Goal: Information Seeking & Learning: Learn about a topic

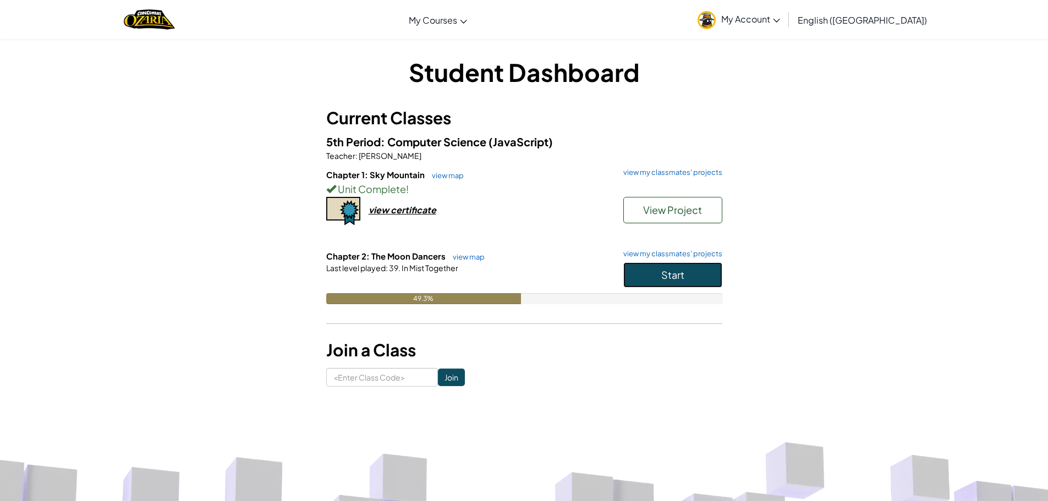
click at [688, 276] on button "Start" at bounding box center [672, 274] width 99 height 25
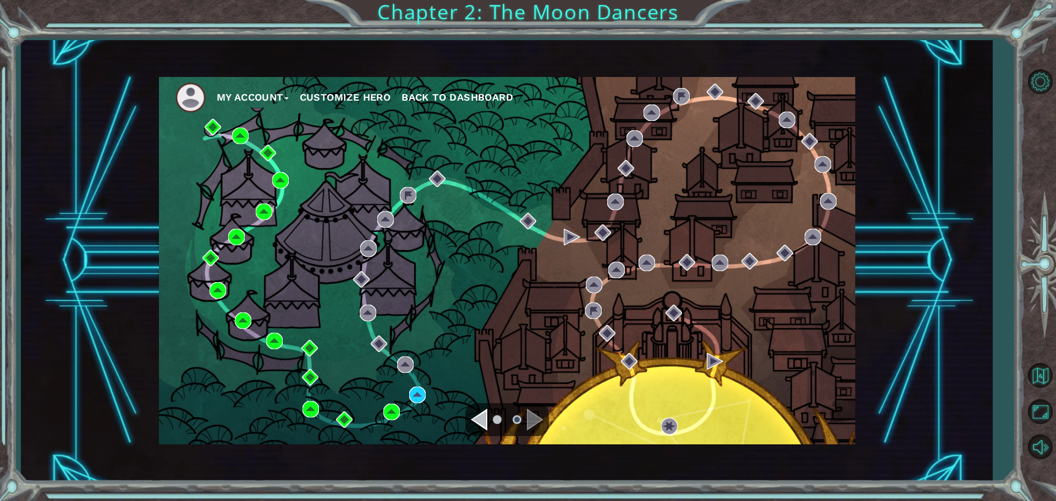
click at [496, 420] on li at bounding box center [497, 419] width 9 height 9
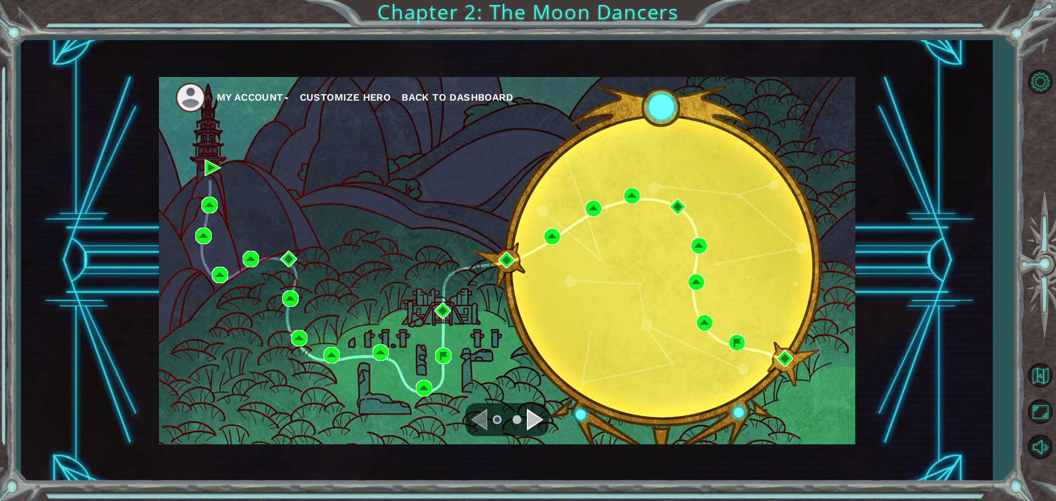
click at [520, 422] on li at bounding box center [517, 419] width 9 height 9
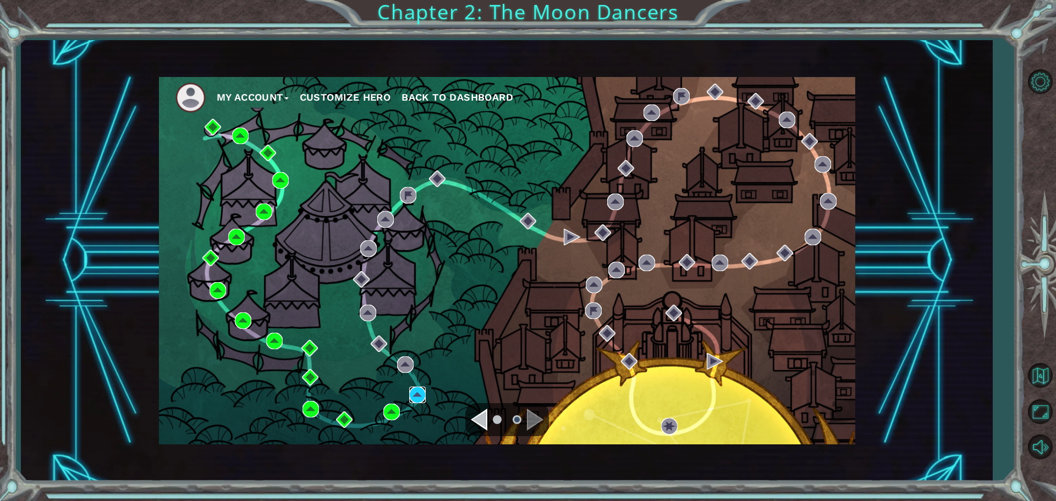
click at [425, 389] on img at bounding box center [417, 395] width 16 height 16
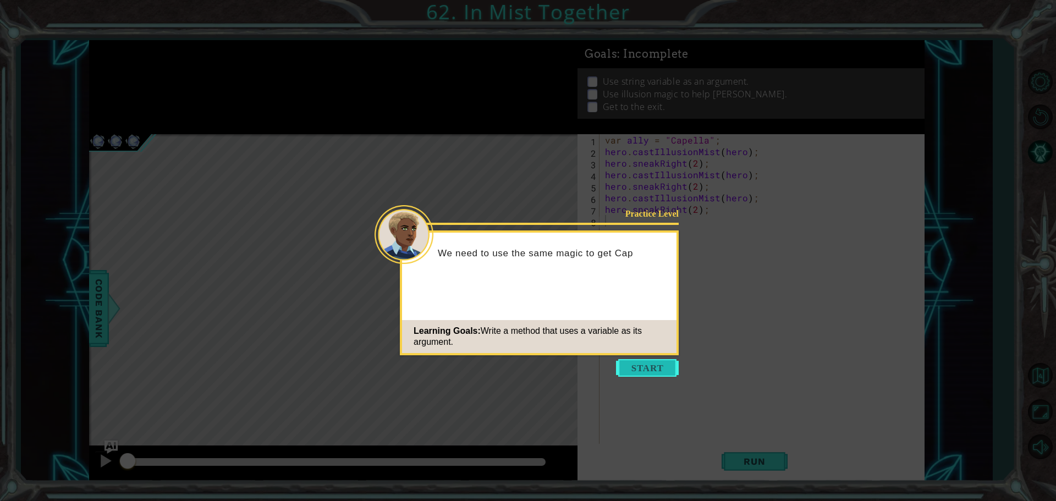
click at [623, 372] on button "Start" at bounding box center [647, 368] width 63 height 18
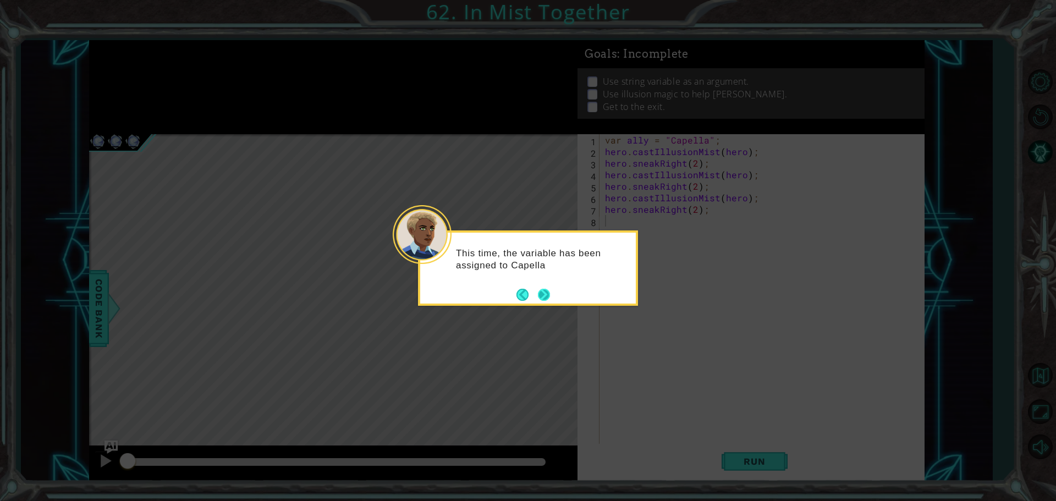
click at [550, 297] on button "Next" at bounding box center [544, 295] width 12 height 12
click at [548, 296] on button "Next" at bounding box center [544, 295] width 12 height 12
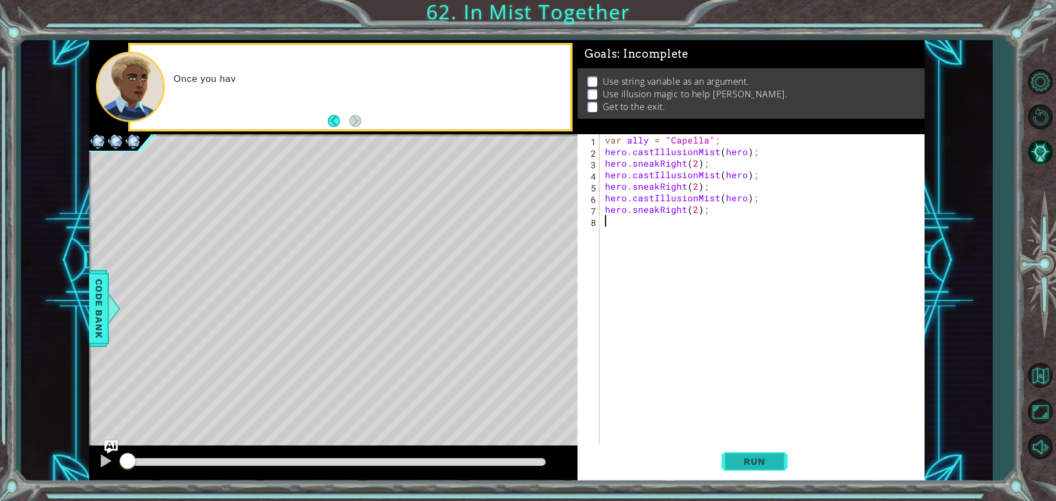
click at [777, 473] on button "Run" at bounding box center [755, 461] width 66 height 35
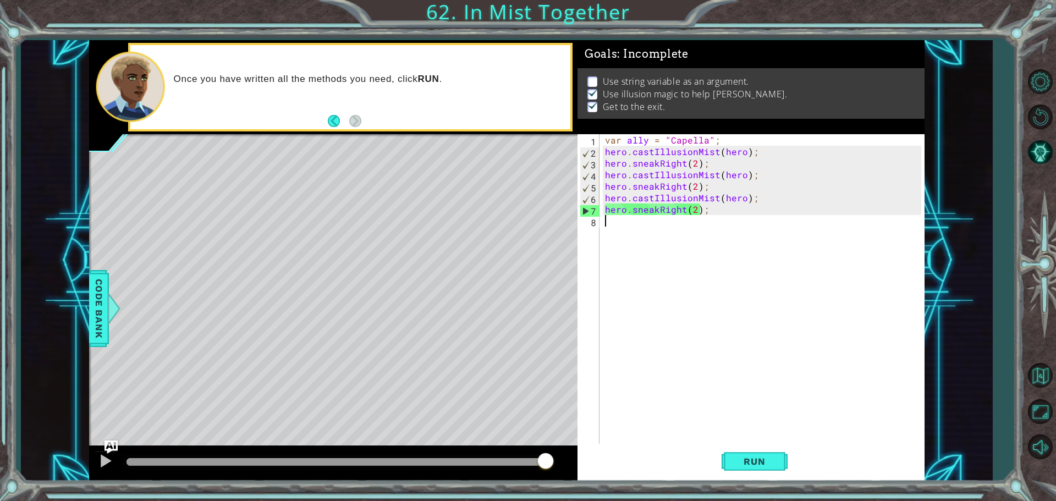
click at [694, 223] on div "var ally = "Capella" ; hero . castIllusionMist ( hero ) ; hero . sneakRight ( 2…" at bounding box center [765, 301] width 324 height 335
drag, startPoint x: 694, startPoint y: 223, endPoint x: 664, endPoint y: 225, distance: 30.4
click at [664, 225] on div "var ally = "Capella" ; hero . castIllusionMist ( hero ) ; hero . sneakRight ( 2…" at bounding box center [765, 301] width 324 height 335
type textarea "h"
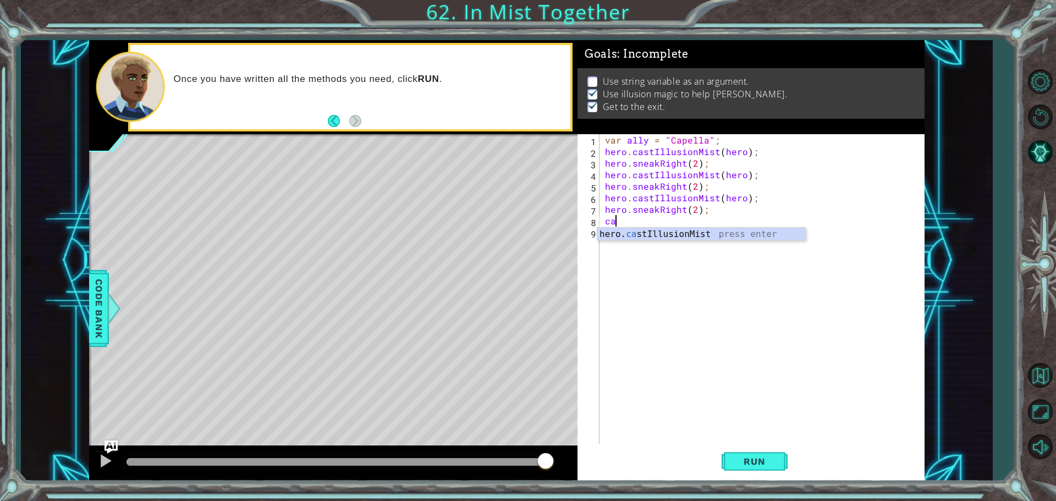
type textarea "c"
type textarea "v"
click at [109, 441] on img "Ask AI" at bounding box center [111, 446] width 14 height 14
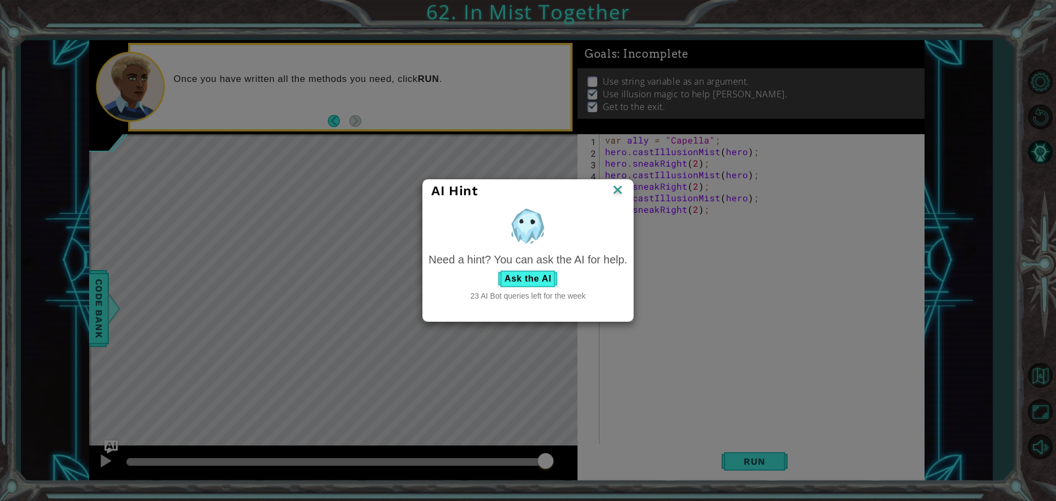
click at [516, 288] on div "Need a hint? You can ask the AI for help. Ask the AI 23 AI Bot queries left for…" at bounding box center [527, 277] width 199 height 50
click at [519, 282] on button "Ask the AI" at bounding box center [527, 279] width 61 height 18
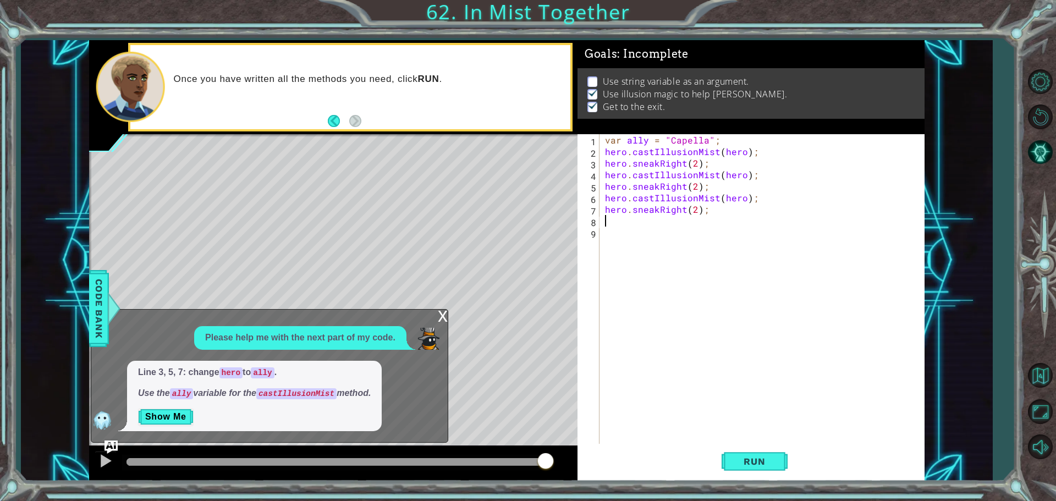
type textarea "hero.sneakRight(2);"
click at [628, 228] on div "var ally = "Capella" ; hero . castIllusionMist ( hero ) ; hero . sneakRight ( 2…" at bounding box center [765, 301] width 324 height 335
type textarea "c"
click at [158, 411] on button "Show Me" at bounding box center [166, 417] width 56 height 18
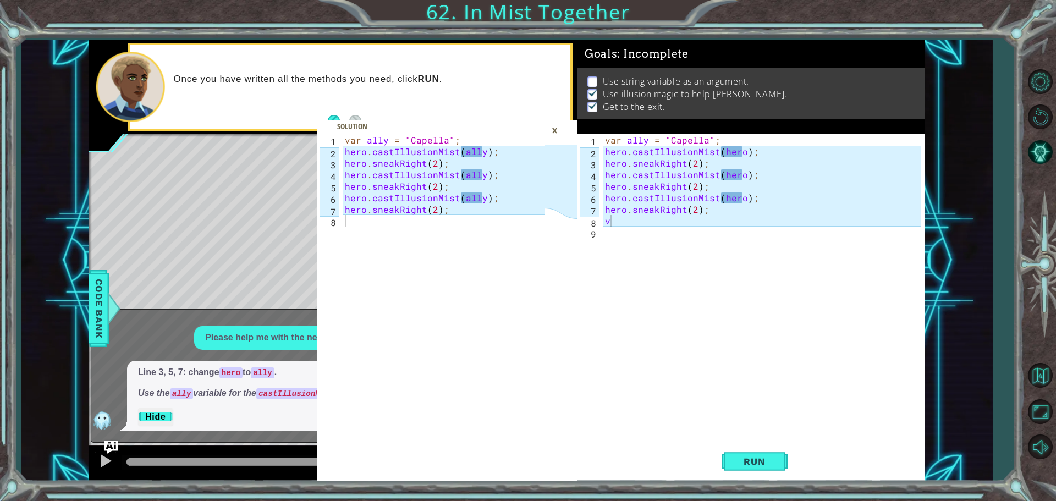
click at [742, 196] on div "var ally = "Capella" ; hero . castIllusionMist ( hero ) ; hero . sneakRight ( 2…" at bounding box center [765, 301] width 324 height 335
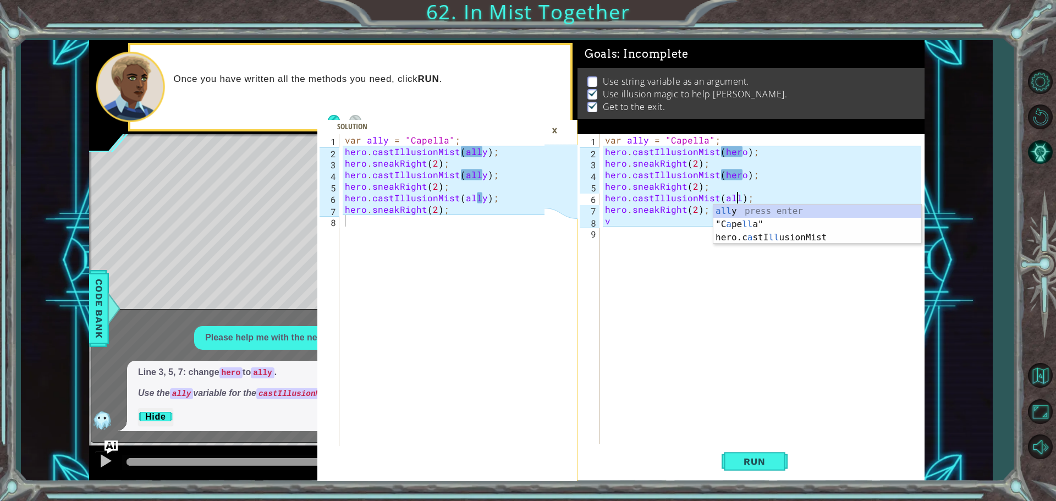
scroll to position [0, 8]
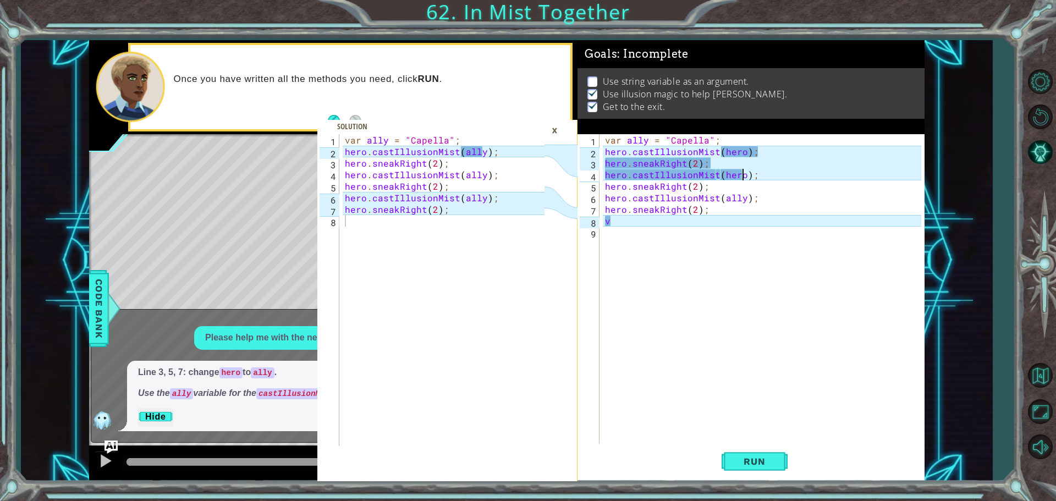
click at [744, 175] on div "var ally = "Capella" ; hero . castIllusionMist ( hero ) ; hero . sneakRight ( 2…" at bounding box center [765, 301] width 324 height 335
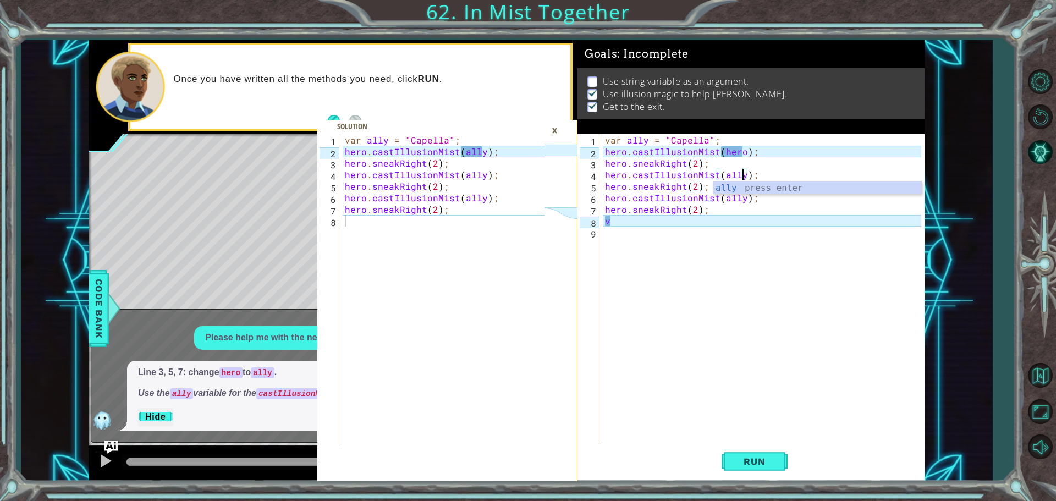
click at [730, 147] on div "var ally = "Capella" ; hero . castIllusionMist ( hero ) ; hero . sneakRight ( 2…" at bounding box center [765, 301] width 324 height 335
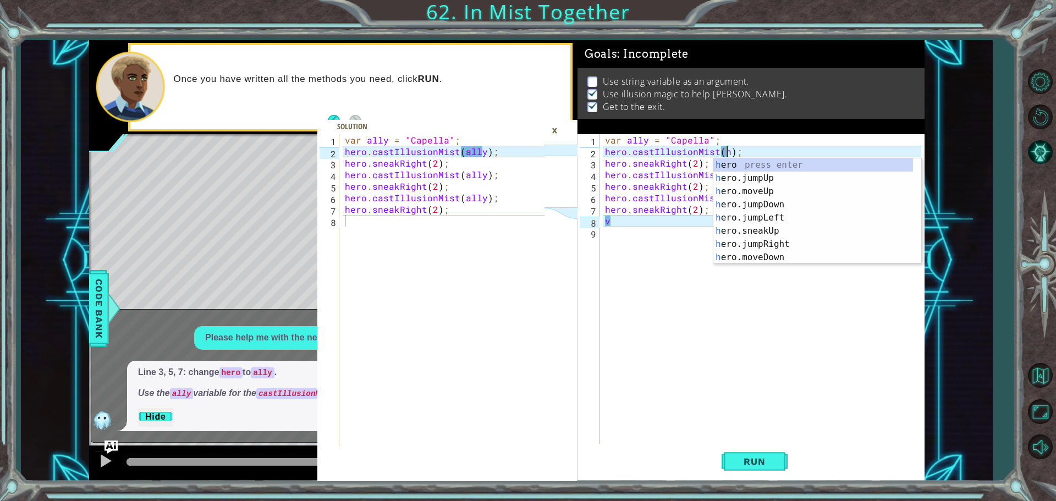
scroll to position [0, 7]
click at [767, 165] on div "a lly press enter hero.sne a kUp press enter hero.sne a kDown press enter hero.…" at bounding box center [817, 224] width 208 height 132
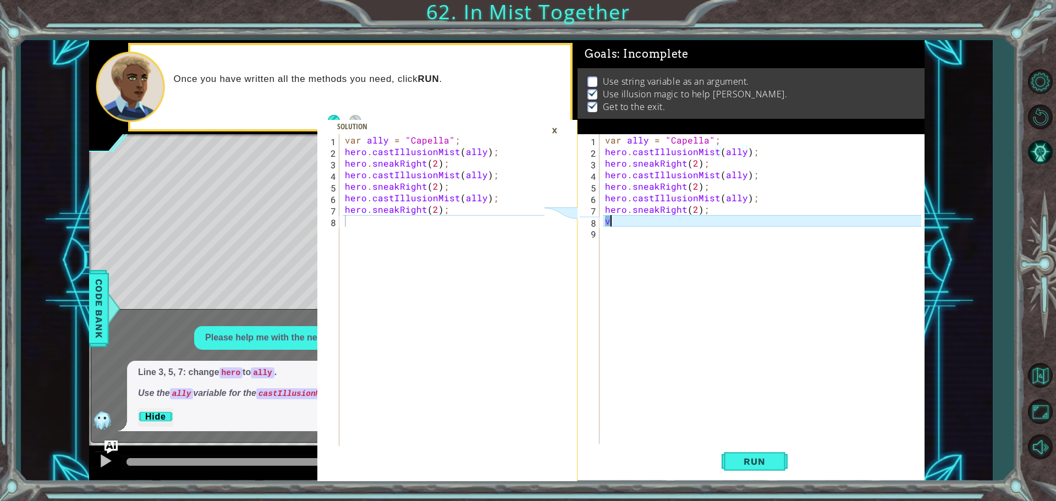
click at [669, 222] on div "var ally = "Capella" ; hero . castIllusionMist ( ally ) ; hero . sneakRight ( 2…" at bounding box center [765, 301] width 324 height 335
type textarea "v"
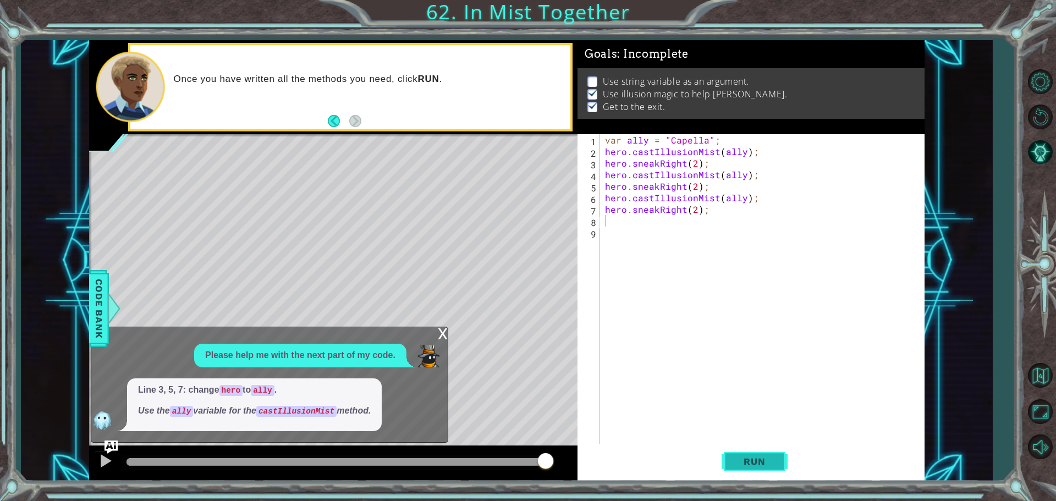
click at [764, 461] on span "Run" at bounding box center [754, 461] width 43 height 11
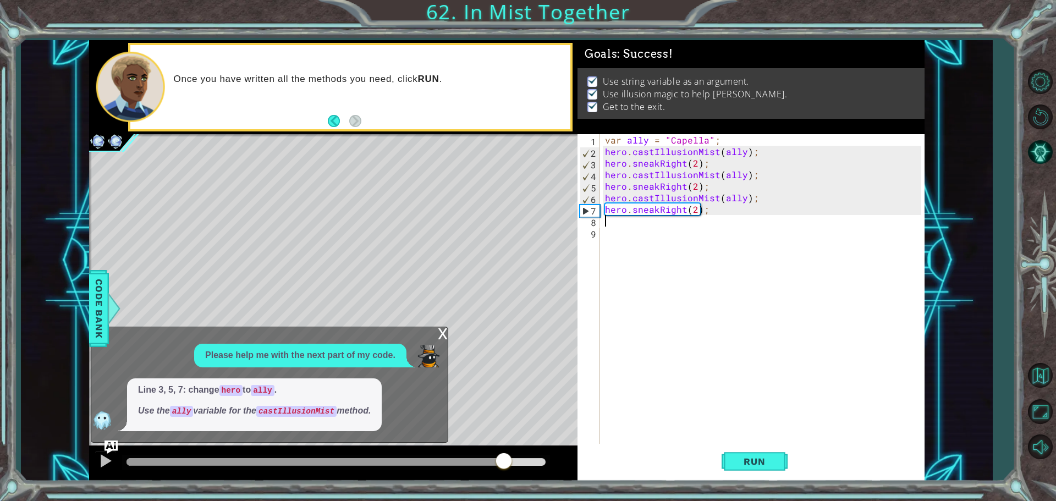
click at [504, 459] on div at bounding box center [335, 462] width 419 height 8
click at [114, 457] on button at bounding box center [106, 462] width 22 height 23
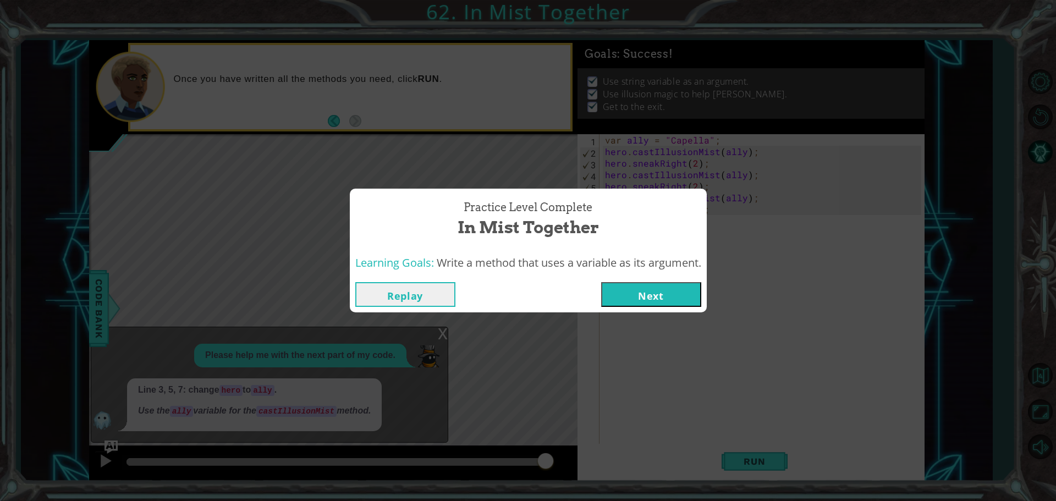
click at [656, 285] on button "Next" at bounding box center [651, 294] width 100 height 25
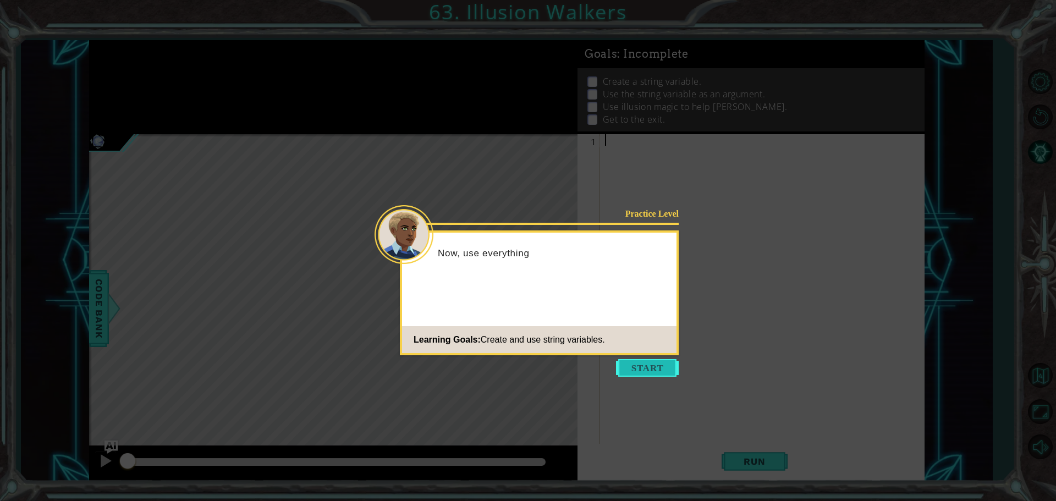
click at [645, 365] on button "Start" at bounding box center [647, 368] width 63 height 18
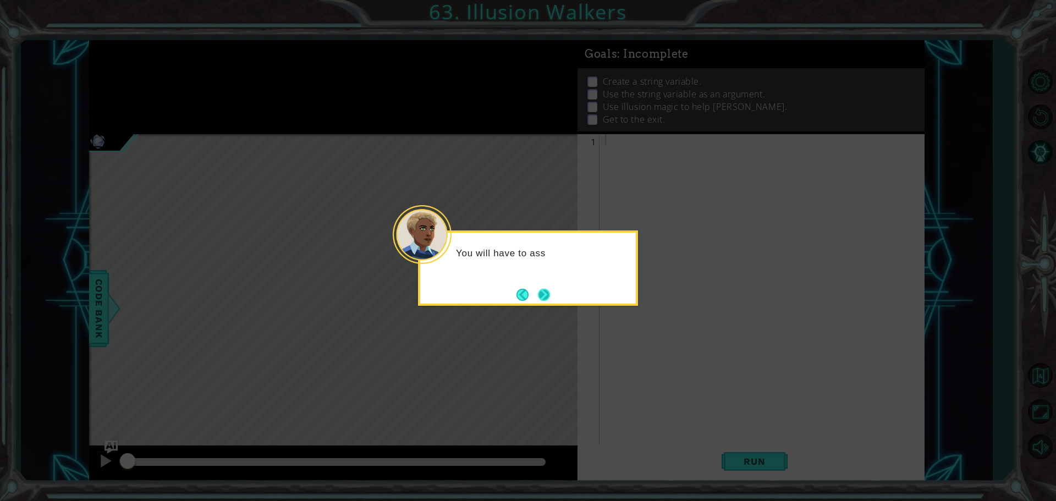
click at [550, 294] on button "Next" at bounding box center [544, 295] width 12 height 12
click at [553, 294] on div at bounding box center [528, 267] width 220 height 75
click at [550, 294] on button "Next" at bounding box center [544, 295] width 12 height 12
click at [553, 294] on div "Then" at bounding box center [528, 267] width 220 height 75
click at [530, 294] on button "Back" at bounding box center [526, 295] width 21 height 12
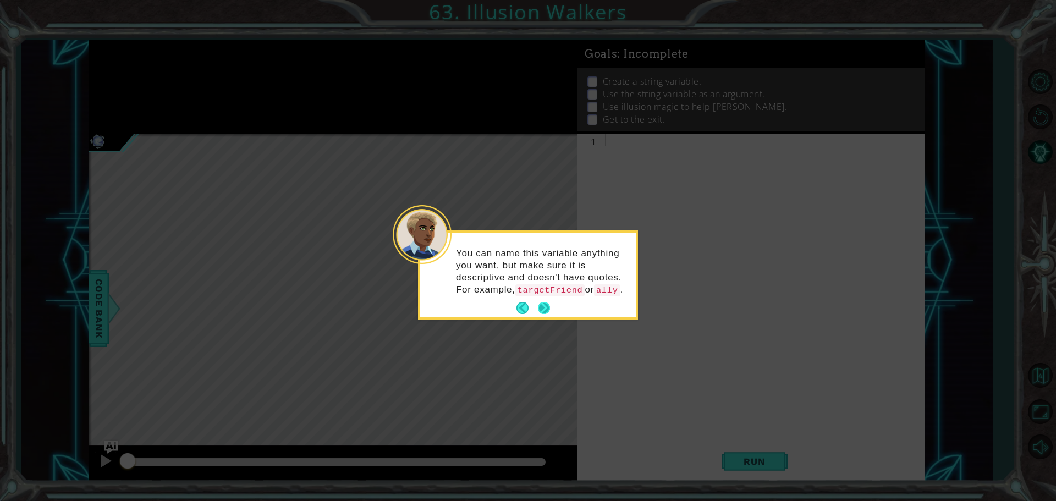
click at [547, 306] on button "Next" at bounding box center [544, 308] width 12 height 12
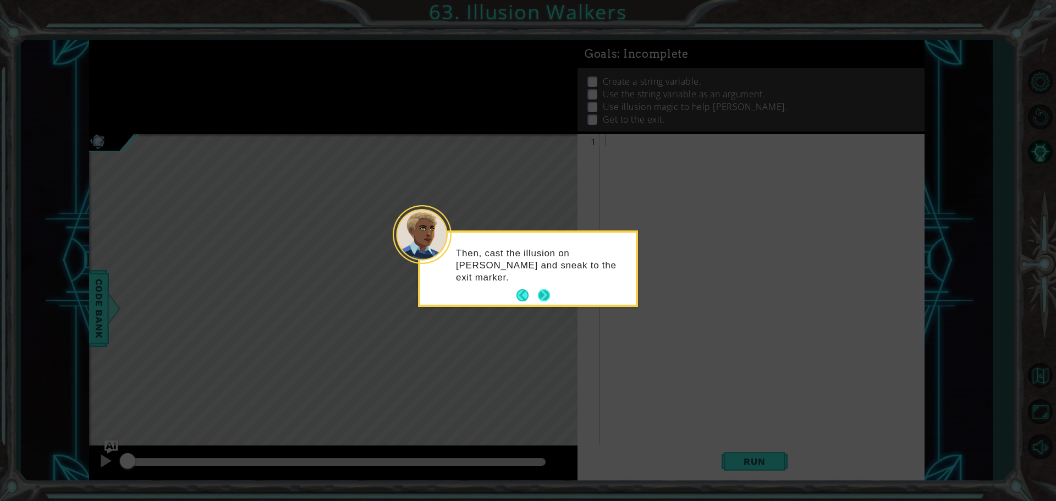
click at [547, 295] on button "Next" at bounding box center [544, 295] width 12 height 12
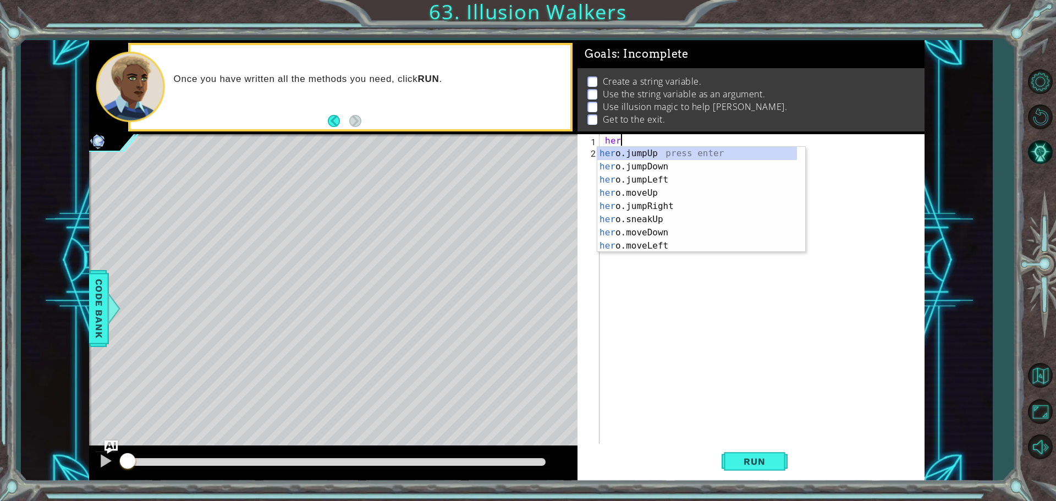
type textarea "hero"
click at [678, 150] on div "hero .jumpUp press enter hero .jumpDown press enter hero .jumpLeft press enter …" at bounding box center [697, 213] width 200 height 132
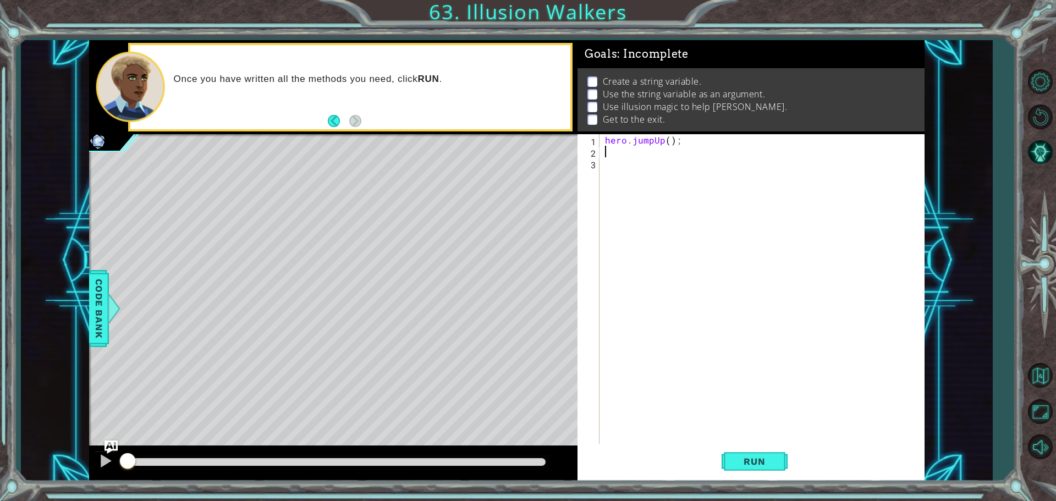
scroll to position [0, 0]
click at [685, 143] on div "hero . jumpUp ( ) ;" at bounding box center [765, 301] width 324 height 335
type textarea "hero.jumpUp();"
click at [676, 136] on div "hero . jumpUp ( ) ;" at bounding box center [765, 301] width 324 height 335
type textarea "hero.jumpUp();"
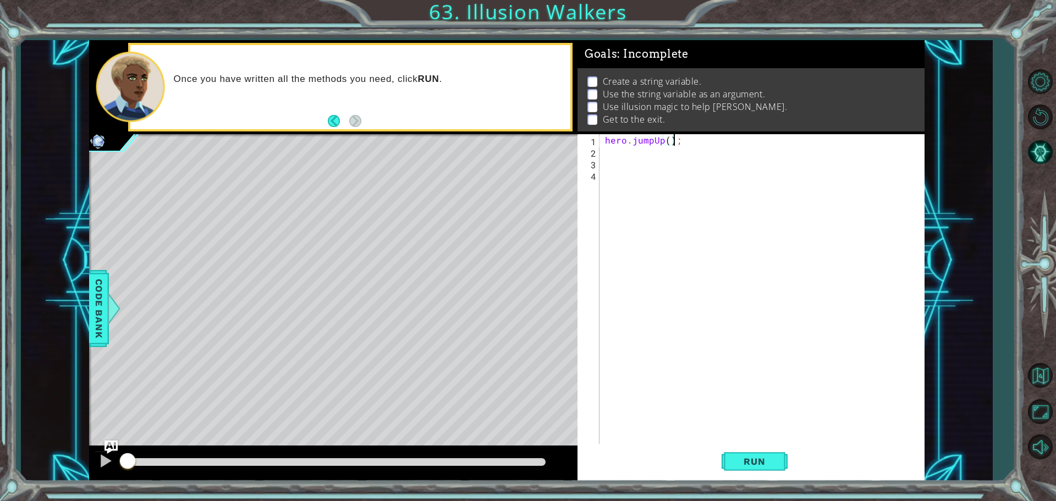
click at [604, 136] on div "hero . jumpUp ( ) ;" at bounding box center [765, 301] width 324 height 335
click at [615, 139] on div "hero . jumpUp ( ) ;" at bounding box center [765, 301] width 324 height 335
click at [670, 167] on div "hero. us e press enter hero.[PERSON_NAME] us ionMist press enter" at bounding box center [701, 173] width 208 height 53
type textarea "hero.castIllusionMist(friend);"
click at [768, 441] on div "hero . castIllusionMist ( friend ) ; hero . jumpUp ( ) ;" at bounding box center [765, 301] width 324 height 335
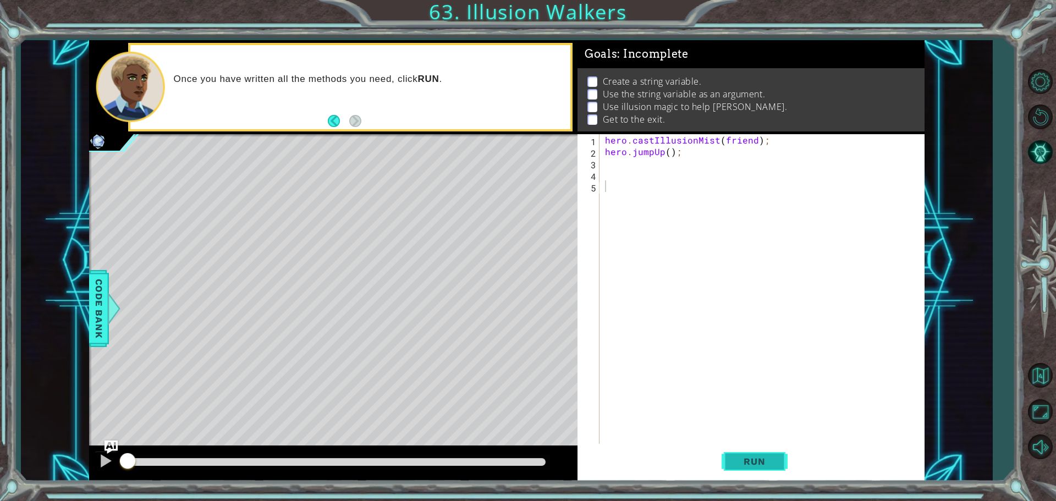
click at [768, 450] on button "Run" at bounding box center [755, 461] width 66 height 35
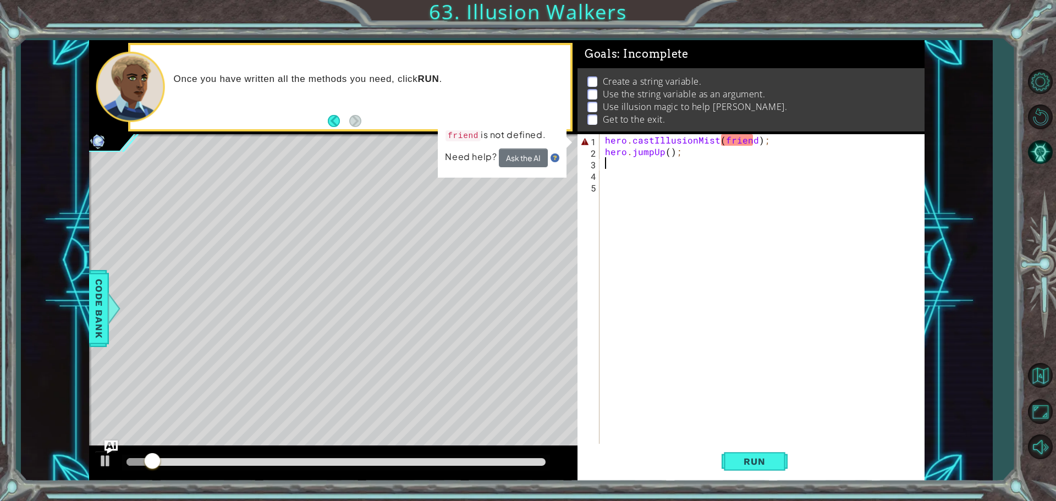
click at [747, 161] on div "hero . castIllusionMist ( friend ) ; hero . jumpUp ( ) ;" at bounding box center [765, 301] width 324 height 335
click at [752, 143] on div "hero . castIllusionMist ( friend ) ; hero . jumpUp ( ) ;" at bounding box center [765, 301] width 324 height 335
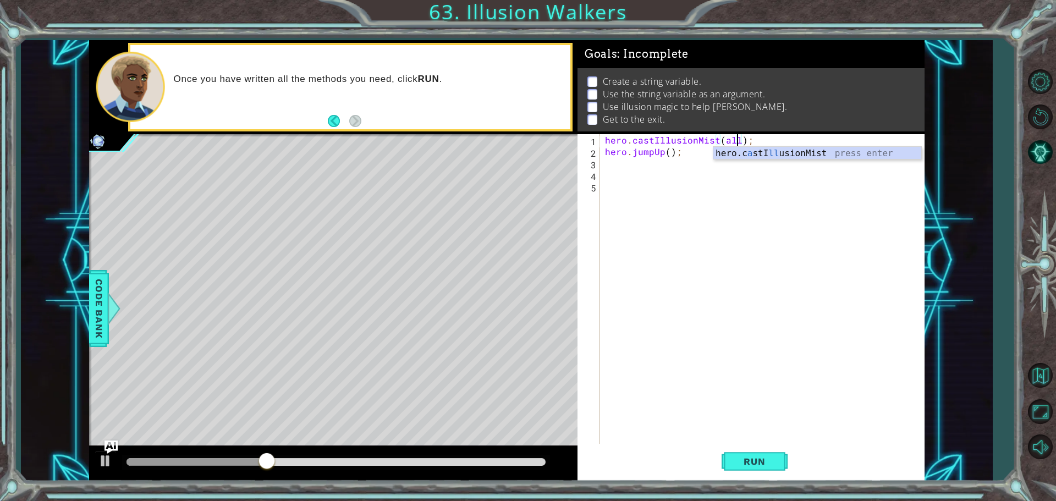
scroll to position [0, 8]
click at [765, 455] on button "Run" at bounding box center [755, 461] width 66 height 35
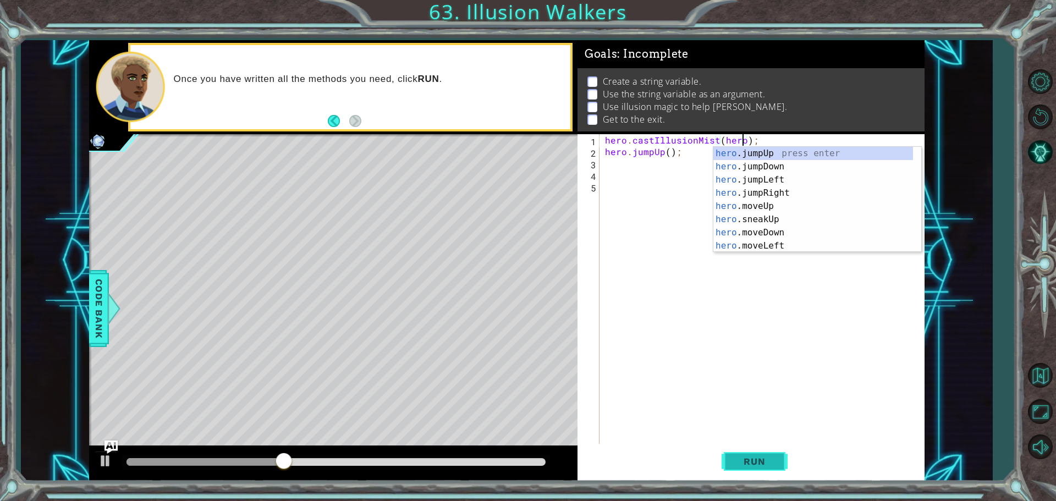
click at [758, 470] on button "Run" at bounding box center [755, 461] width 66 height 35
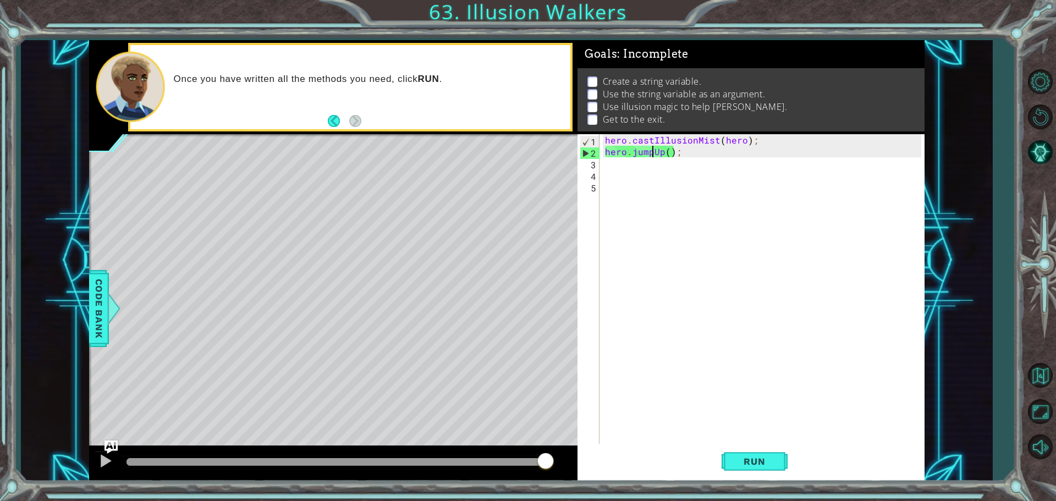
click at [652, 155] on div "hero . castIllusionMist ( hero ) ; hero . jumpUp ( ) ;" at bounding box center [765, 301] width 324 height 335
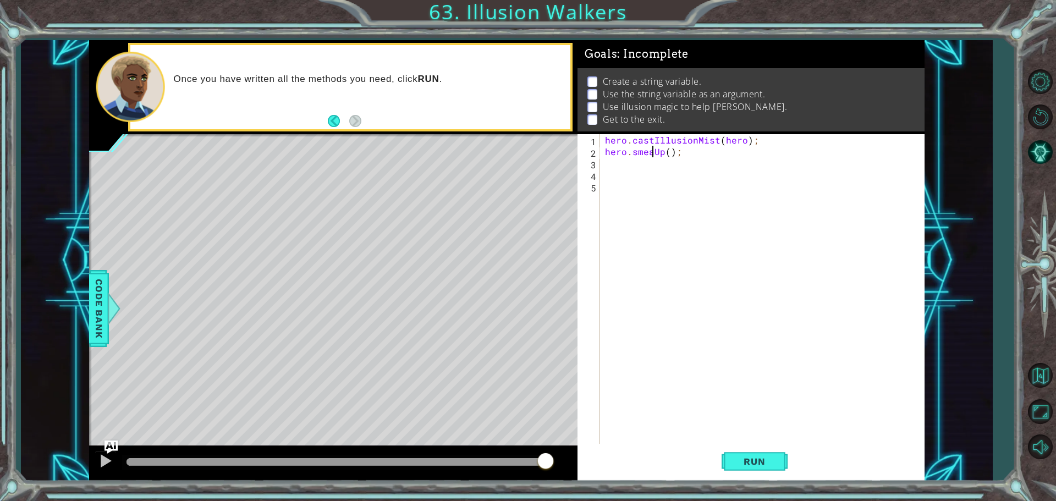
scroll to position [0, 3]
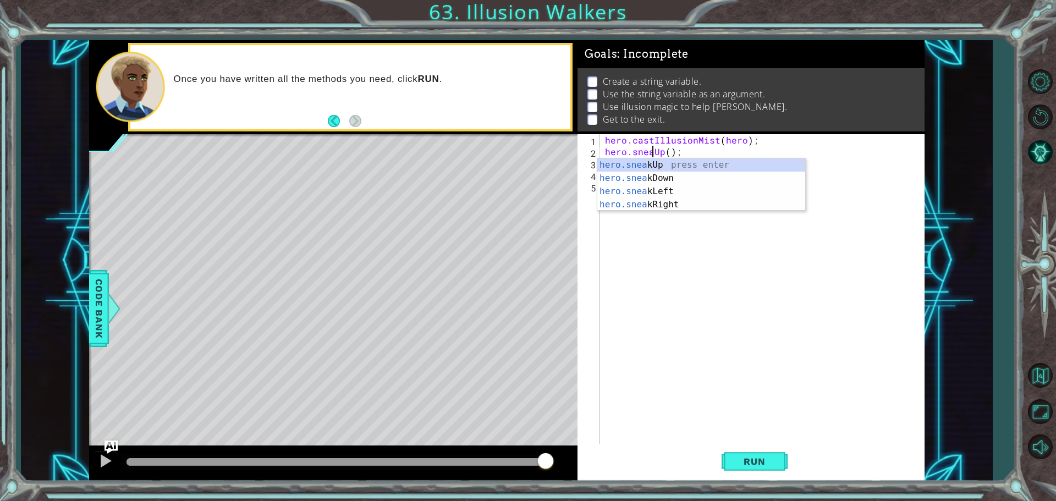
type textarea "hero.sneakUp();"
click at [682, 260] on div "hero . castIllusionMist ( hero ) ; hero . sneakUp ( ) ;" at bounding box center [765, 301] width 324 height 335
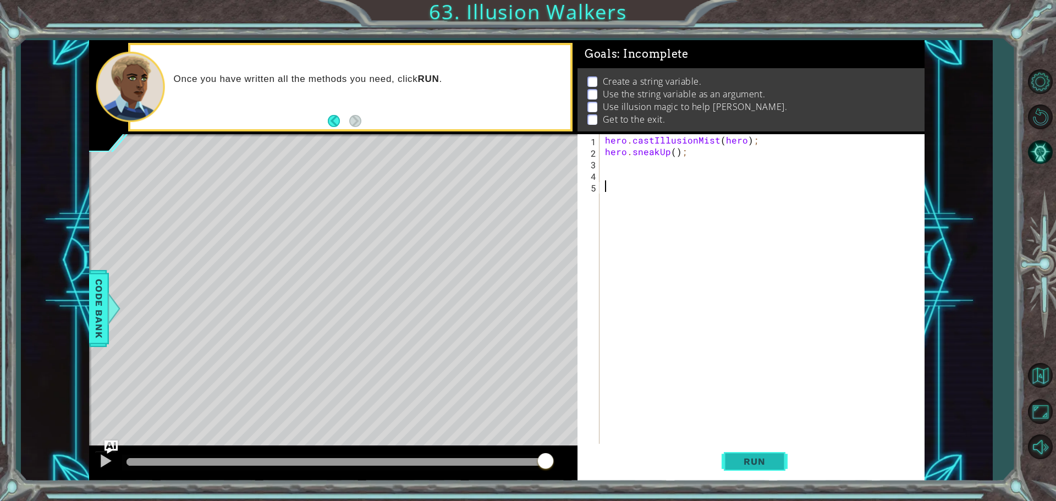
click at [739, 470] on button "Run" at bounding box center [755, 461] width 66 height 35
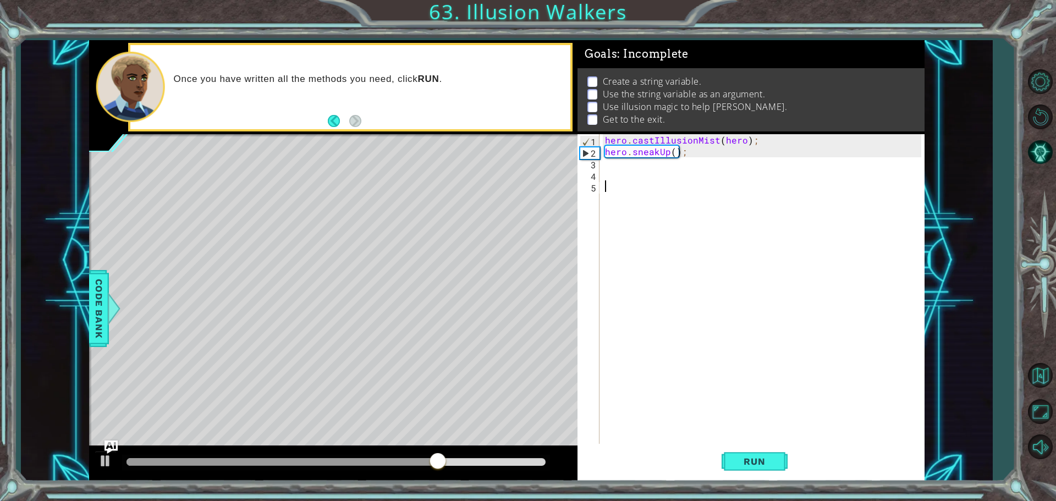
click at [670, 153] on div "hero . castIllusionMist ( hero ) ; hero . sneakUp ( ) ;" at bounding box center [765, 301] width 324 height 335
click at [674, 153] on div "hero . castIllusionMist ( hero ) ; hero . sneakUp ( ) ;" at bounding box center [765, 301] width 324 height 335
type textarea "hero.sneakUp(2);"
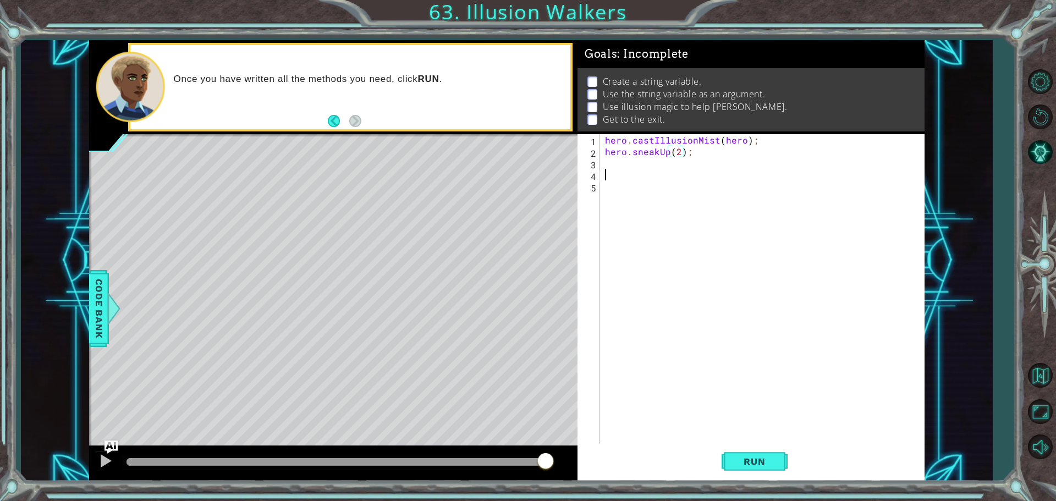
click at [671, 172] on div "hero . castIllusionMist ( hero ) ; hero . sneakUp ( 2 ) ;" at bounding box center [765, 301] width 324 height 335
click at [730, 463] on button "Run" at bounding box center [755, 461] width 66 height 35
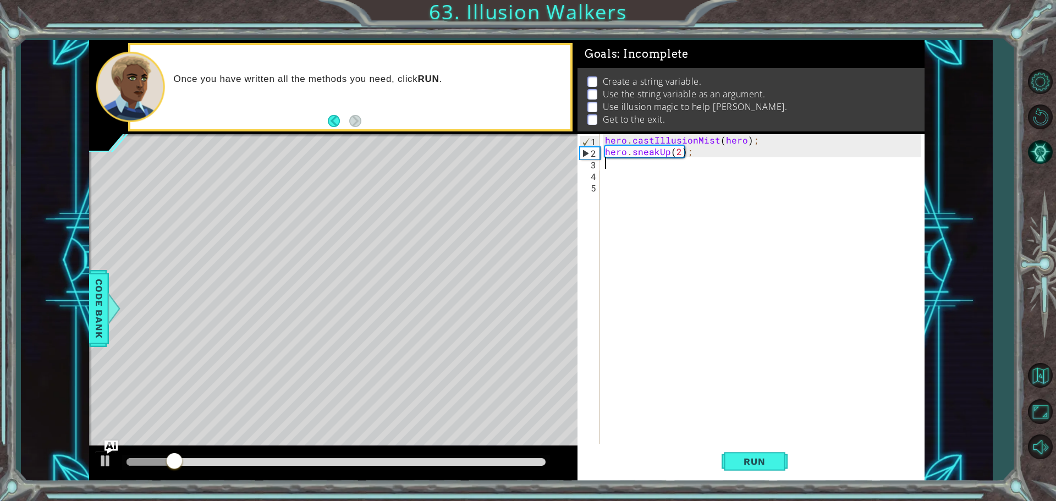
click at [671, 162] on div "hero . castIllusionMist ( hero ) ; hero . sneakUp ( 2 ) ;" at bounding box center [765, 301] width 324 height 335
drag, startPoint x: 749, startPoint y: 137, endPoint x: 717, endPoint y: 142, distance: 32.4
click at [717, 142] on div "hero . castIllusionMist ( hero ) ; hero . sneakUp ( 2 ) ;" at bounding box center [765, 301] width 324 height 335
type textarea "hero.castIllusionMist(hero);"
click at [774, 142] on div "hero . castIllusionMist ( hero ) ; hero . sneakUp ( 2 ) ;" at bounding box center [765, 301] width 324 height 335
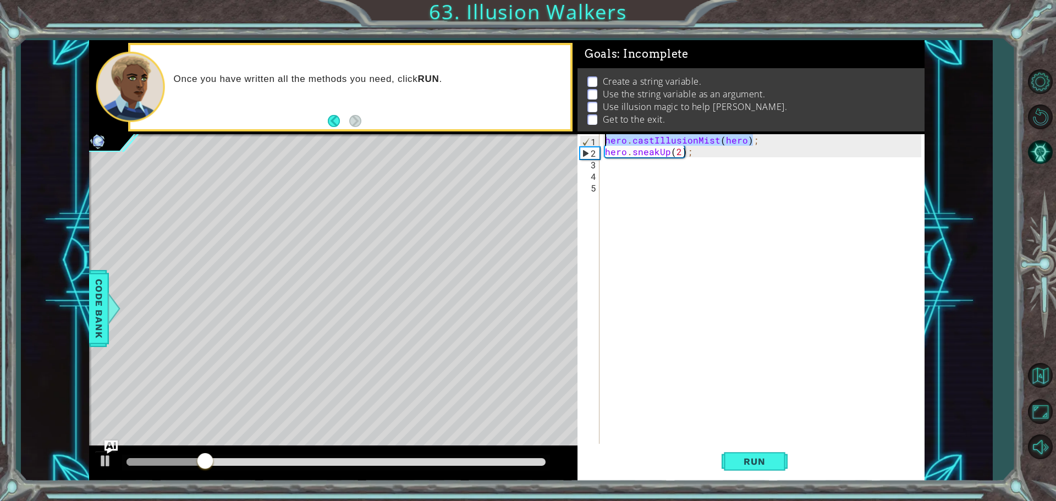
drag, startPoint x: 774, startPoint y: 142, endPoint x: 569, endPoint y: 132, distance: 204.8
click at [569, 132] on div "1 ההההההההההההההההההההההההההההההההההההההההההההההההההההההההההההההההההההההההההההה…" at bounding box center [506, 260] width 835 height 441
click at [657, 173] on div "hero . castIllusionMist ( hero ) ; hero . sneakUp ( 2 ) ;" at bounding box center [765, 301] width 324 height 335
click at [655, 167] on div "hero . castIllusionMist ( hero ) ; hero . sneakUp ( 2 ) ;" at bounding box center [765, 301] width 324 height 335
paste textarea "hero.castIllusionMist(hero);"
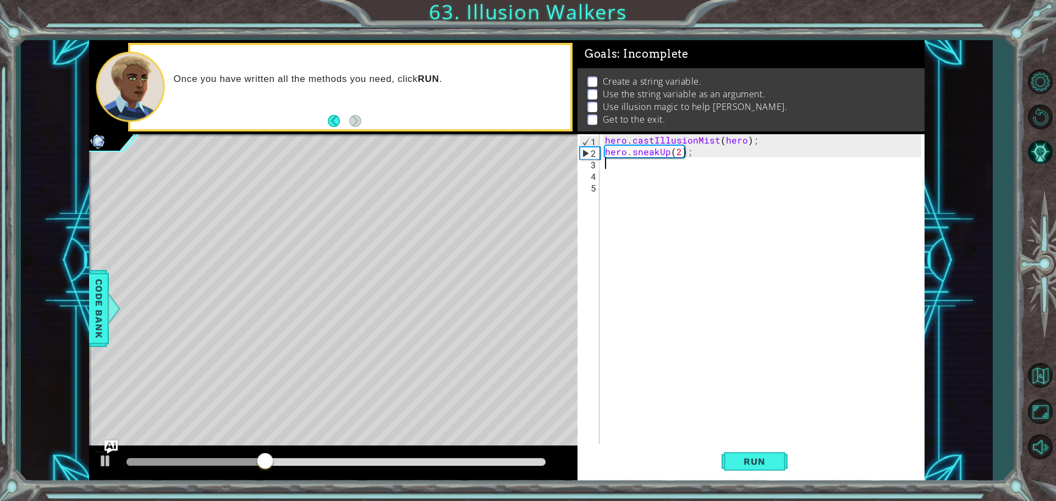
type textarea "hero.castIllusionMist(hero);"
click at [627, 177] on div "hero . castIllusionMist ( hero ) ; hero . sneakUp ( 2 ) ; hero . castIllusionMi…" at bounding box center [765, 301] width 324 height 335
type textarea "hero.sneakUp(2);"
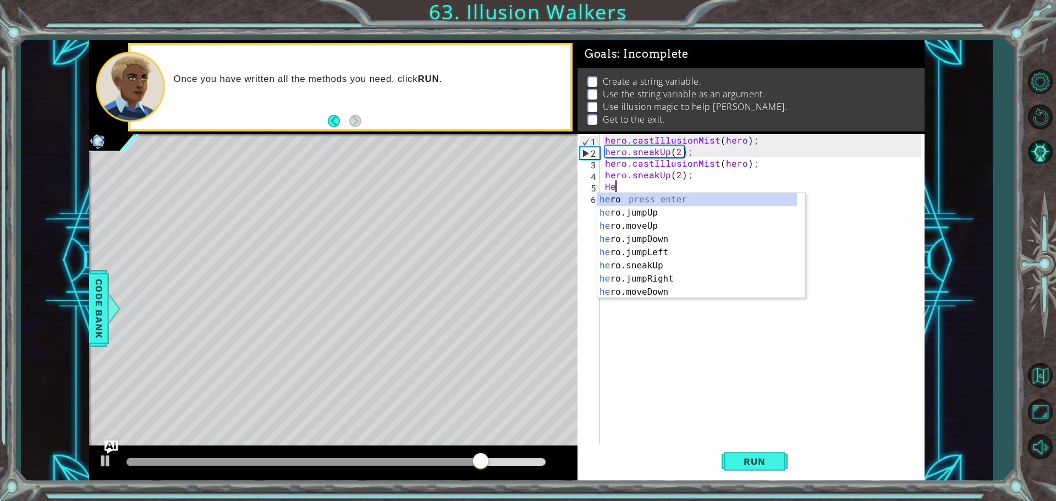
scroll to position [0, 0]
type textarea "H"
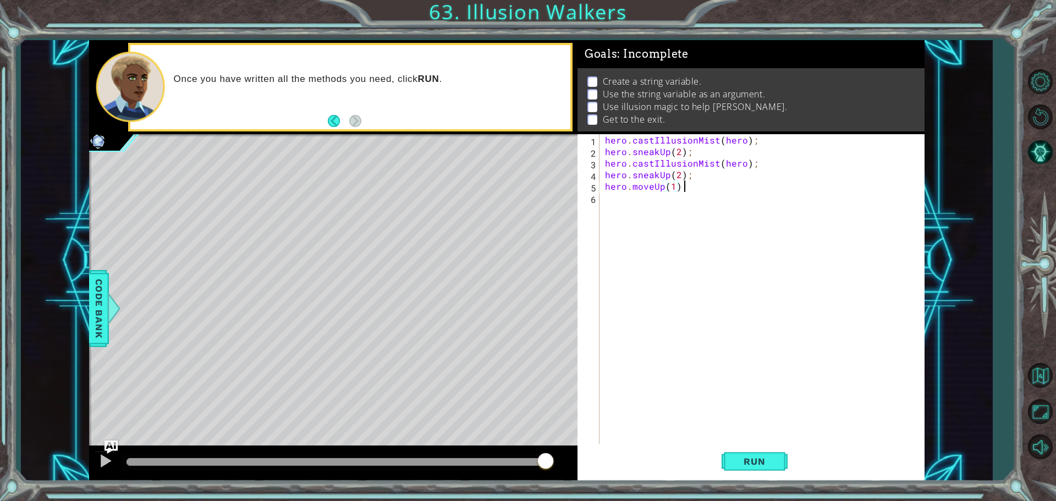
scroll to position [0, 4]
type textarea "hero.moveUp(1);"
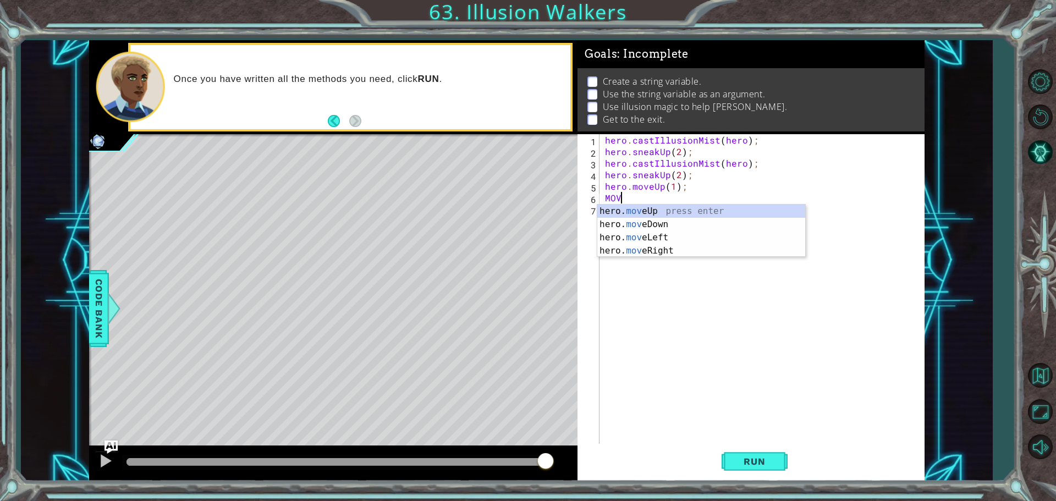
scroll to position [0, 0]
type textarea "M"
type textarea "m"
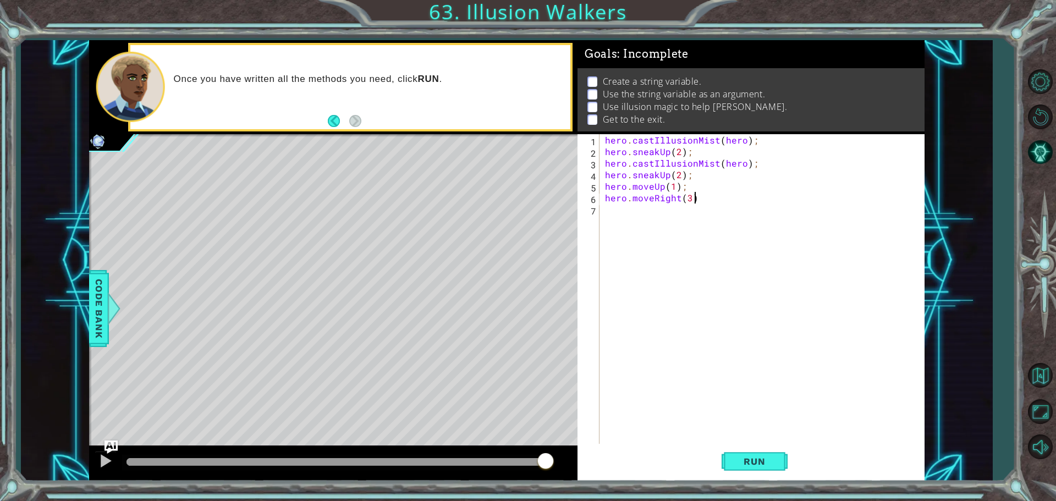
scroll to position [0, 5]
click at [776, 472] on button "Run" at bounding box center [755, 461] width 66 height 35
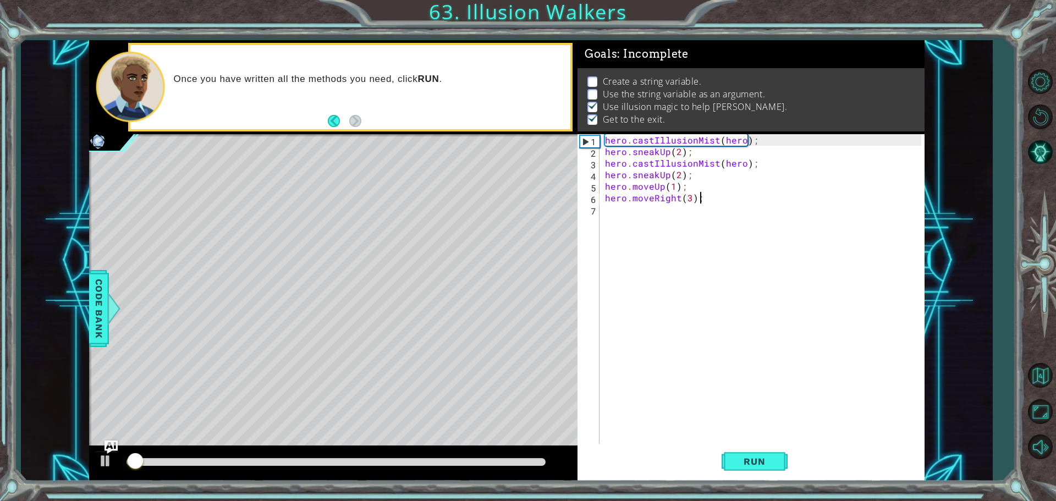
scroll to position [5, 0]
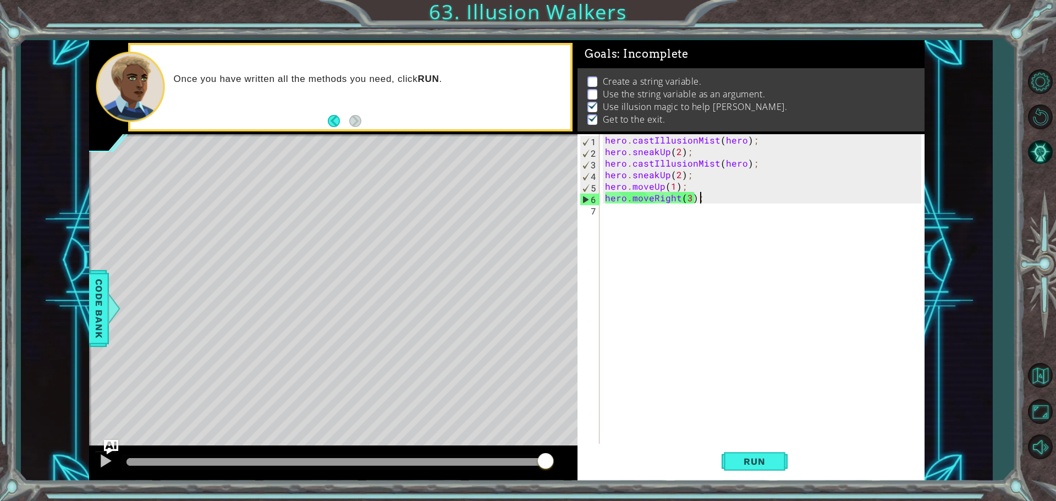
click at [111, 447] on img "Ask AI" at bounding box center [111, 446] width 14 height 14
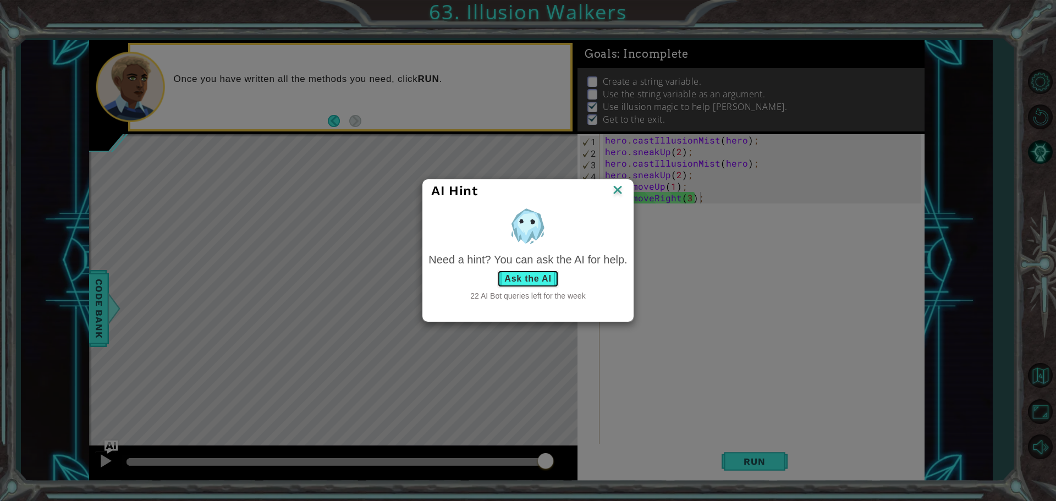
click at [550, 280] on button "Ask the AI" at bounding box center [527, 279] width 61 height 18
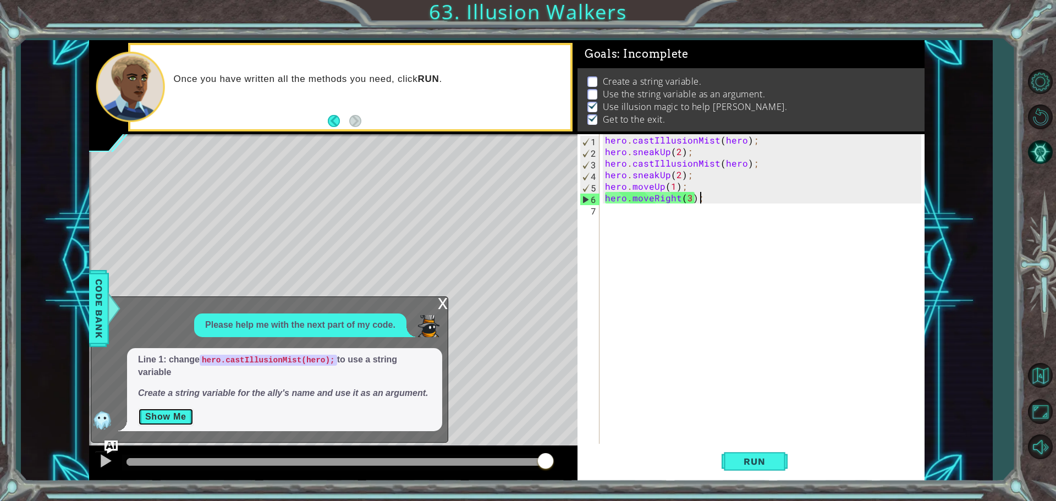
click at [177, 409] on button "Show Me" at bounding box center [166, 417] width 56 height 18
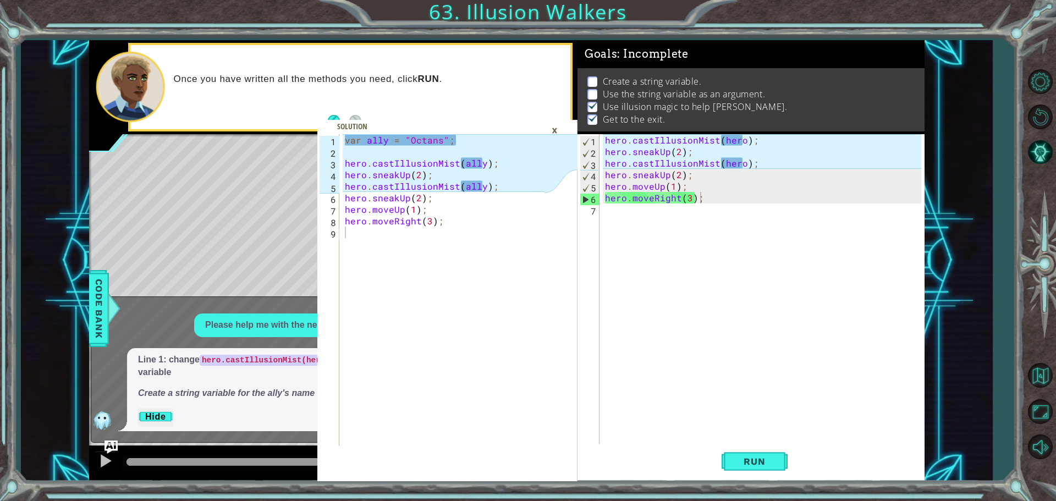
click at [739, 162] on div "hero . castIllusionMist ( hero ) ; hero . sneakUp ( 2 ) ; hero . castIllusionMi…" at bounding box center [765, 301] width 324 height 335
click at [742, 162] on div "hero . castIllusionMist ( hero ) ; hero . sneakUp ( 2 ) ; hero . castIllusionMi…" at bounding box center [765, 301] width 324 height 335
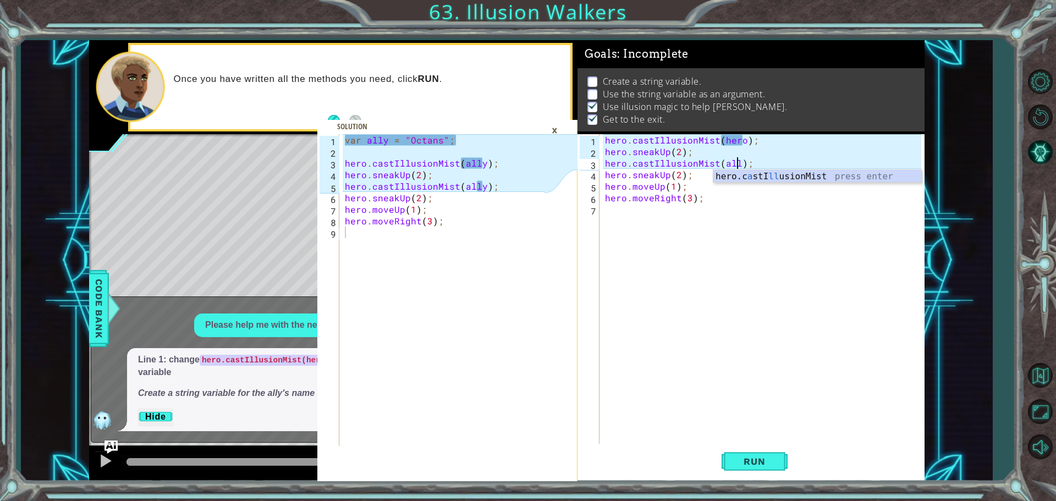
scroll to position [0, 8]
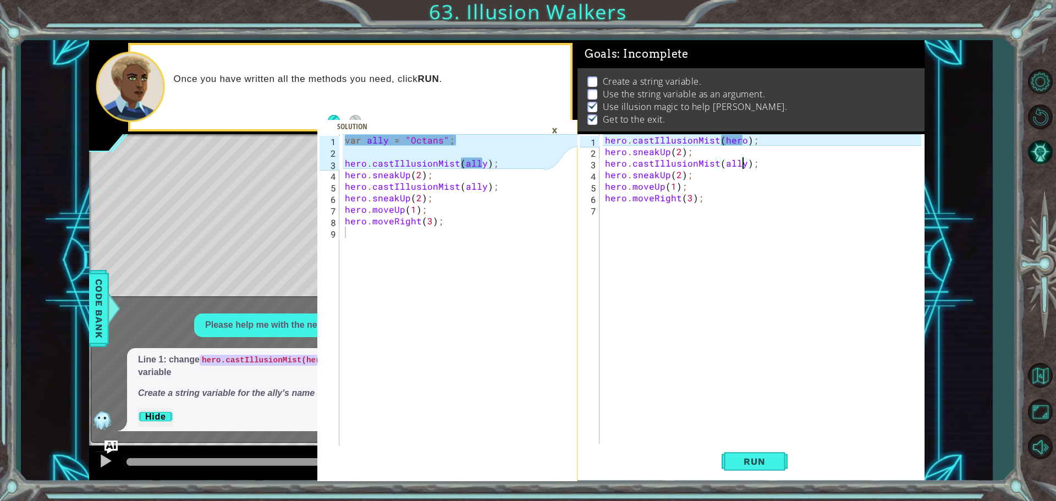
click at [740, 141] on div "hero . castIllusionMist ( hero ) ; hero . sneakUp ( 2 ) ; hero . castIllusionMi…" at bounding box center [765, 301] width 324 height 335
type textarea "hero.castIllusionMist(ally);"
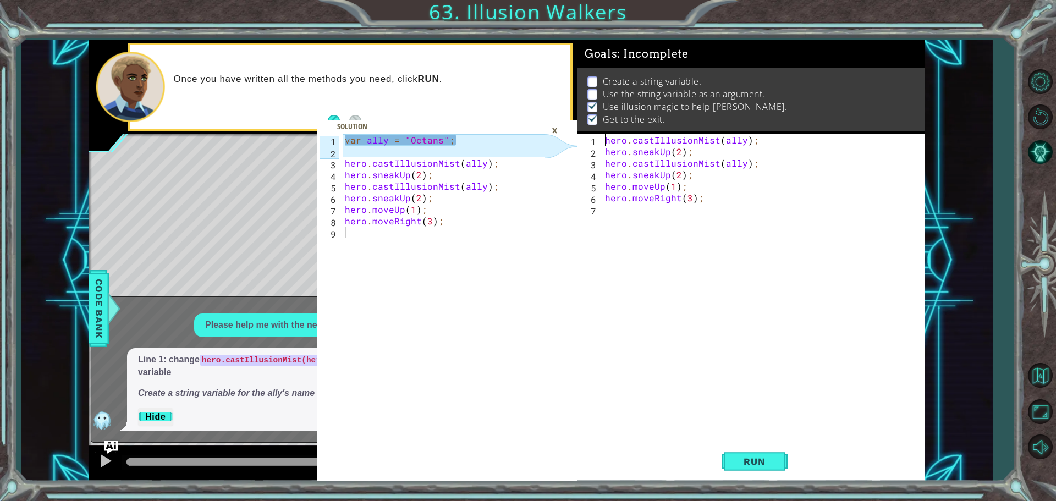
click at [607, 136] on div "hero . castIllusionMist ( ally ) ; hero . sneakUp ( 2 ) ; hero . castIllusionMi…" at bounding box center [765, 301] width 324 height 335
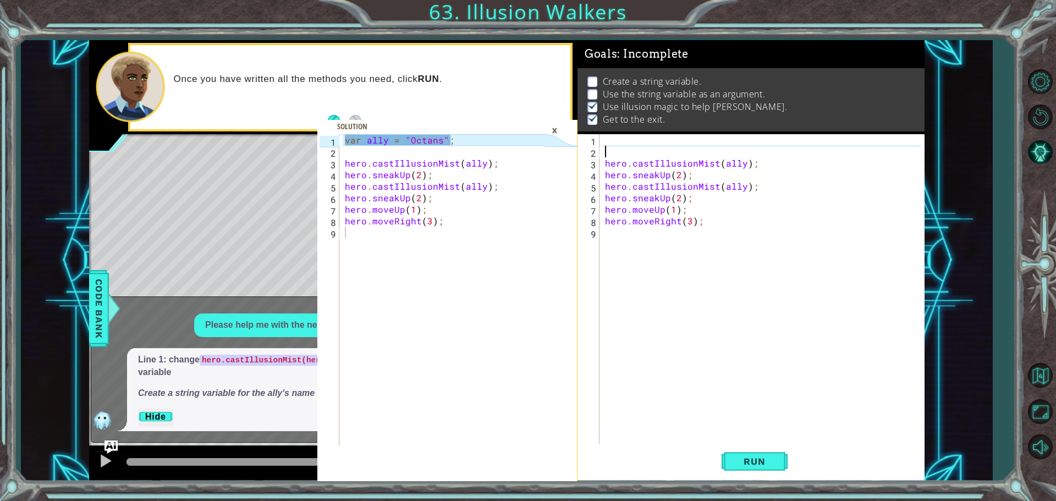
click at [607, 136] on div "hero . castIllusionMist ( ally ) ; hero . sneakUp ( 2 ) ; hero . castIllusionMi…" at bounding box center [765, 301] width 324 height 335
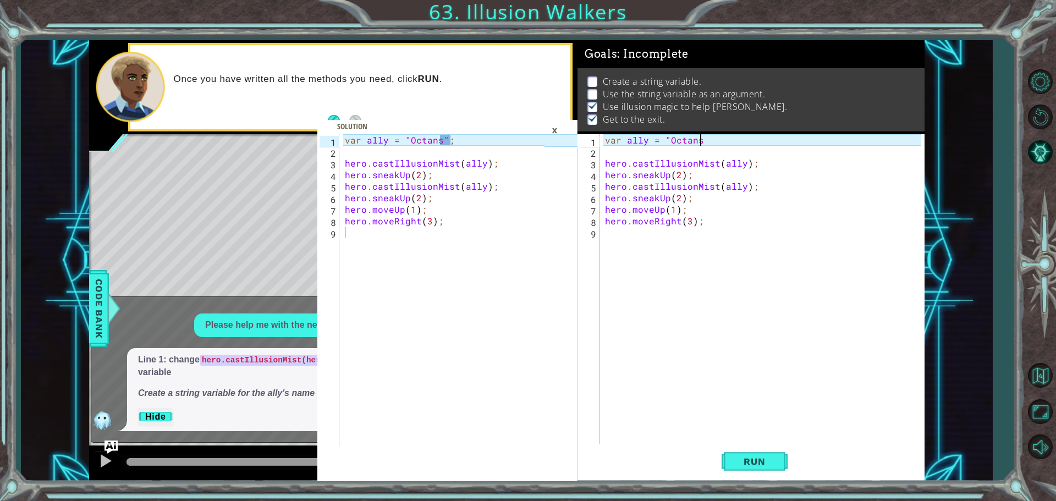
scroll to position [0, 5]
type textarea "var ally = "Octans""
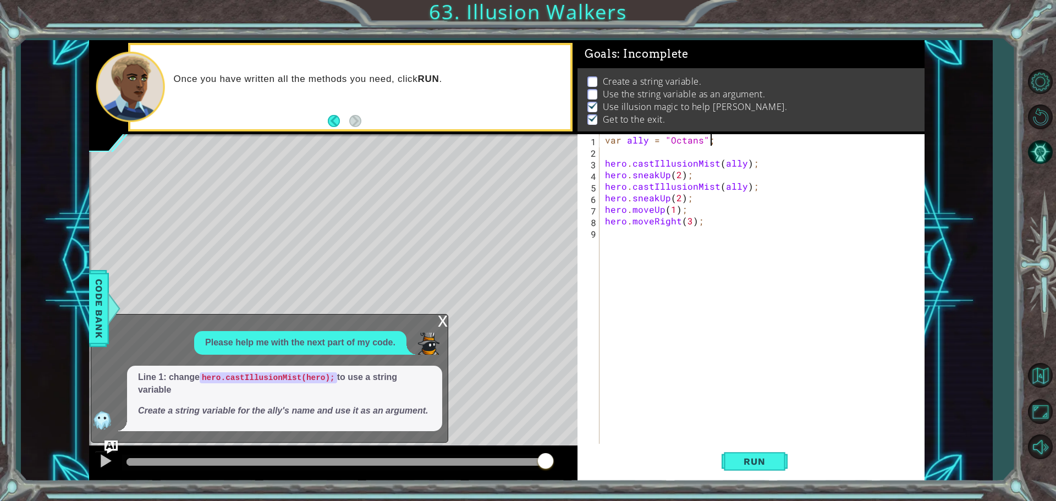
scroll to position [0, 6]
type textarea "var ally = "Octans";"
click at [745, 459] on span "Run" at bounding box center [754, 461] width 43 height 11
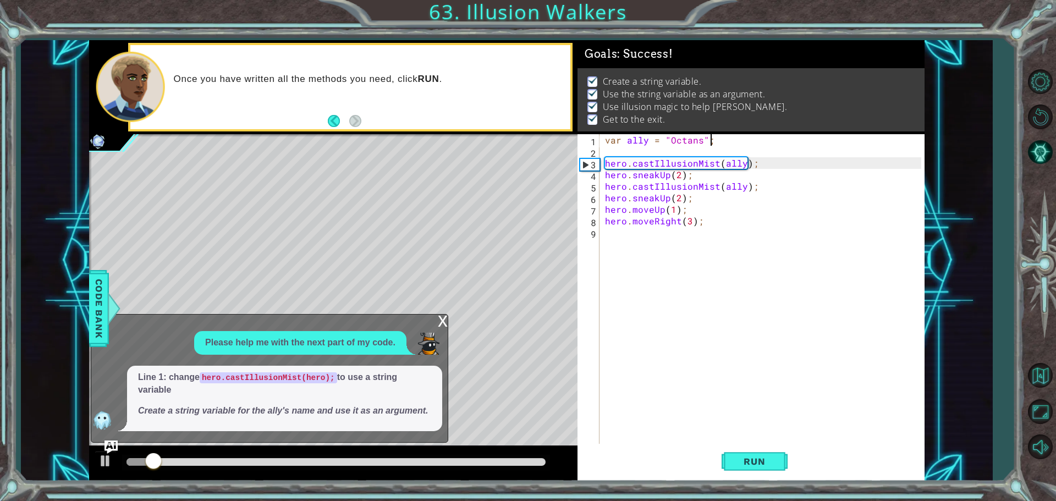
click at [517, 456] on div at bounding box center [336, 462] width 428 height 15
click at [476, 461] on div at bounding box center [335, 462] width 419 height 8
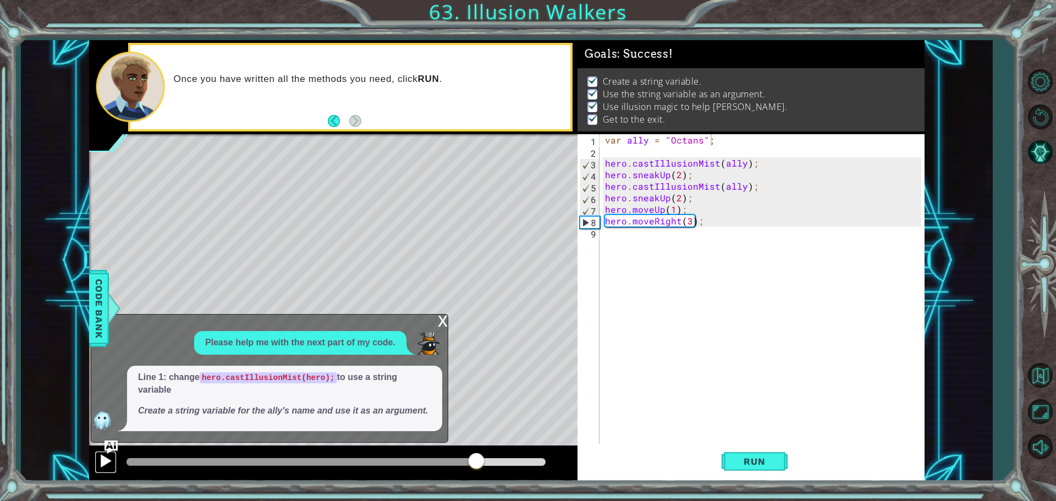
click at [106, 467] on div at bounding box center [105, 461] width 14 height 14
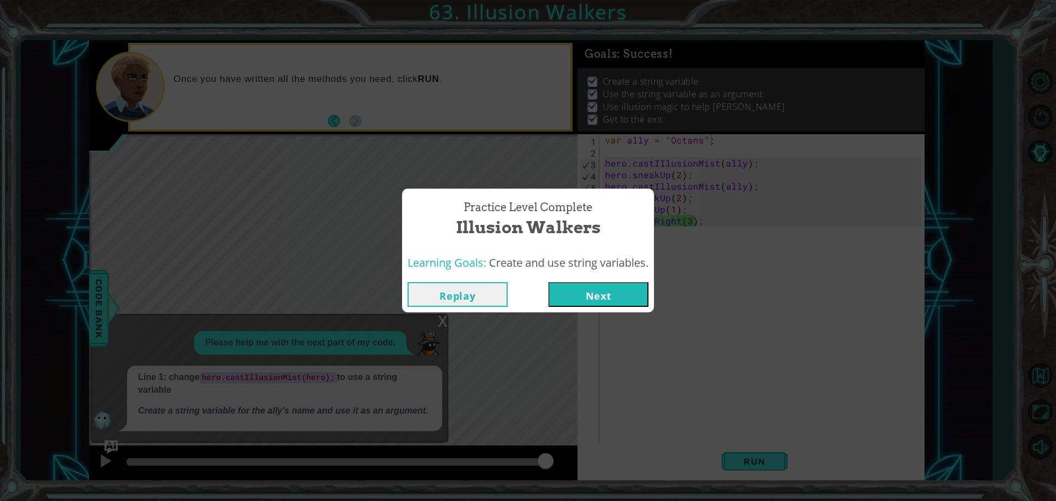
click at [604, 294] on button "Next" at bounding box center [598, 294] width 100 height 25
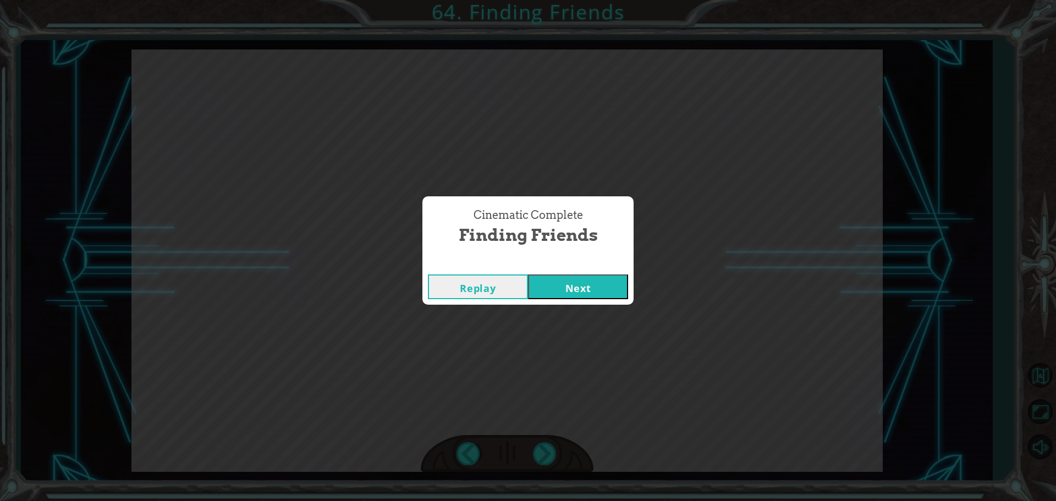
click at [541, 287] on button "Next" at bounding box center [578, 286] width 100 height 25
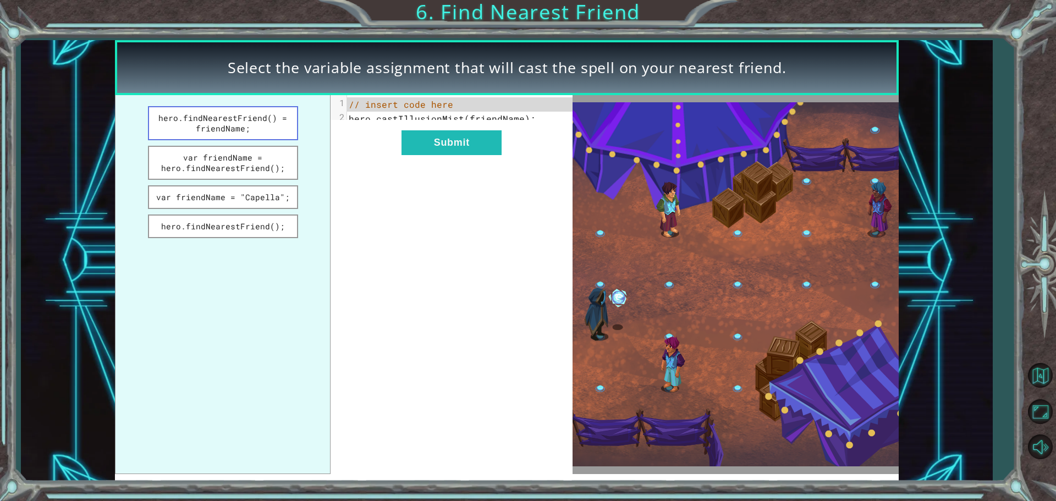
click at [223, 128] on button "hero.findNearestFriend() = friendName;" at bounding box center [223, 123] width 150 height 34
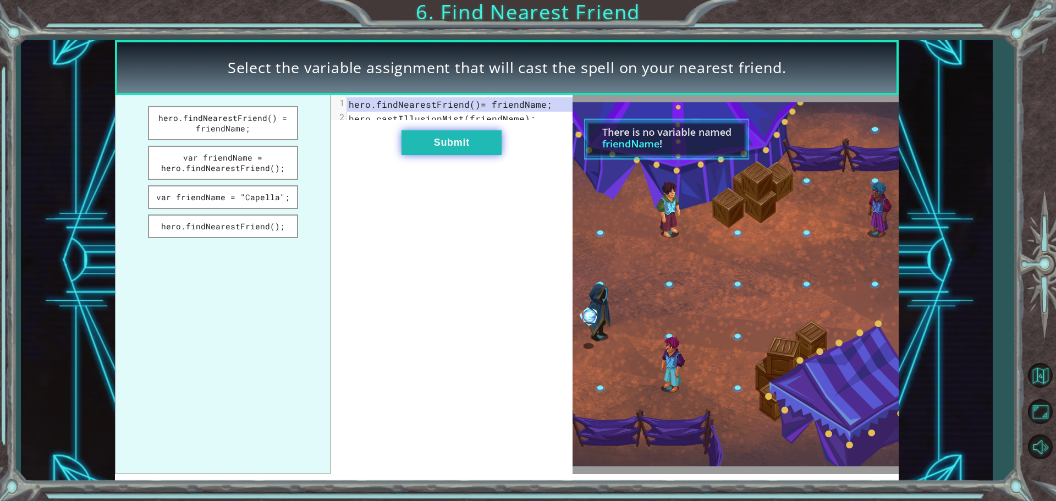
click at [442, 155] on button "Submit" at bounding box center [451, 142] width 100 height 25
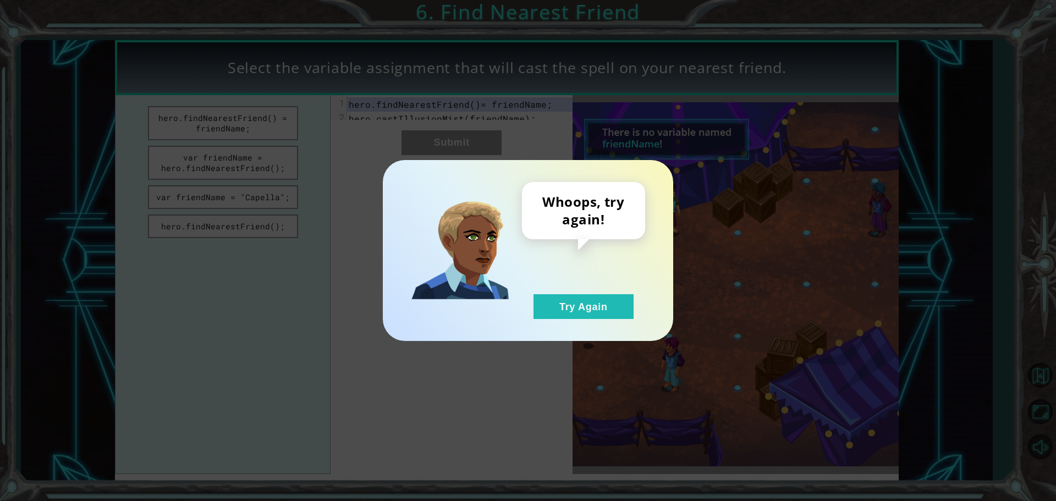
click at [557, 290] on div "Whoops, try again! Try Again" at bounding box center [583, 250] width 123 height 137
click at [550, 301] on button "Try Again" at bounding box center [583, 306] width 100 height 25
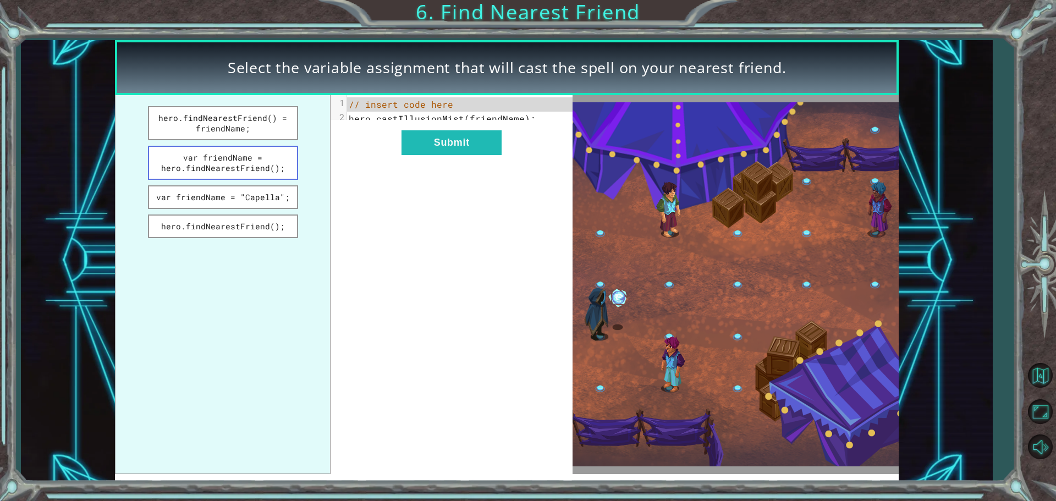
drag, startPoint x: 256, startPoint y: 161, endPoint x: 381, endPoint y: 151, distance: 125.8
click at [257, 161] on button "var friendName = hero.findNearestFriend();" at bounding box center [223, 163] width 150 height 34
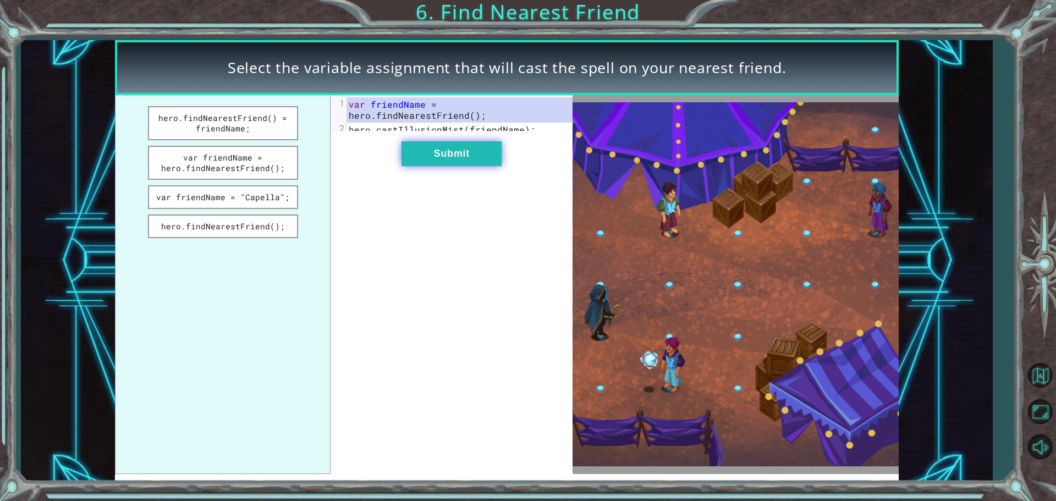
click at [419, 159] on button "Submit" at bounding box center [451, 153] width 100 height 25
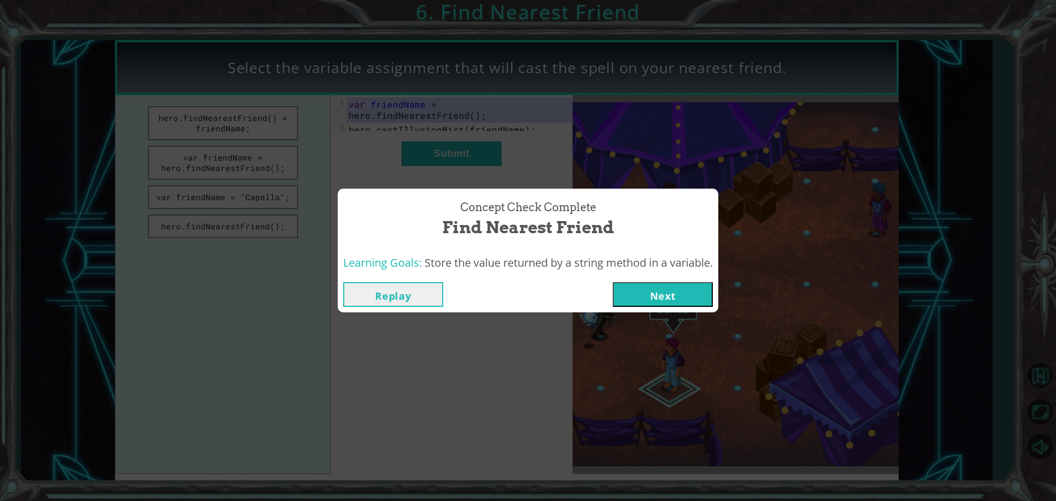
click at [645, 298] on button "Next" at bounding box center [663, 294] width 100 height 25
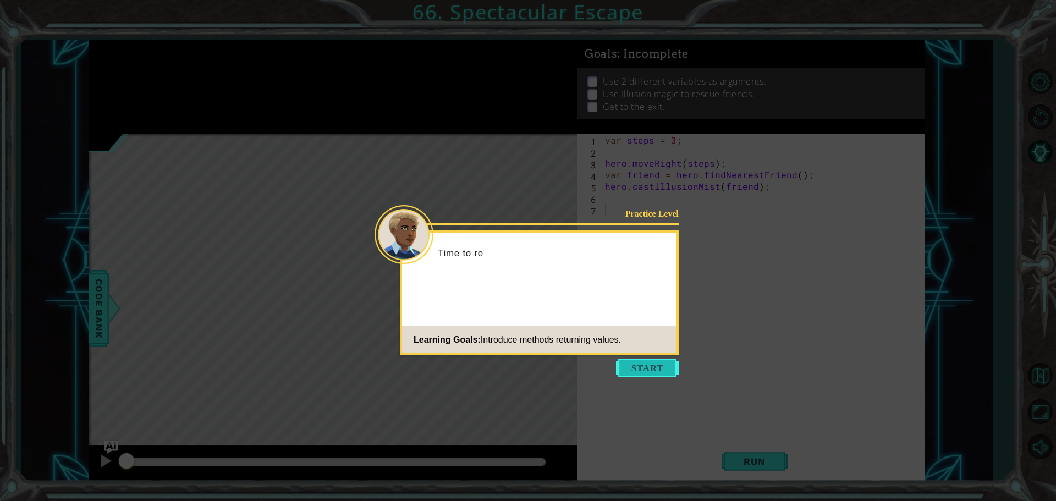
click at [648, 366] on button "Start" at bounding box center [647, 368] width 63 height 18
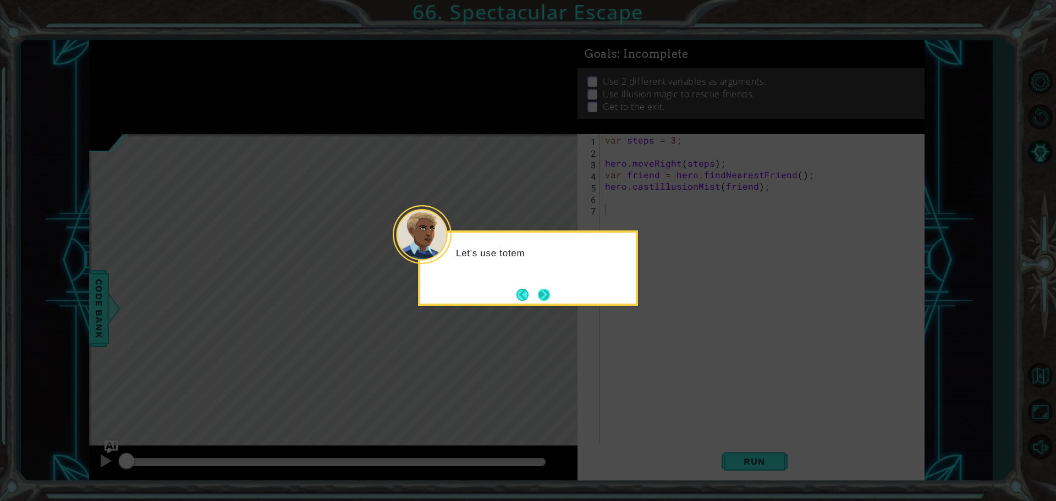
click at [540, 289] on button "Next" at bounding box center [544, 295] width 12 height 12
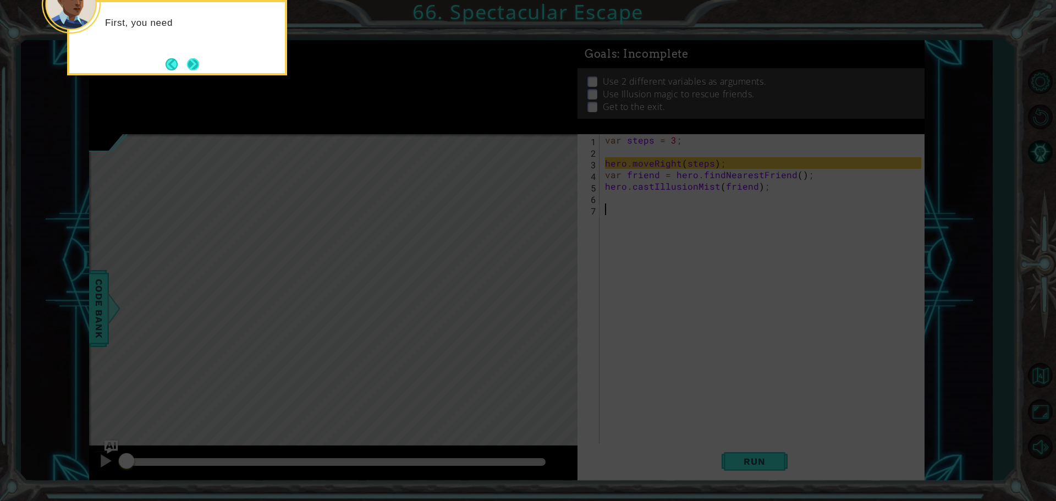
click at [197, 58] on button "Next" at bounding box center [193, 64] width 12 height 12
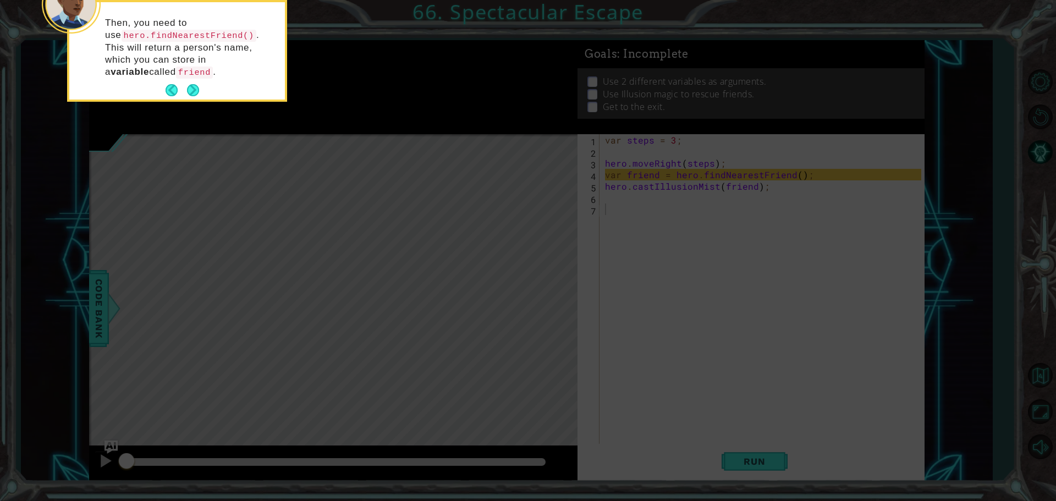
click at [191, 101] on icon at bounding box center [528, 75] width 1056 height 852
click at [196, 90] on button "Next" at bounding box center [193, 90] width 12 height 12
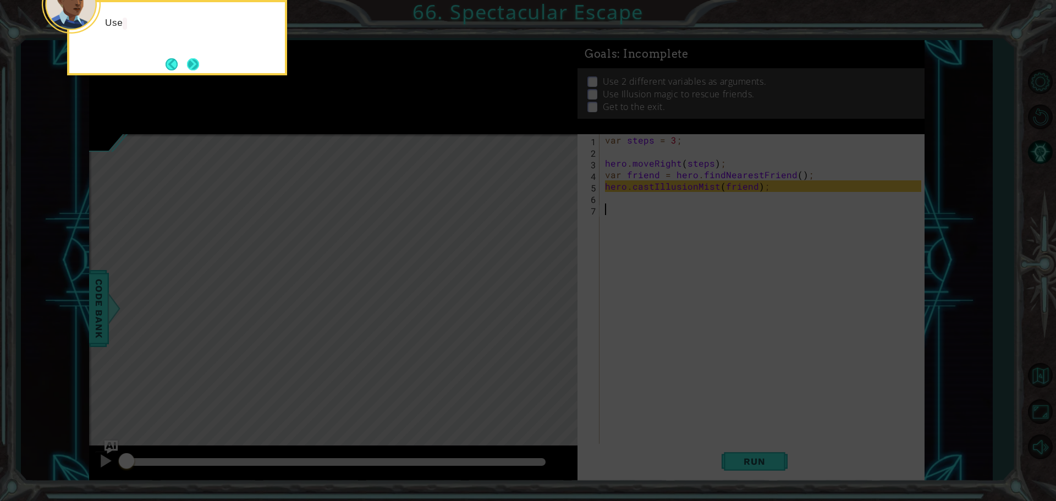
click at [196, 70] on button "Next" at bounding box center [193, 64] width 12 height 12
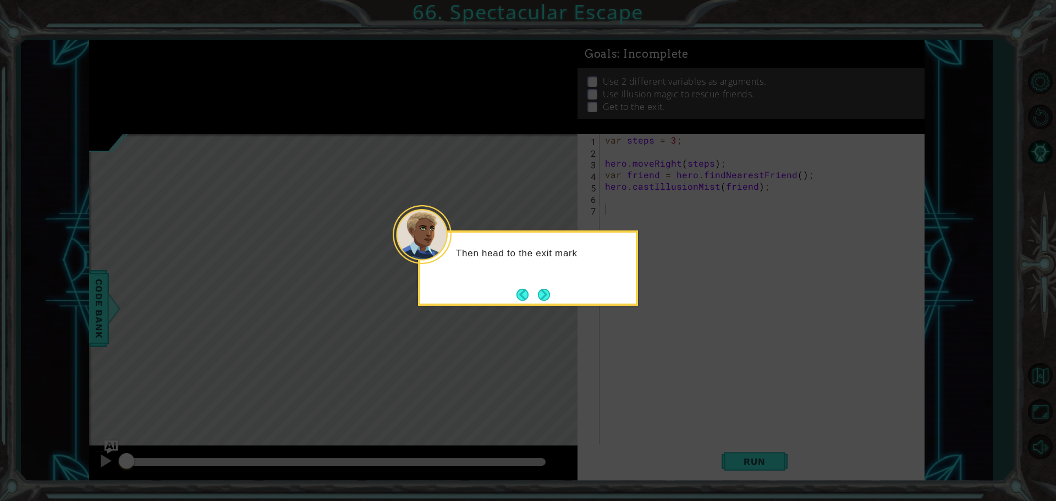
click at [541, 283] on div "Then head to the exit mark" at bounding box center [528, 267] width 220 height 75
click at [541, 284] on div "Then head to the exit marker." at bounding box center [528, 267] width 220 height 75
click at [539, 289] on button "Next" at bounding box center [544, 295] width 12 height 12
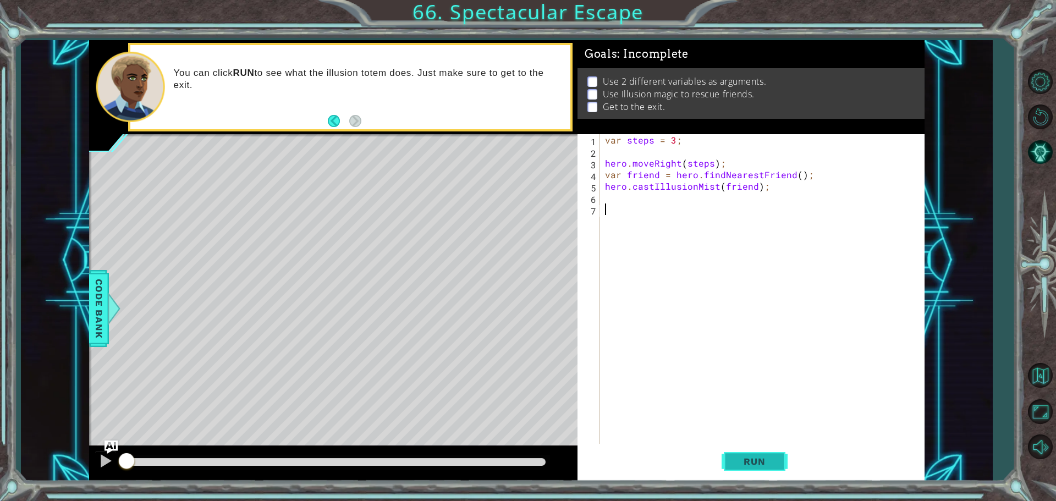
click at [775, 466] on span "Run" at bounding box center [754, 461] width 43 height 11
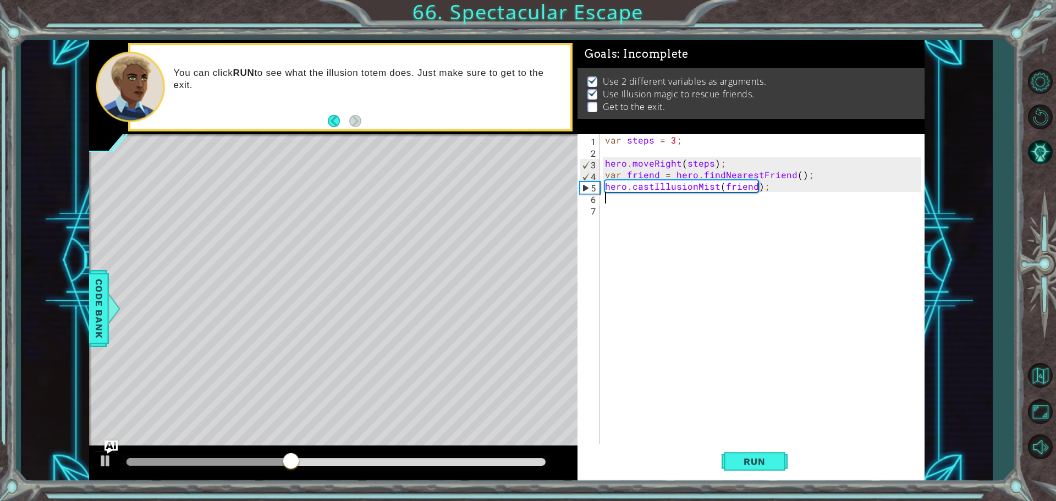
click at [671, 195] on div "var steps = 3 ; hero . moveRight ( steps ) ; var friend = hero . findNearestFri…" at bounding box center [765, 301] width 324 height 335
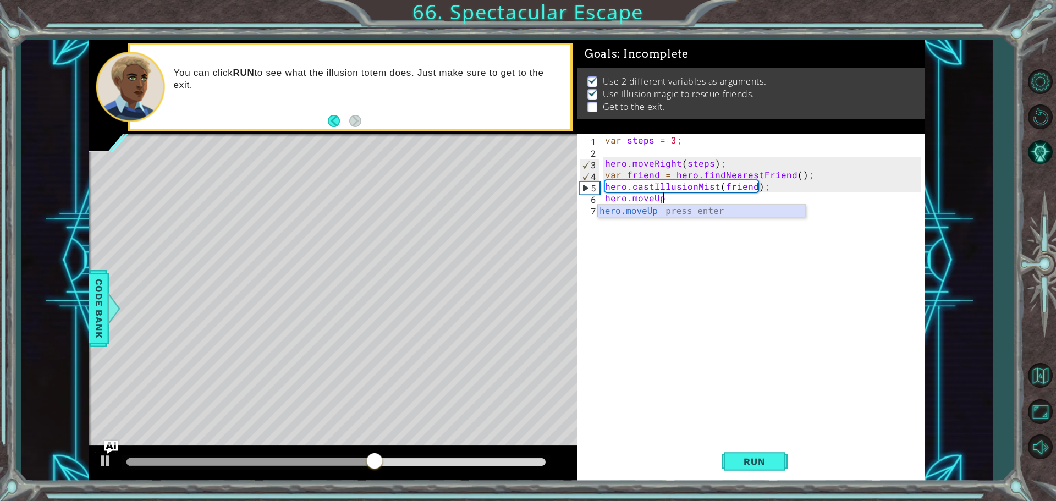
click at [653, 213] on div "hero.moveUp press enter" at bounding box center [701, 225] width 208 height 40
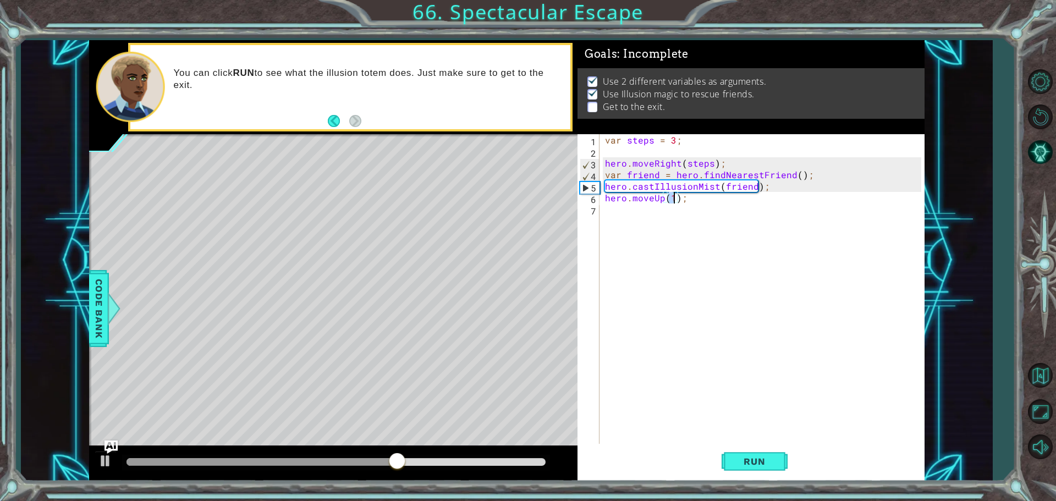
scroll to position [0, 4]
click at [754, 456] on span "Run" at bounding box center [754, 461] width 43 height 11
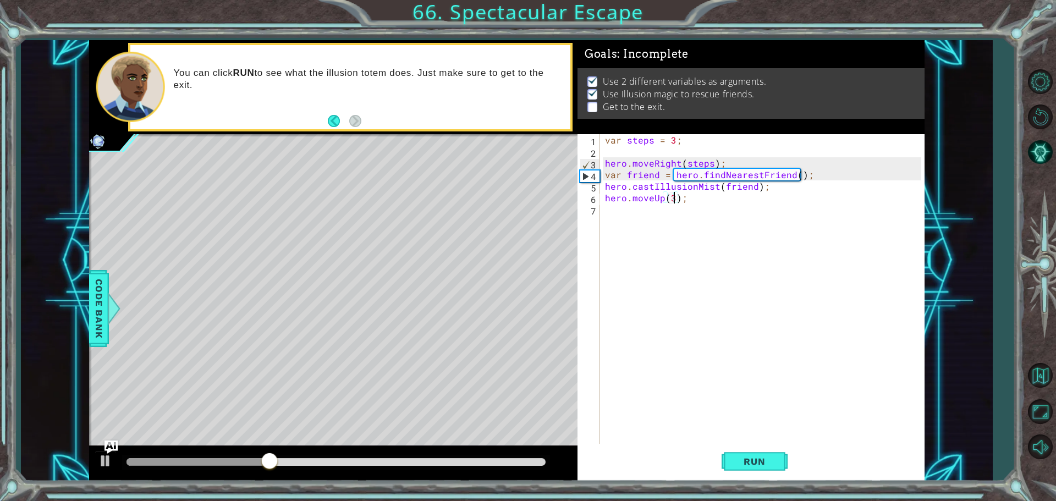
click at [663, 194] on div "var steps = 3 ; hero . moveRight ( steps ) ; var friend = hero . findNearestFri…" at bounding box center [765, 301] width 324 height 335
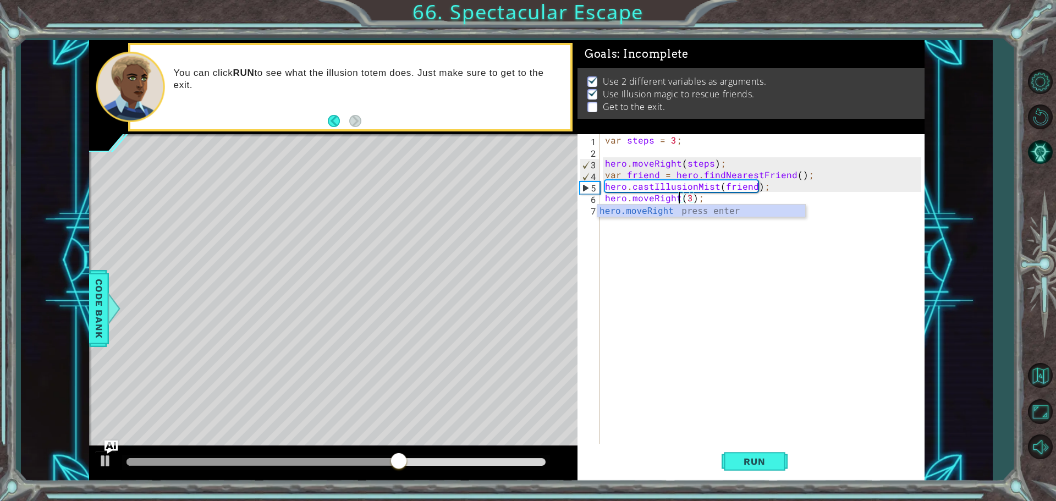
scroll to position [0, 4]
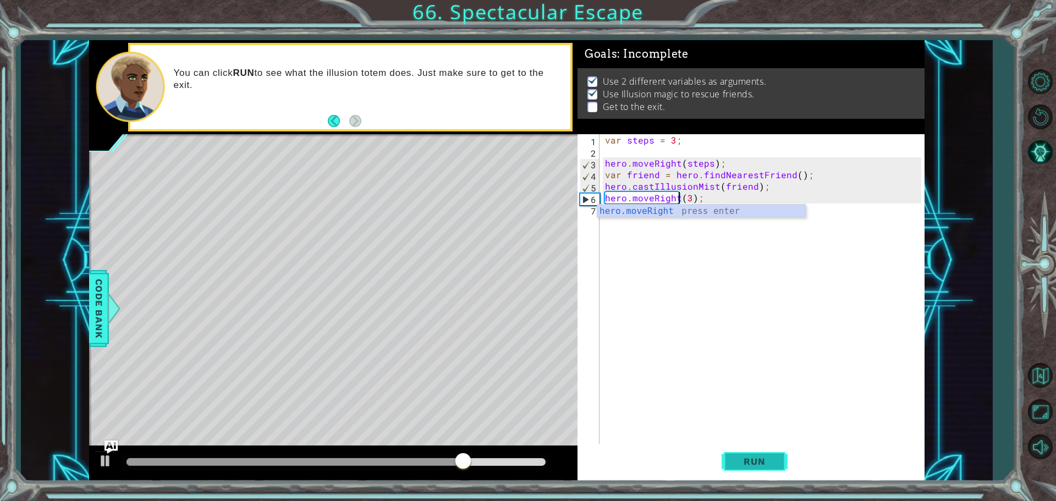
type textarea "hero.moveRight(3);"
click at [739, 465] on span "Run" at bounding box center [754, 461] width 43 height 11
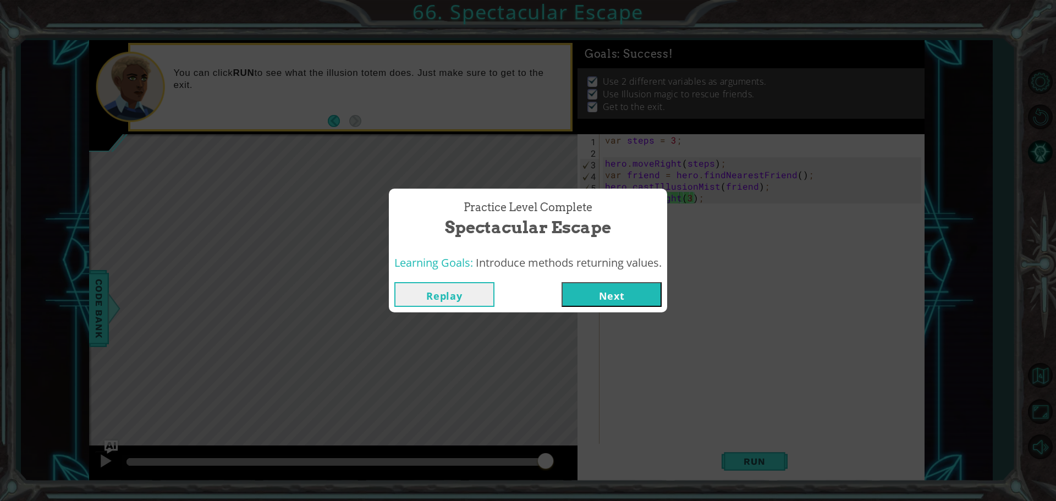
click at [621, 285] on button "Next" at bounding box center [611, 294] width 100 height 25
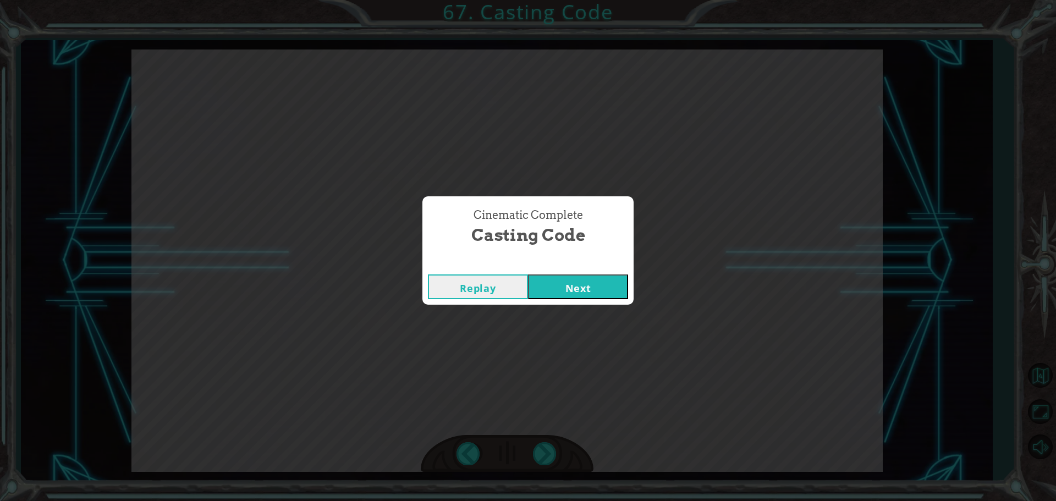
click at [528, 274] on button "Next" at bounding box center [578, 286] width 100 height 25
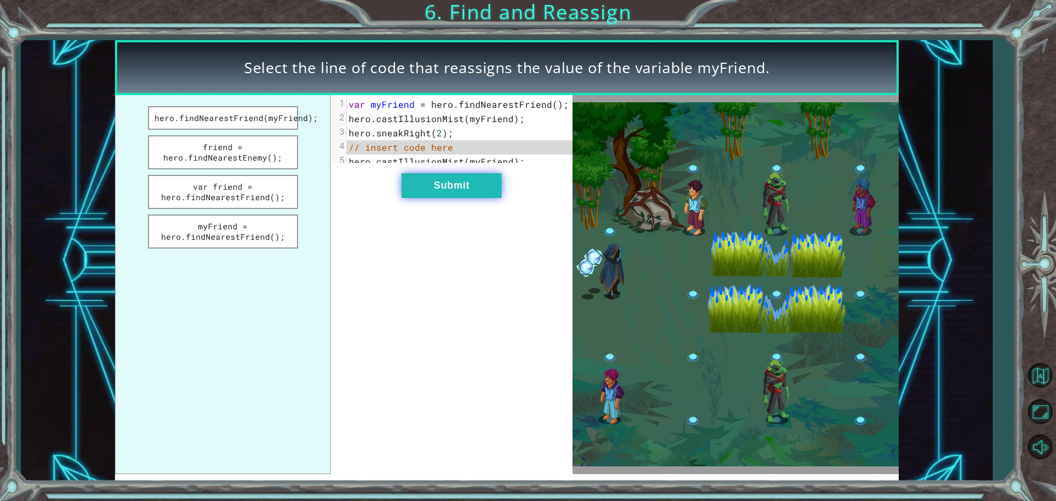
click at [475, 198] on button "Submit" at bounding box center [451, 185] width 100 height 25
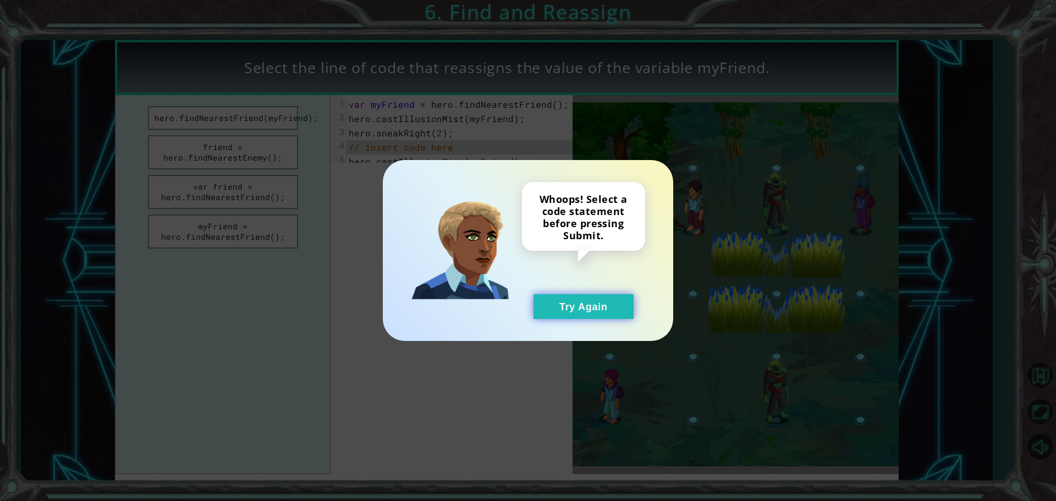
click at [565, 308] on button "Try Again" at bounding box center [583, 306] width 100 height 25
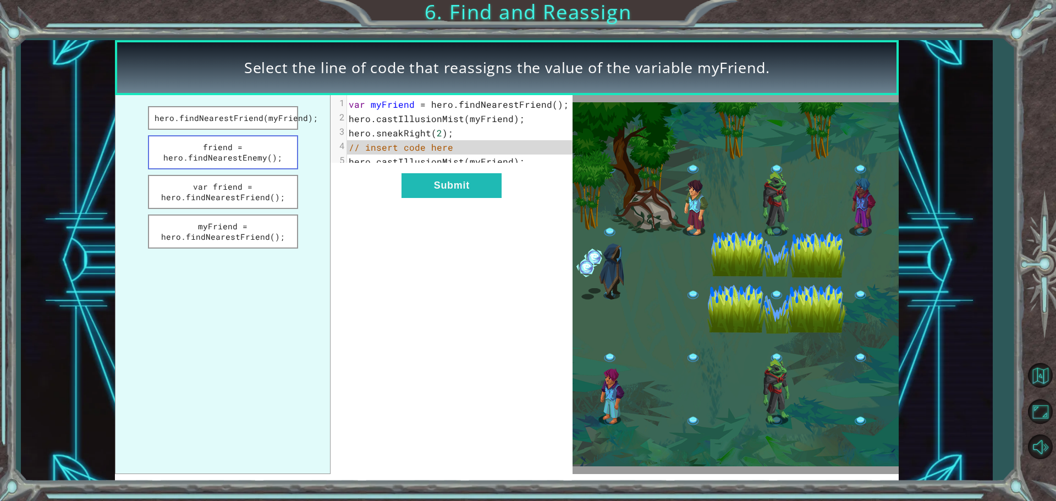
click at [246, 150] on button "friend = hero.findNearestEnemy();" at bounding box center [223, 152] width 150 height 34
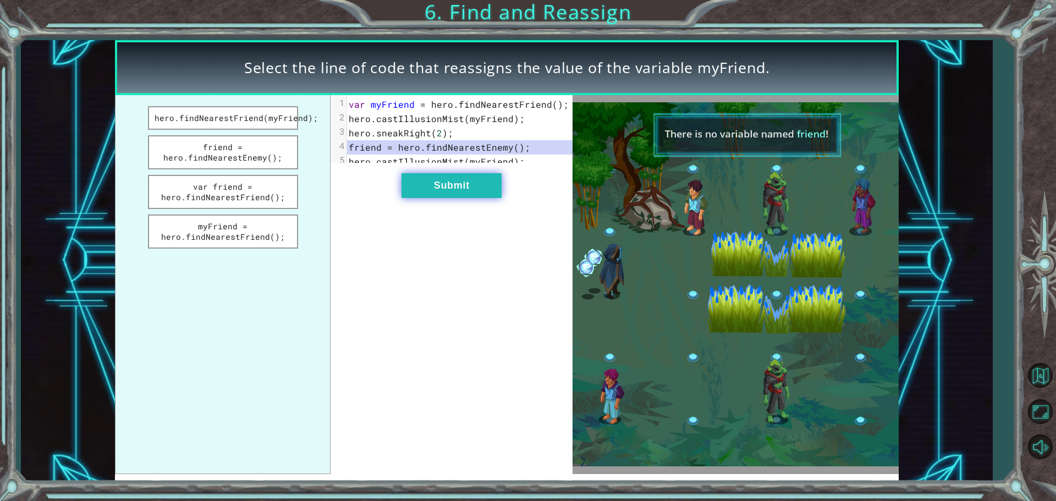
click at [430, 198] on button "Submit" at bounding box center [451, 185] width 100 height 25
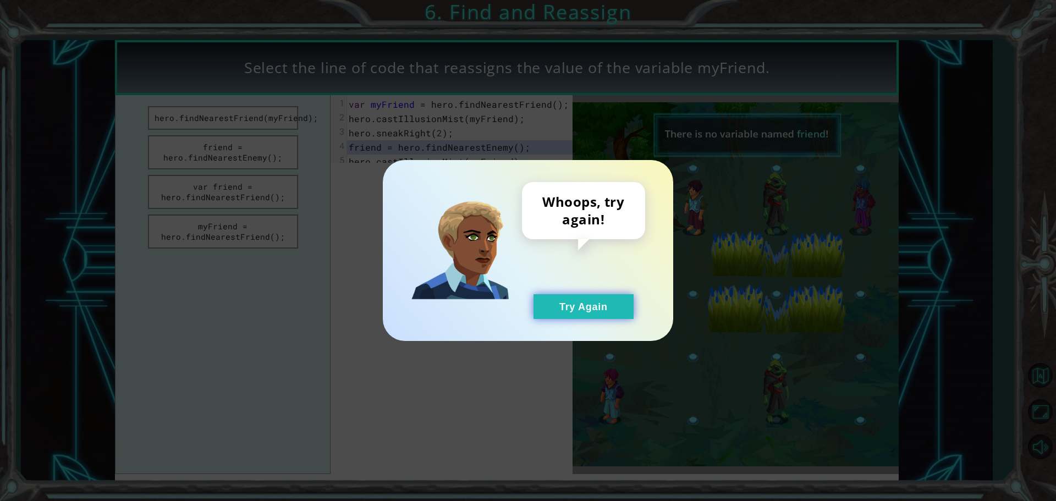
click at [612, 317] on button "Try Again" at bounding box center [583, 306] width 100 height 25
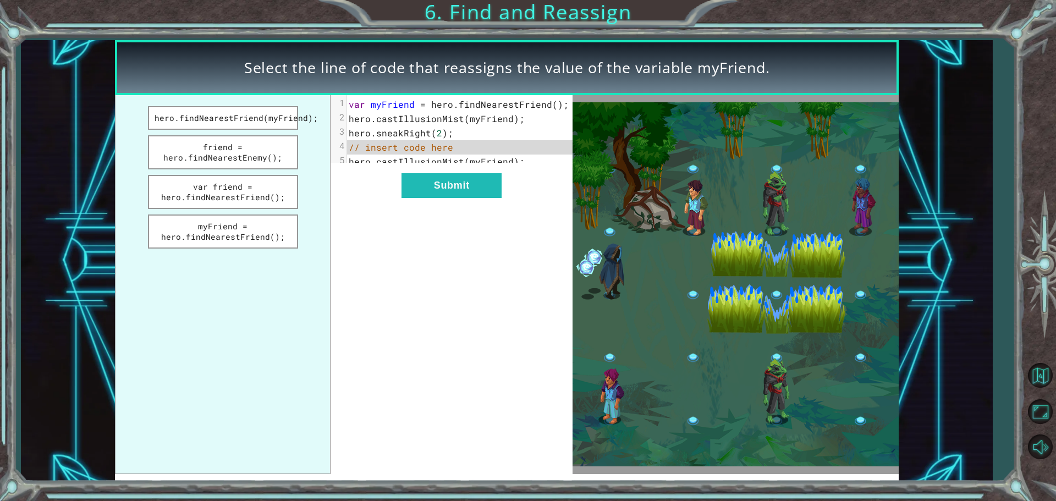
click at [287, 212] on ul "hero.findNearestFriend(myFriend); friend = hero.findNearestEnemy(); var friend …" at bounding box center [223, 284] width 216 height 379
click at [271, 184] on button "var friend = hero.findNearestFriend();" at bounding box center [223, 192] width 150 height 34
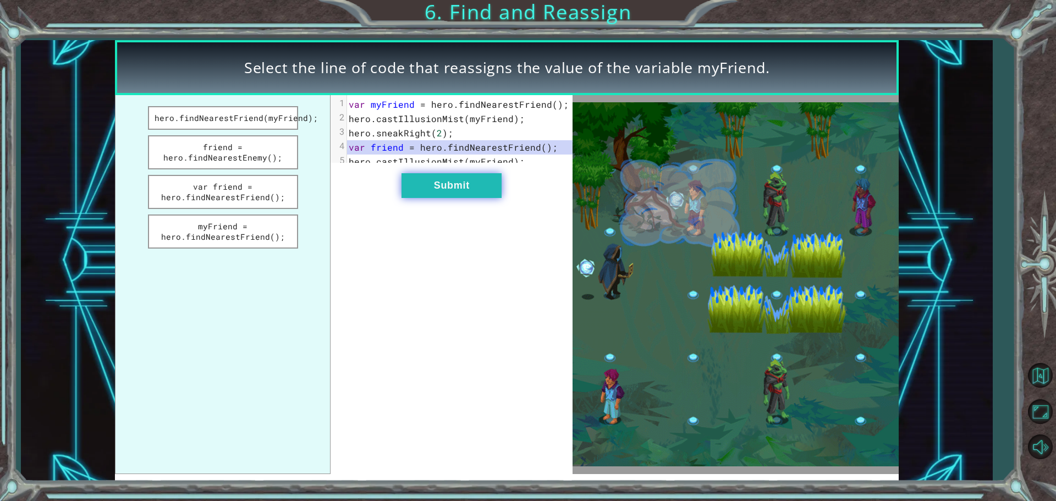
click at [407, 198] on button "Submit" at bounding box center [451, 185] width 100 height 25
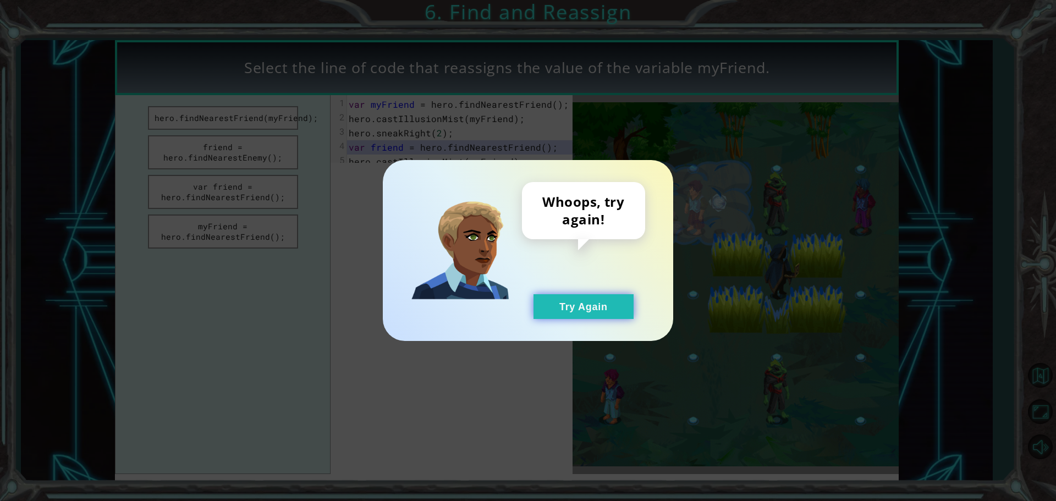
click at [570, 296] on button "Try Again" at bounding box center [583, 306] width 100 height 25
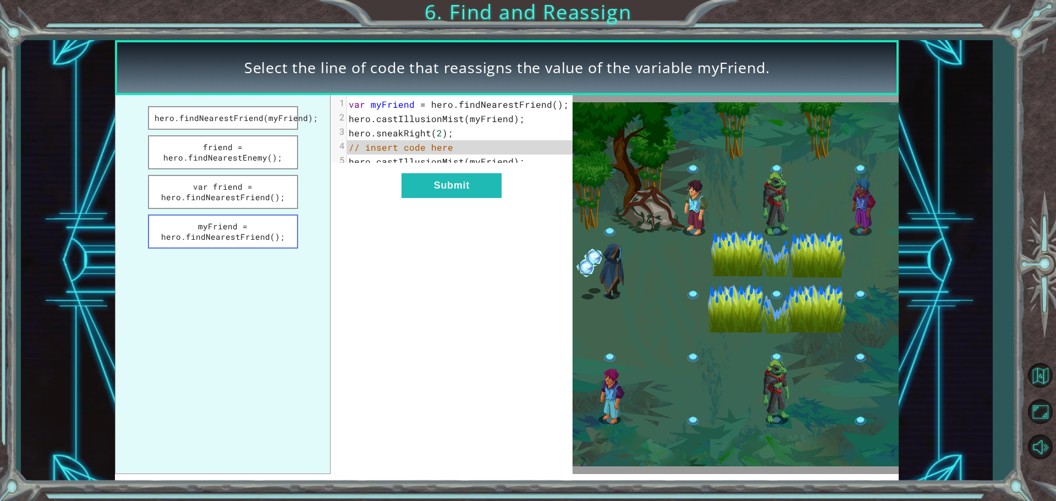
click at [272, 232] on button "myFriend = hero.findNearestFriend();" at bounding box center [223, 231] width 150 height 34
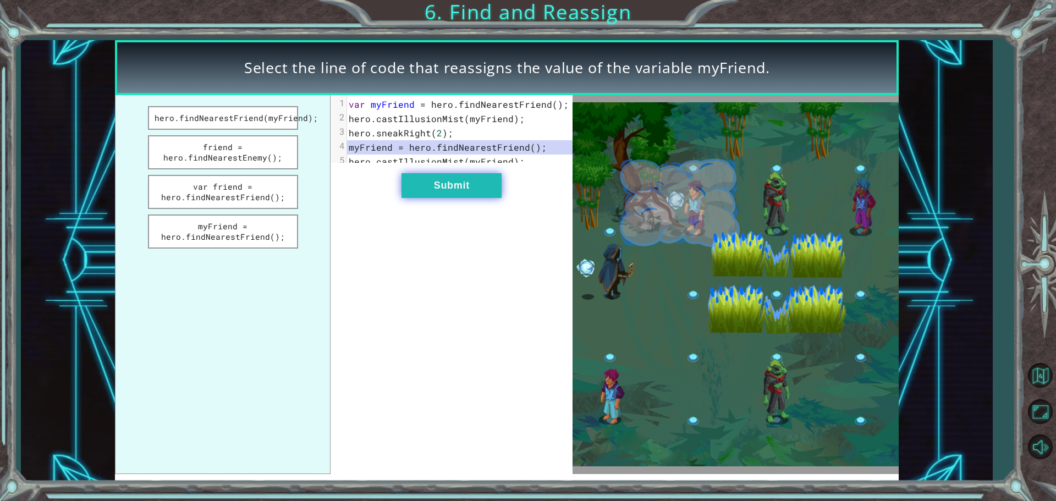
click at [439, 195] on button "Submit" at bounding box center [451, 185] width 100 height 25
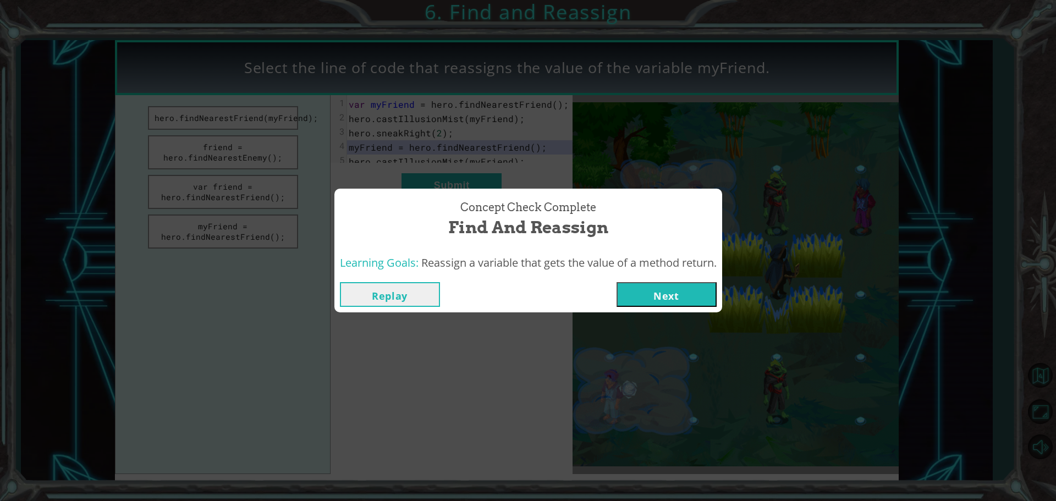
click at [693, 307] on div "Replay Next" at bounding box center [528, 295] width 388 height 36
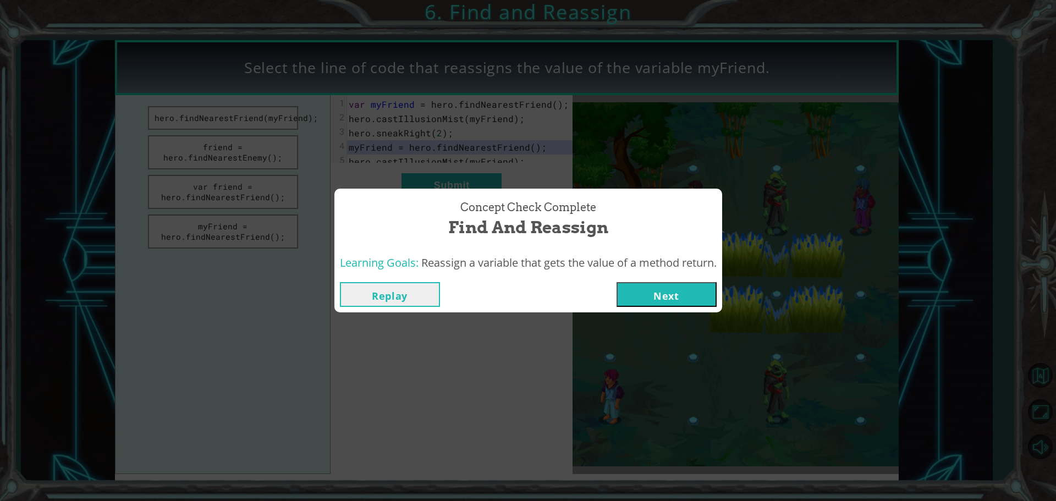
click at [693, 298] on button "Next" at bounding box center [666, 294] width 100 height 25
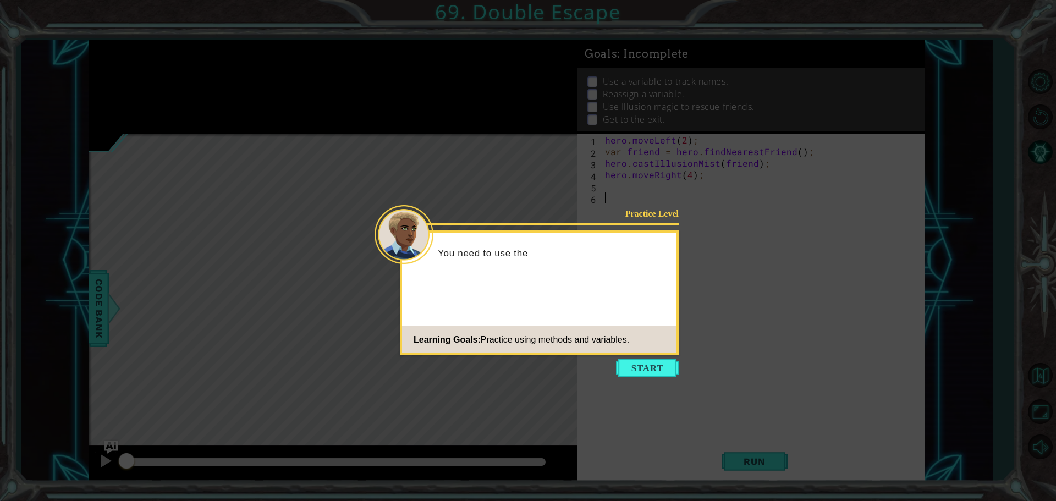
click at [625, 359] on icon at bounding box center [528, 250] width 1056 height 501
click at [624, 368] on button "Start" at bounding box center [647, 368] width 63 height 18
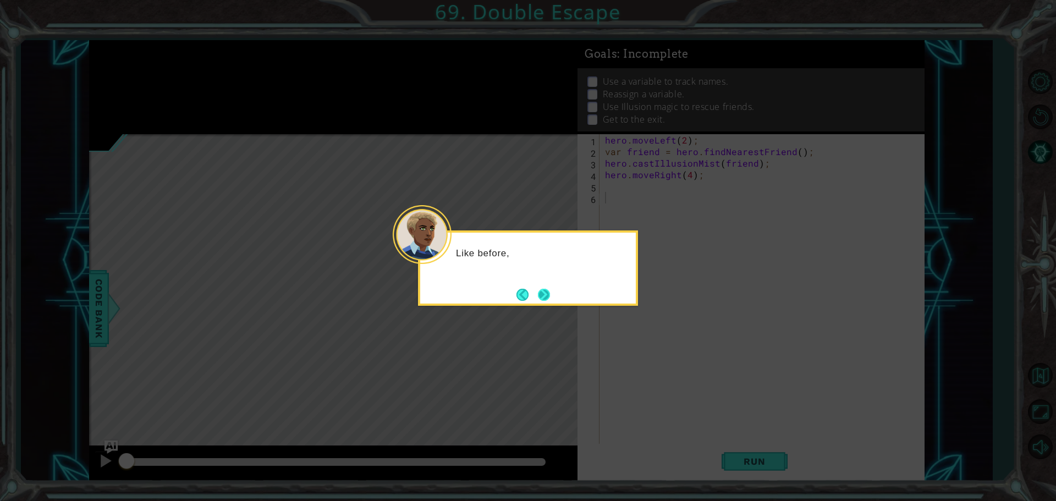
click at [547, 294] on button "Next" at bounding box center [544, 295] width 12 height 12
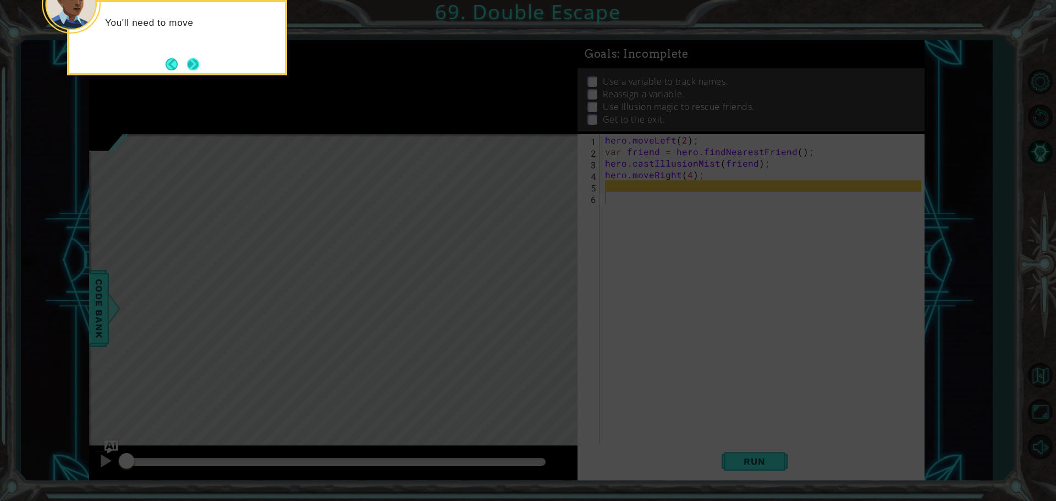
click at [191, 65] on button "Next" at bounding box center [193, 64] width 12 height 12
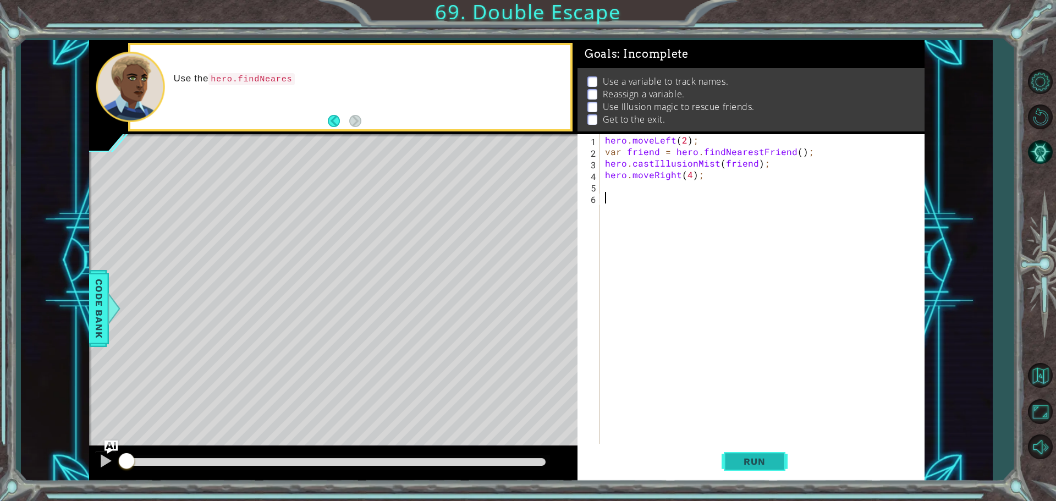
click at [761, 450] on button "Run" at bounding box center [755, 461] width 66 height 35
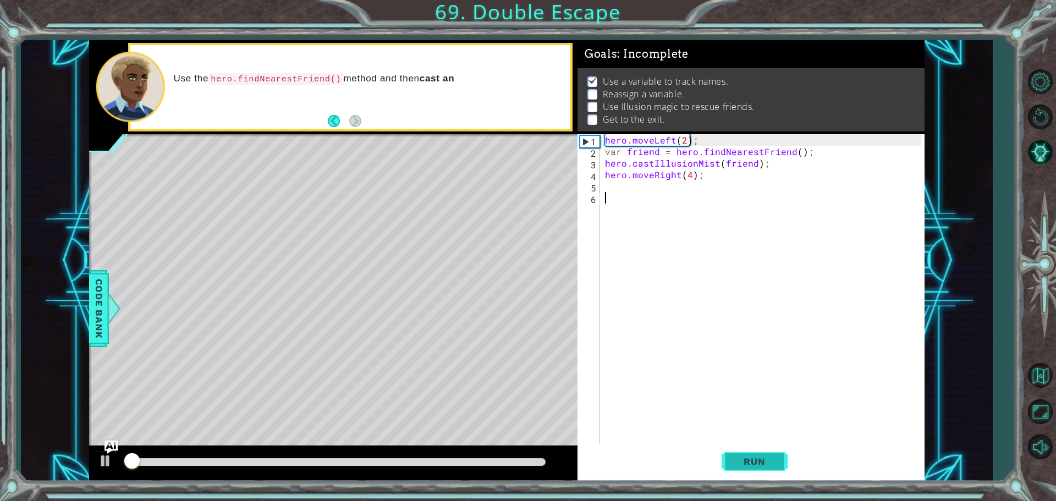
scroll to position [5, 0]
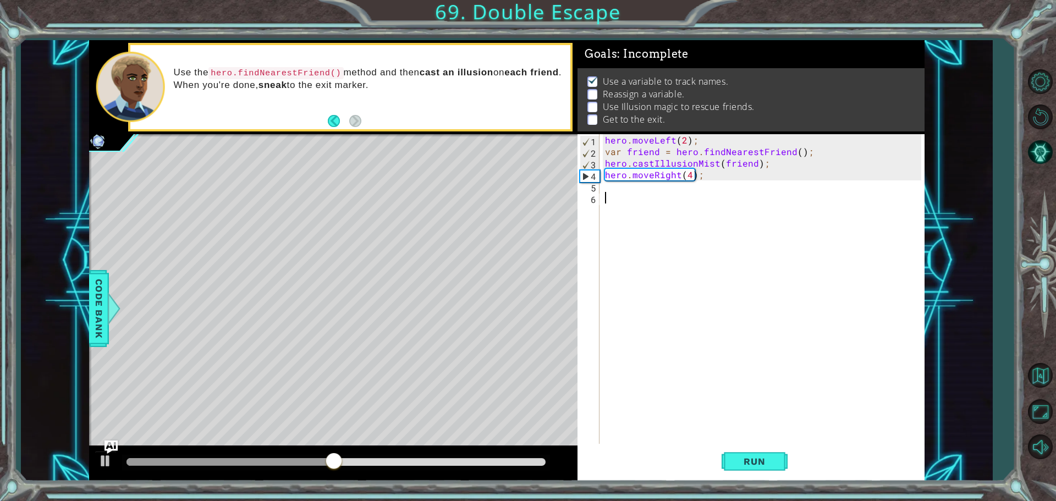
click at [648, 188] on div "hero . moveLeft ( 2 ) ; var friend = hero . findNearestFriend ( ) ; hero . cast…" at bounding box center [765, 301] width 324 height 335
click at [642, 198] on div "hero. use press enter" at bounding box center [701, 213] width 208 height 40
drag, startPoint x: 700, startPoint y: 182, endPoint x: 596, endPoint y: 191, distance: 103.8
click at [596, 191] on div "hero.use("name"); 1 2 3 4 5 6 hero . moveLeft ( 2 ) ; var friend = hero . findN…" at bounding box center [749, 290] width 344 height 312
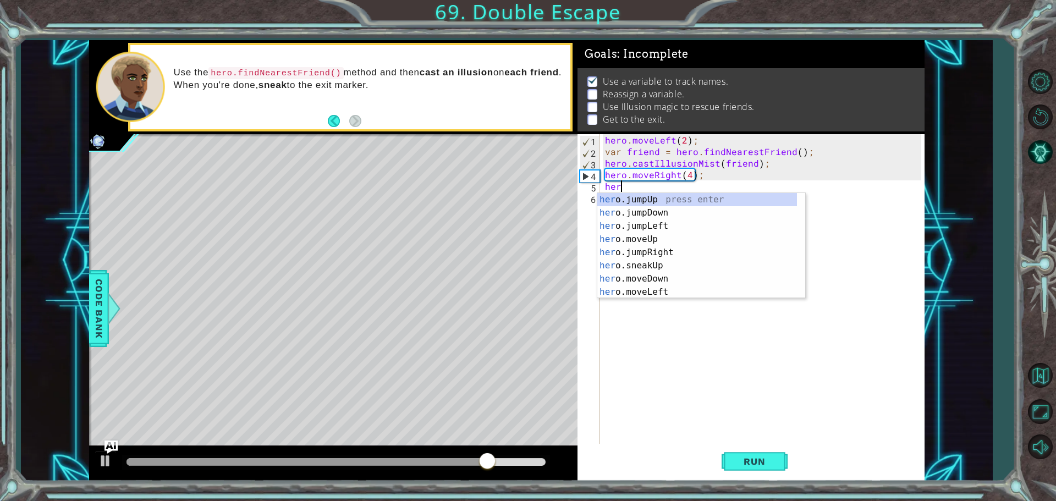
scroll to position [0, 1]
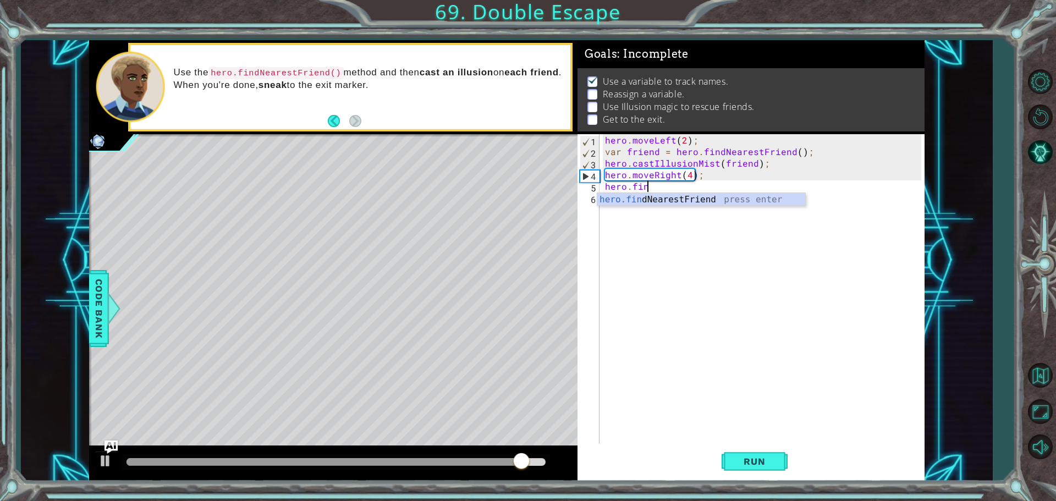
type textarea "hero.find"
click at [656, 203] on div "hero.find NearestFriend press enter" at bounding box center [701, 213] width 208 height 40
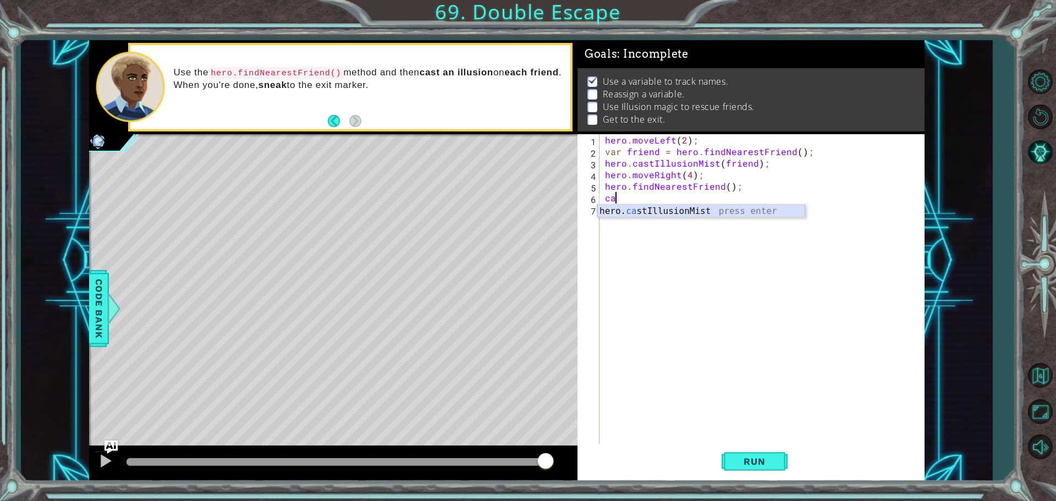
click at [682, 208] on div "hero. ca stIllusionMist press enter" at bounding box center [701, 225] width 208 height 40
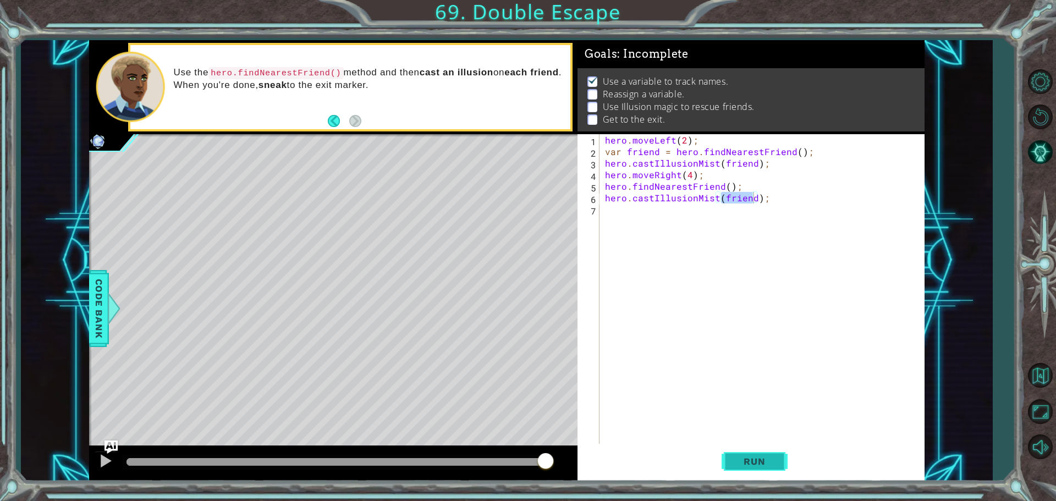
click at [741, 453] on button "Run" at bounding box center [755, 461] width 66 height 35
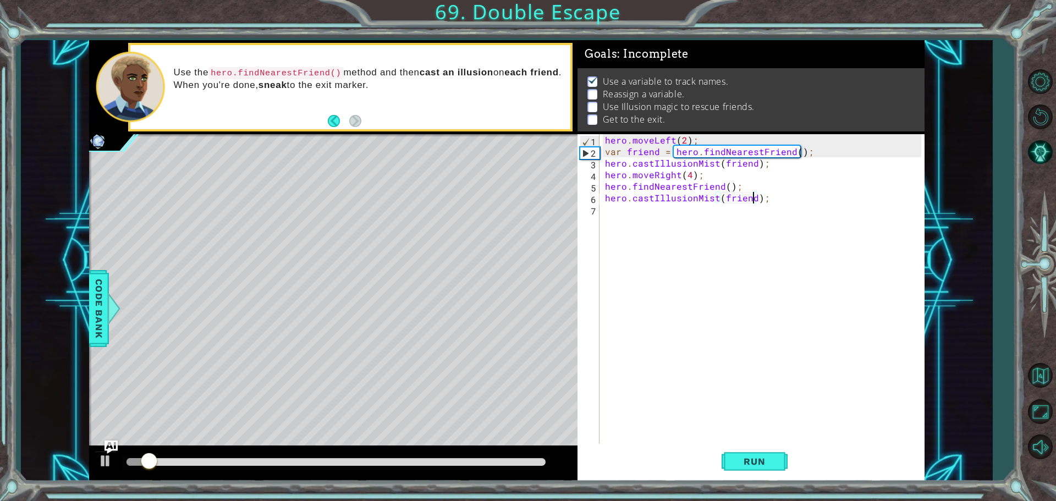
click at [482, 461] on div at bounding box center [335, 462] width 419 height 8
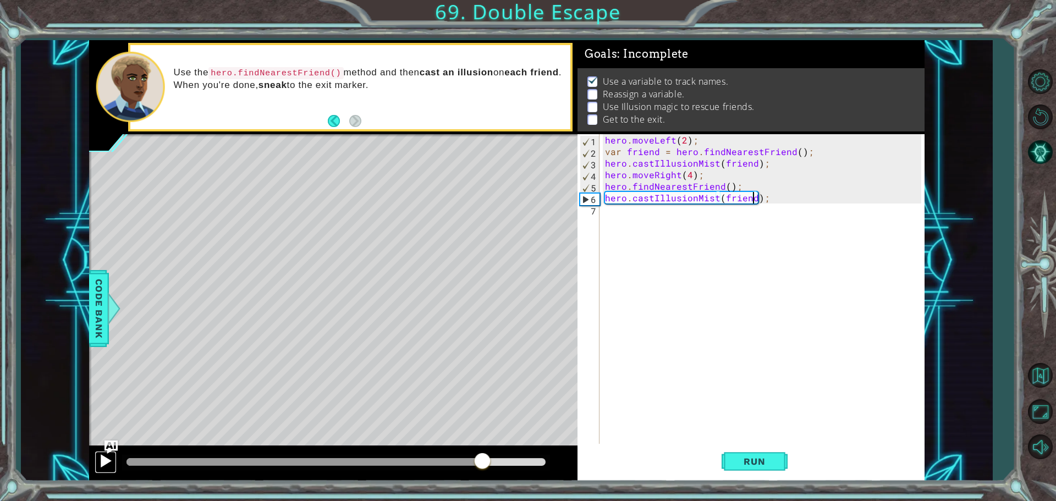
click at [103, 462] on div at bounding box center [105, 461] width 14 height 14
click at [109, 441] on img "Ask AI" at bounding box center [111, 446] width 14 height 14
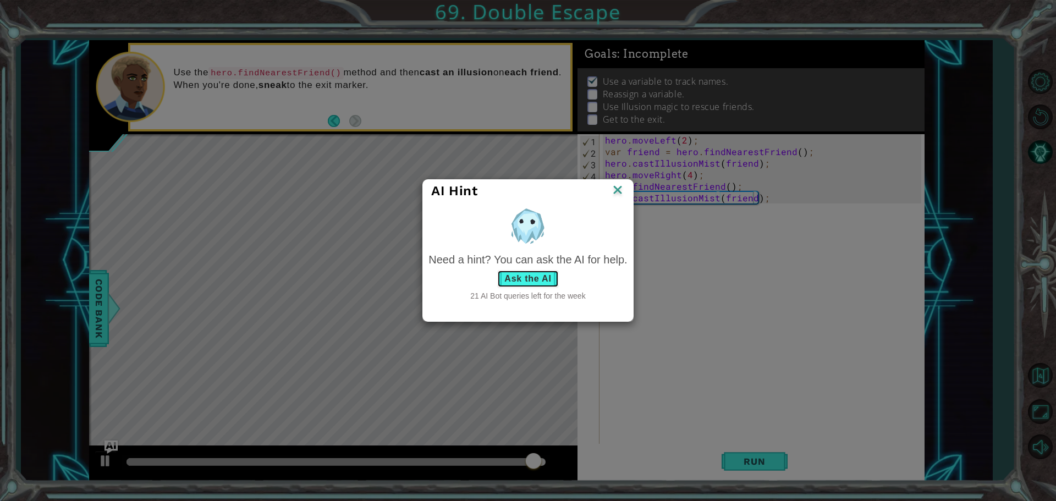
click at [502, 284] on button "Ask the AI" at bounding box center [527, 279] width 61 height 18
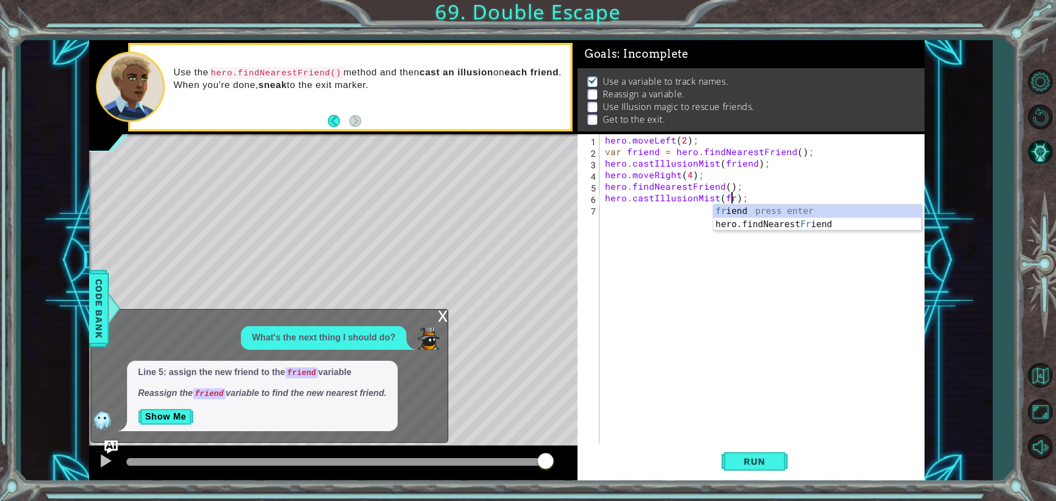
type textarea "hero.castIllusionMist();"
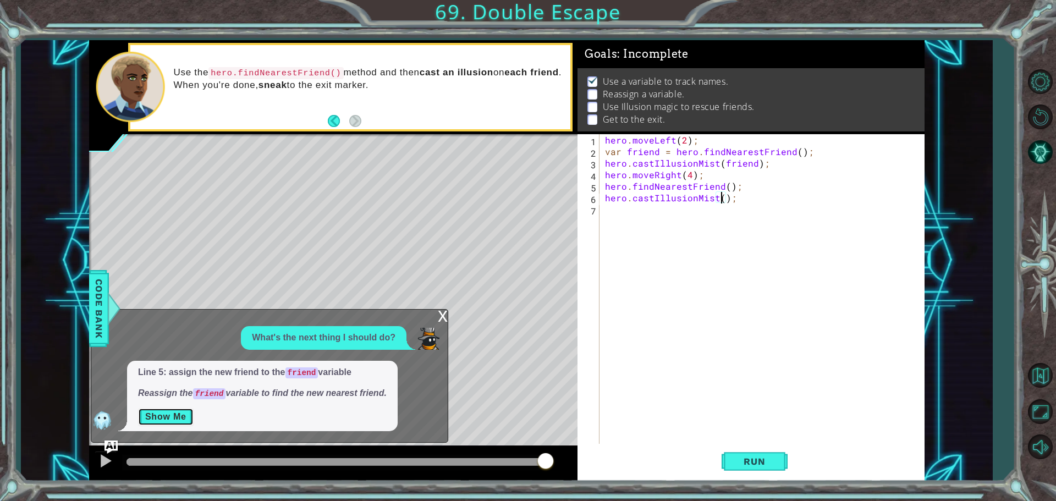
click at [156, 415] on button "Show Me" at bounding box center [166, 417] width 56 height 18
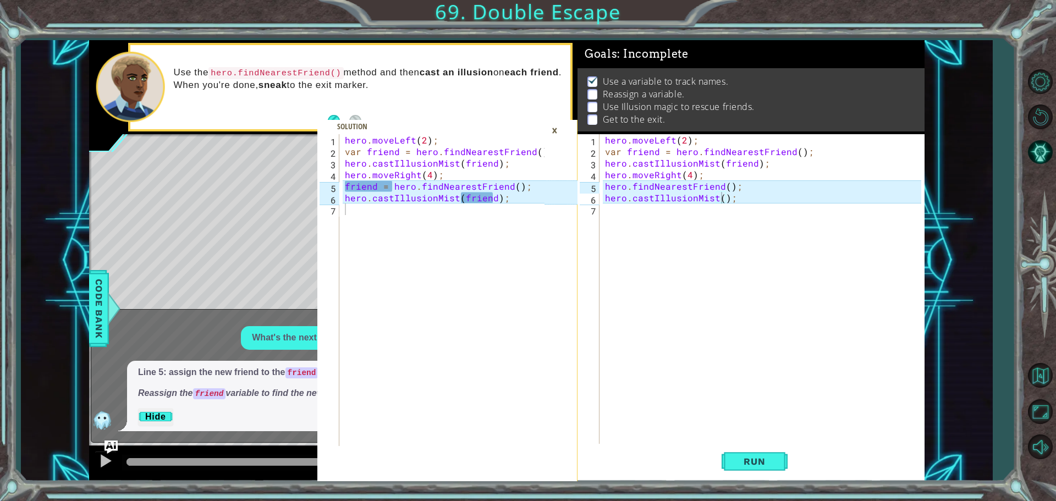
click at [721, 202] on div "hero . moveLeft ( 2 ) ; var friend = hero . findNearestFriend ( ) ; hero . cast…" at bounding box center [765, 301] width 324 height 335
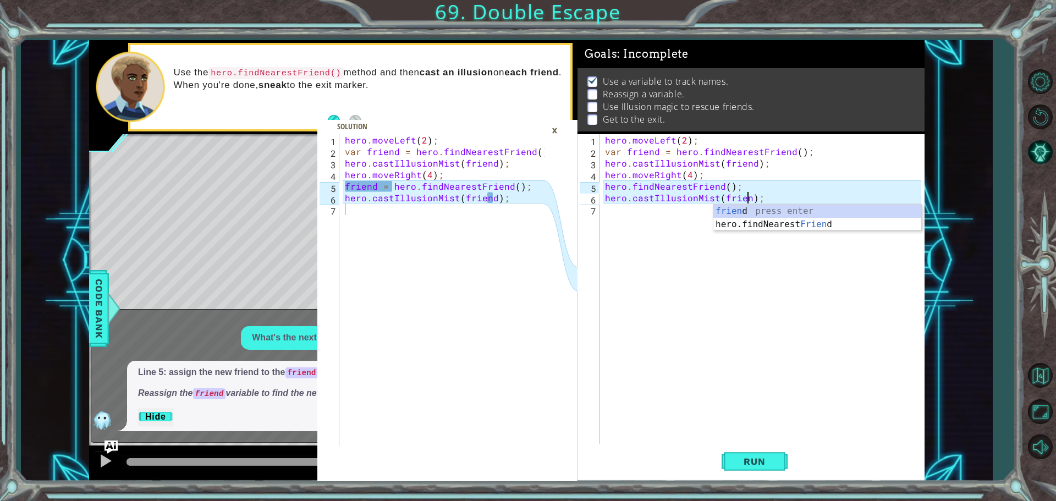
scroll to position [0, 9]
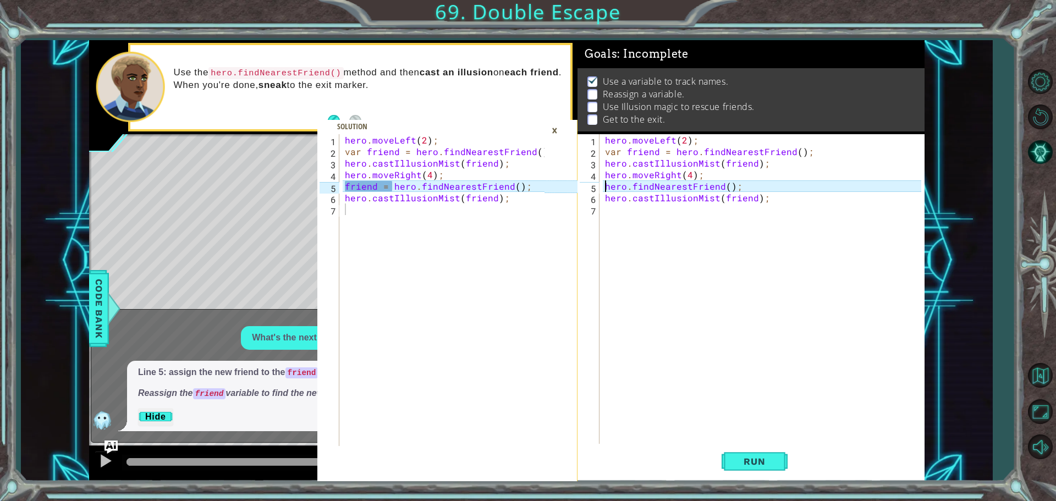
click at [604, 184] on div "hero . moveLeft ( 2 ) ; var friend = hero . findNearestFriend ( ) ; hero . cast…" at bounding box center [765, 301] width 324 height 335
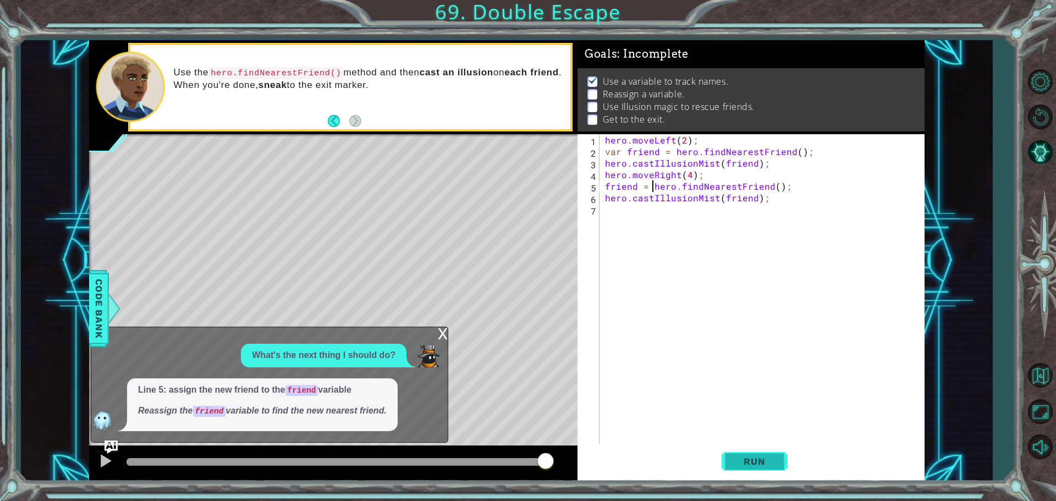
type textarea "friend = hero.findNearestFriend();"
click at [763, 456] on span "Run" at bounding box center [754, 461] width 43 height 11
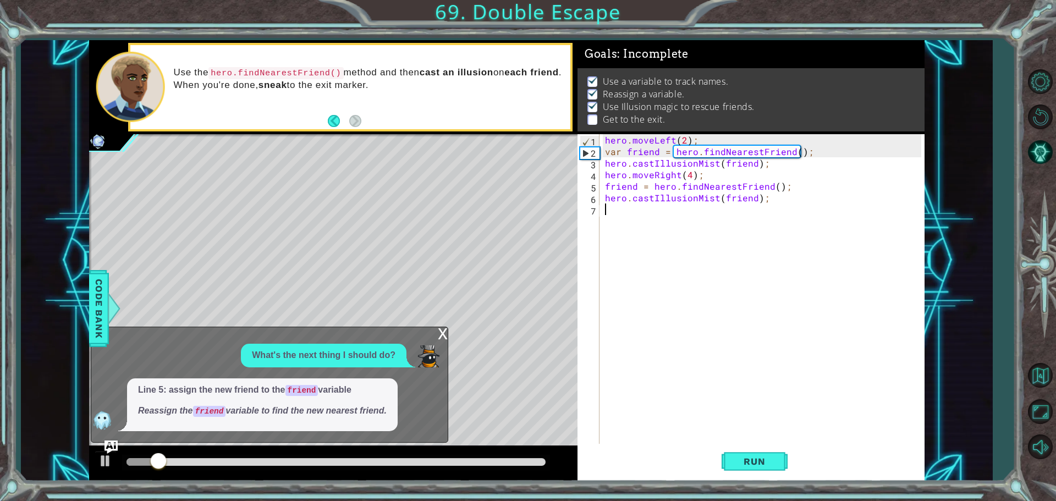
click at [669, 212] on div "hero . moveLeft ( 2 ) ; var friend = hero . findNearestFriend ( ) ; hero . cast…" at bounding box center [765, 301] width 324 height 335
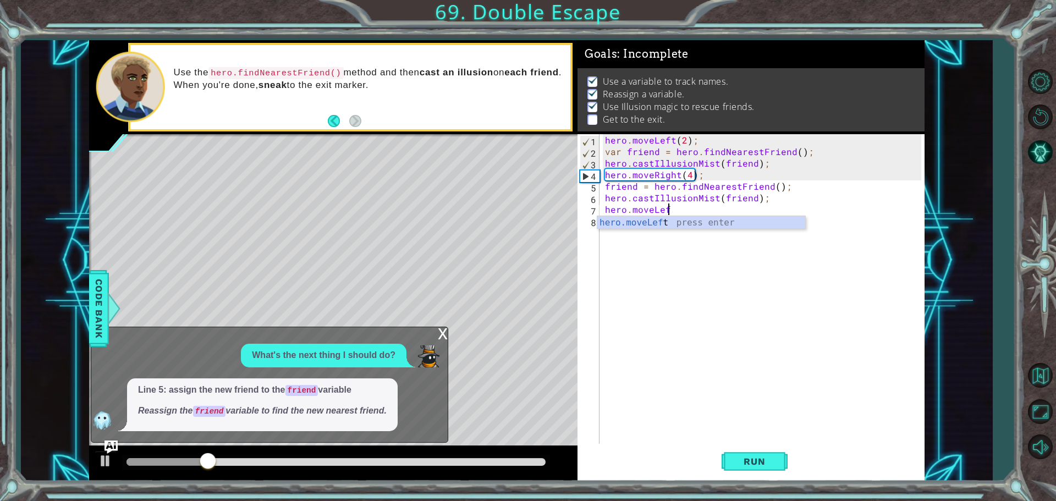
scroll to position [0, 3]
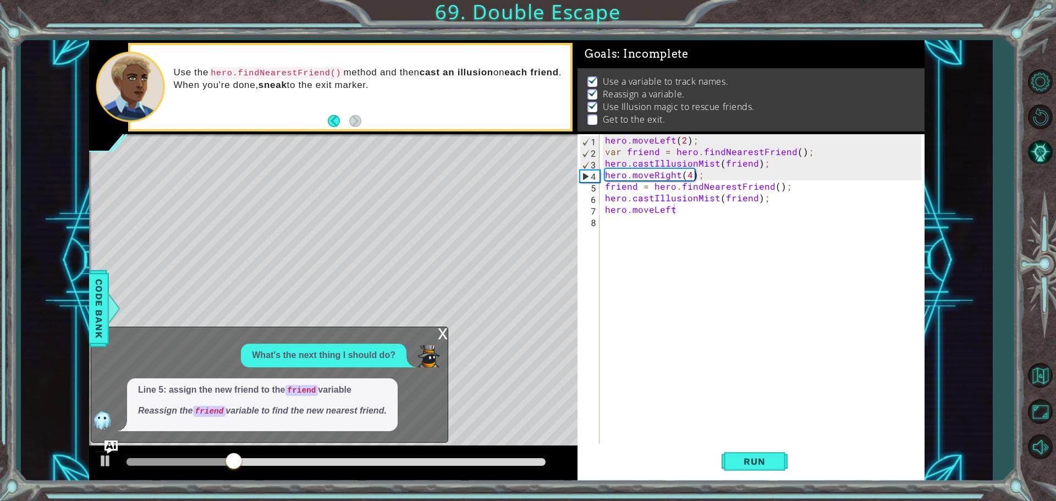
click at [719, 215] on body "1 2 3 4 5 6 7 hero . moveLeft ( 2 ) ; var friend = hero . findNearestFriend ( )…" at bounding box center [528, 250] width 1056 height 501
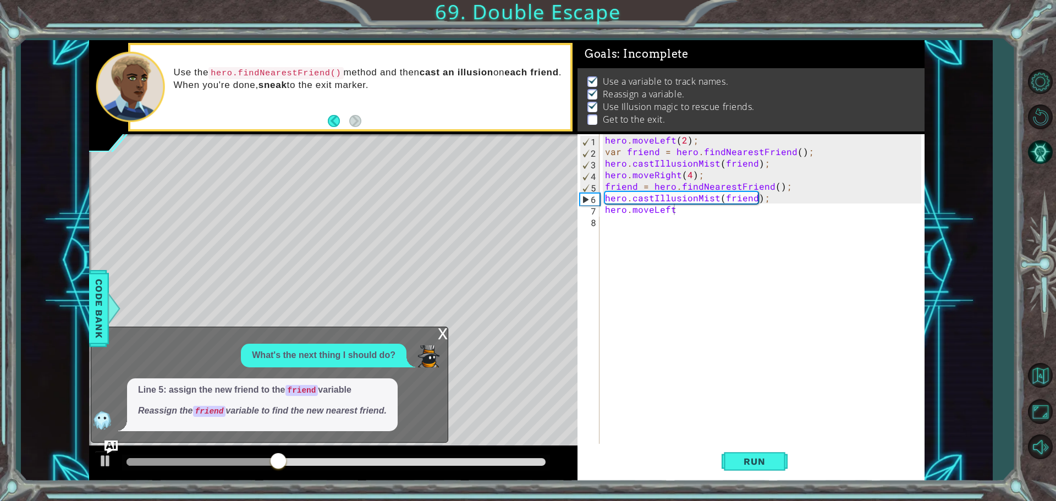
click at [688, 208] on div "hero . moveLeft ( 2 ) ; var friend = hero . findNearestFriend ( ) ; hero . cast…" at bounding box center [765, 301] width 324 height 335
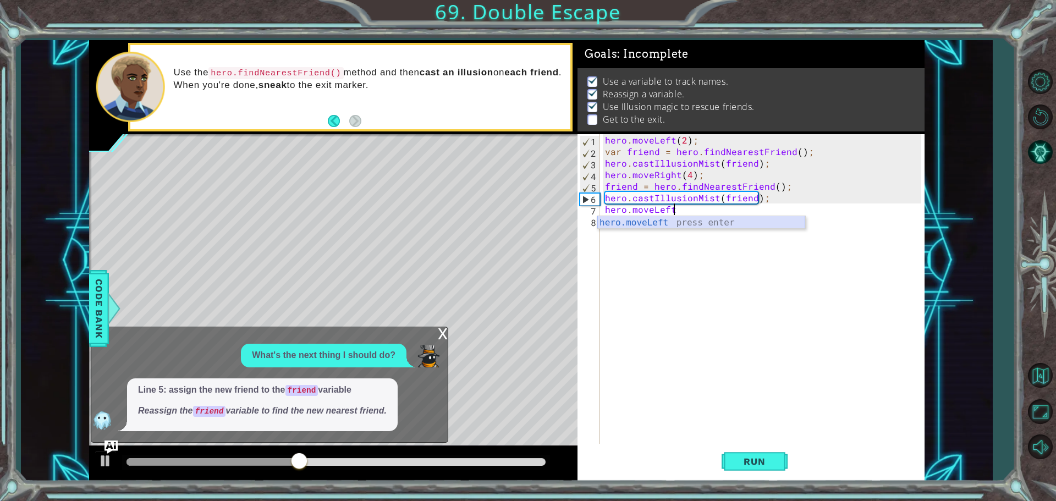
click at [664, 221] on div "hero.moveLeft press enter" at bounding box center [701, 236] width 208 height 40
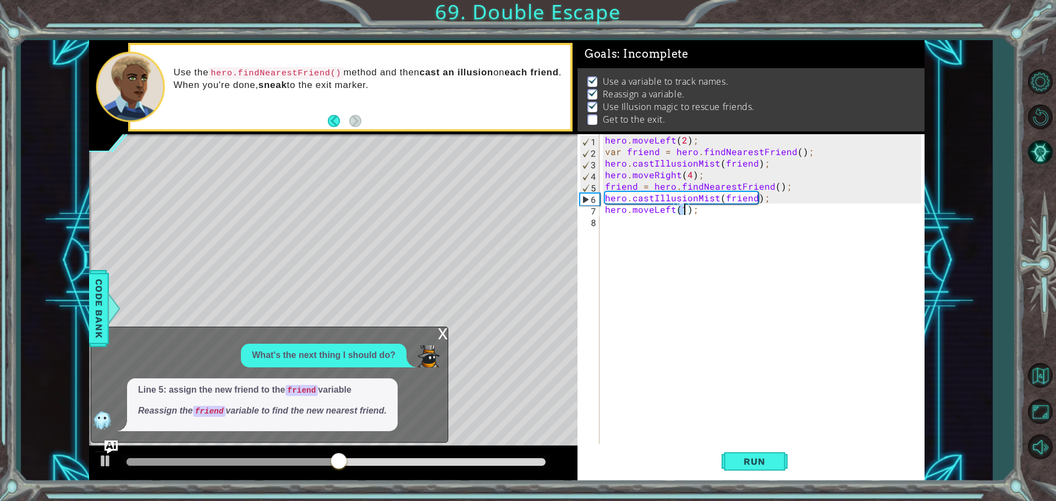
type textarea "hero.moveLeft(2);"
click at [674, 217] on div "hero . moveLeft ( 2 ) ; var friend = hero . findNearestFriend ( ) ; hero . cast…" at bounding box center [765, 301] width 324 height 335
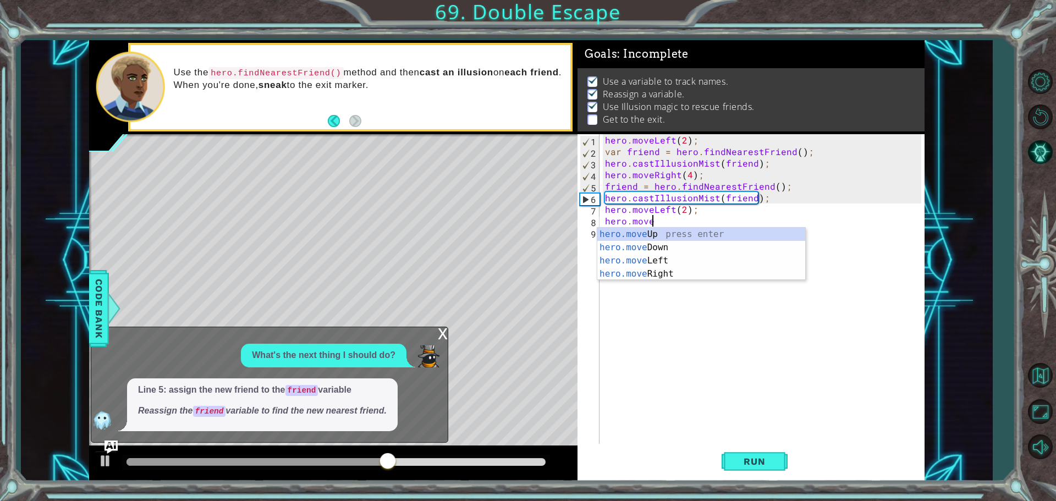
scroll to position [0, 3]
click at [666, 229] on div "hero.moveUp press enter" at bounding box center [701, 248] width 208 height 40
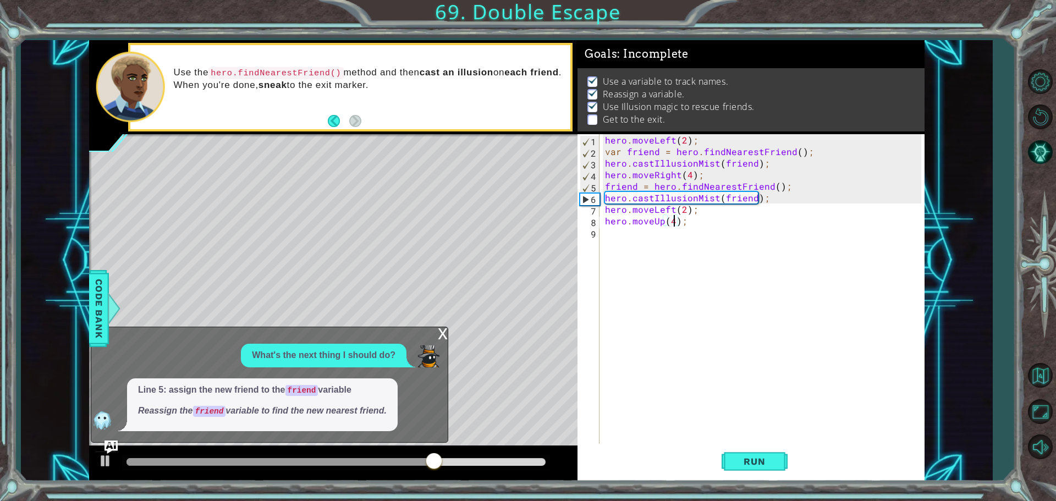
scroll to position [0, 4]
type textarea "hero.moveUp(4);"
click at [767, 459] on span "Run" at bounding box center [754, 461] width 43 height 11
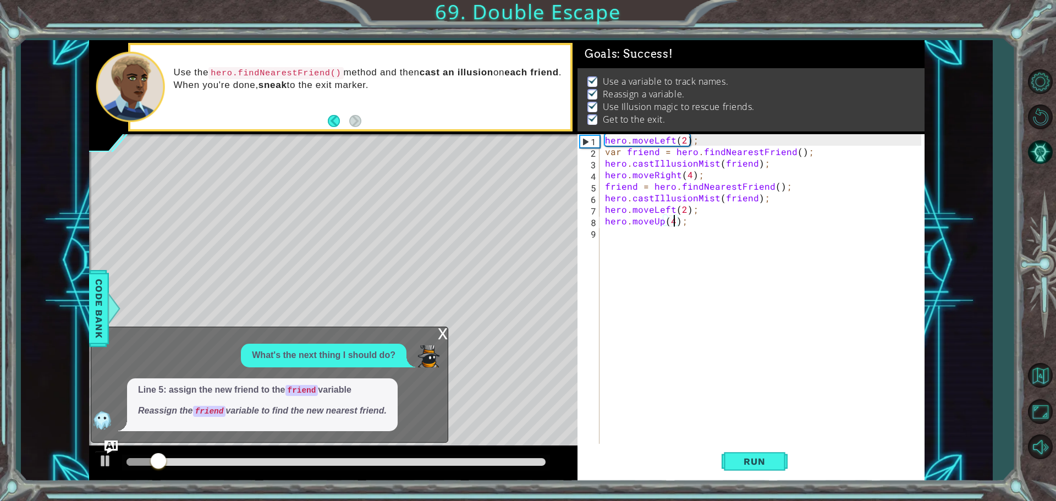
click at [433, 337] on div "x What's the next thing I should do? Line 5: assign the new friend to the frien…" at bounding box center [269, 385] width 357 height 116
click at [444, 336] on div "x" at bounding box center [443, 332] width 10 height 11
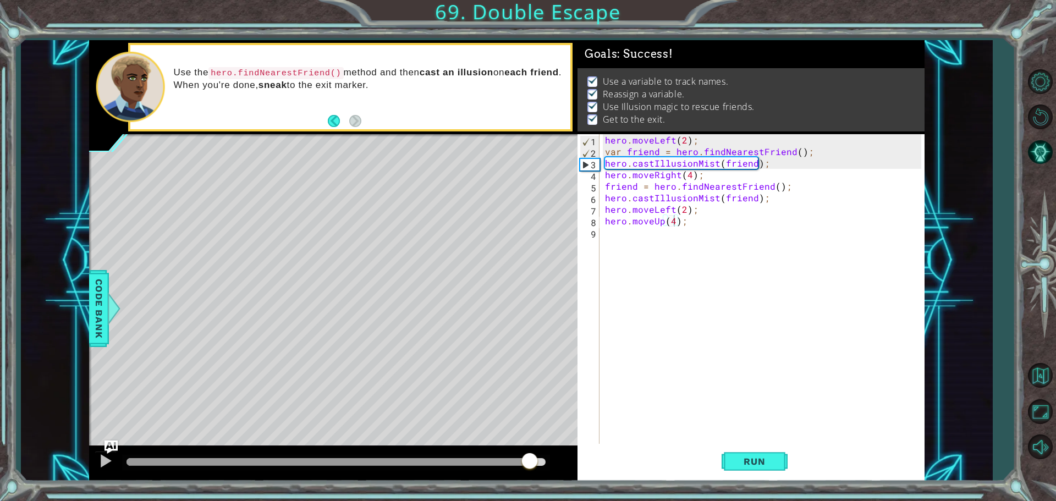
click at [529, 461] on div at bounding box center [335, 462] width 419 height 8
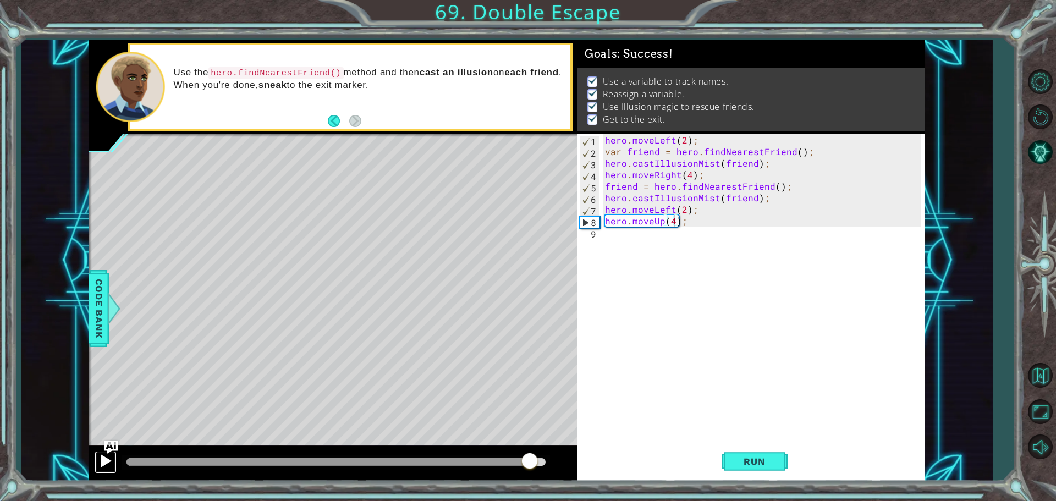
click at [101, 466] on div at bounding box center [105, 461] width 14 height 14
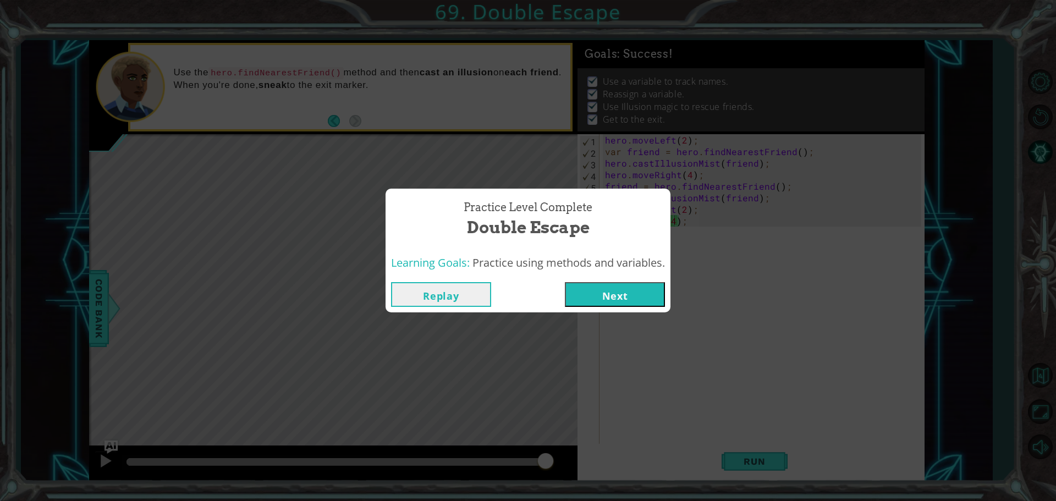
click at [750, 453] on div "Practice Level Complete Double Escape Learning Goals: Practice using methods an…" at bounding box center [528, 250] width 1056 height 501
click at [670, 292] on div "Replay Next" at bounding box center [528, 295] width 285 height 36
click at [598, 277] on div "Replay Next" at bounding box center [528, 295] width 285 height 36
click at [605, 282] on button "Next" at bounding box center [615, 294] width 100 height 25
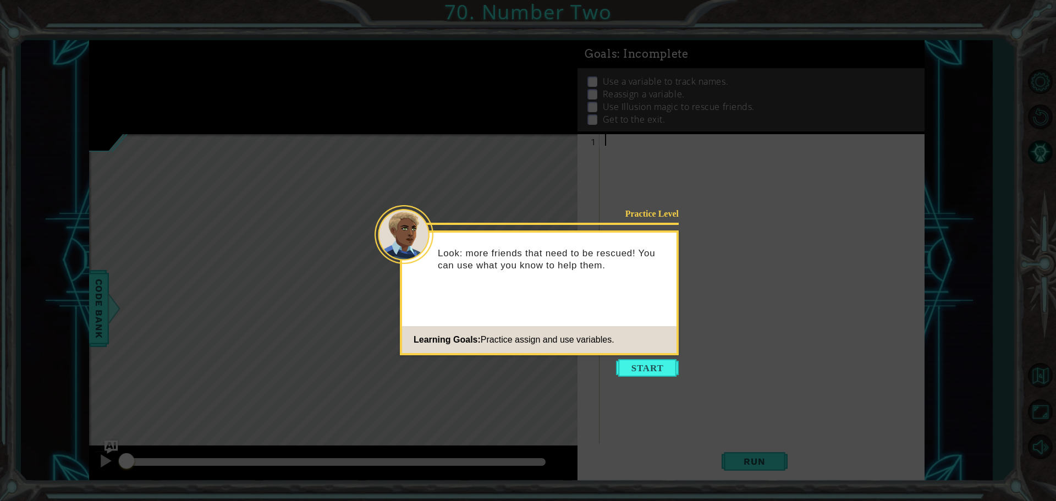
click at [664, 378] on icon at bounding box center [528, 250] width 1056 height 501
click at [660, 365] on button "Start" at bounding box center [647, 368] width 63 height 18
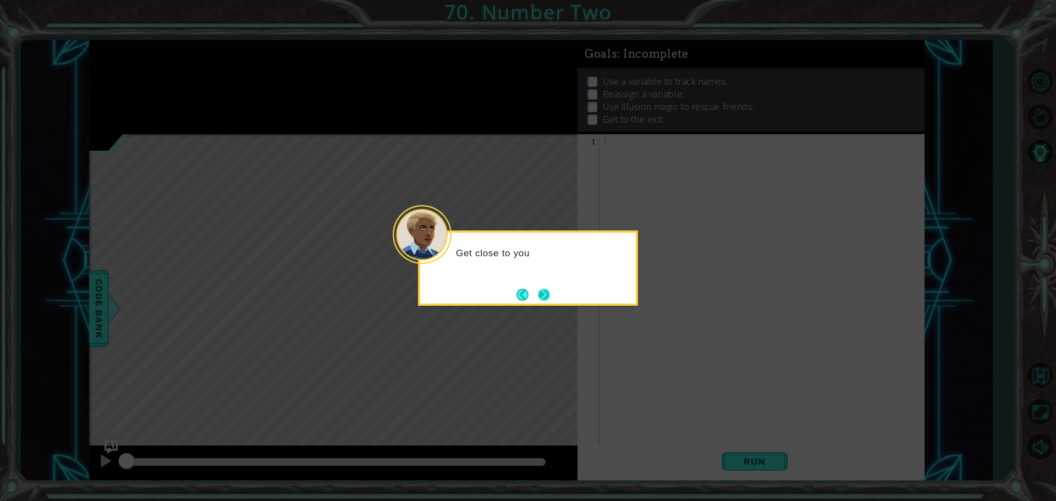
click at [538, 289] on button "Next" at bounding box center [544, 295] width 12 height 12
click at [538, 292] on button "Next" at bounding box center [544, 295] width 12 height 12
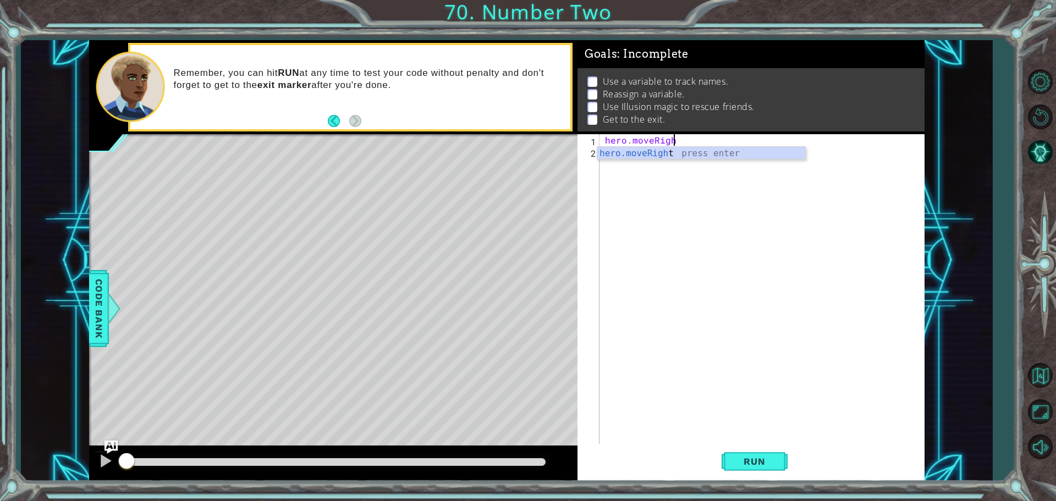
scroll to position [0, 4]
click at [658, 150] on div "hero.moveRight press enter" at bounding box center [701, 167] width 208 height 40
type textarea "hero.moveRight(2);"
click at [675, 158] on div "hero . moveRight ( 2 ) ;" at bounding box center [765, 301] width 324 height 335
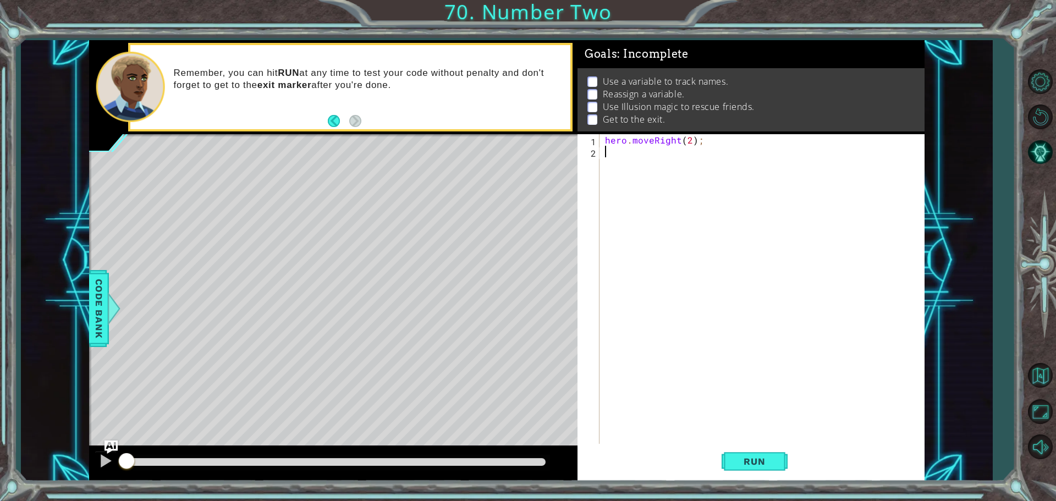
scroll to position [0, 0]
type textarea "u"
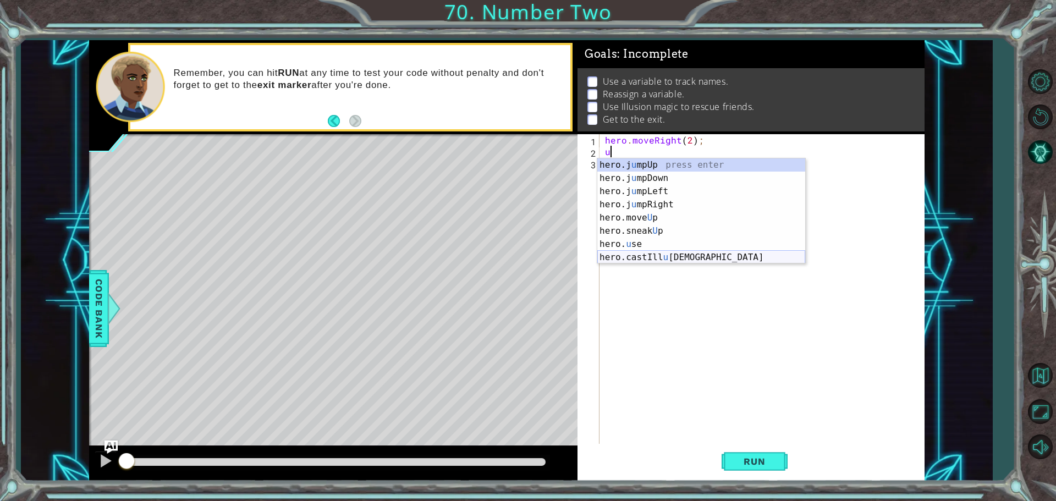
click at [656, 257] on div "hero.j u mpUp press enter hero.j u mpDown press enter hero.j u mpLeft press ent…" at bounding box center [701, 224] width 208 height 132
type textarea "hero.castIllusionMist(friend);"
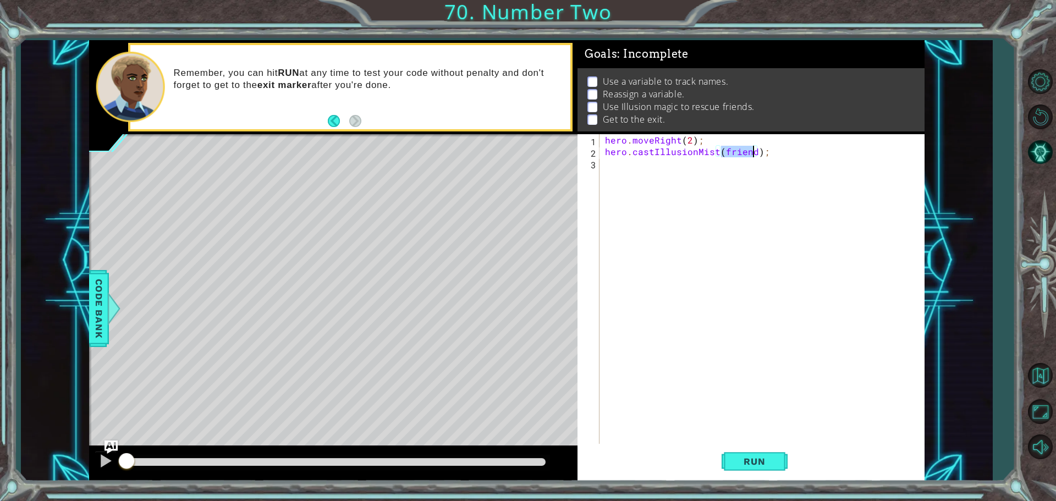
click at [679, 166] on div "hero . moveRight ( 2 ) ; hero . castIllusionMist ( friend ) ;" at bounding box center [765, 301] width 324 height 335
click at [764, 453] on button "Run" at bounding box center [755, 461] width 66 height 35
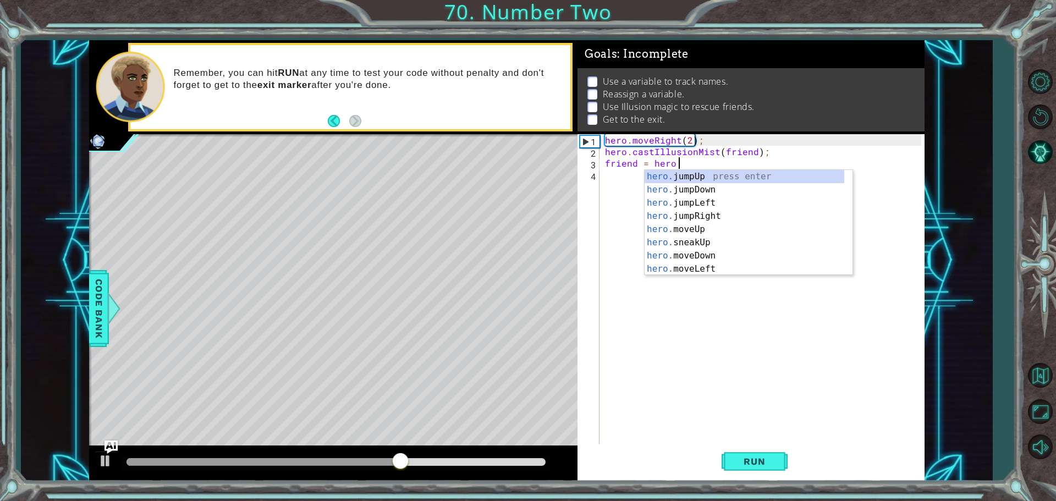
scroll to position [0, 4]
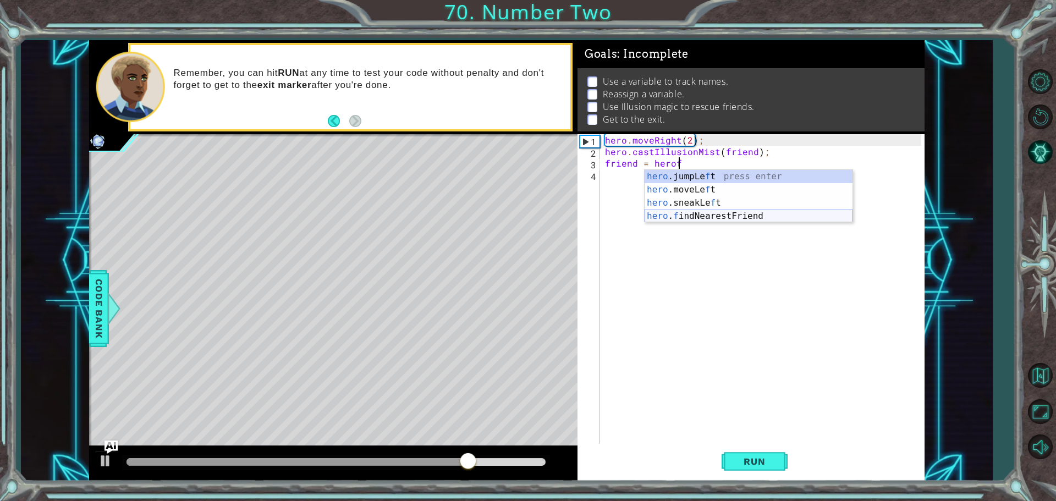
click at [687, 220] on div "hero .jumpLe f t press enter hero .moveLe f t press enter hero .sneakLe f t pre…" at bounding box center [749, 209] width 208 height 79
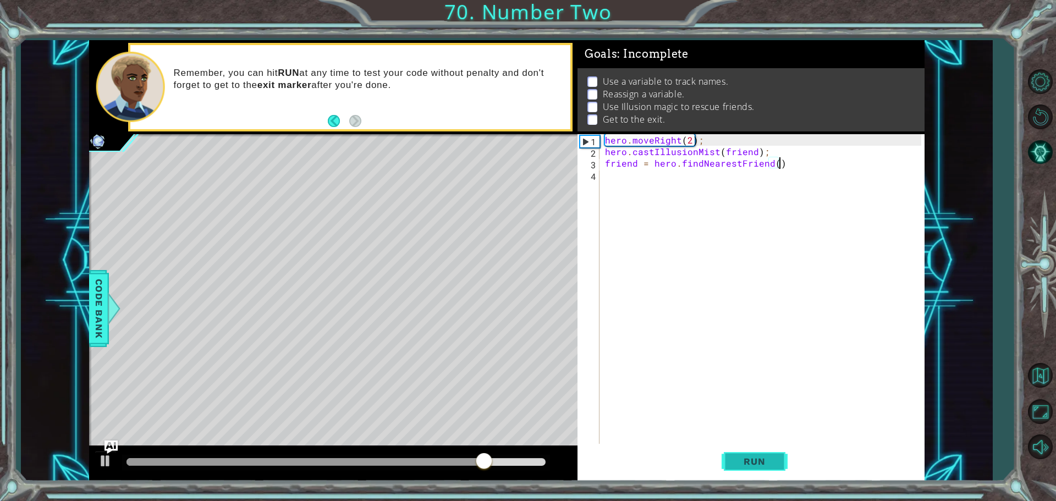
click at [752, 452] on button "Run" at bounding box center [755, 461] width 66 height 35
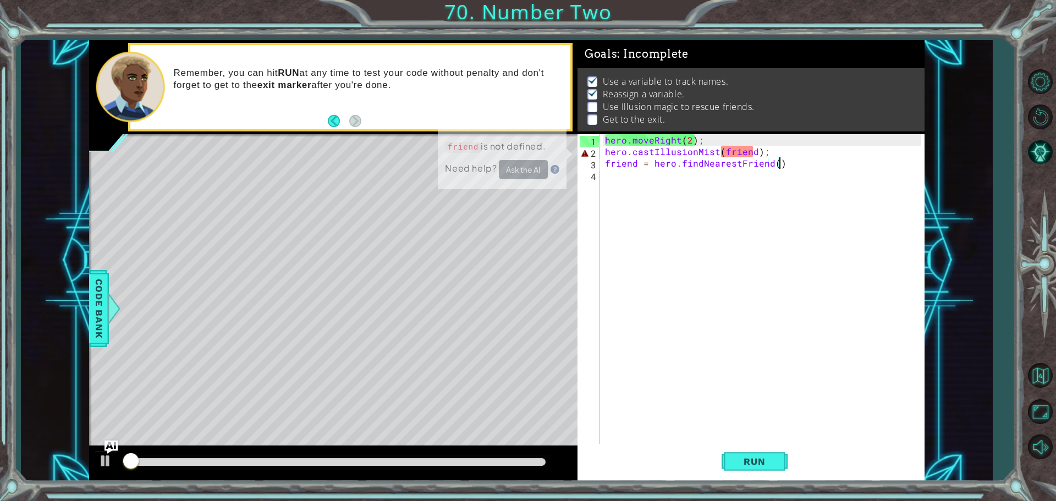
scroll to position [5, 0]
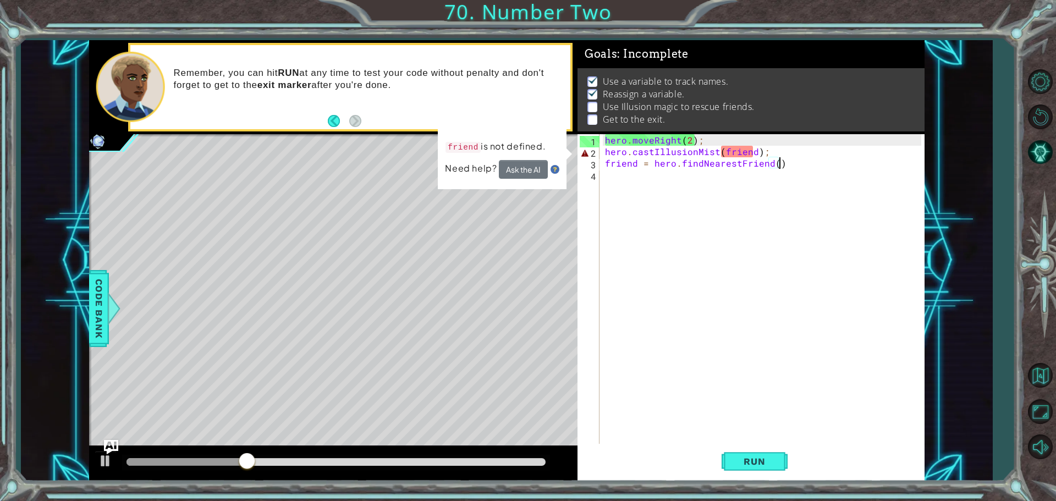
click at [107, 442] on img "Ask AI" at bounding box center [111, 446] width 14 height 14
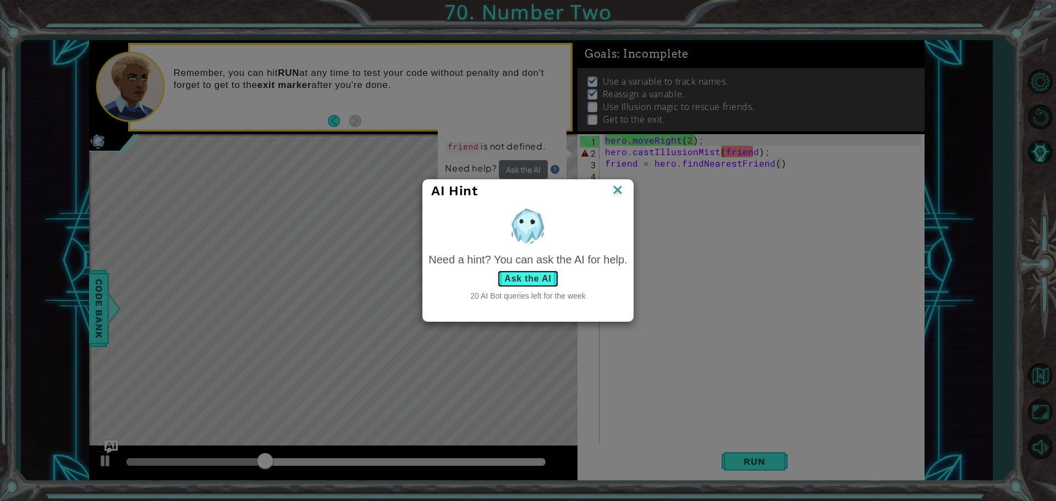
click at [519, 276] on button "Ask the AI" at bounding box center [527, 279] width 61 height 18
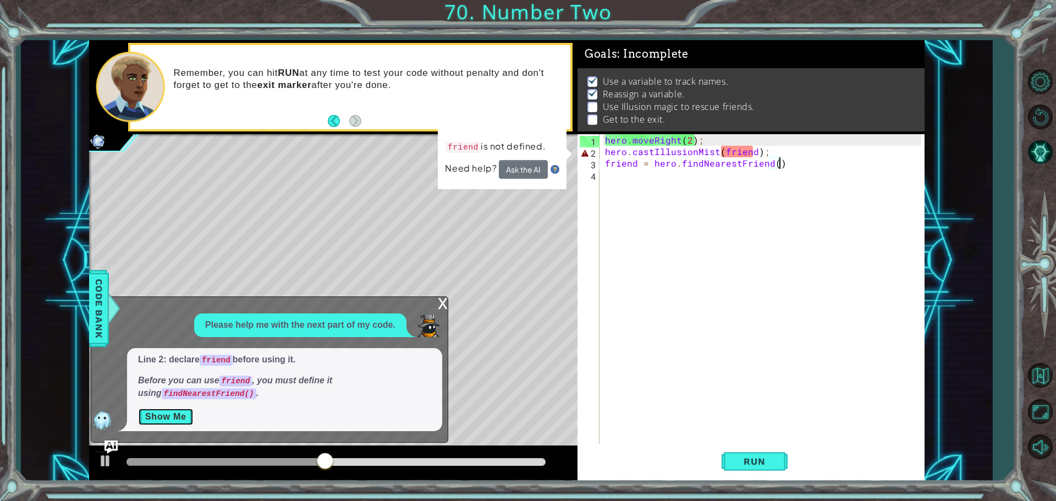
click at [164, 424] on button "Show Me" at bounding box center [166, 417] width 56 height 18
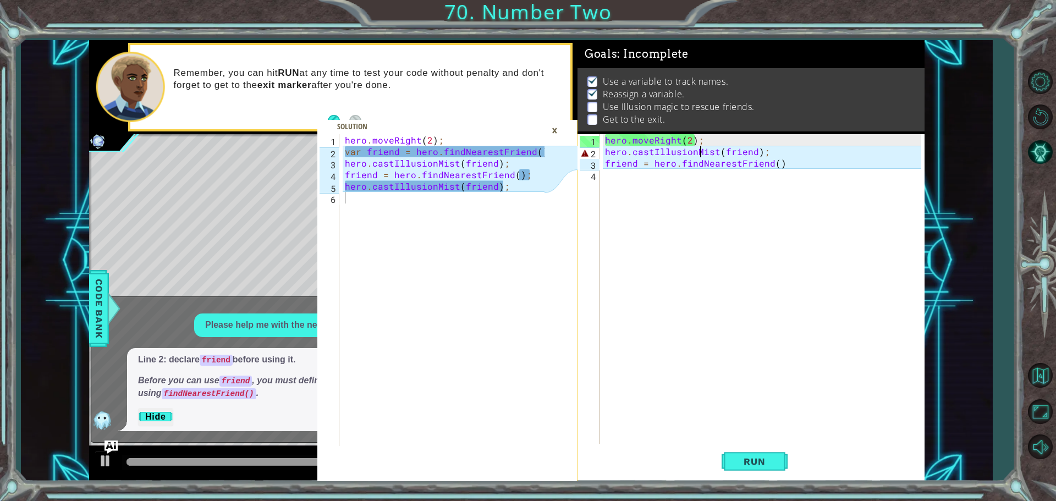
click at [702, 146] on div "hero . moveRight ( 2 ) ; hero . castIllusionMist ( friend ) ; friend = hero . f…" at bounding box center [765, 301] width 324 height 335
click at [702, 138] on div "hero . moveRight ( 2 ) ; hero . castIllusionMist ( friend ) ; friend = hero . f…" at bounding box center [765, 301] width 324 height 335
type textarea "hero.moveRight(2);"
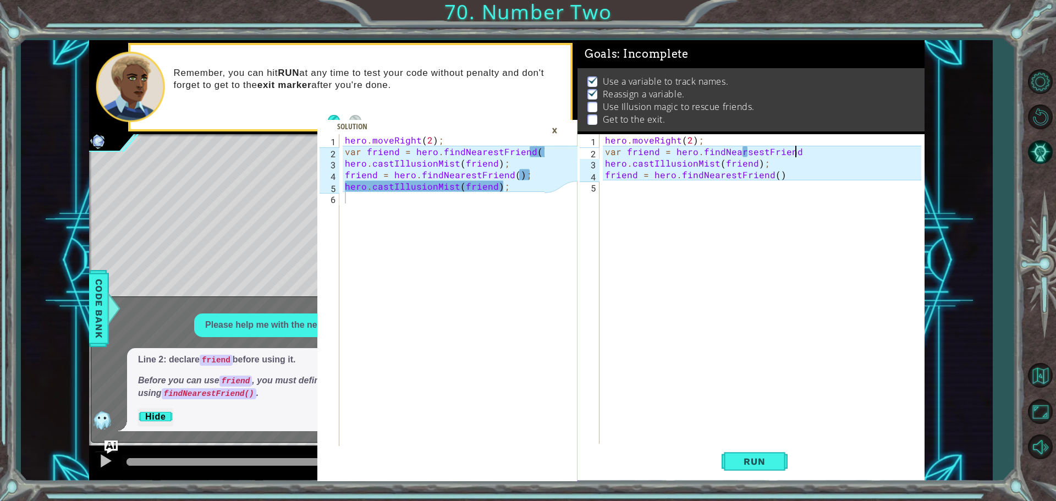
scroll to position [0, 12]
type textarea "var friend = hero.findNearsestFriend();"
click at [785, 183] on div "hero . moveRight ( 2 ) ; var friend = hero . findNearsestFriend ( ) ; hero . ca…" at bounding box center [765, 301] width 324 height 335
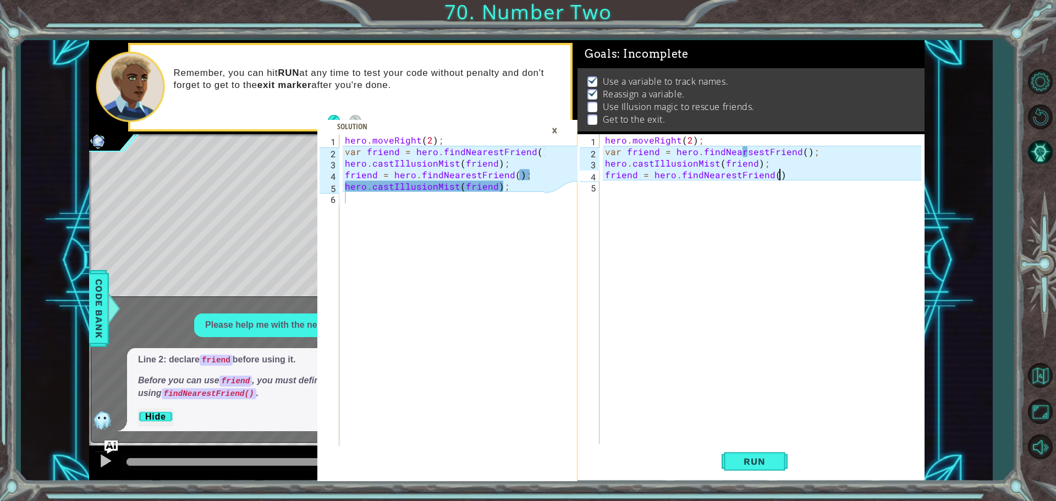
click at [789, 179] on div "hero . moveRight ( 2 ) ; var friend = hero . findNearsestFriend ( ) ; hero . ca…" at bounding box center [765, 301] width 324 height 335
type textarea "friend = hero.findNearestFriend();"
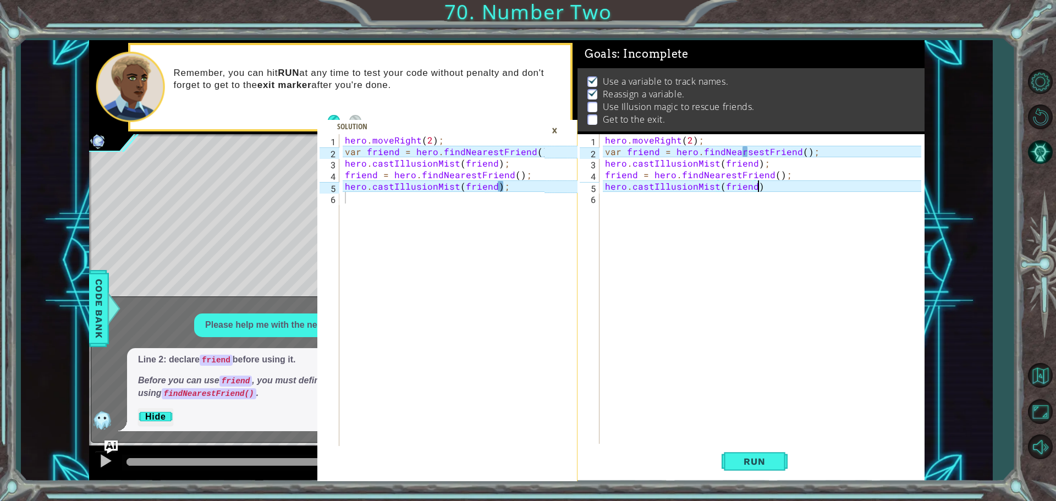
scroll to position [0, 9]
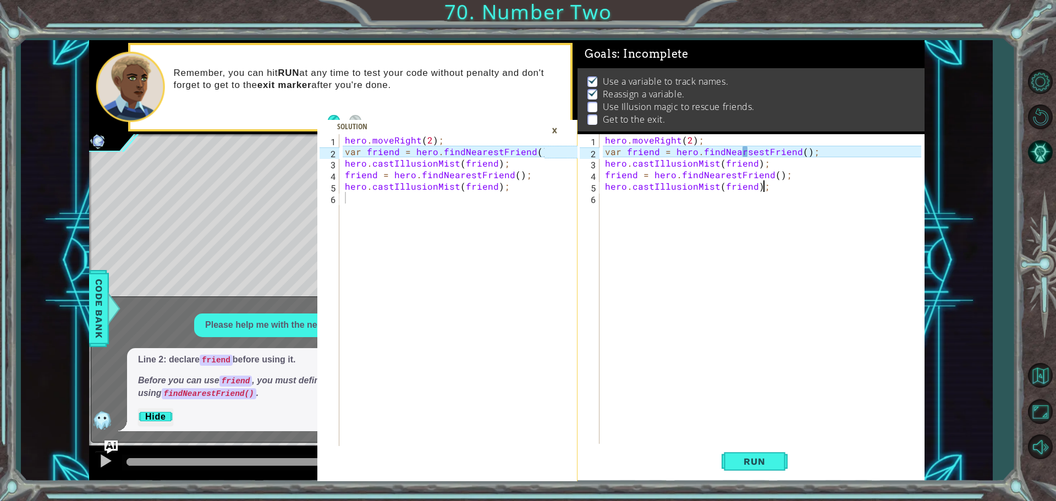
click at [748, 151] on div "hero . moveRight ( 2 ) ; var friend = hero . findNearsestFriend ( ) ; hero . ca…" at bounding box center [765, 301] width 324 height 335
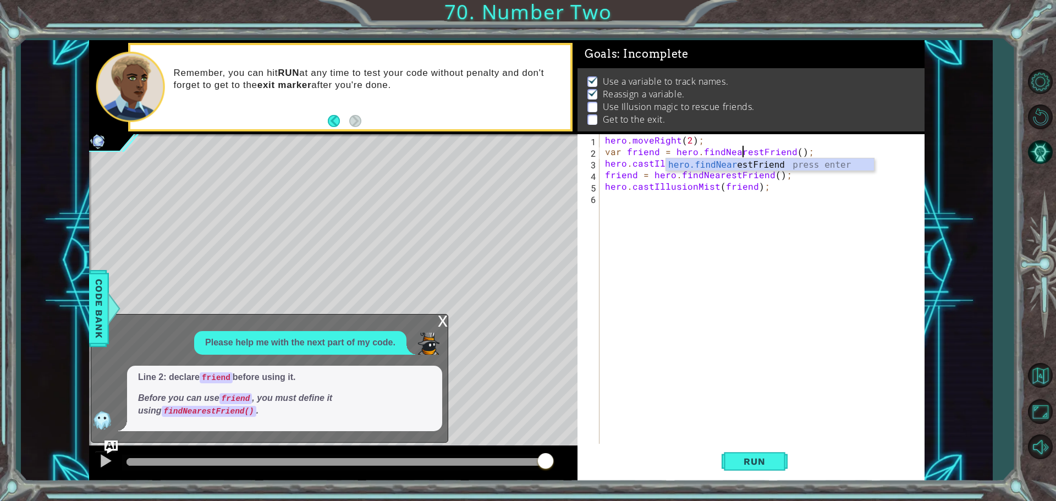
type textarea "var friend = hero.findNearNestFriend();"
click at [696, 209] on div "hero . moveRight ( 2 ) ; var friend = hero . findNearNestFriend ( ) ; hero . ca…" at bounding box center [765, 301] width 324 height 335
click at [726, 458] on button "Run" at bounding box center [755, 461] width 66 height 35
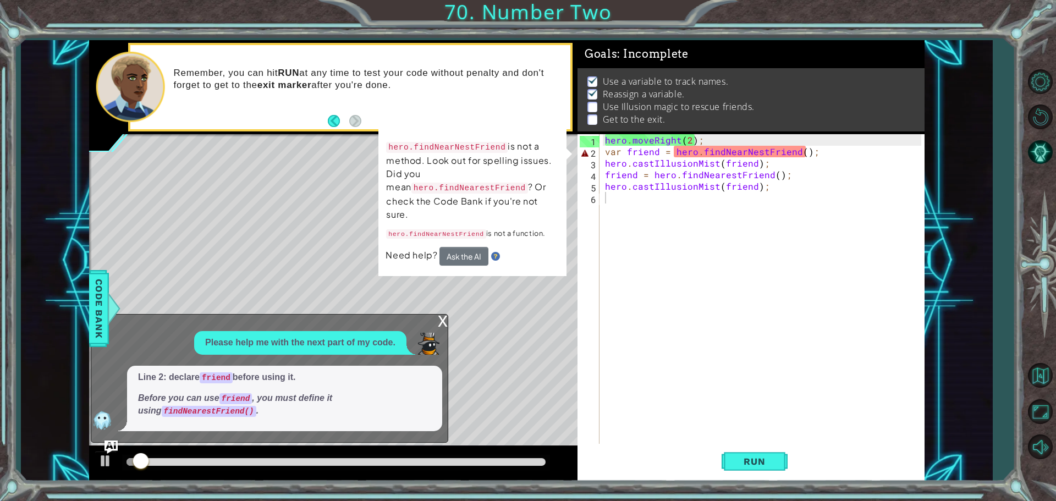
click at [447, 314] on div "x Please help me with the next part of my code. Line 2: declare friend before u…" at bounding box center [269, 378] width 357 height 128
click at [438, 323] on div "x" at bounding box center [443, 320] width 10 height 11
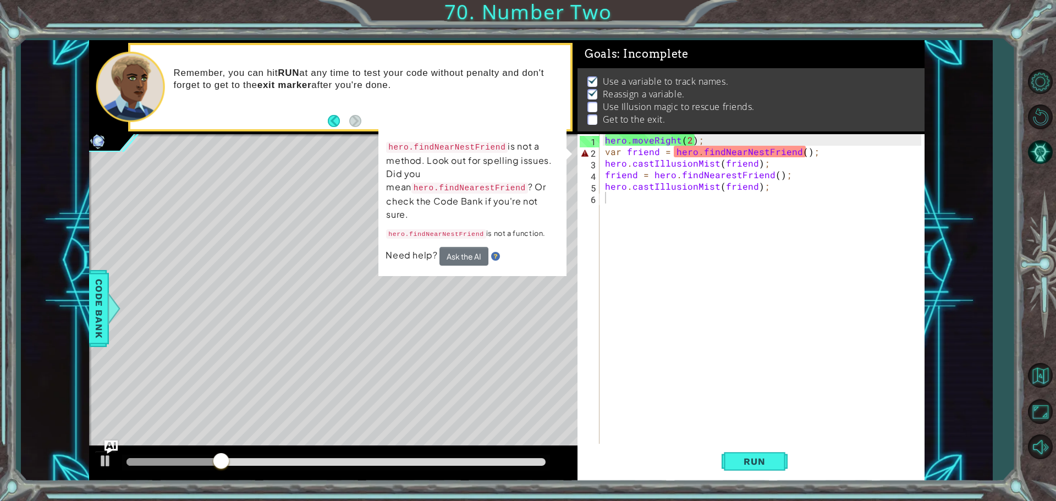
click at [742, 151] on div "hero . moveRight ( 2 ) ; var friend = hero . findNearNestFriend ( ) ; hero . ca…" at bounding box center [765, 301] width 324 height 335
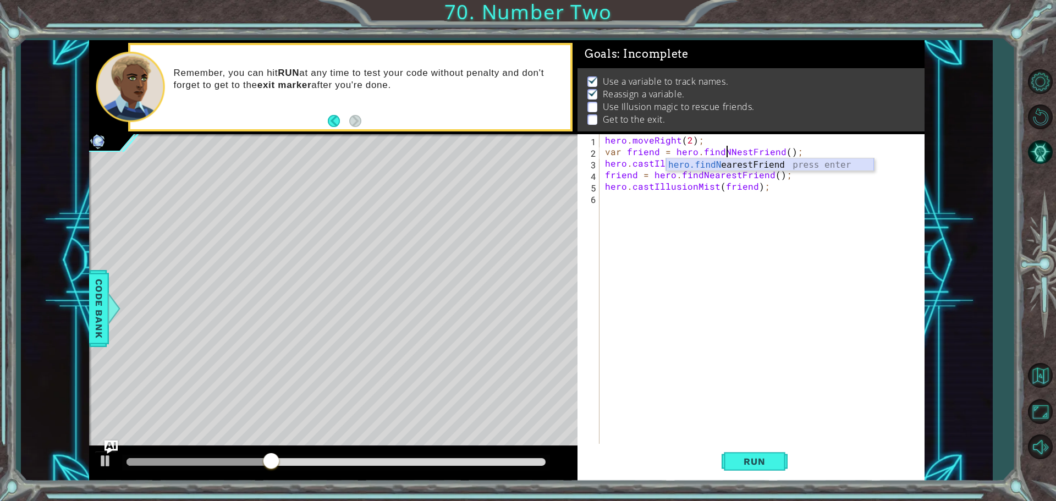
click at [743, 163] on div "hero.findN earestFriend press enter" at bounding box center [770, 178] width 208 height 40
type textarea "var friend = hero.findNearestFriend();"
click at [759, 460] on span "Run" at bounding box center [754, 461] width 43 height 11
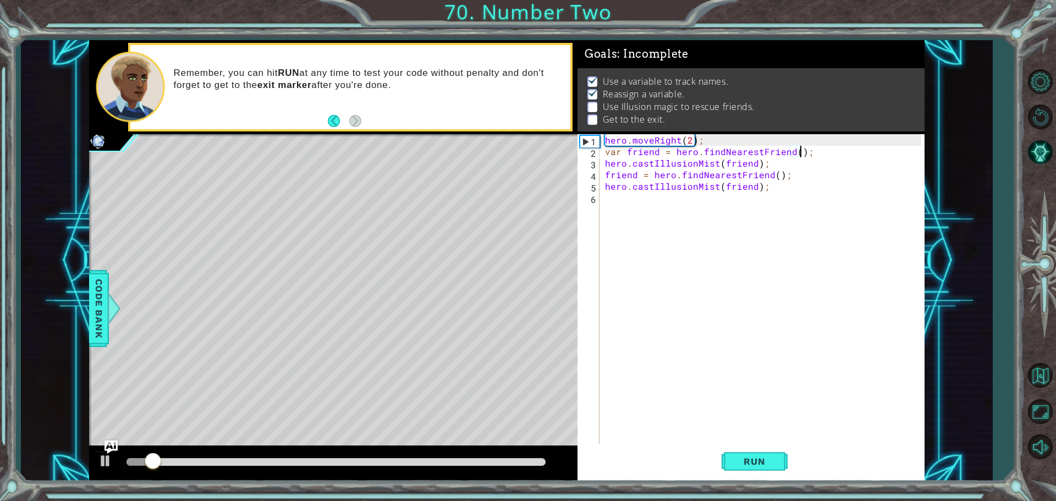
click at [687, 199] on div "hero . moveRight ( 2 ) ; var friend = hero . findNearestFriend ( ) ; hero . cas…" at bounding box center [765, 301] width 324 height 335
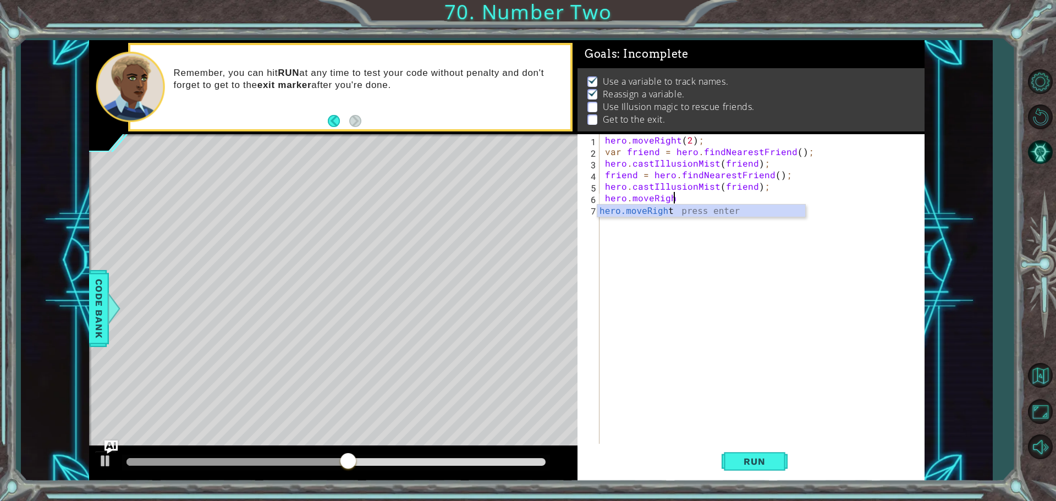
scroll to position [0, 4]
click at [679, 211] on div "hero.moveRight press enter" at bounding box center [701, 225] width 208 height 40
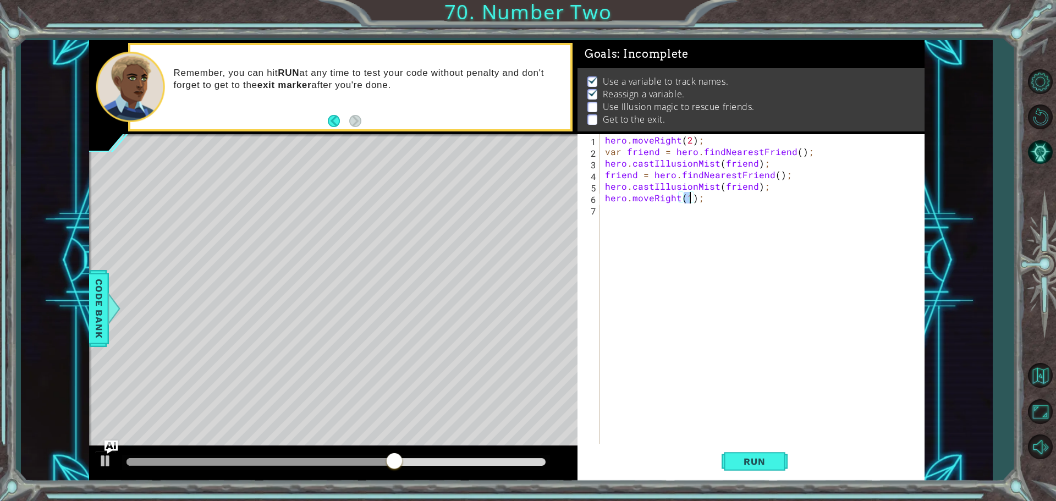
type textarea "hero.moveRight(2);"
click at [689, 206] on div "hero . moveRight ( 2 ) ; var friend = hero . findNearestFriend ( ) ; hero . cas…" at bounding box center [765, 301] width 324 height 335
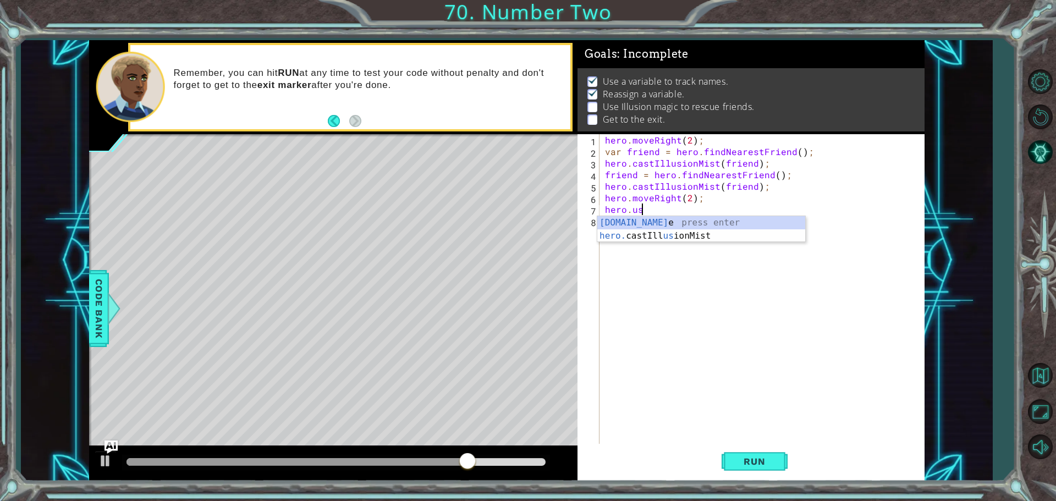
scroll to position [0, 2]
click at [678, 235] on div "[DOMAIN_NAME] e press enter hero. [PERSON_NAME] us ionMist press enter" at bounding box center [701, 242] width 208 height 53
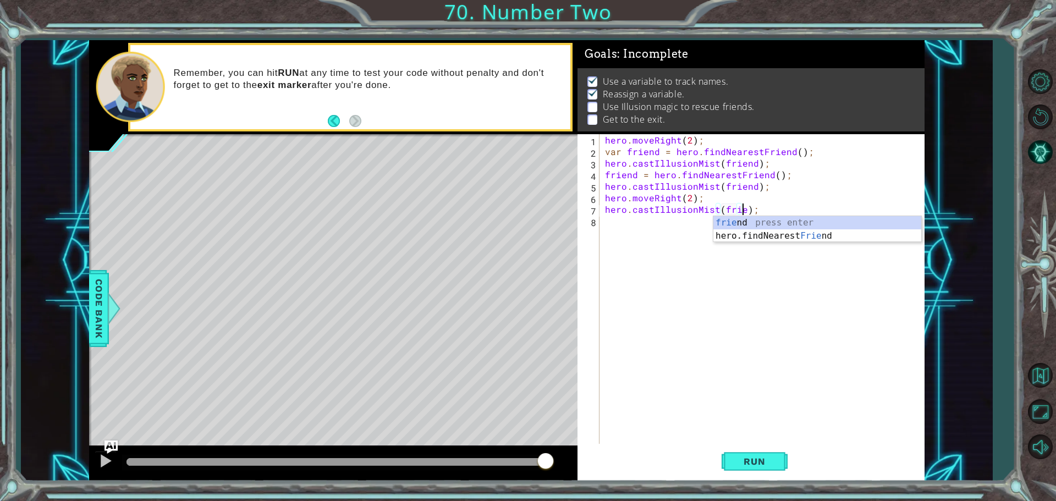
scroll to position [0, 9]
type textarea "hero.castIllusionMist(friend);"
click at [644, 221] on div "hero . moveRight ( 2 ) ; var friend = hero . findNearestFriend ( ) ; hero . cas…" at bounding box center [765, 301] width 324 height 335
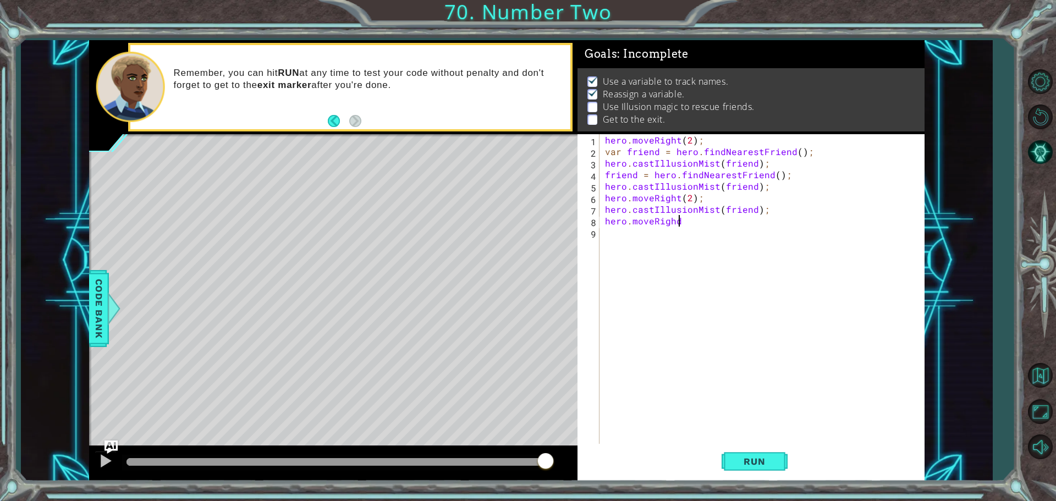
scroll to position [0, 4]
click at [629, 228] on div "hero.moveRight press enter" at bounding box center [701, 248] width 208 height 40
type textarea "hero.moveRight(2);"
click at [732, 457] on button "Run" at bounding box center [755, 461] width 66 height 35
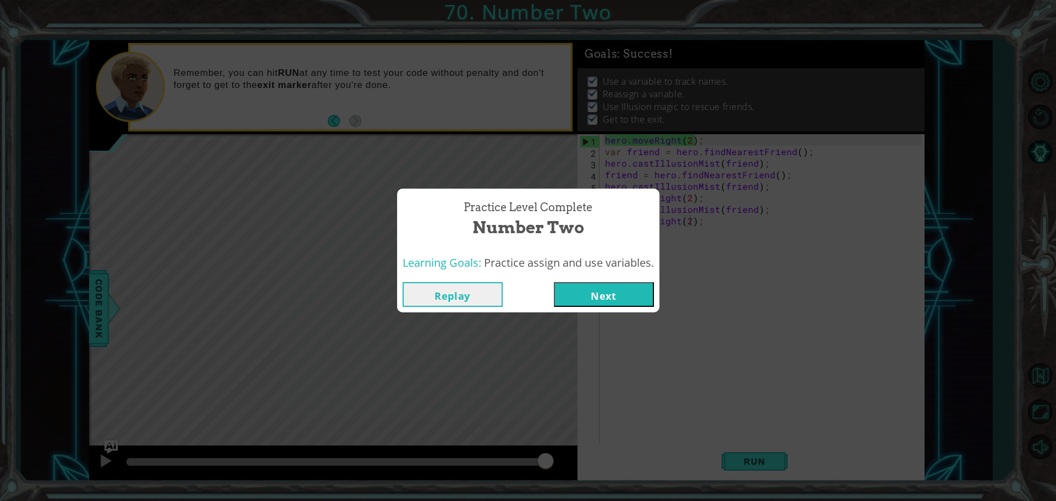
click at [614, 291] on button "Next" at bounding box center [604, 294] width 100 height 25
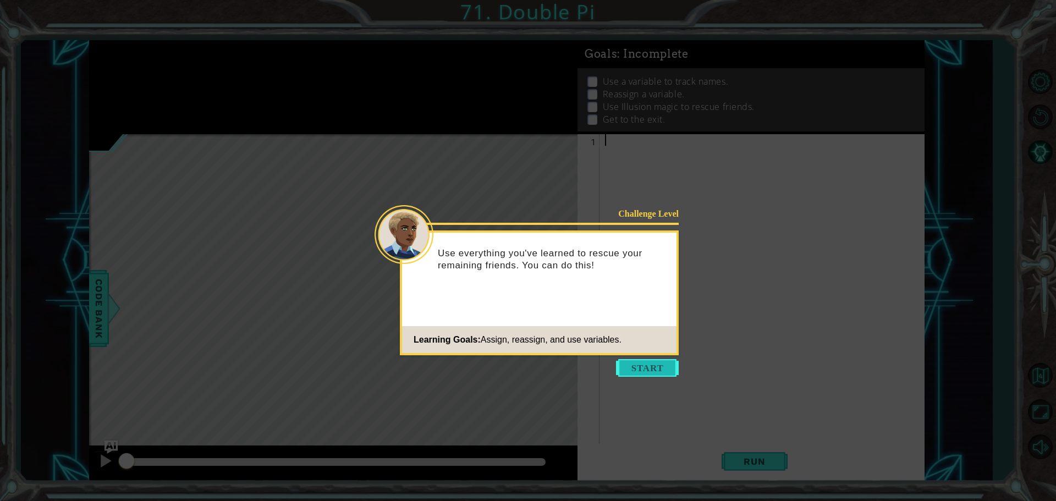
click at [662, 369] on button "Start" at bounding box center [647, 368] width 63 height 18
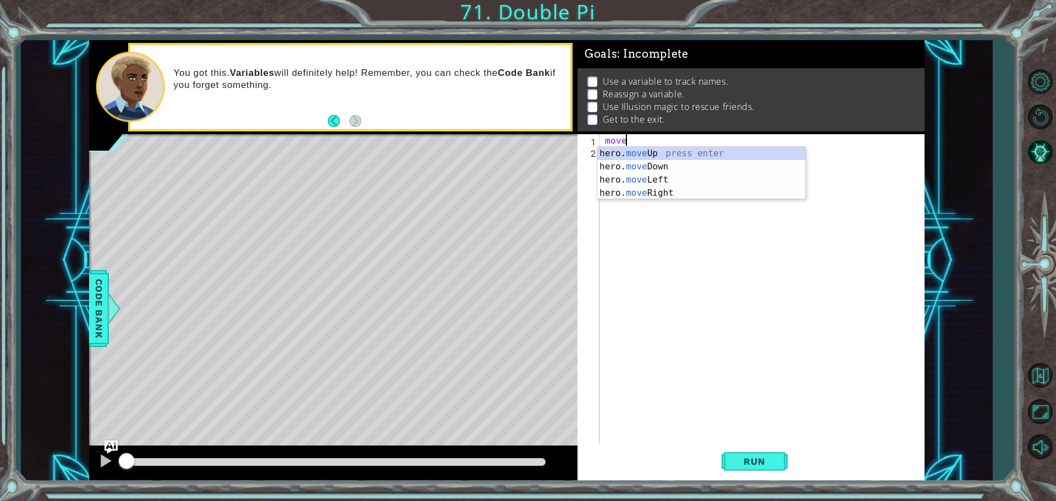
scroll to position [0, 1]
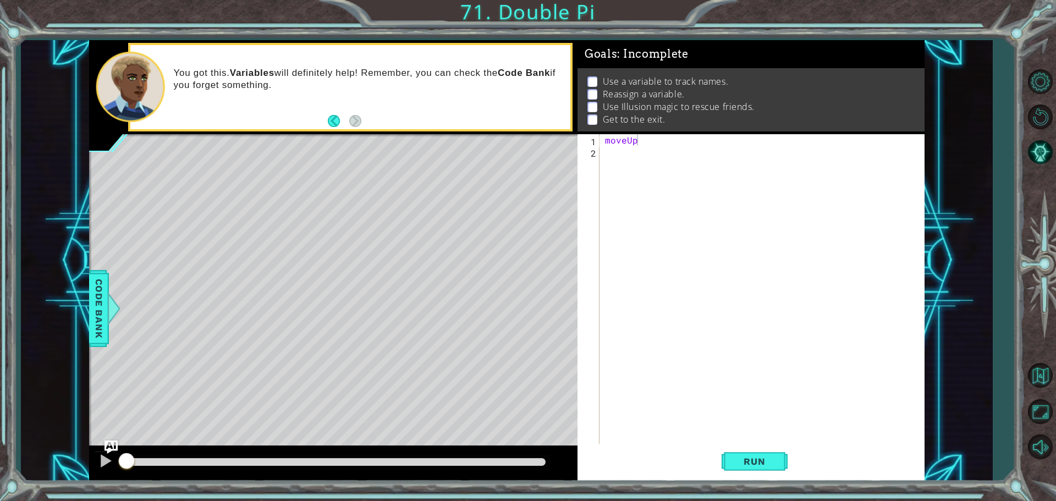
click at [631, 159] on body "1 ההההההההההההההההההההההההההההההההההההההההההההההההההההההההההההההההההההההההההההה…" at bounding box center [528, 250] width 1056 height 501
click at [647, 140] on div "moveUp" at bounding box center [765, 301] width 324 height 335
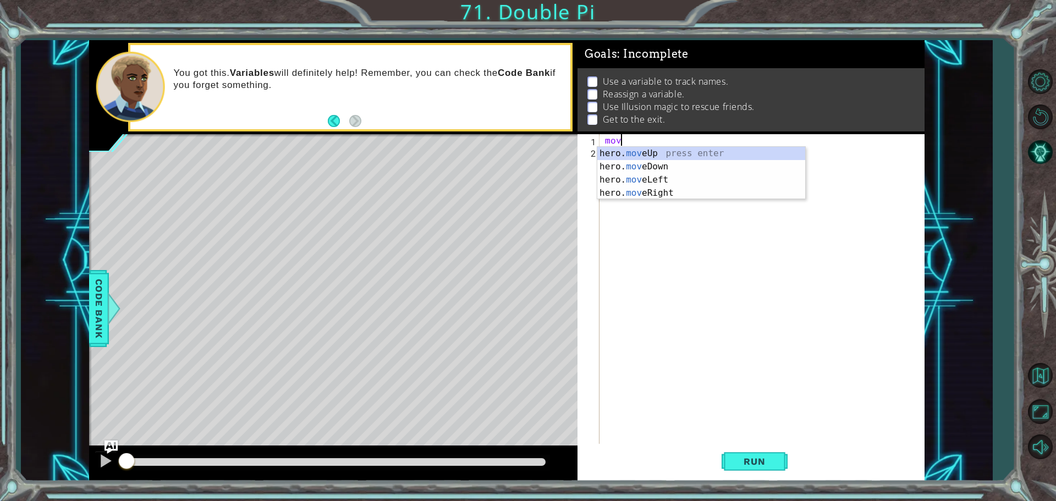
scroll to position [0, 1]
type textarea "m"
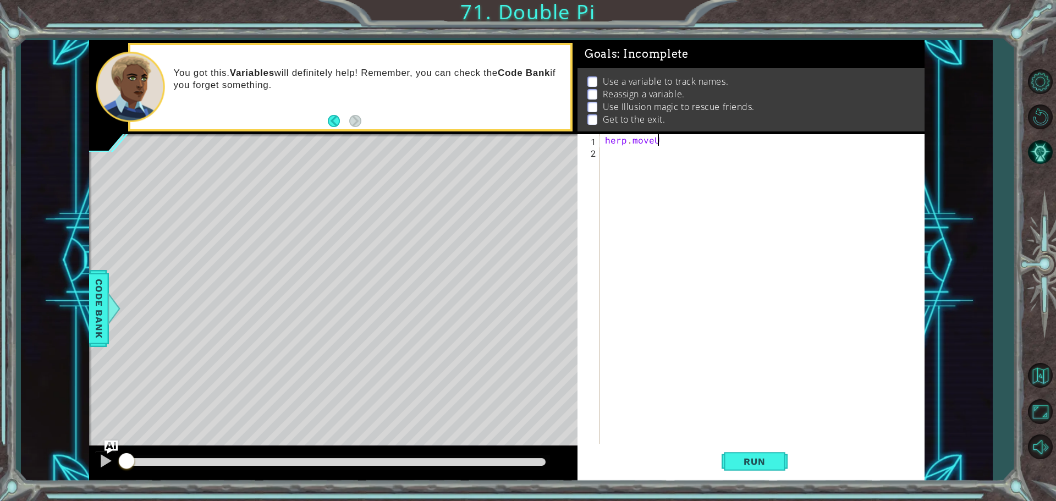
scroll to position [0, 3]
type textarea "herp.moveUp("
drag, startPoint x: 704, startPoint y: 143, endPoint x: 441, endPoint y: 123, distance: 263.6
click at [370, 136] on div "1 ההההההההההההההההההההההההההההההההההההההההההההההההההההההההההההההההההההההההההההה…" at bounding box center [506, 260] width 835 height 441
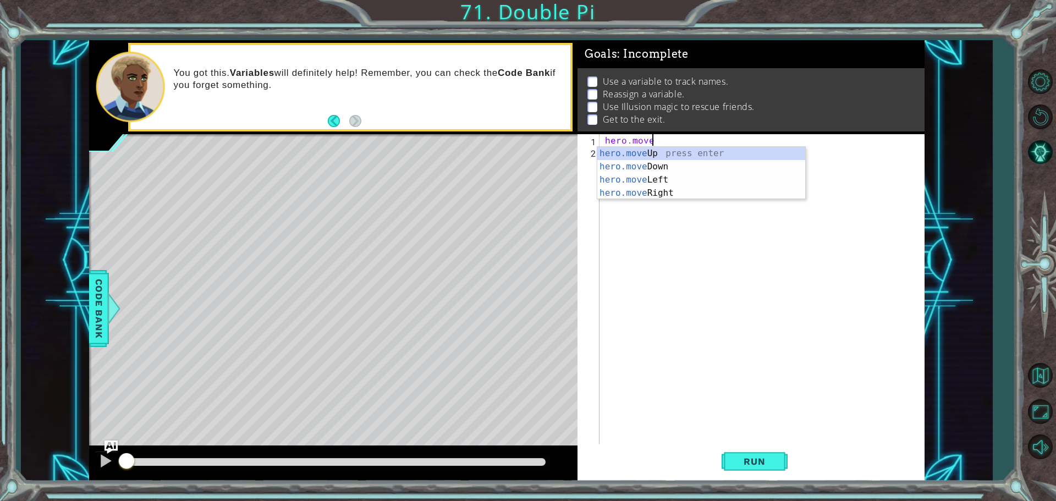
scroll to position [0, 3]
click at [611, 158] on div "hero.moveUp press enter" at bounding box center [701, 167] width 208 height 40
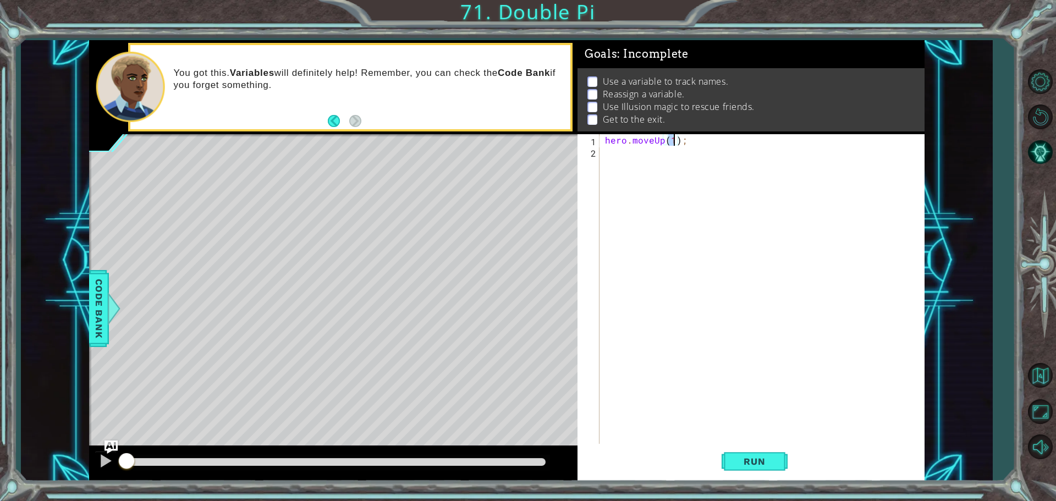
scroll to position [0, 4]
type textarea "hero.moveUp(2);"
click at [666, 158] on div "hero . moveUp ( 2 ) ;" at bounding box center [765, 301] width 324 height 335
click at [754, 168] on div "hero.moveRight press enter" at bounding box center [701, 178] width 208 height 40
type textarea "hero.moveRight(2);"
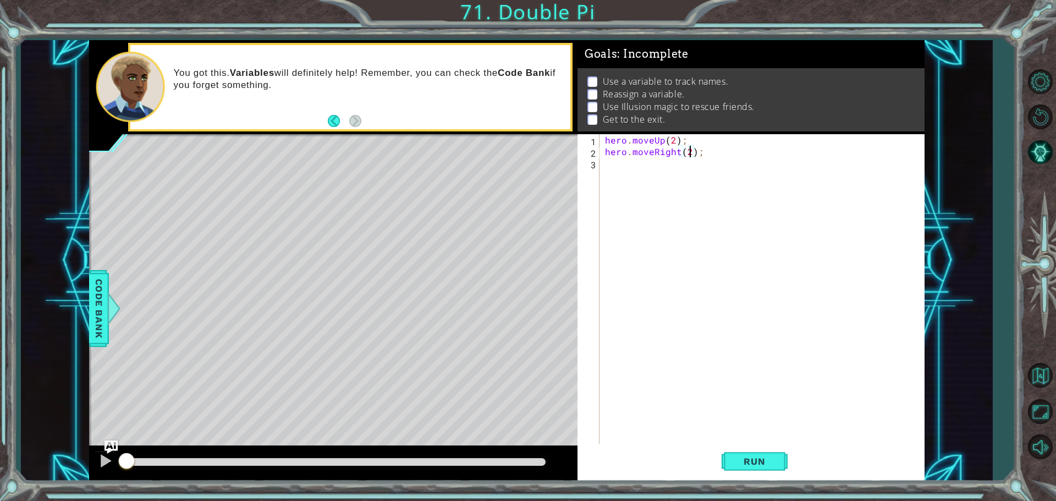
scroll to position [0, 5]
click at [625, 168] on div "hero . moveUp ( 2 ) ; hero . moveRight ( 2 ) ;" at bounding box center [765, 301] width 324 height 335
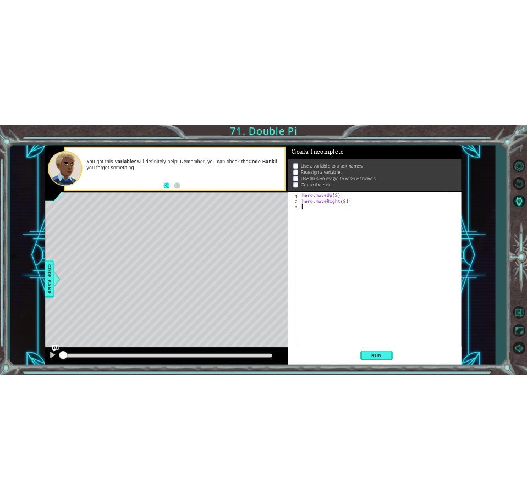
scroll to position [0, 0]
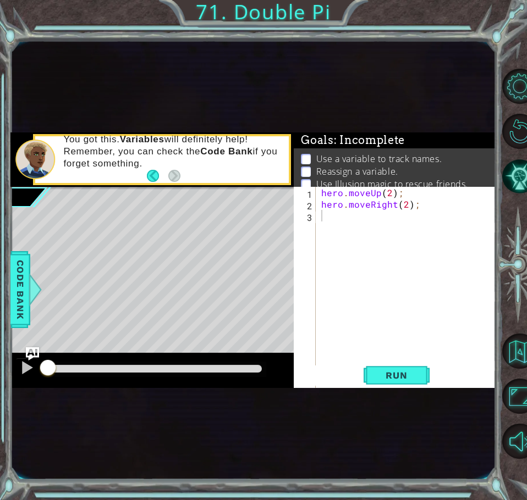
click at [334, 221] on div "hero . moveUp ( 2 ) ; hero . moveRight ( 2 ) ;" at bounding box center [409, 354] width 180 height 335
click at [345, 224] on div "hero . moveUp ( 2 ) ; hero . moveRight ( 2 ) ;" at bounding box center [409, 354] width 180 height 335
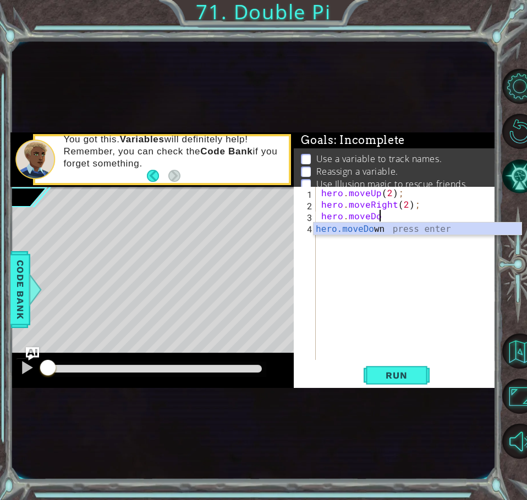
type textarea "hero.moveDown"
click at [392, 238] on div "hero . moveUp ( 2 ) ; hero . moveRight ( 2 ) ; hero . [GEOGRAPHIC_DATA]" at bounding box center [409, 285] width 180 height 196
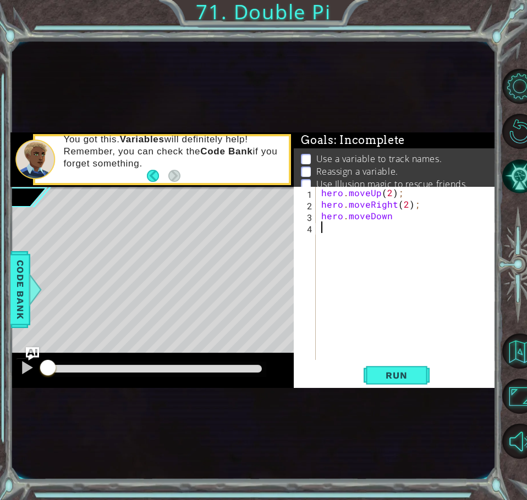
scroll to position [0, 0]
click at [399, 222] on div "hero . moveUp ( 2 ) ; hero . moveRight ( 2 ) ; hero . [GEOGRAPHIC_DATA]" at bounding box center [409, 285] width 180 height 196
click at [400, 219] on div "hero . moveUp ( 2 ) ; hero . moveRight ( 2 ) ; hero . [GEOGRAPHIC_DATA]" at bounding box center [409, 285] width 180 height 196
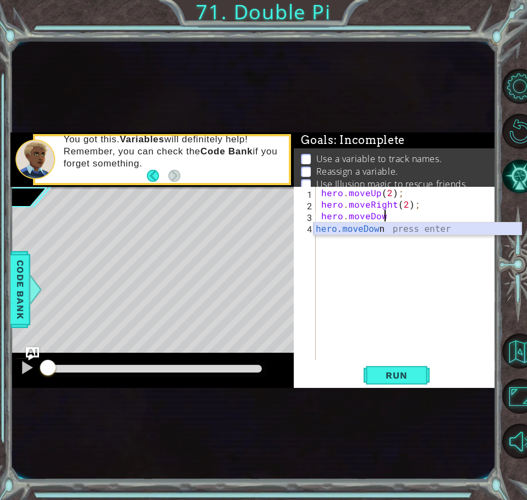
click at [351, 230] on div "hero.moveDow n press enter" at bounding box center [417, 243] width 208 height 40
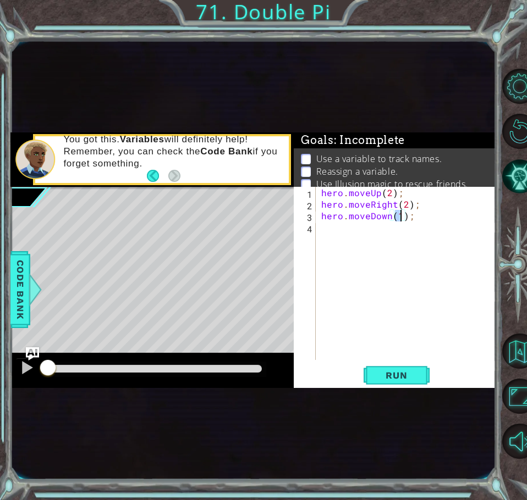
type textarea "hero.moveDown(2);"
click at [349, 229] on div "hero . moveUp ( 2 ) ; hero . moveRight ( 2 ) ; hero . moveDown ( 2 ) ;" at bounding box center [409, 285] width 180 height 196
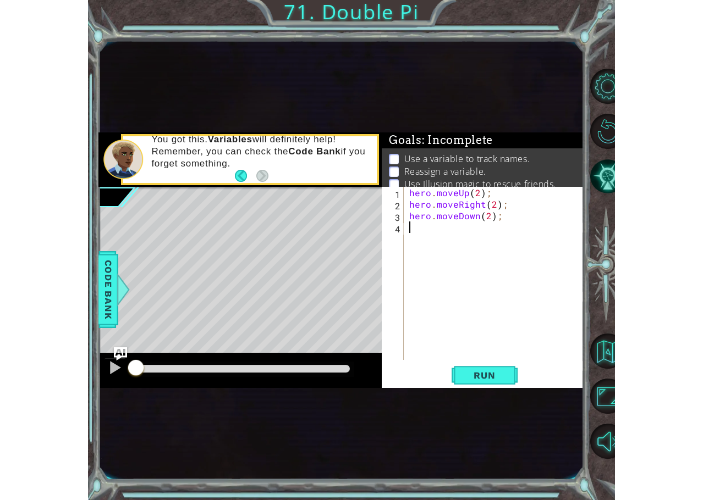
scroll to position [0, 0]
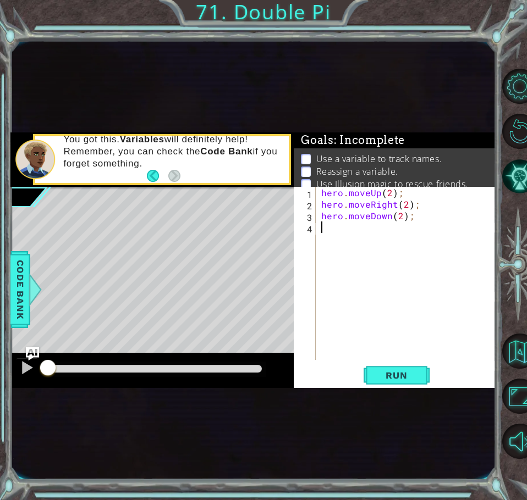
click at [329, 238] on div "hero . moveUp ( 2 ) ; hero . moveRight ( 2 ) ; hero . moveDown ( 2 ) ;" at bounding box center [409, 285] width 180 height 196
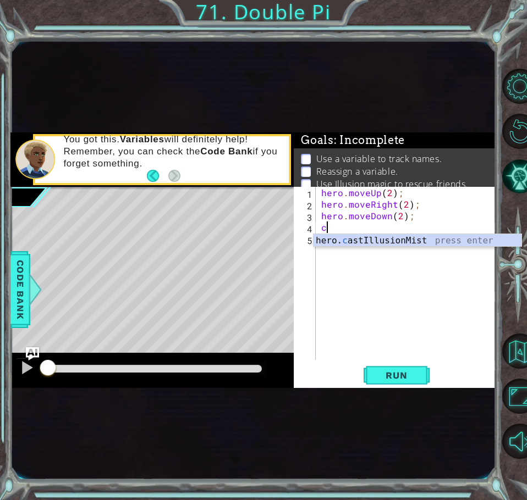
click at [329, 238] on div "hero. c astIllusionMist press enter" at bounding box center [417, 254] width 208 height 40
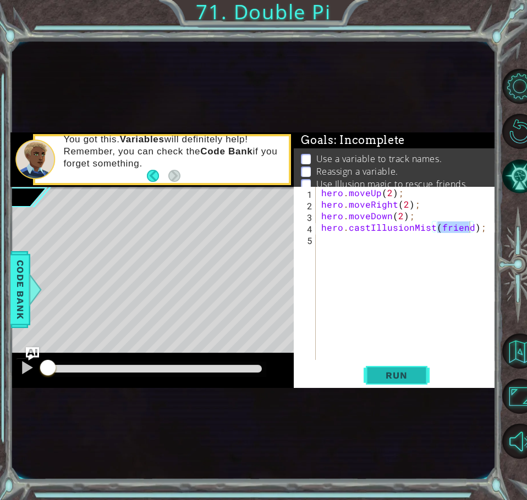
click at [387, 376] on span "Run" at bounding box center [396, 375] width 43 height 11
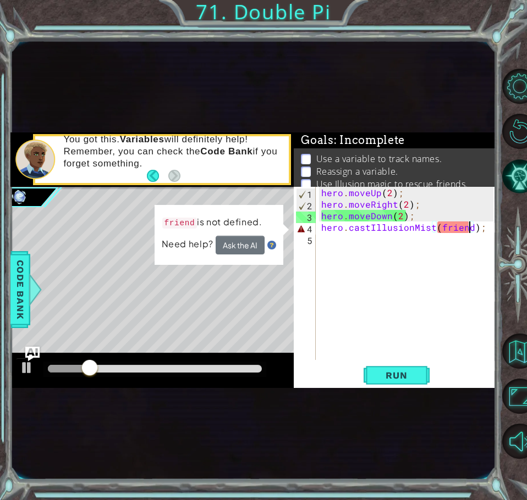
click at [39, 357] on img "Ask AI" at bounding box center [32, 354] width 14 height 14
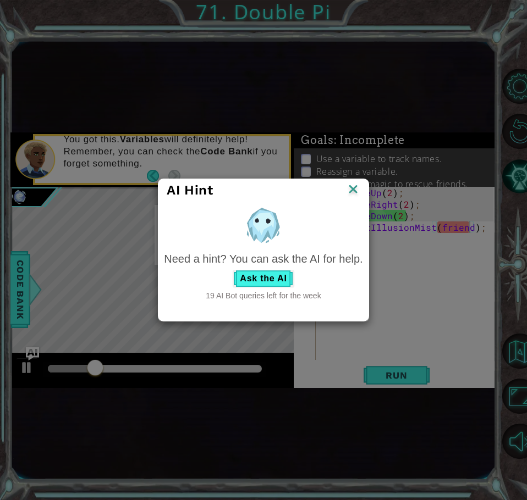
click at [273, 267] on div "Need a hint? You can ask the AI for help. Ask the AI 19 AI Bot queries left for…" at bounding box center [263, 276] width 199 height 50
click at [266, 273] on button "Ask the AI" at bounding box center [263, 279] width 61 height 18
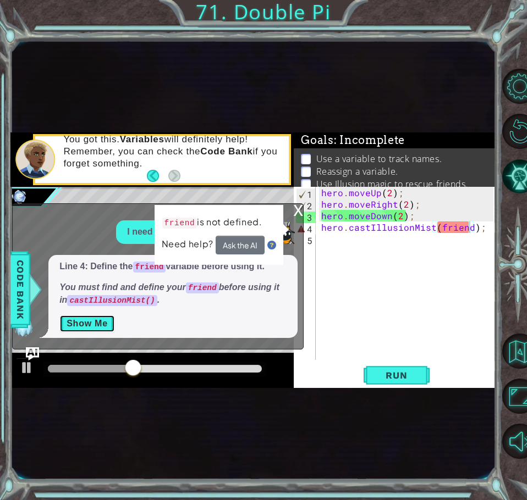
click at [97, 315] on button "Show Me" at bounding box center [87, 324] width 56 height 18
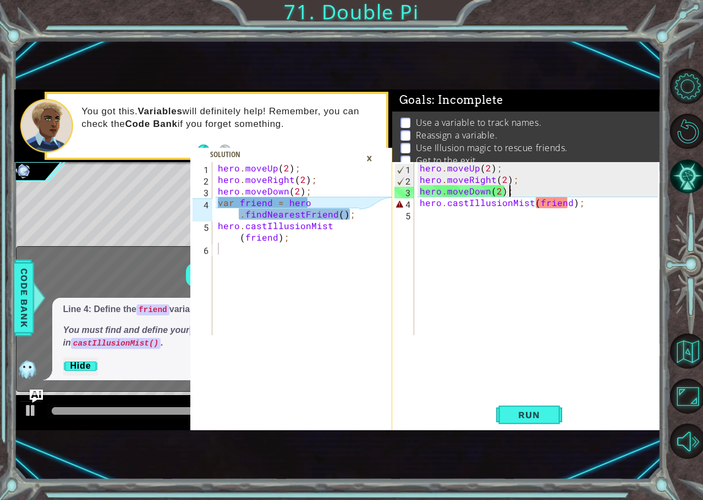
click at [509, 189] on div "hero . moveUp ( 2 ) ; hero . moveRight ( 2 ) ; hero . moveDown ( 2 ) ; hero . c…" at bounding box center [540, 260] width 246 height 196
type textarea "hero.moveDown(2);"
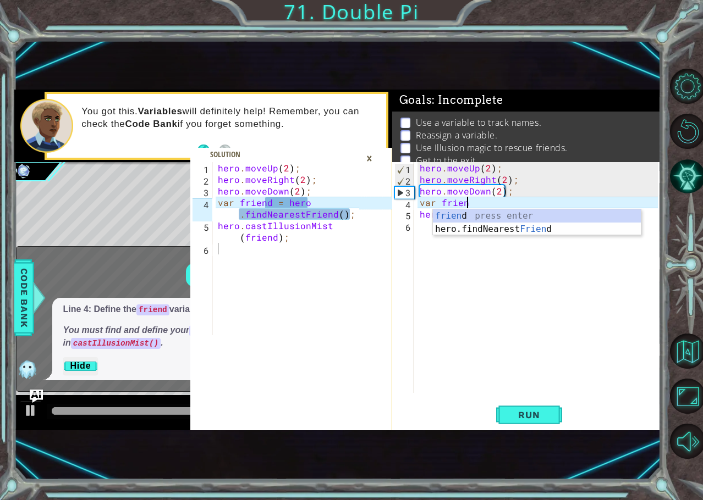
scroll to position [0, 3]
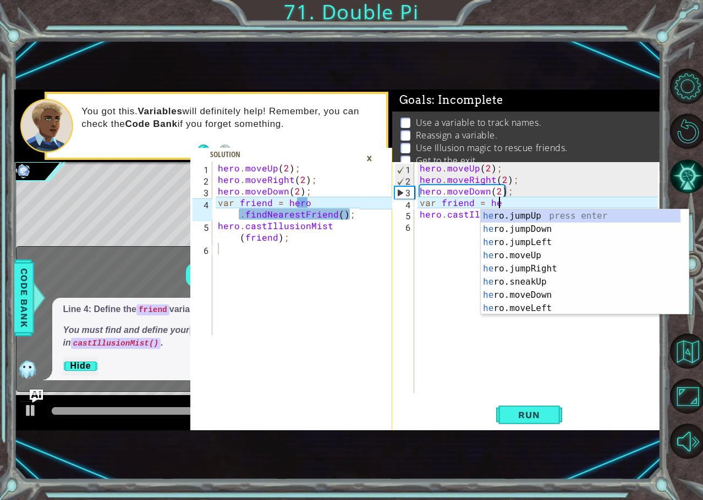
type textarea "var friend = hero"
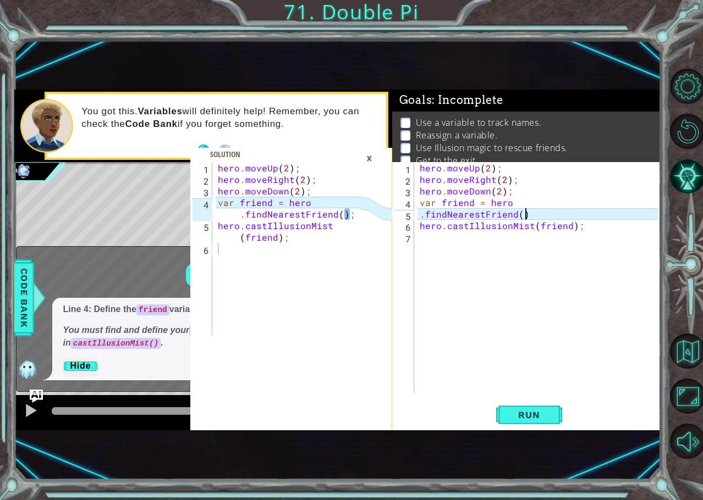
scroll to position [0, 6]
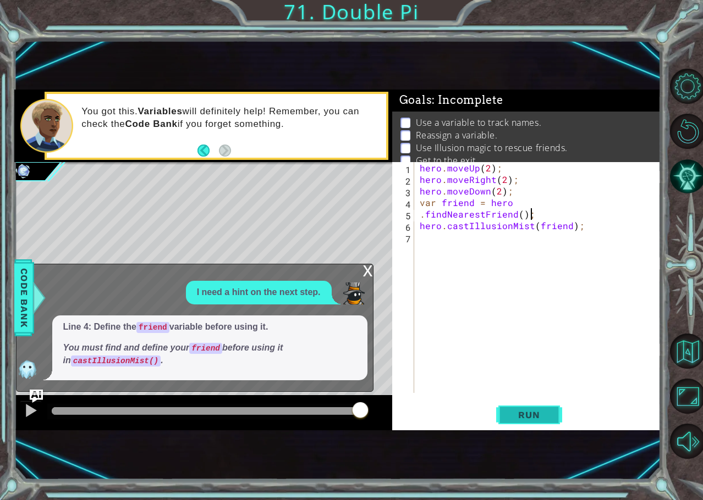
type textarea ".findNearestFriend();"
click at [532, 415] on span "Run" at bounding box center [528, 415] width 43 height 11
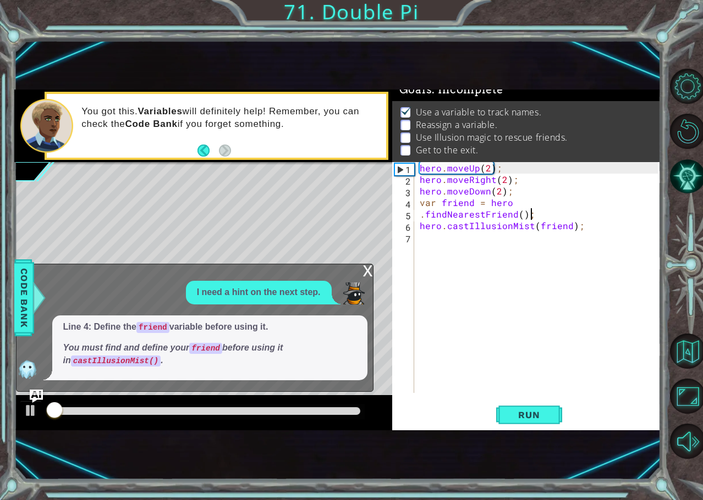
scroll to position [13, 0]
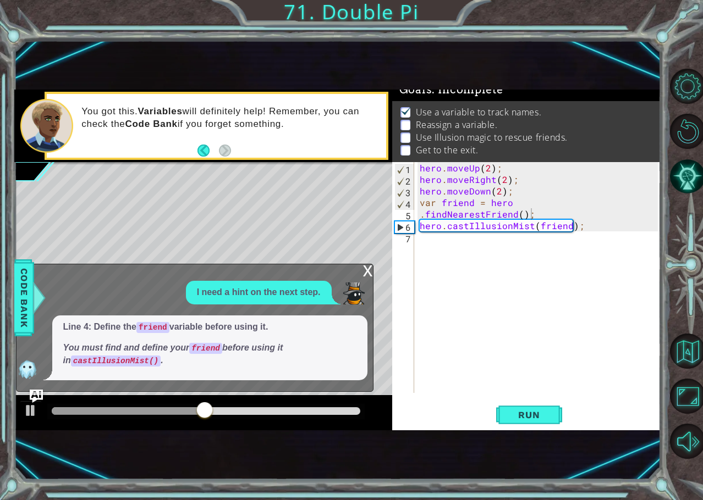
click at [368, 273] on div "x" at bounding box center [368, 270] width 10 height 11
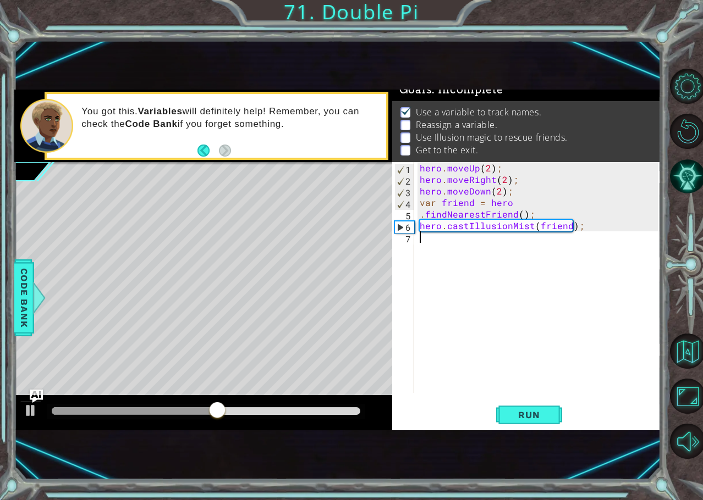
scroll to position [0, 0]
click at [451, 246] on div "hero . moveUp ( 2 ) ; hero . moveRight ( 2 ) ; hero . moveDown ( 2 ) ; var frie…" at bounding box center [540, 289] width 246 height 254
click at [455, 237] on div "hero . moveUp ( 2 ) ; hero . moveRight ( 2 ) ; hero . moveDown ( 2 ) ; var frie…" at bounding box center [540, 289] width 246 height 254
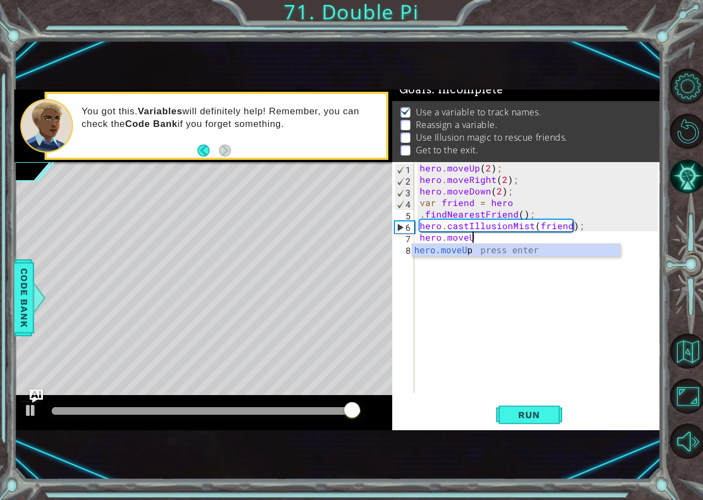
scroll to position [0, 3]
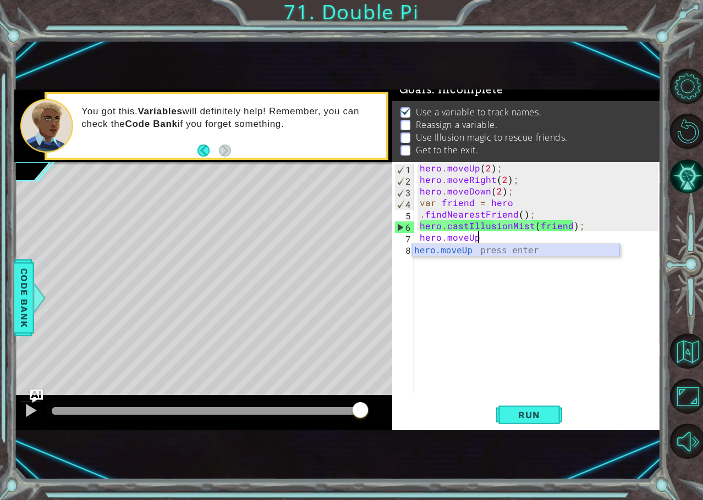
click at [530, 255] on div "hero.moveUp press enter" at bounding box center [516, 264] width 208 height 40
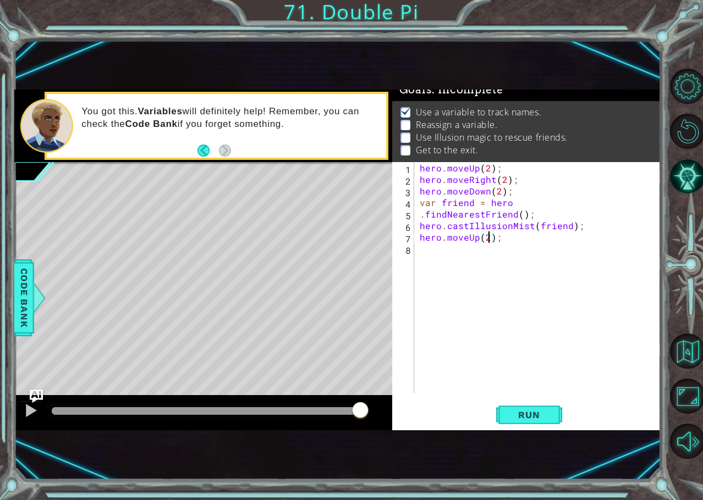
scroll to position [0, 4]
type textarea "hero.moveUp(3);"
click at [453, 254] on div "hero . moveUp ( 2 ) ; hero . moveRight ( 2 ) ; hero . moveDown ( 2 ) ; var frie…" at bounding box center [540, 289] width 246 height 254
type textarea ","
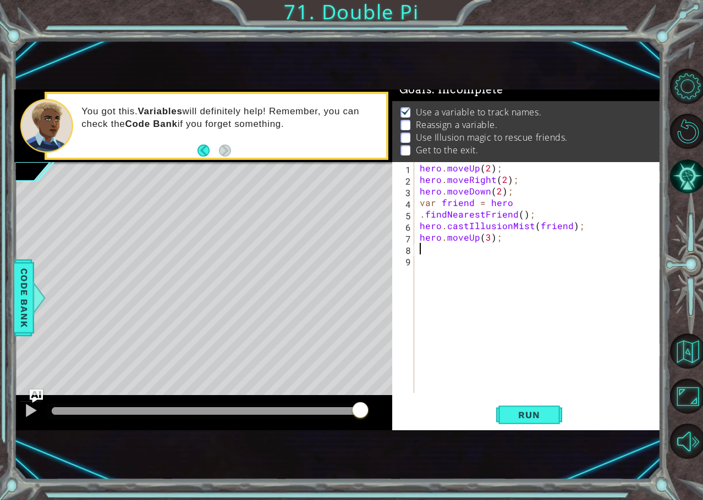
type textarea "j"
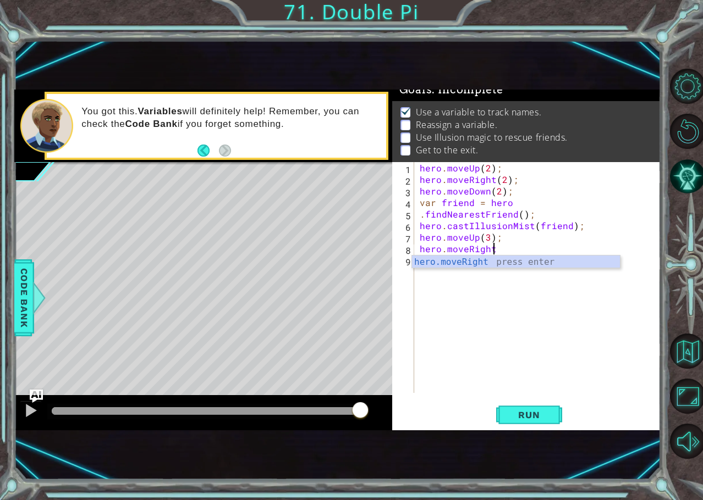
scroll to position [0, 4]
click at [448, 259] on div "hero.moveRight press enter" at bounding box center [516, 276] width 208 height 40
type textarea "hero.moveRight(3);"
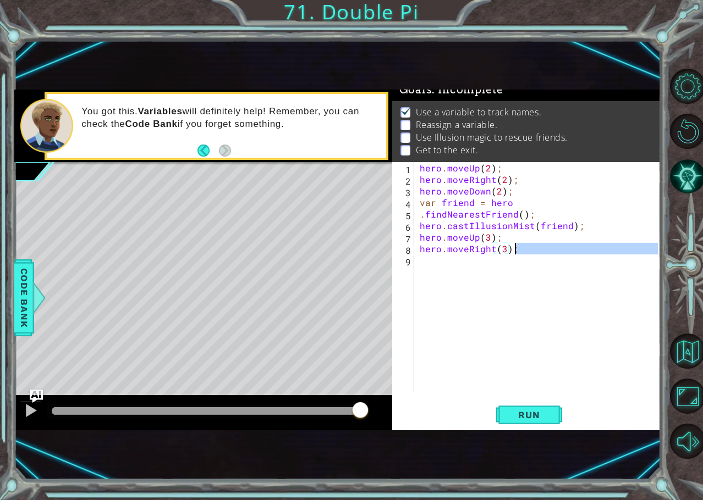
click at [514, 260] on div "hero . moveUp ( 2 ) ; hero . moveRight ( 2 ) ; hero . moveDown ( 2 ) ; var frie…" at bounding box center [540, 289] width 246 height 254
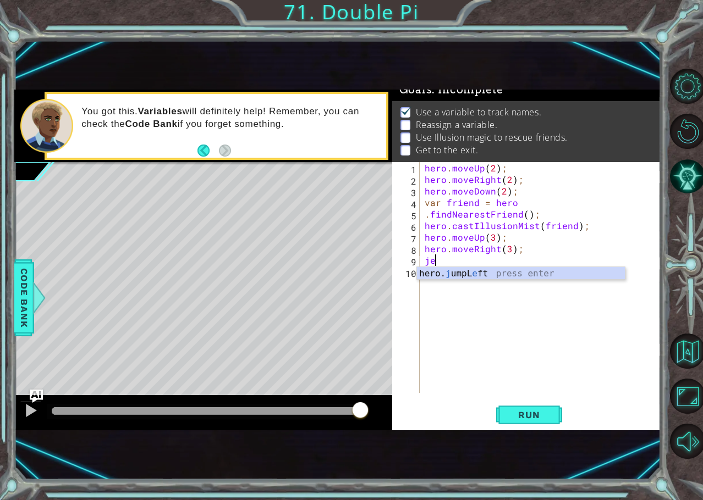
scroll to position [0, 0]
type textarea "j"
click at [511, 279] on div "hero.moveDown press enter" at bounding box center [521, 287] width 208 height 40
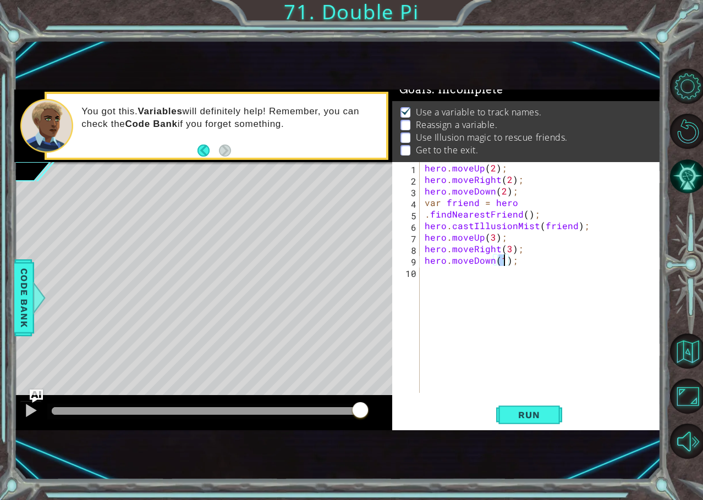
type textarea "hero.moveDown(3);"
click at [500, 283] on div "hero . moveUp ( 2 ) ; hero . moveRight ( 2 ) ; hero . moveDown ( 2 ) ; var frie…" at bounding box center [542, 289] width 241 height 254
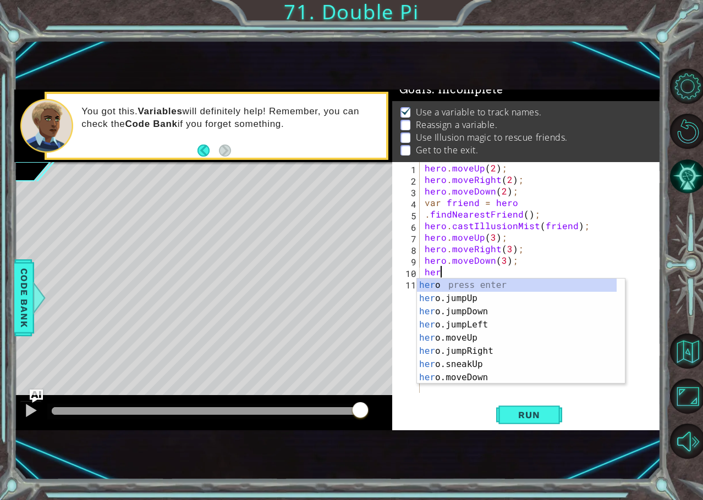
scroll to position [0, 0]
type textarea "h"
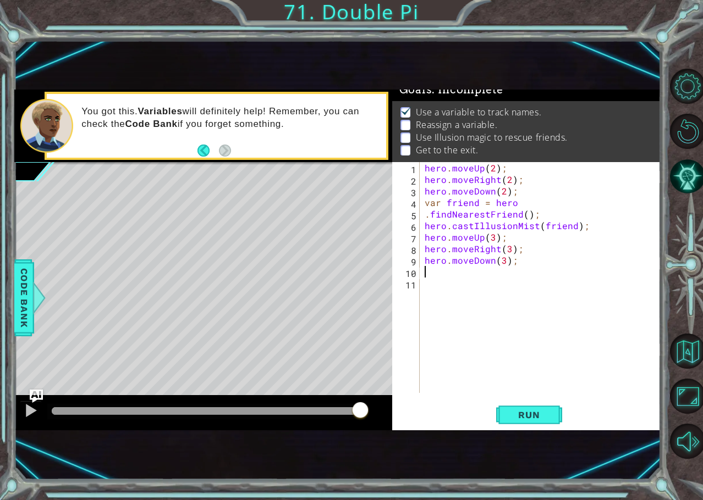
type textarea "c"
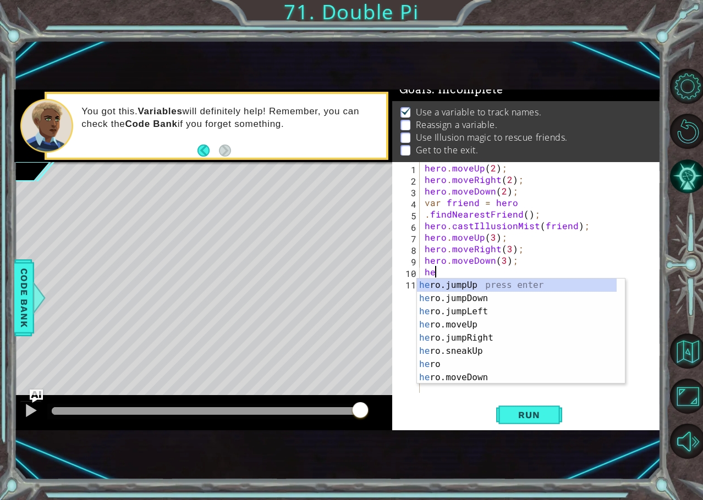
type textarea "h"
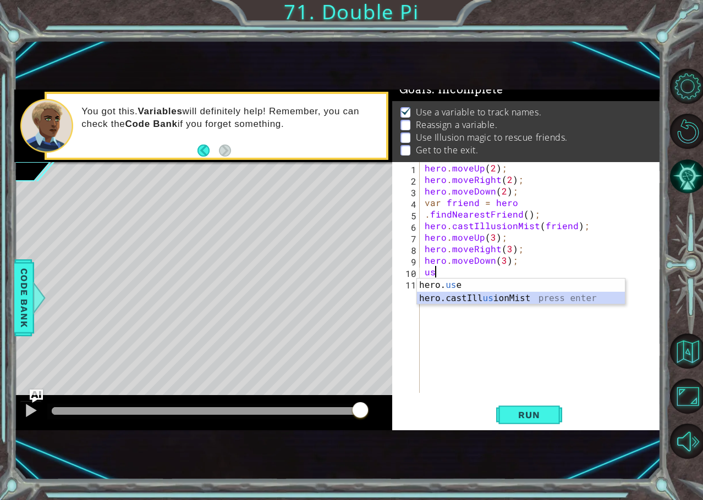
click at [456, 299] on div "hero. us e press enter hero.[PERSON_NAME] us ionMist press enter" at bounding box center [521, 305] width 208 height 53
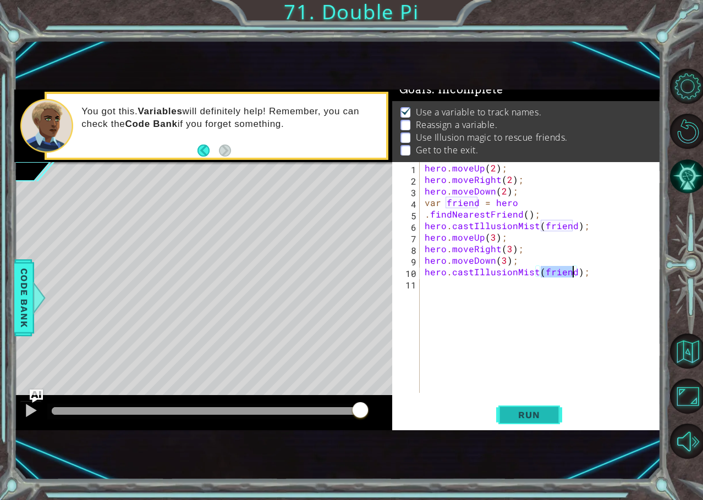
type textarea "hero.castIllusionMist(friend);"
click at [520, 410] on span "Run" at bounding box center [528, 415] width 43 height 11
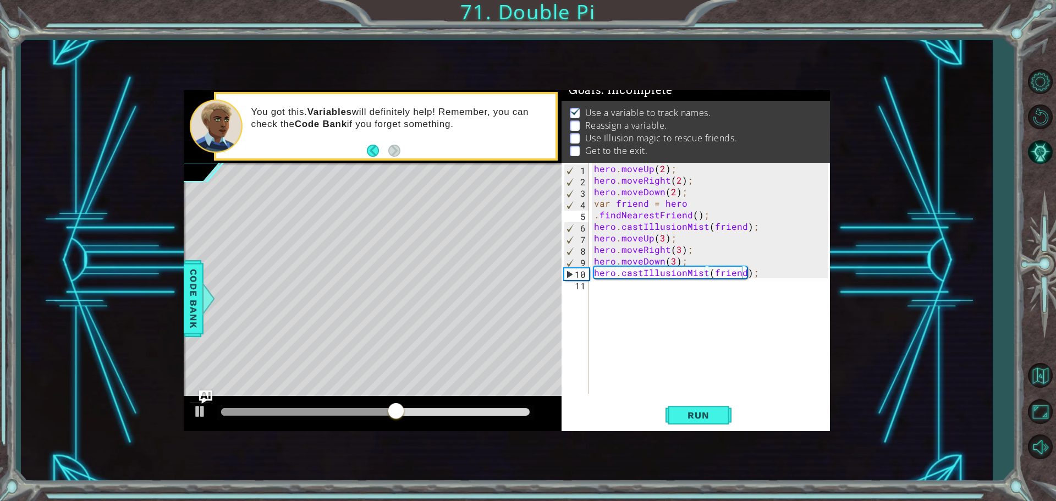
scroll to position [11, 0]
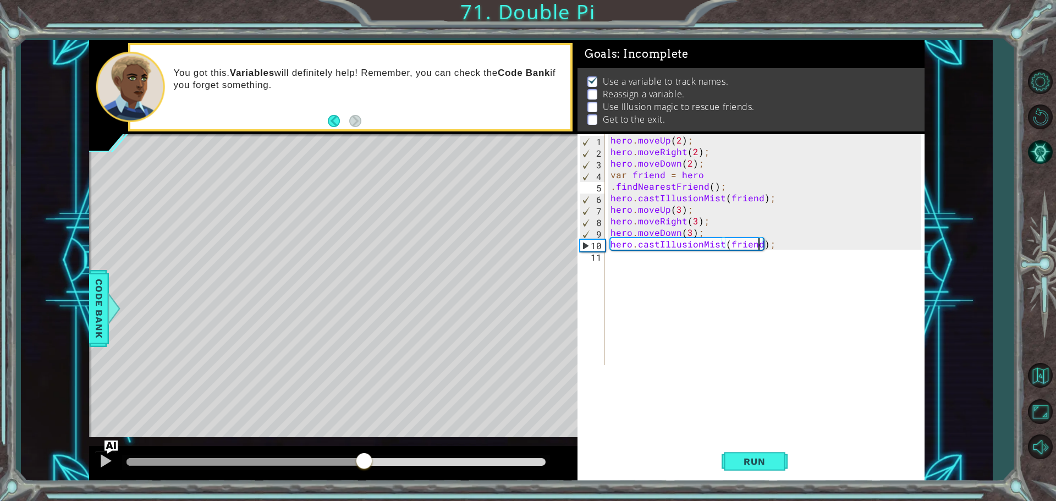
click at [364, 459] on div at bounding box center [245, 462] width 238 height 8
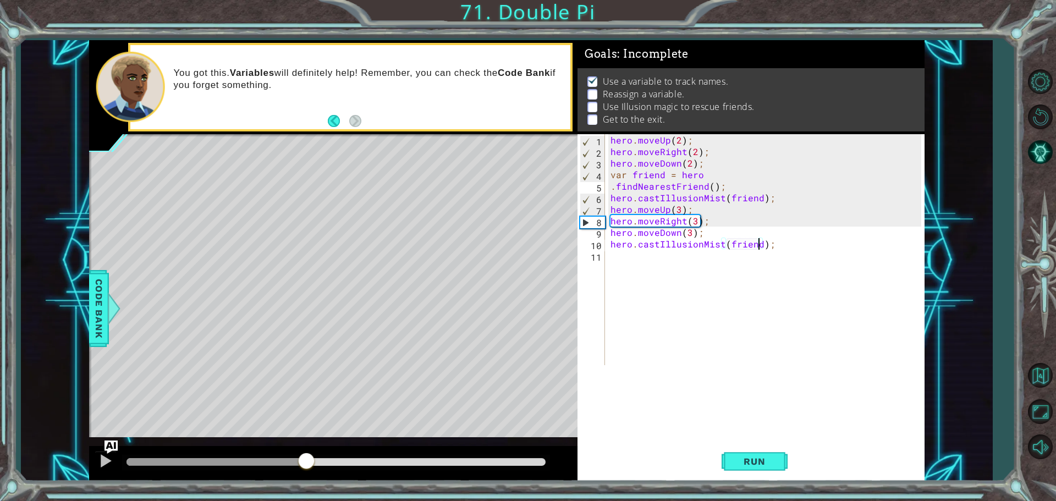
click at [306, 463] on div at bounding box center [216, 462] width 180 height 8
click at [107, 459] on div at bounding box center [105, 461] width 14 height 14
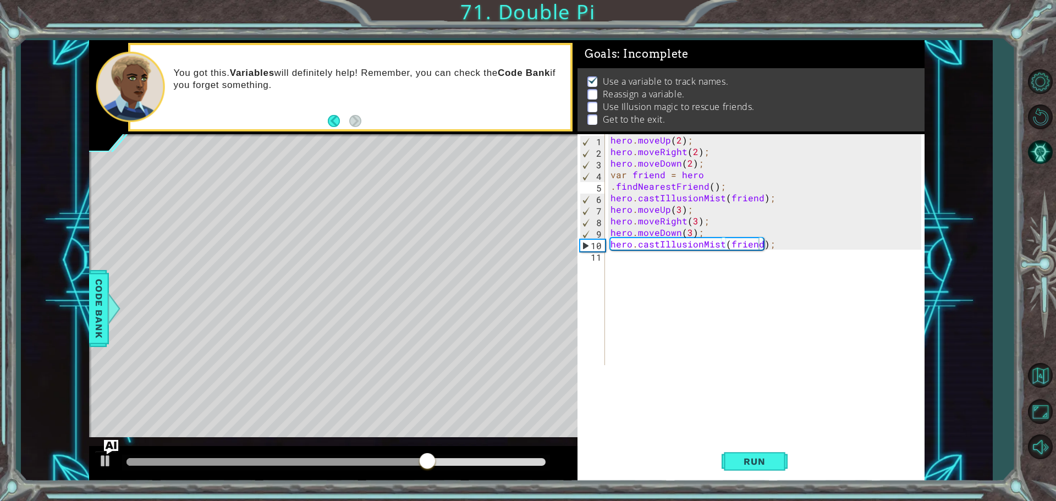
click at [115, 447] on img "Ask AI" at bounding box center [111, 446] width 14 height 14
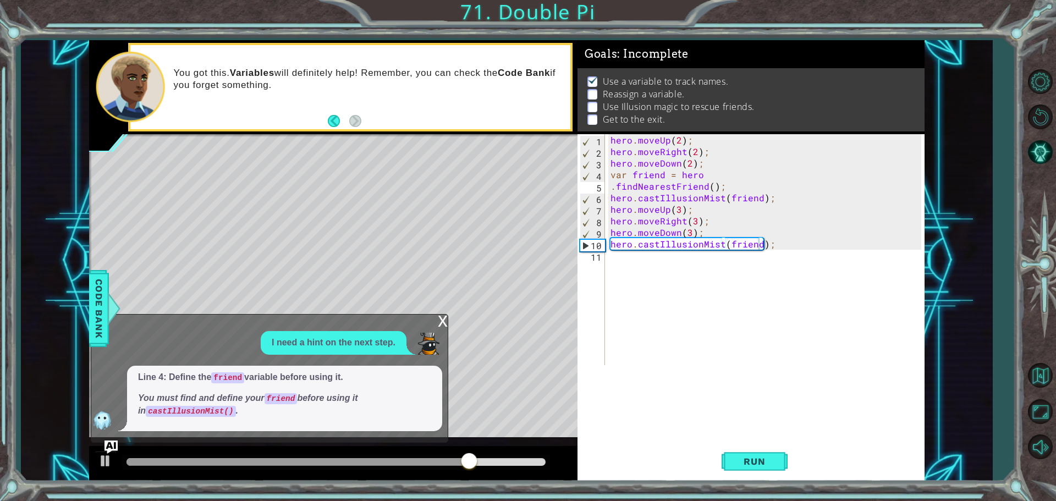
click at [395, 343] on div "I need a hint on the next step." at bounding box center [334, 343] width 146 height 24
click at [114, 444] on img "Ask AI" at bounding box center [111, 446] width 14 height 14
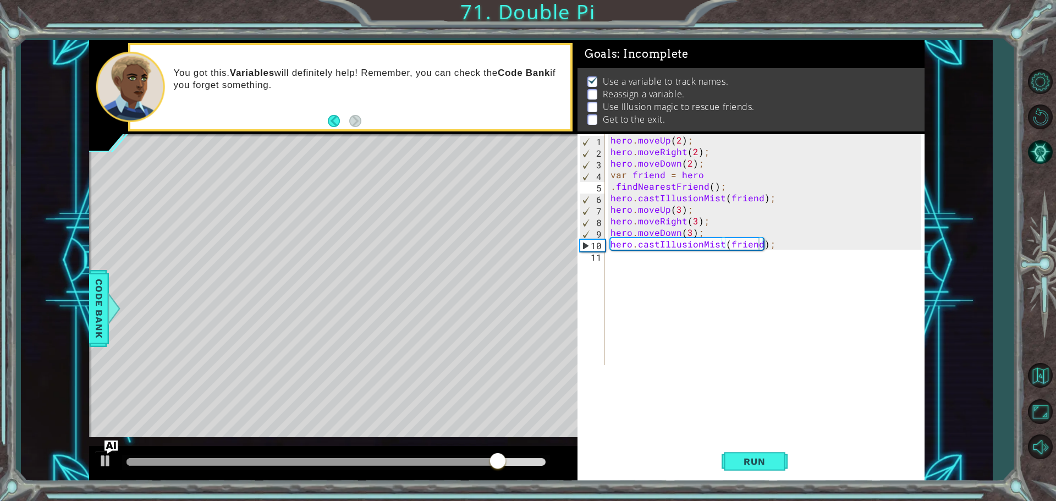
click at [117, 439] on div "methods hero use(thing) moveUp(steps) moveDown(steps) moveLeft(steps) moveRight…" at bounding box center [506, 260] width 835 height 441
click at [114, 442] on img "Ask AI" at bounding box center [111, 446] width 14 height 14
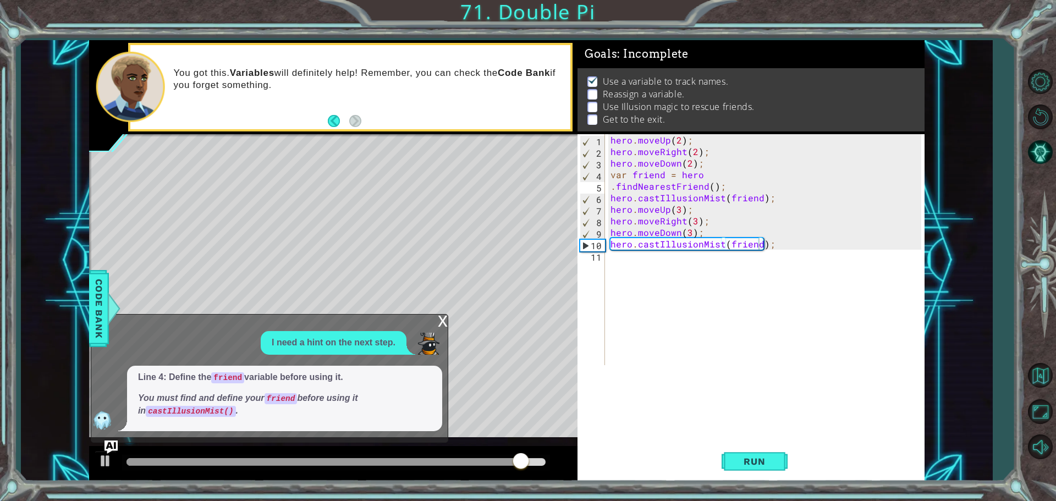
click at [444, 324] on div "x" at bounding box center [443, 320] width 10 height 11
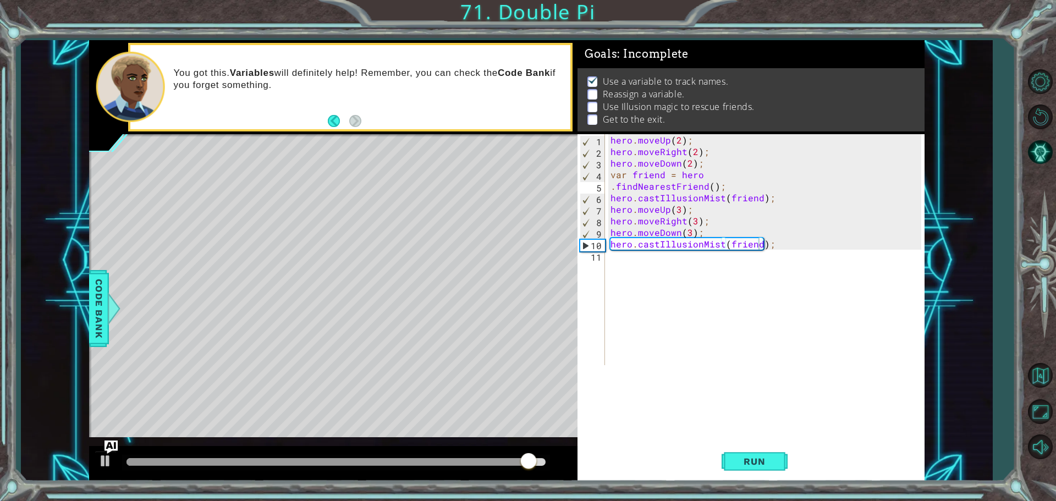
click at [668, 260] on div "hero . moveUp ( 2 ) ; hero . moveRight ( 2 ) ; hero . moveDown ( 2 ) ; var frie…" at bounding box center [767, 261] width 318 height 254
click at [114, 446] on img "Ask AI" at bounding box center [111, 446] width 14 height 14
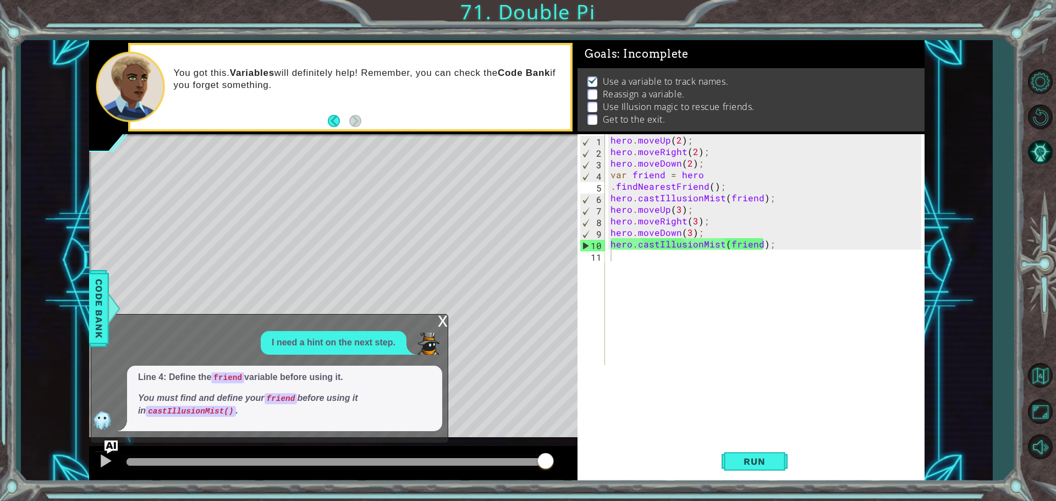
click at [440, 317] on div "x" at bounding box center [443, 320] width 10 height 11
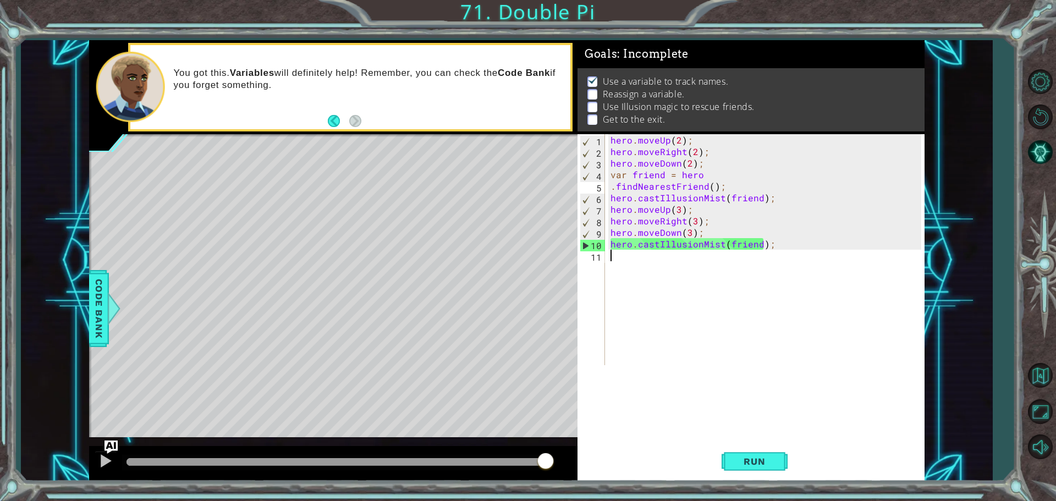
click at [659, 279] on div "hero . moveUp ( 2 ) ; hero . moveRight ( 2 ) ; hero . moveDown ( 2 ) ; var frie…" at bounding box center [767, 261] width 318 height 254
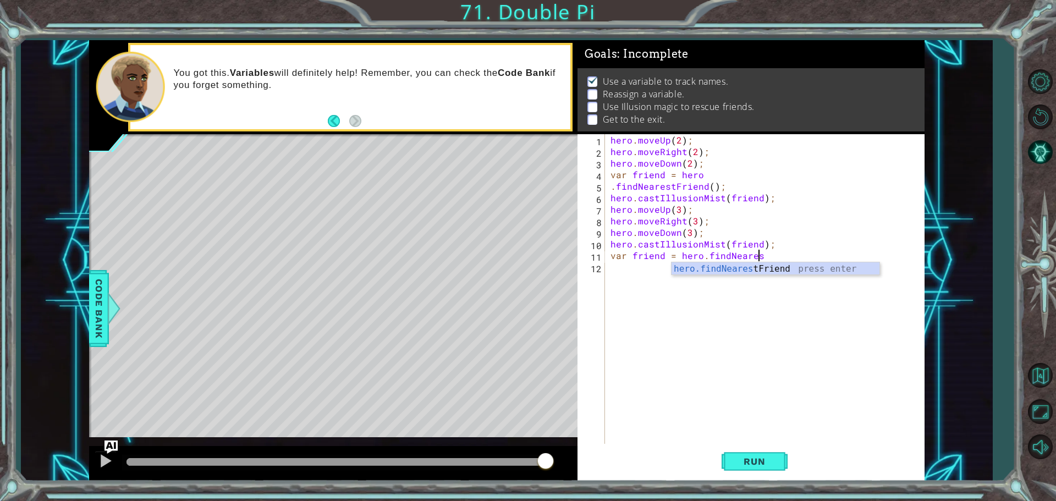
scroll to position [0, 9]
type textarea "var friend = hero.findNearestFriend"
click at [813, 272] on div "hero.findNearestFriend press enter" at bounding box center [775, 282] width 208 height 40
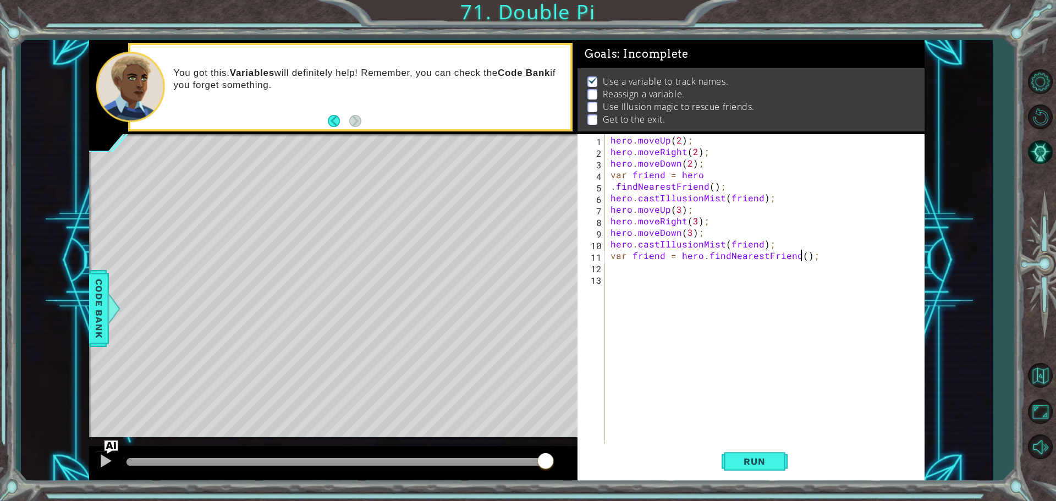
click at [800, 257] on div "hero . moveUp ( 2 ) ; hero . moveRight ( 2 ) ; hero . moveDown ( 2 ) ; var frie…" at bounding box center [767, 301] width 318 height 335
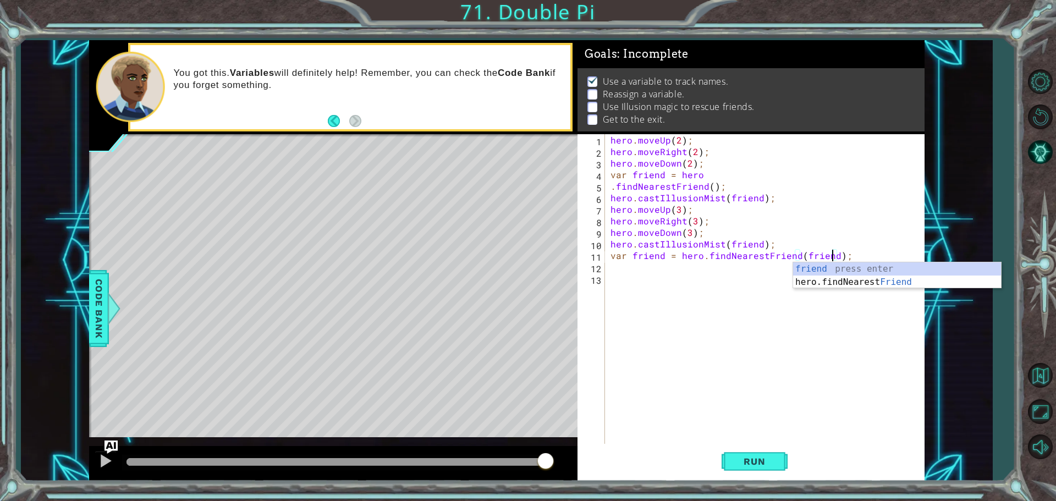
scroll to position [0, 14]
type textarea "var friend = hero.findNearestFriend(friend);"
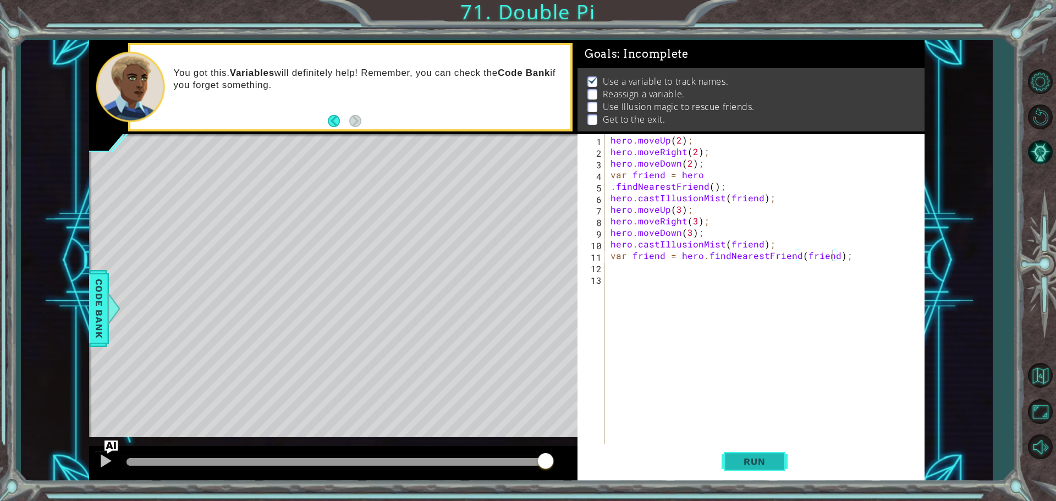
click at [753, 453] on button "Run" at bounding box center [755, 461] width 66 height 35
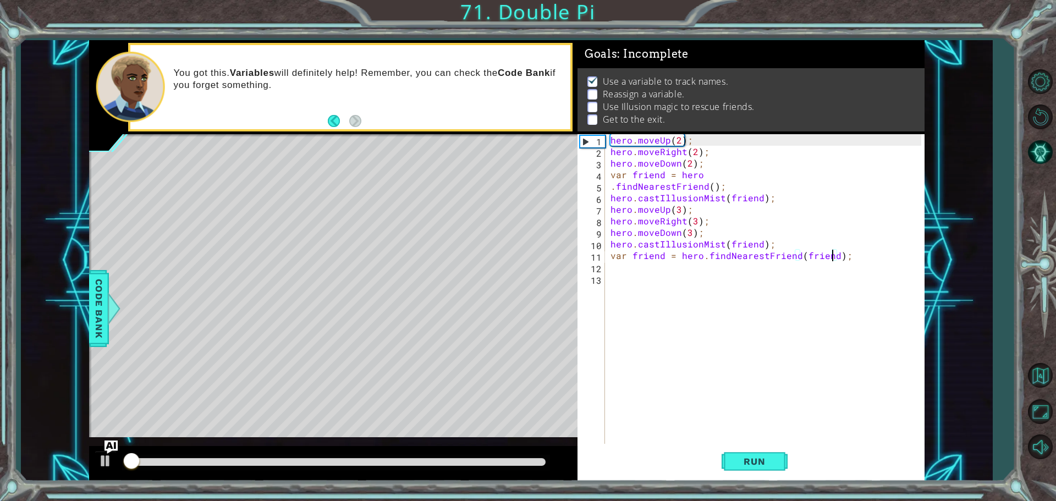
scroll to position [5, 0]
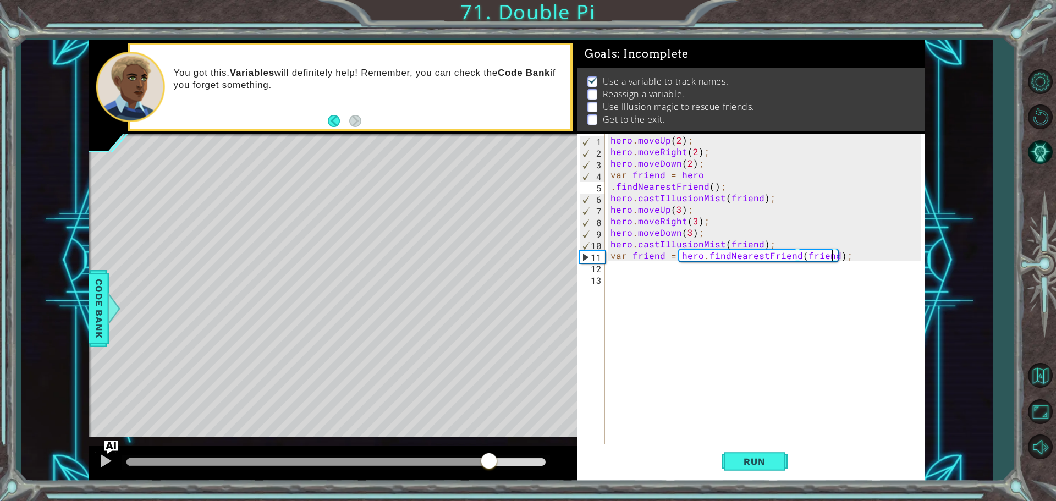
click at [488, 462] on div at bounding box center [335, 462] width 419 height 8
click at [104, 461] on div at bounding box center [105, 461] width 14 height 14
click at [618, 279] on div "hero . moveUp ( 2 ) ; hero . moveRight ( 2 ) ; hero . moveDown ( 2 ) ; var frie…" at bounding box center [767, 301] width 318 height 335
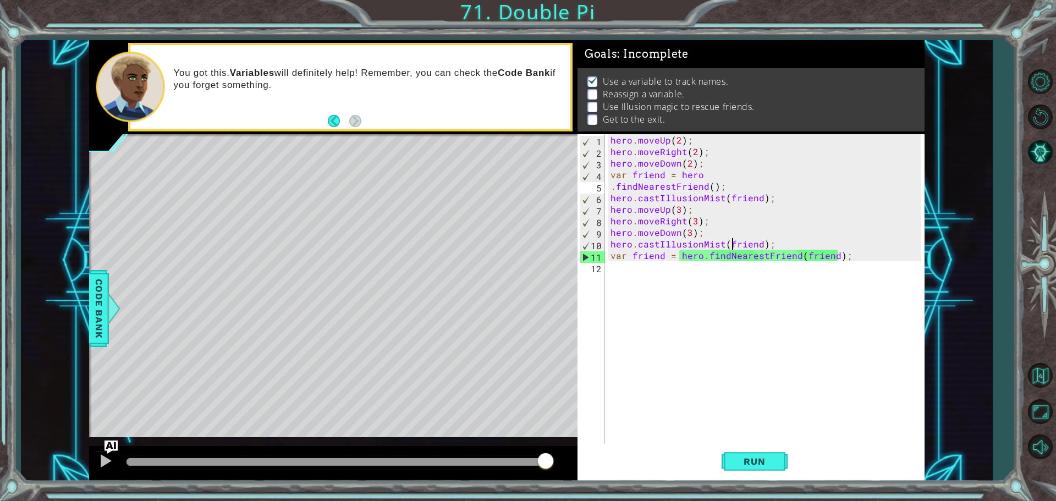
click at [733, 247] on div "hero . moveUp ( 2 ) ; hero . moveRight ( 2 ) ; hero . moveDown ( 2 ) ; var frie…" at bounding box center [767, 301] width 318 height 335
drag, startPoint x: 696, startPoint y: 262, endPoint x: 626, endPoint y: 230, distance: 77.5
click at [680, 257] on div "hero . moveUp ( 2 ) ; hero . moveRight ( 2 ) ; hero . moveDown ( 2 ) ; var frie…" at bounding box center [767, 301] width 318 height 335
type textarea "var friend = hero.findNearestFriend(friend);"
click at [681, 252] on div "hero . moveUp ( 2 ) ; hero . moveRight ( 2 ) ; hero . moveDown ( 2 ) ; var frie…" at bounding box center [767, 301] width 318 height 335
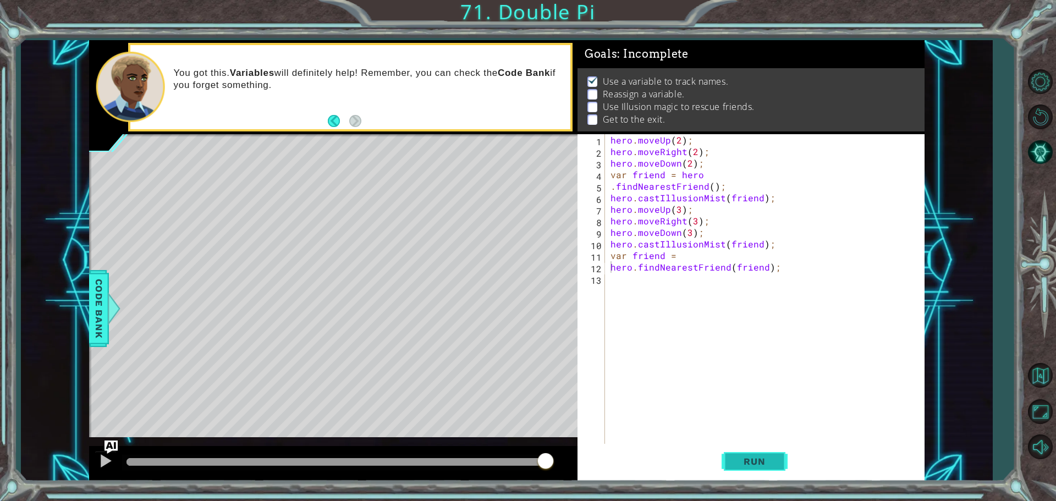
click at [762, 465] on span "Run" at bounding box center [754, 461] width 43 height 11
click at [478, 461] on div at bounding box center [335, 462] width 419 height 8
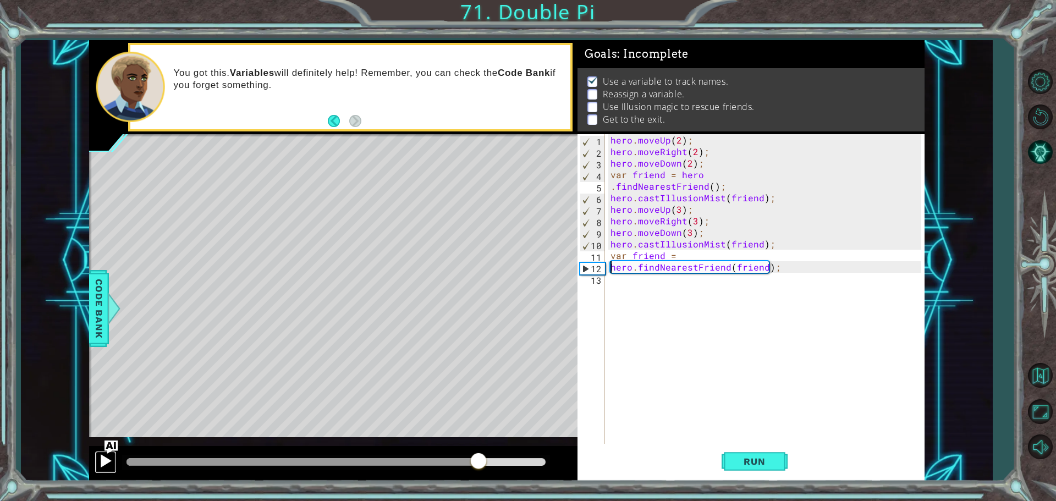
click at [106, 460] on div at bounding box center [105, 461] width 14 height 14
click at [116, 442] on img "Ask AI" at bounding box center [111, 446] width 14 height 14
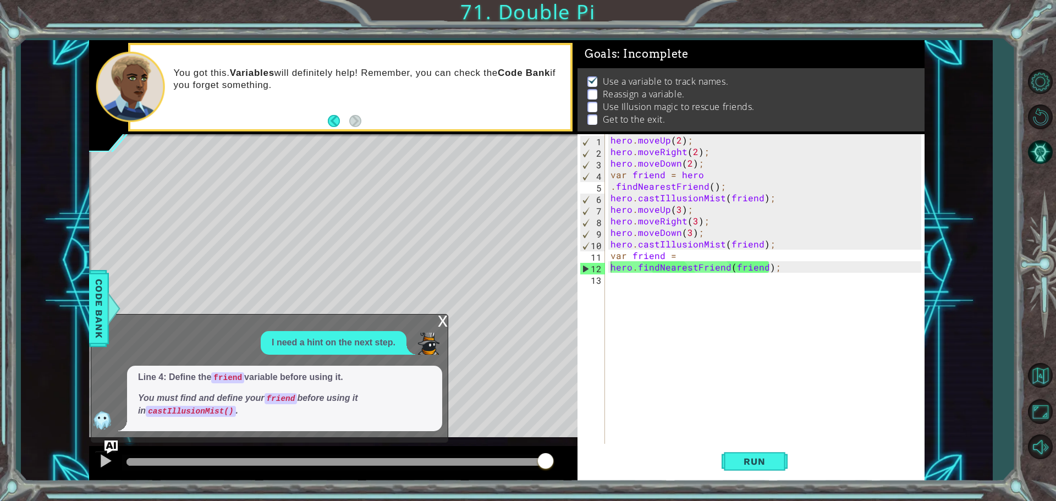
click at [447, 323] on div "x" at bounding box center [443, 320] width 10 height 11
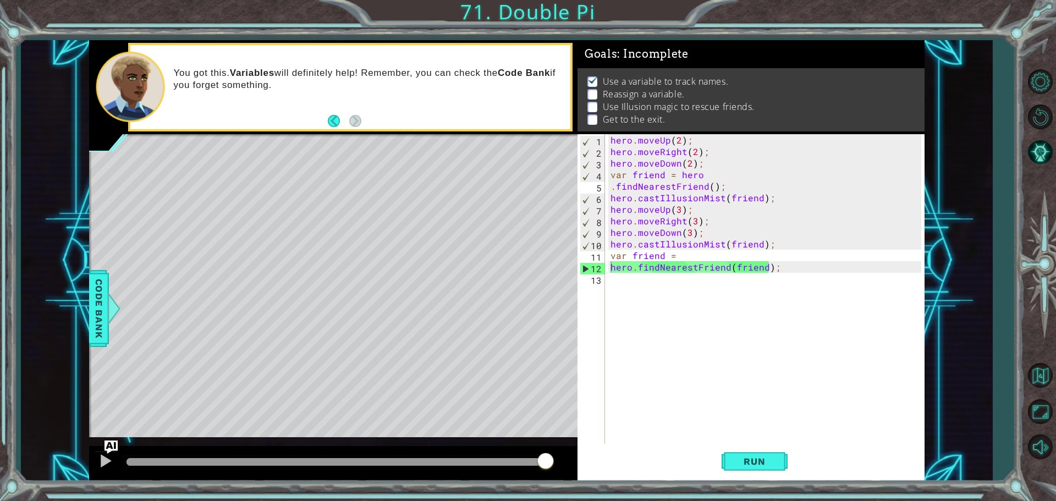
click at [609, 186] on div "hero . moveUp ( 2 ) ; hero . moveRight ( 2 ) ; hero . moveDown ( 2 ) ; var frie…" at bounding box center [767, 301] width 318 height 335
type textarea "var friend = hero.findNearestFriend();"
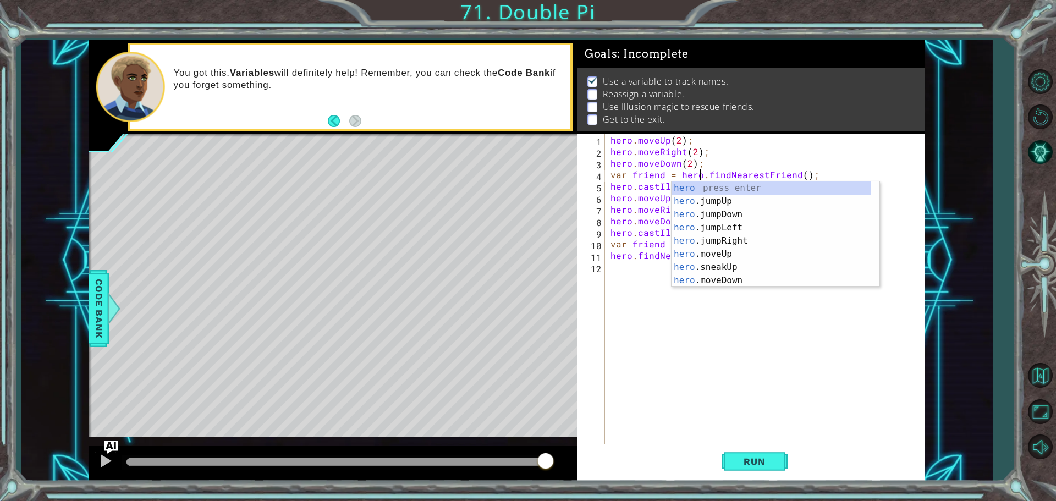
click at [671, 342] on div "hero . moveUp ( 2 ) ; hero . moveRight ( 2 ) ; hero . moveDown ( 2 ) ; var frie…" at bounding box center [767, 301] width 318 height 335
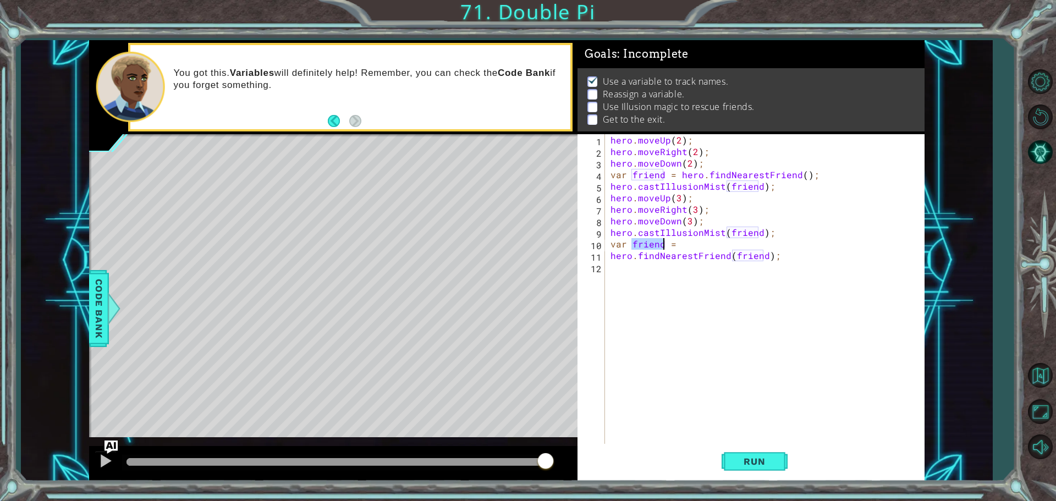
drag, startPoint x: 631, startPoint y: 243, endPoint x: 662, endPoint y: 243, distance: 30.8
click at [662, 243] on div "hero . moveUp ( 2 ) ; hero . moveRight ( 2 ) ; hero . moveDown ( 2 ) ; var frie…" at bounding box center [767, 301] width 318 height 335
click at [609, 255] on div "hero . moveUp ( 2 ) ; hero . moveRight ( 2 ) ; hero . moveDown ( 2 ) ; var frie…" at bounding box center [767, 301] width 318 height 335
click at [622, 244] on div "hero . moveUp ( 2 ) ; hero . moveRight ( 2 ) ; hero . moveDown ( 2 ) ; var frie…" at bounding box center [767, 301] width 318 height 335
click at [627, 244] on div "hero . moveUp ( 2 ) ; hero . moveRight ( 2 ) ; hero . moveDown ( 2 ) ; var frie…" at bounding box center [767, 301] width 318 height 335
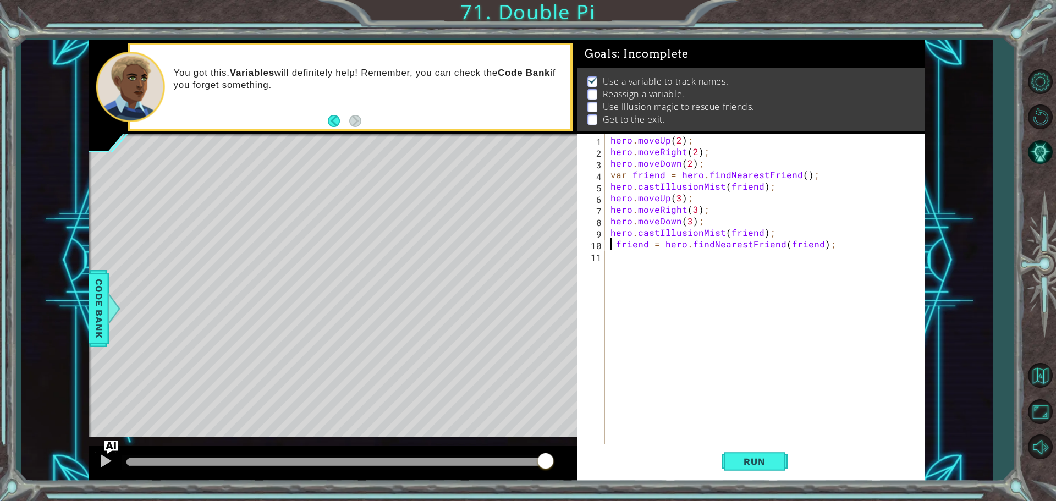
click at [614, 244] on div "hero . moveUp ( 2 ) ; hero . moveRight ( 2 ) ; hero . moveDown ( 2 ) ; var frie…" at bounding box center [767, 301] width 318 height 335
drag, startPoint x: 623, startPoint y: 171, endPoint x: 660, endPoint y: 174, distance: 37.5
click at [660, 174] on div "hero . moveUp ( 2 ) ; hero . moveRight ( 2 ) ; hero . moveDown ( 2 ) ; var frie…" at bounding box center [767, 301] width 318 height 335
click at [756, 455] on button "Run" at bounding box center [755, 461] width 66 height 35
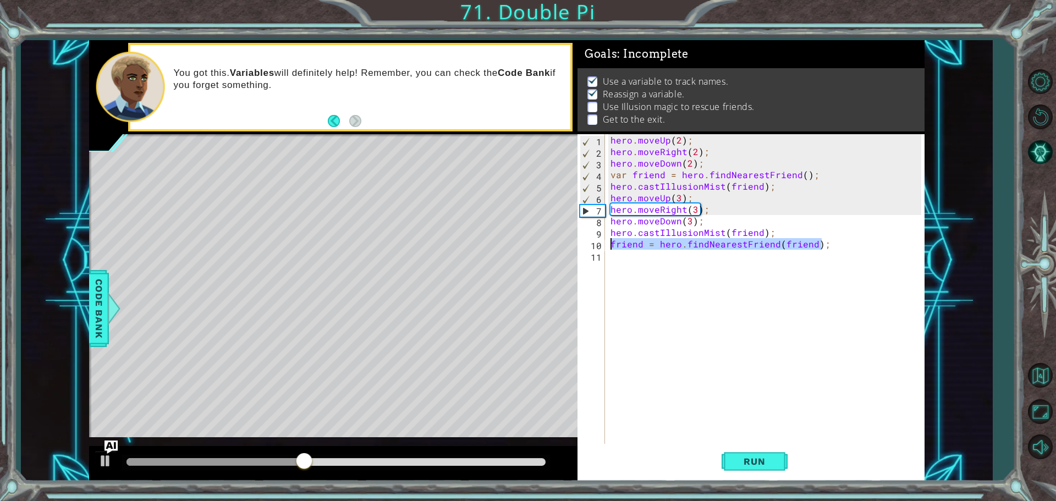
drag, startPoint x: 822, startPoint y: 245, endPoint x: 609, endPoint y: 243, distance: 212.8
click at [609, 243] on div "hero . moveUp ( 2 ) ; hero . moveRight ( 2 ) ; hero . moveDown ( 2 ) ; var frie…" at bounding box center [767, 301] width 318 height 335
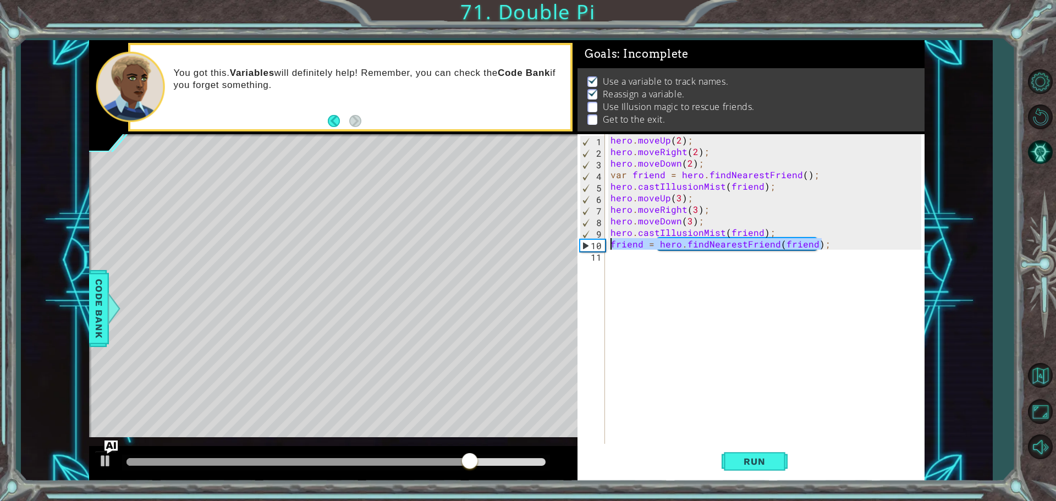
click at [741, 221] on div "hero . moveUp ( 2 ) ; hero . moveRight ( 2 ) ; hero . moveDown ( 2 ) ; var frie…" at bounding box center [767, 301] width 318 height 335
type textarea "hero.moveDown(3);"
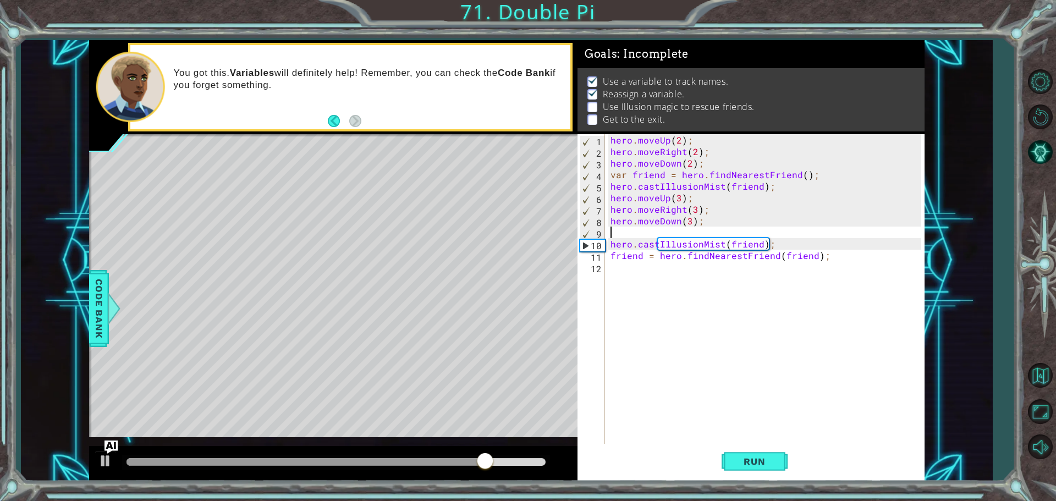
type textarea "hero.moveDown(3);"
drag, startPoint x: 726, startPoint y: 225, endPoint x: 724, endPoint y: 231, distance: 6.4
click at [724, 231] on div "hero . moveUp ( 2 ) ; hero . moveRight ( 2 ) ; hero . moveDown ( 2 ) ; var frie…" at bounding box center [767, 301] width 318 height 335
paste textarea "friend = hero.findNearestFriend(friend);"
type textarea "friend = hero.findNearestFriend(friend);"
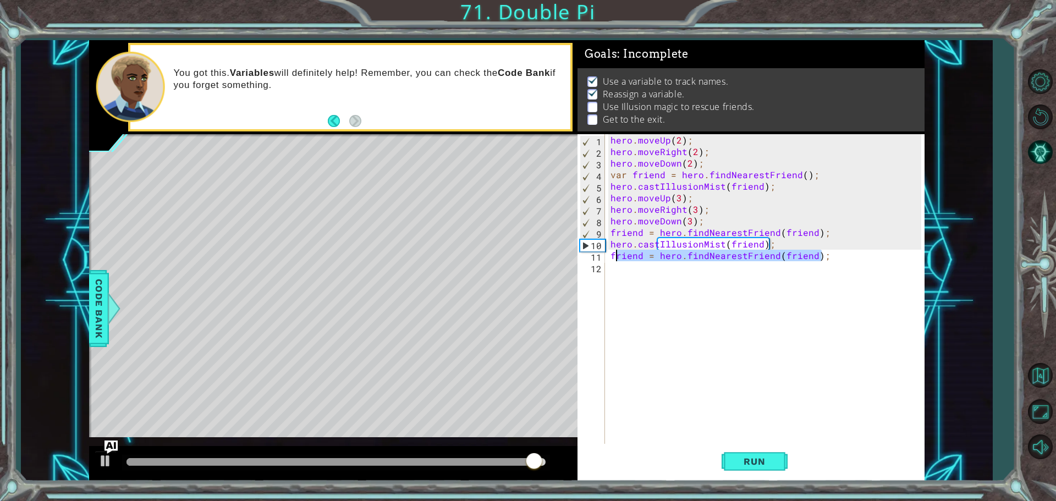
drag, startPoint x: 846, startPoint y: 255, endPoint x: 609, endPoint y: 260, distance: 237.6
click at [609, 260] on div "hero . moveUp ( 2 ) ; hero . moveRight ( 2 ) ; hero . moveDown ( 2 ) ; var frie…" at bounding box center [767, 301] width 318 height 335
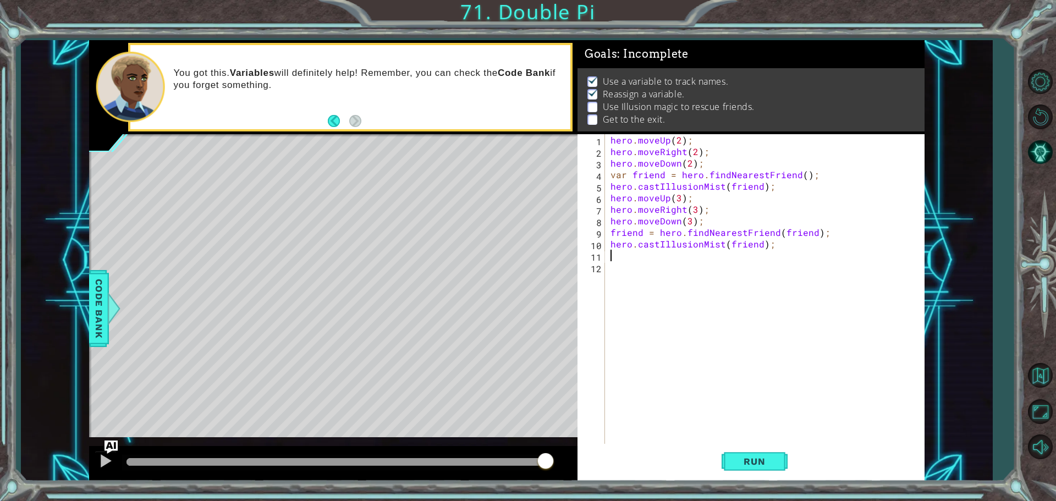
type textarea "hero.castIllusionMist(friend);"
click at [780, 467] on button "Run" at bounding box center [755, 461] width 66 height 35
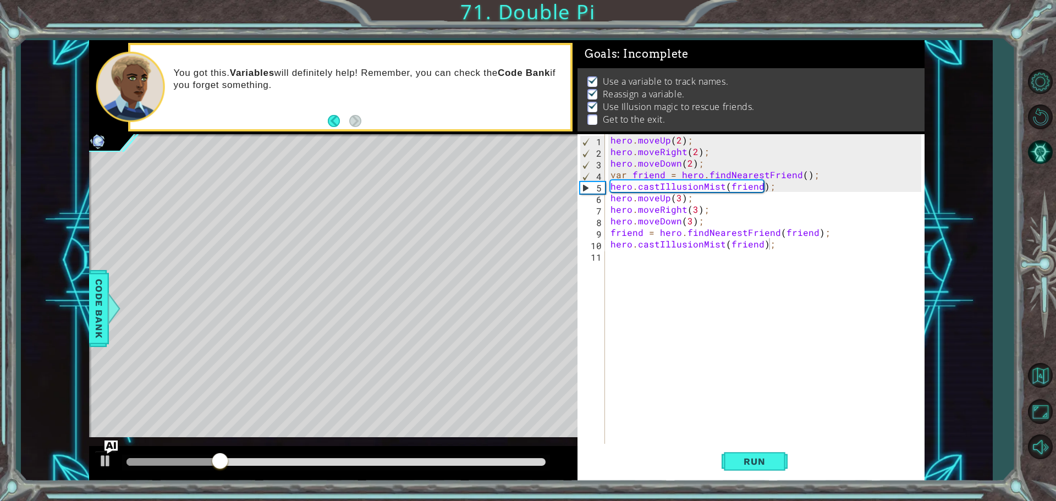
click at [509, 457] on div at bounding box center [336, 462] width 428 height 15
click at [471, 464] on div at bounding box center [335, 462] width 419 height 8
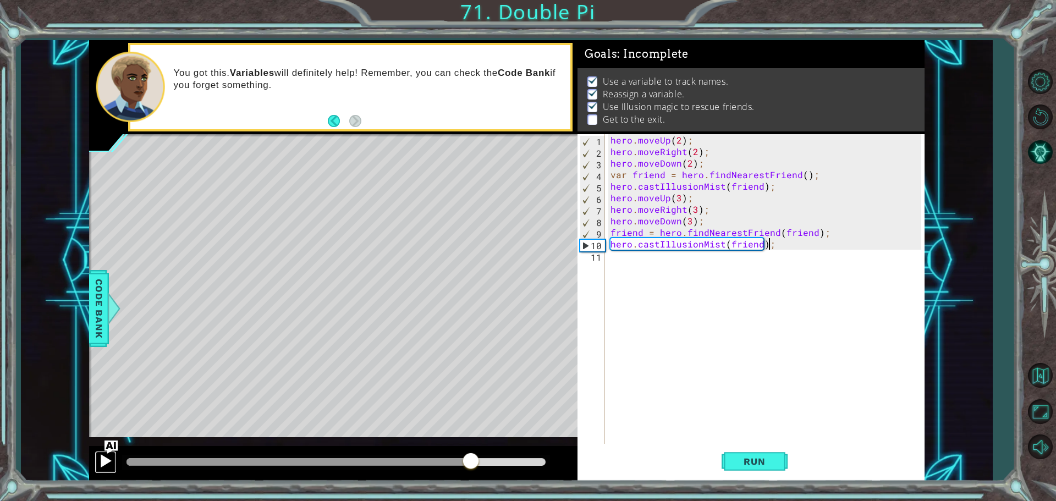
click at [108, 456] on div at bounding box center [105, 461] width 14 height 14
click at [653, 270] on div "hero . moveUp ( 2 ) ; hero . moveRight ( 2 ) ; hero . moveDown ( 2 ) ; var frie…" at bounding box center [767, 301] width 318 height 335
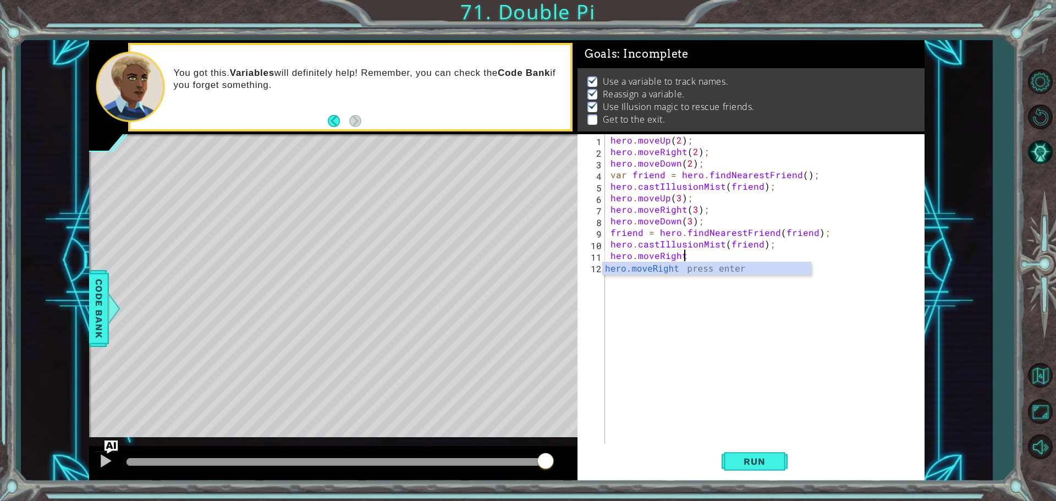
scroll to position [0, 4]
click at [623, 271] on div "hero.moveRight press enter" at bounding box center [707, 282] width 208 height 40
type textarea "hero.moveRight(1);"
click at [739, 457] on span "Run" at bounding box center [754, 461] width 43 height 11
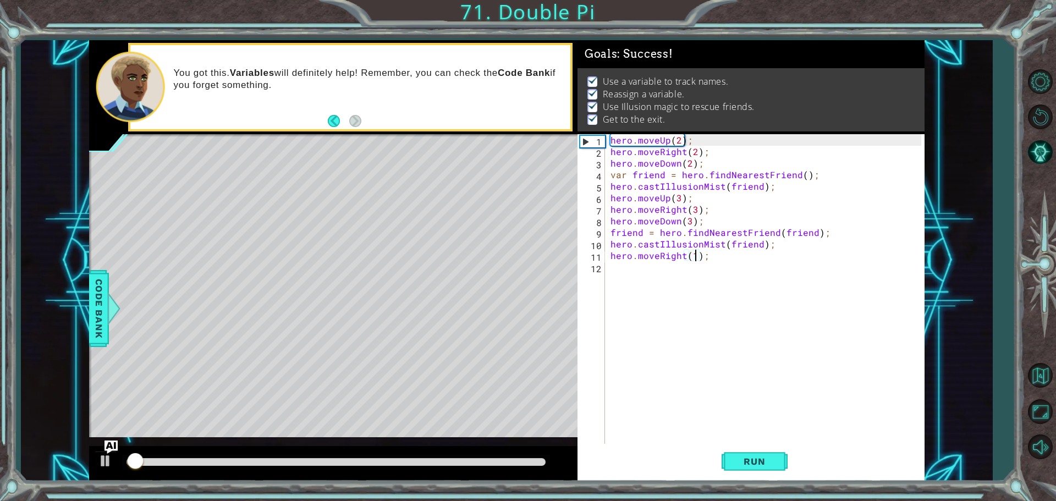
click at [525, 459] on div at bounding box center [335, 462] width 419 height 8
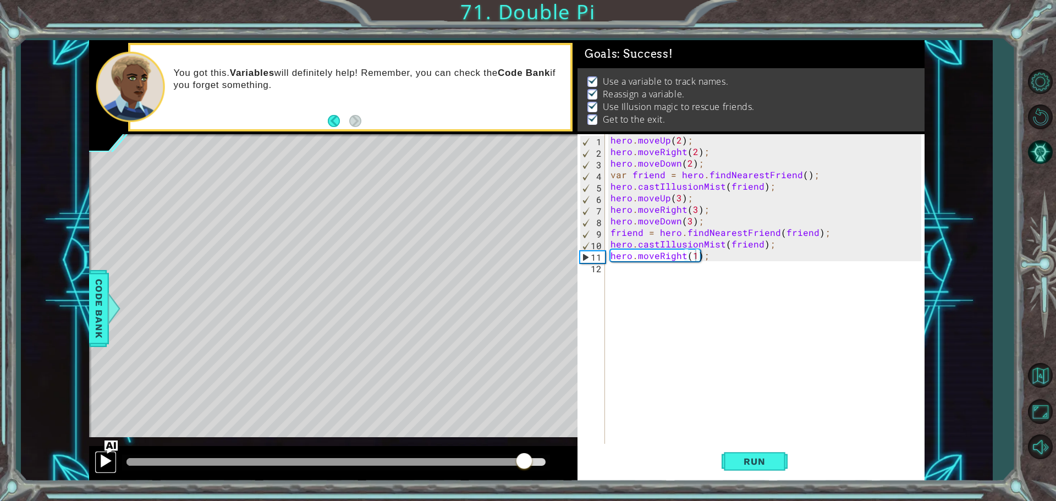
click at [100, 468] on div at bounding box center [105, 461] width 14 height 14
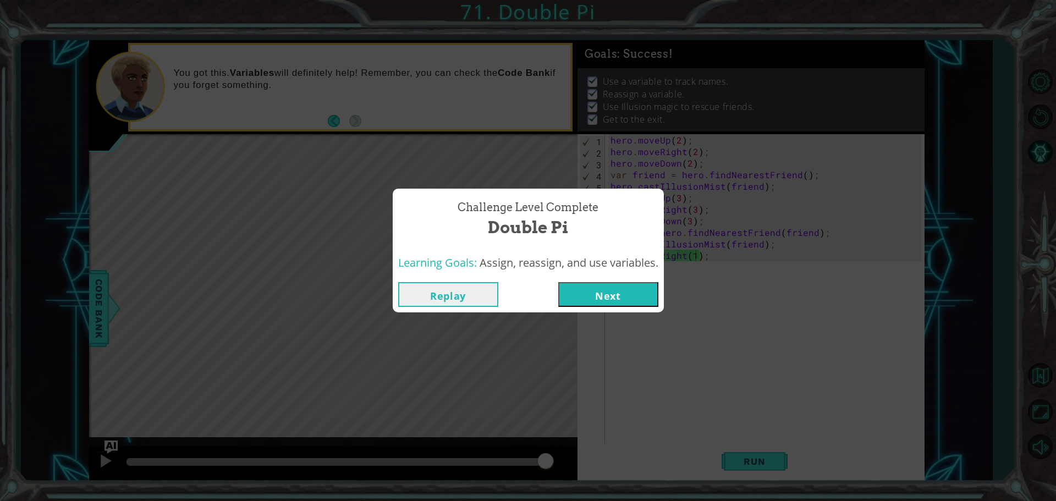
click at [623, 294] on button "Next" at bounding box center [608, 294] width 100 height 25
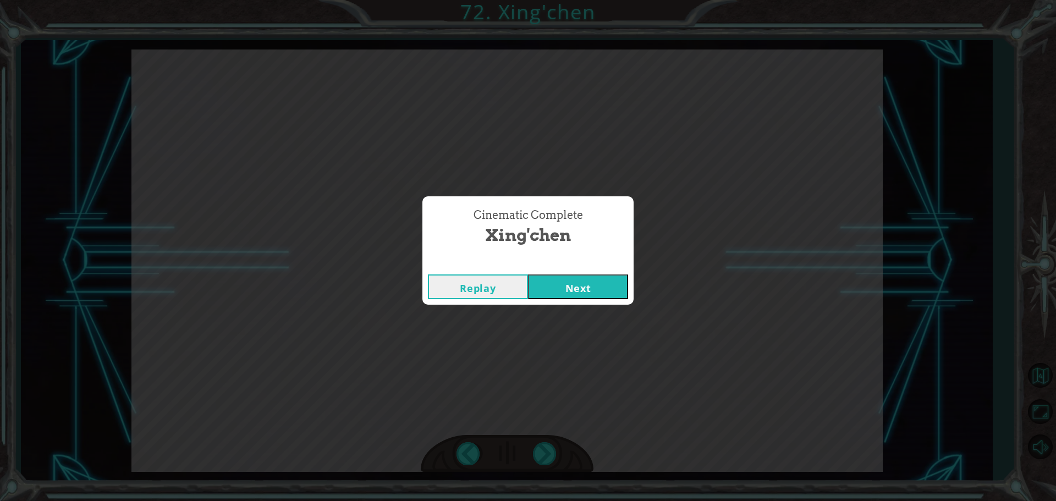
click at [608, 296] on button "Next" at bounding box center [578, 286] width 100 height 25
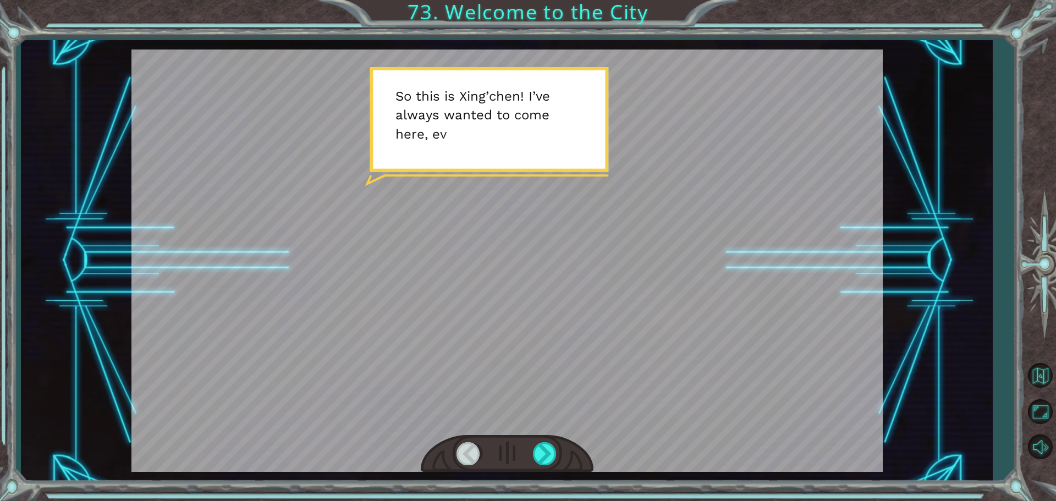
click at [658, 283] on div at bounding box center [506, 260] width 751 height 422
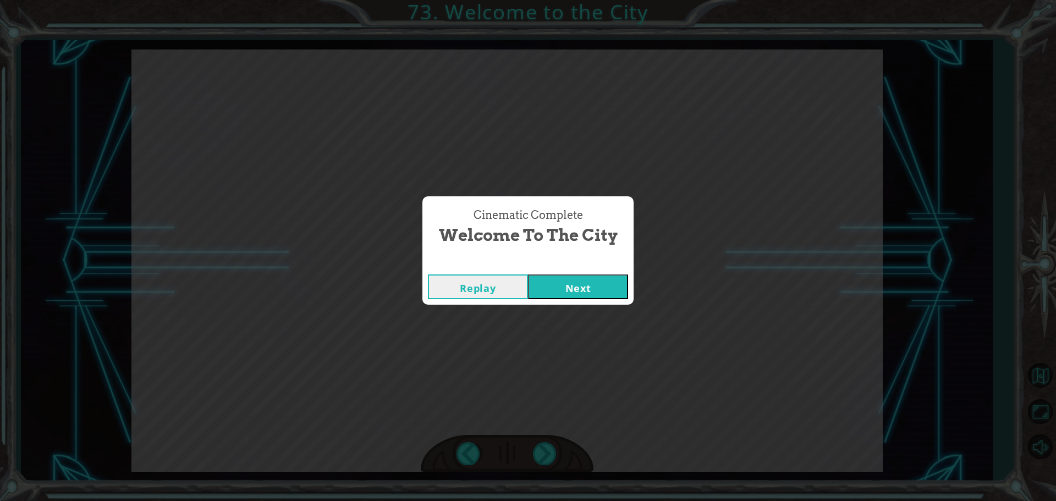
click at [627, 298] on button "Next" at bounding box center [578, 286] width 100 height 25
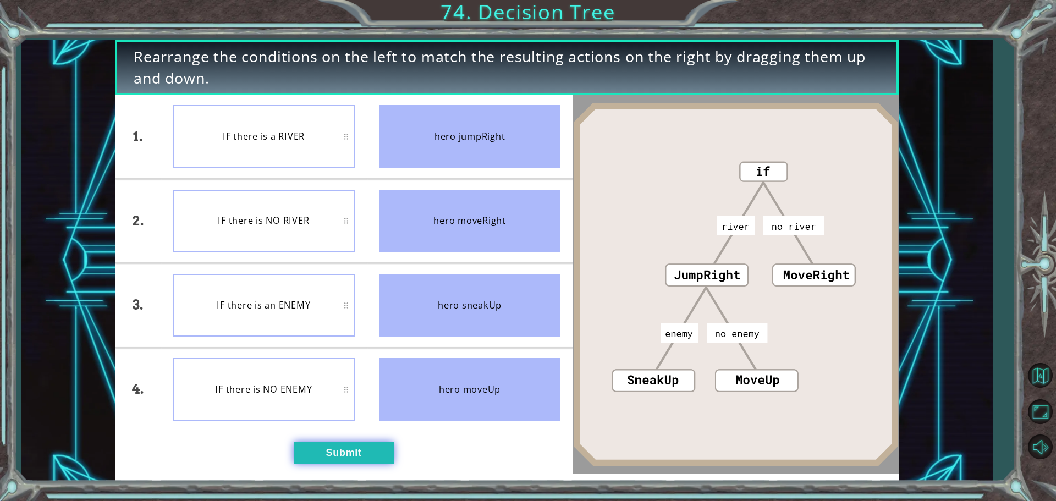
click at [388, 458] on button "Submit" at bounding box center [344, 453] width 100 height 22
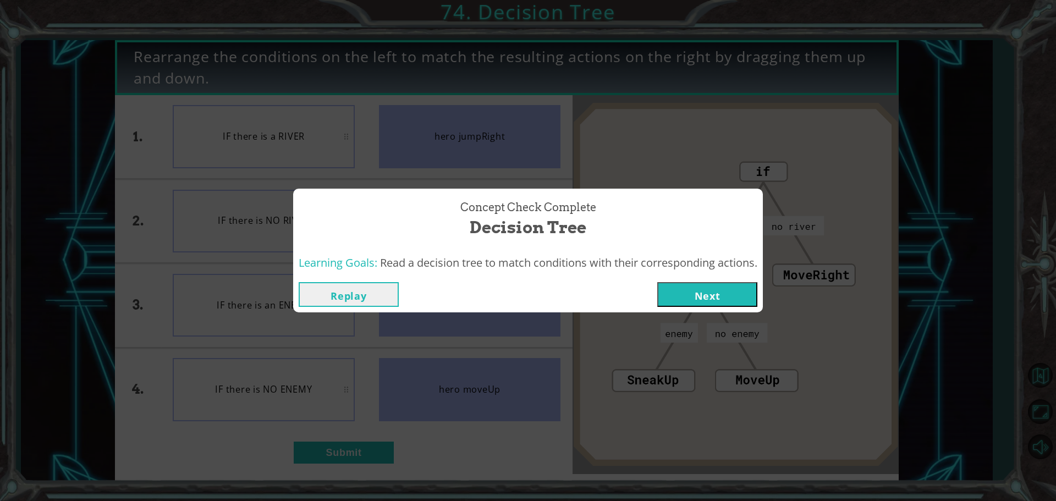
click at [686, 306] on button "Next" at bounding box center [707, 294] width 100 height 25
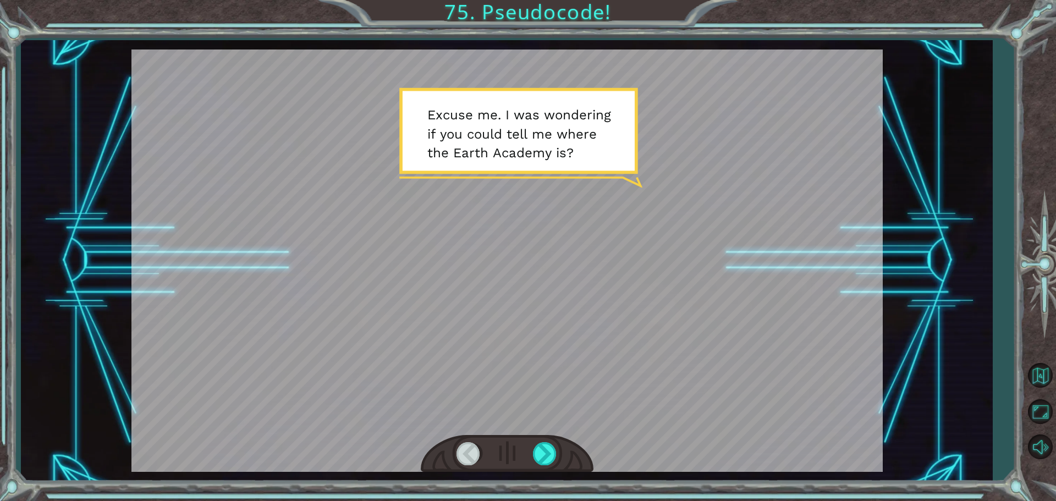
click at [686, 306] on div at bounding box center [506, 260] width 751 height 422
click at [540, 456] on div at bounding box center [545, 453] width 25 height 23
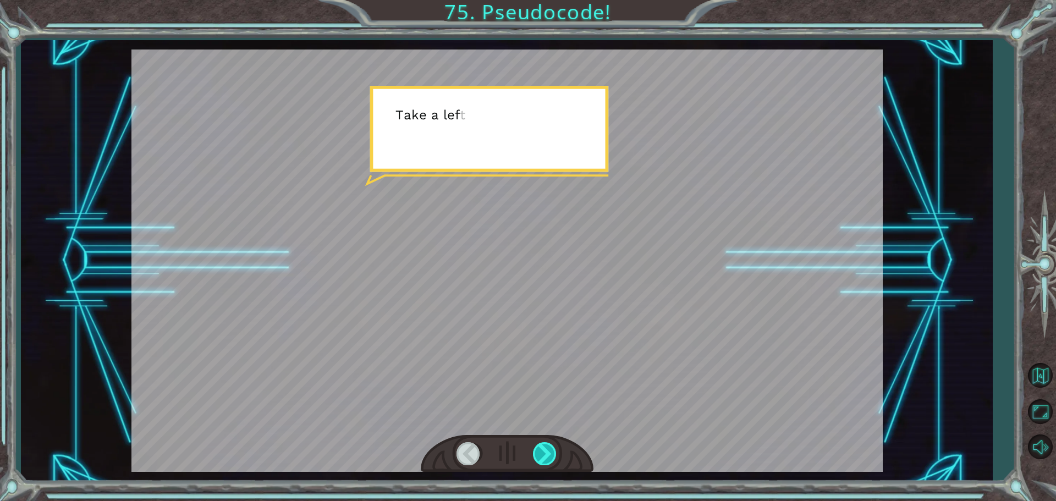
click at [540, 456] on div at bounding box center [545, 453] width 25 height 23
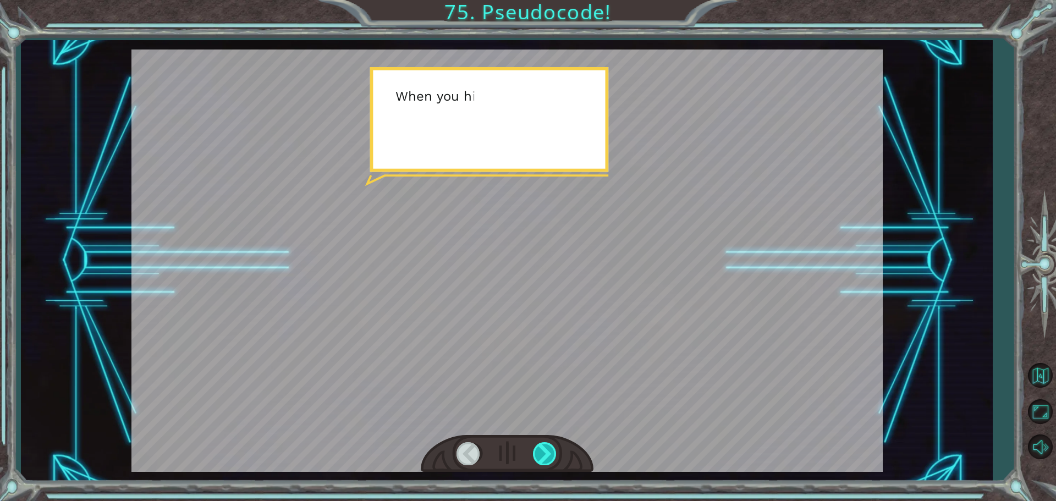
click at [540, 456] on div at bounding box center [545, 453] width 25 height 23
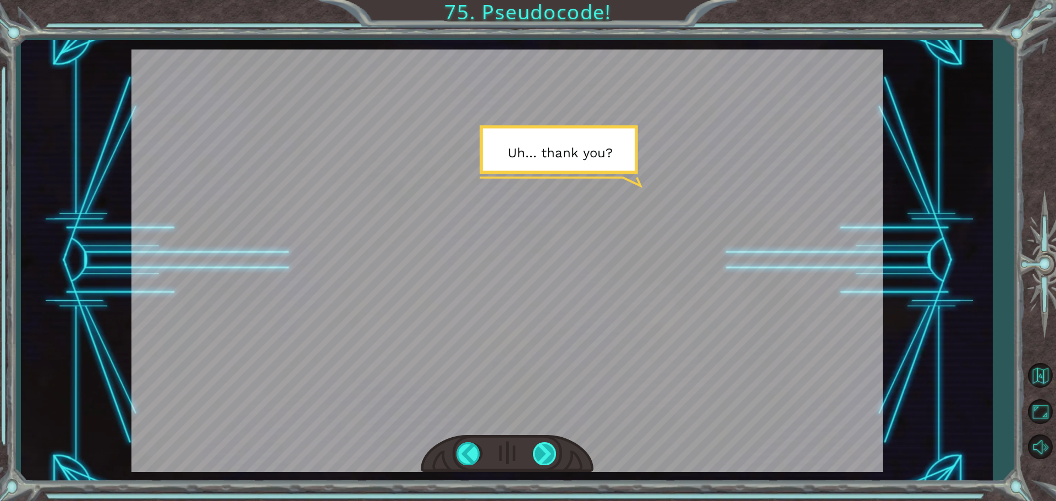
click at [540, 456] on div at bounding box center [545, 453] width 25 height 23
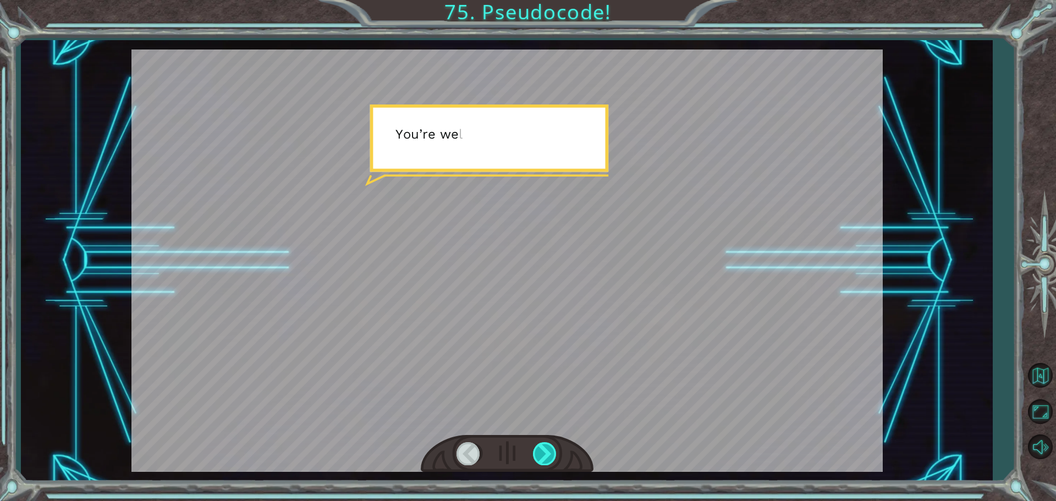
click at [540, 456] on div at bounding box center [545, 453] width 25 height 23
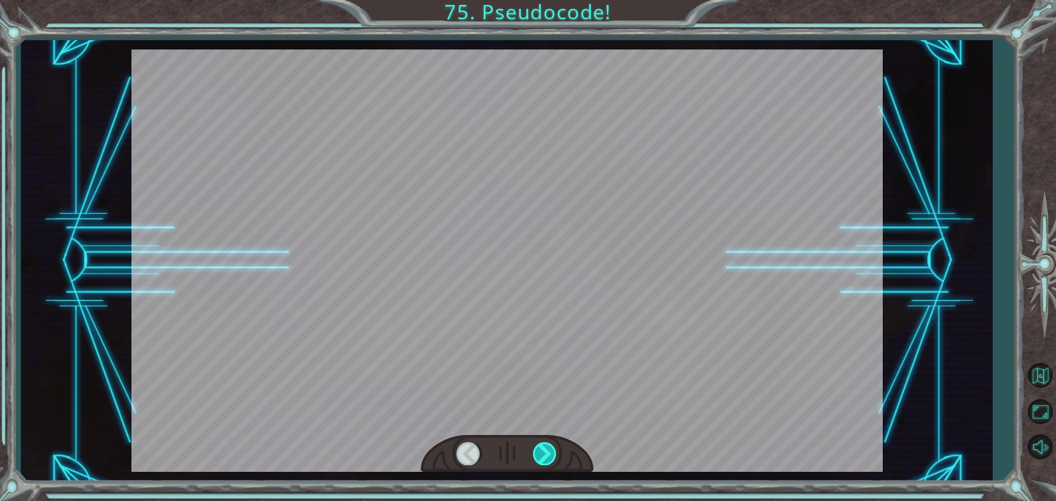
click at [540, 456] on div at bounding box center [545, 453] width 25 height 23
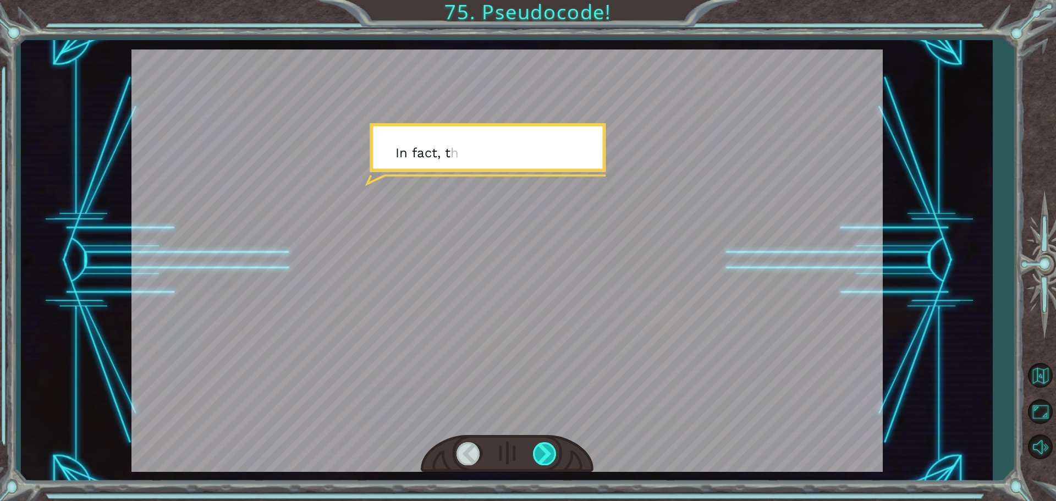
click at [540, 456] on div at bounding box center [545, 453] width 25 height 23
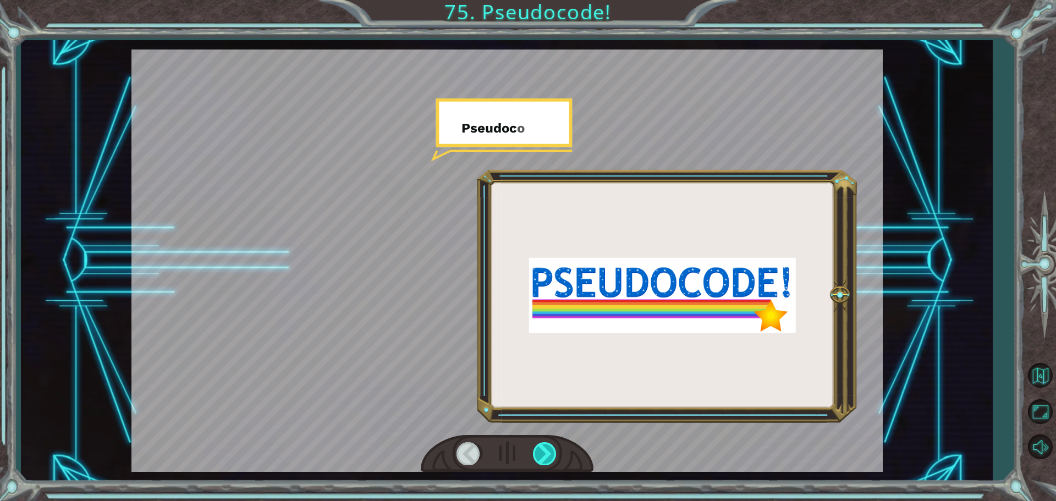
click at [540, 456] on div at bounding box center [545, 453] width 25 height 23
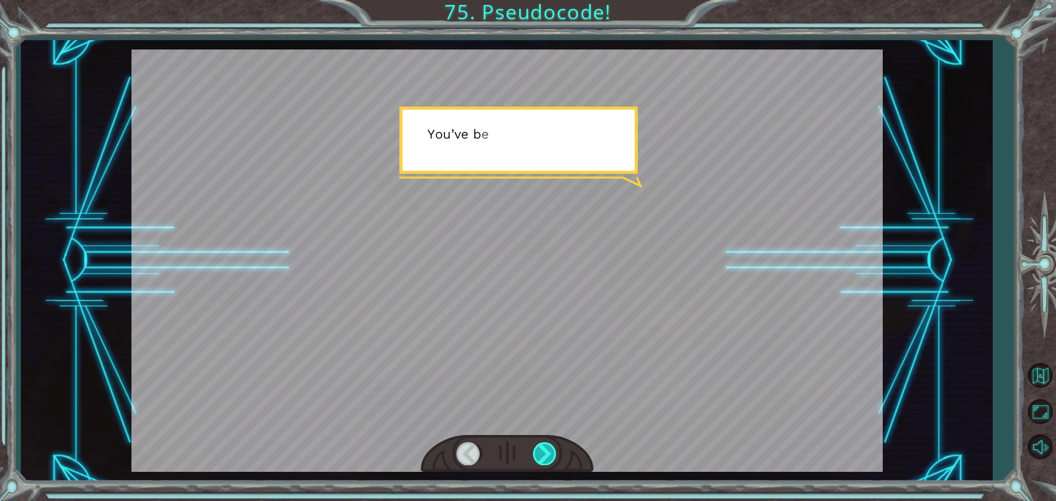
click at [540, 456] on div at bounding box center [545, 453] width 25 height 23
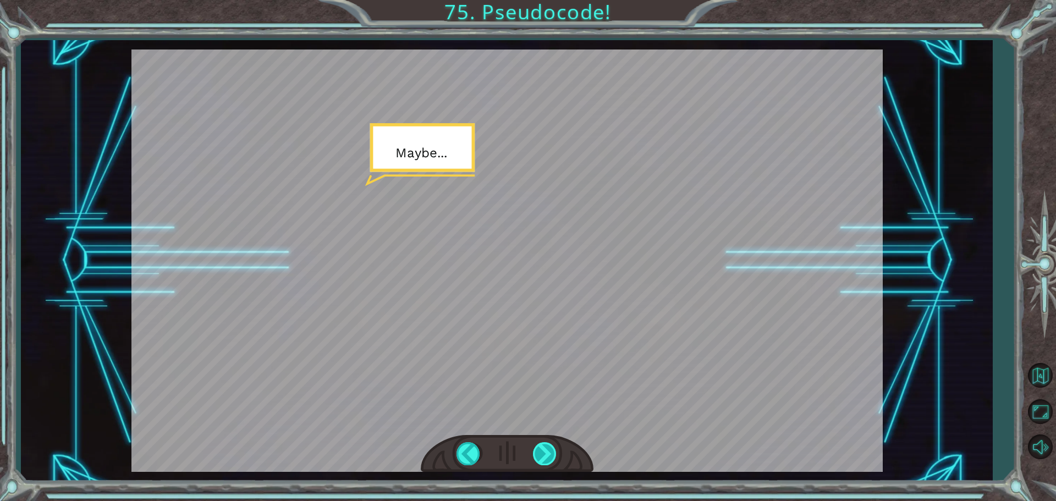
click at [540, 456] on div at bounding box center [545, 453] width 25 height 23
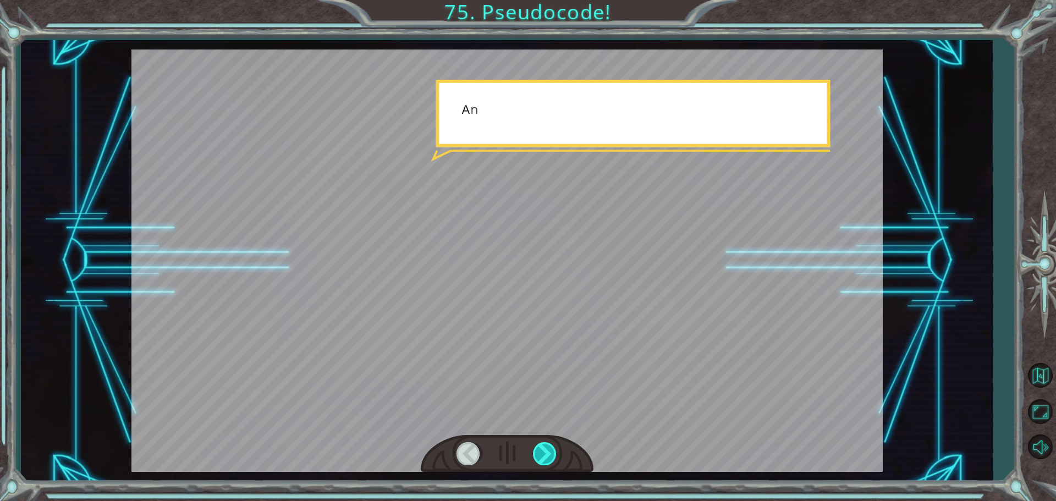
click at [540, 456] on div at bounding box center [545, 453] width 25 height 23
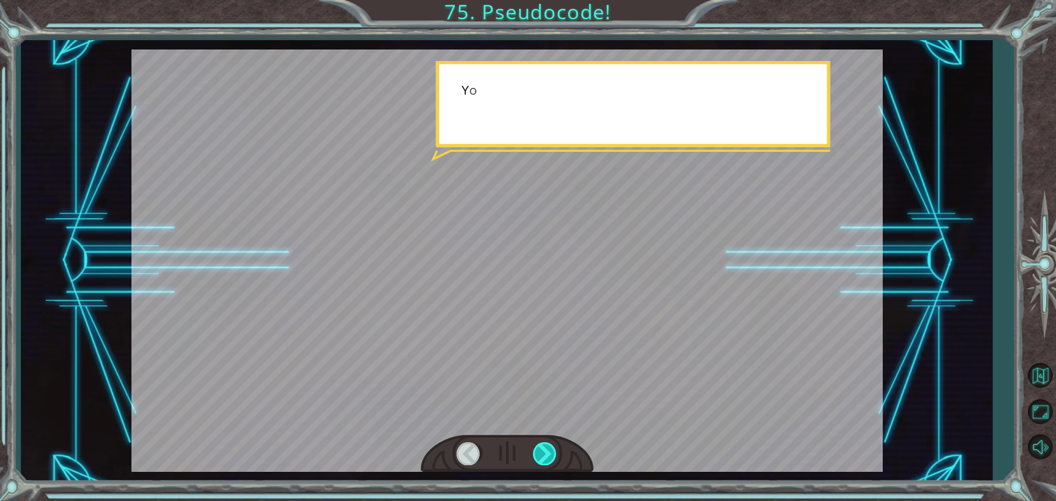
click at [539, 456] on div at bounding box center [545, 453] width 25 height 23
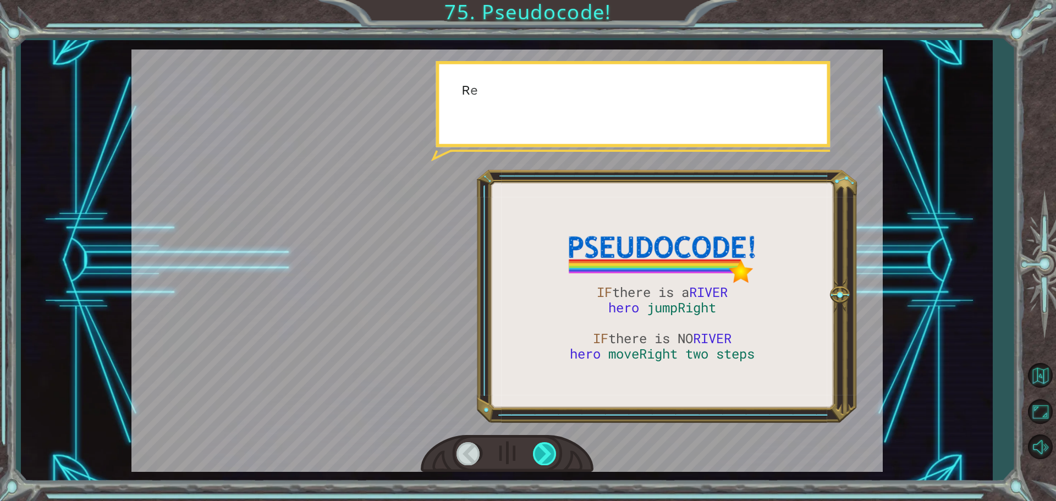
click at [539, 456] on div at bounding box center [545, 453] width 25 height 23
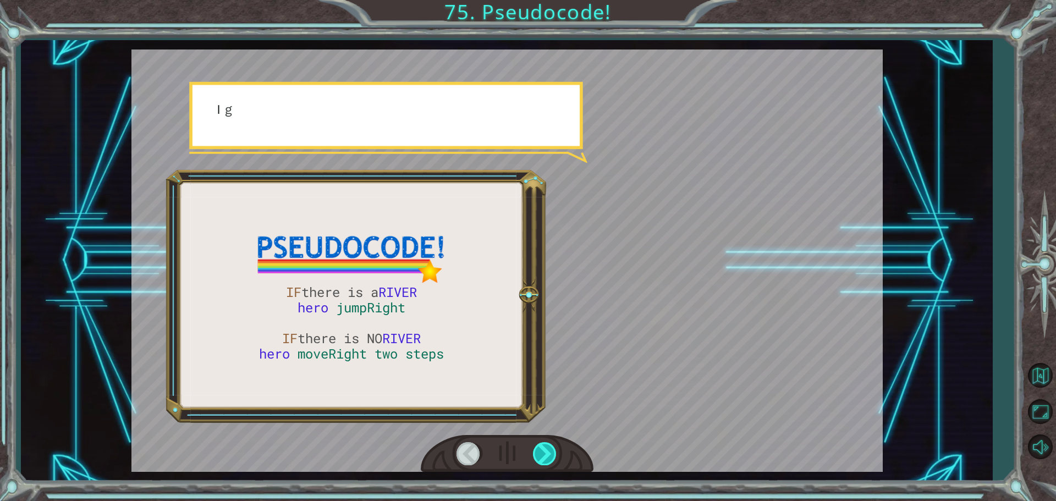
click at [539, 456] on div at bounding box center [545, 453] width 25 height 23
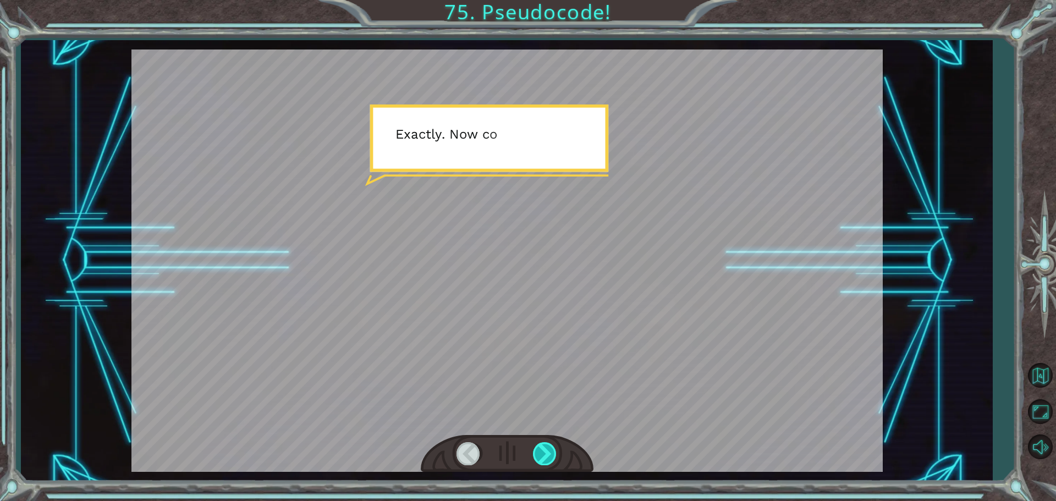
click at [539, 456] on div at bounding box center [545, 453] width 25 height 23
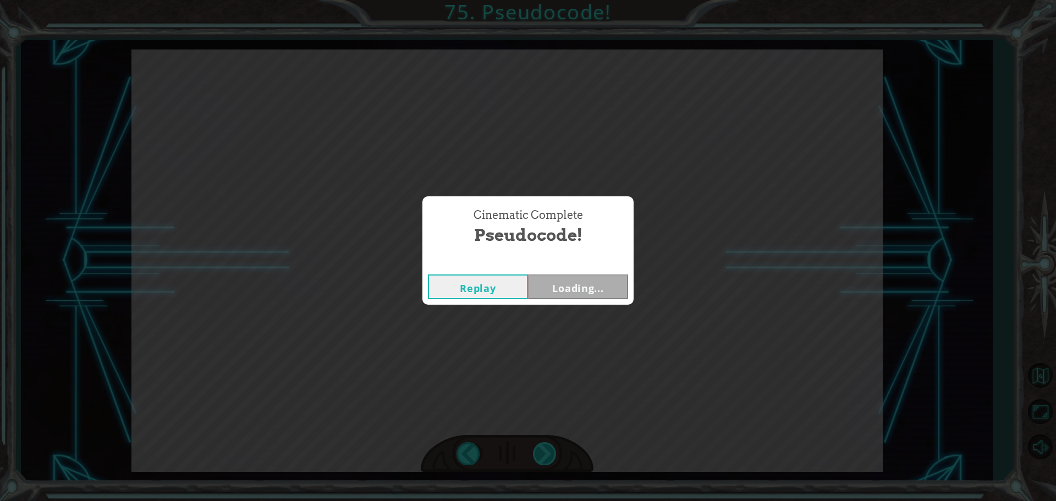
click at [539, 456] on div "Cinematic Complete Pseudocode! Replay Loading..." at bounding box center [528, 250] width 1056 height 501
click at [585, 295] on button "Next" at bounding box center [578, 286] width 100 height 25
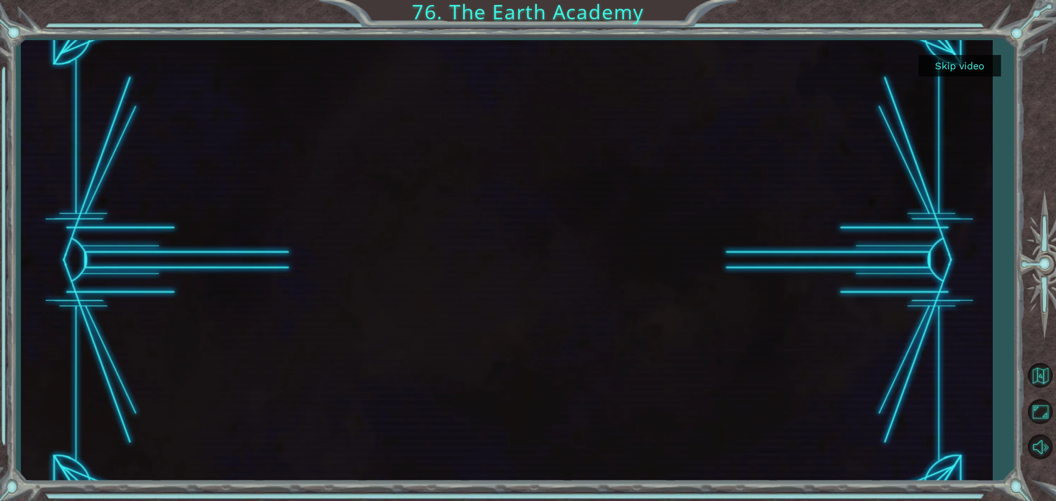
click at [996, 68] on button "Skip video" at bounding box center [959, 65] width 82 height 21
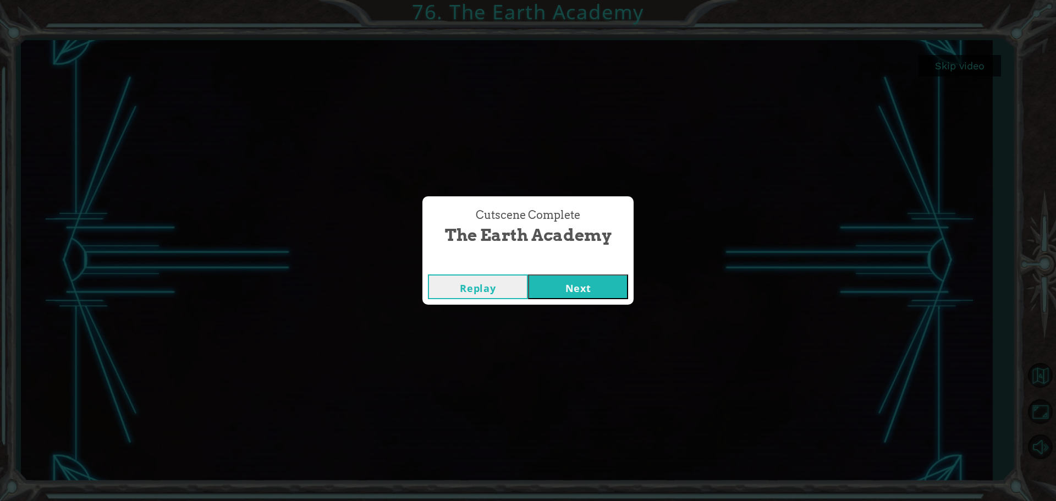
click at [603, 280] on button "Next" at bounding box center [578, 286] width 100 height 25
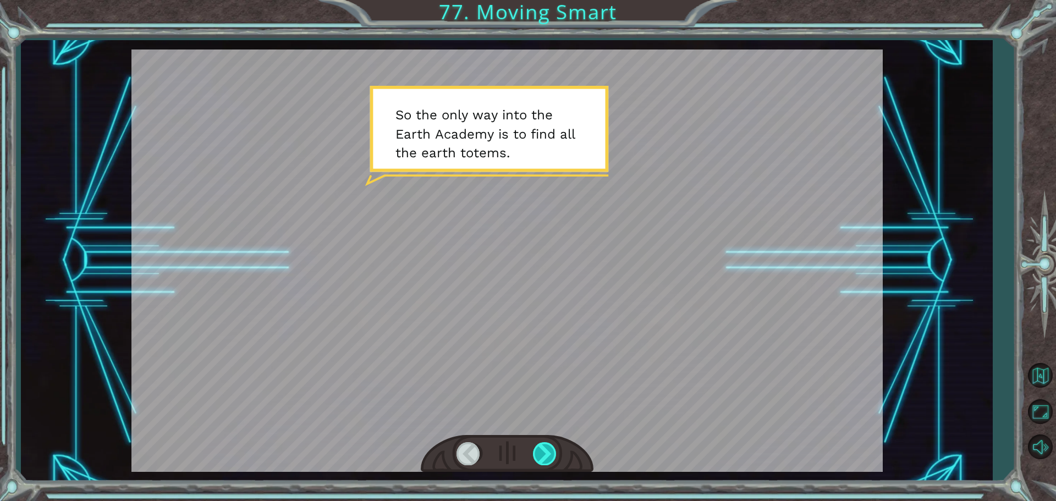
click at [550, 458] on div at bounding box center [545, 453] width 25 height 23
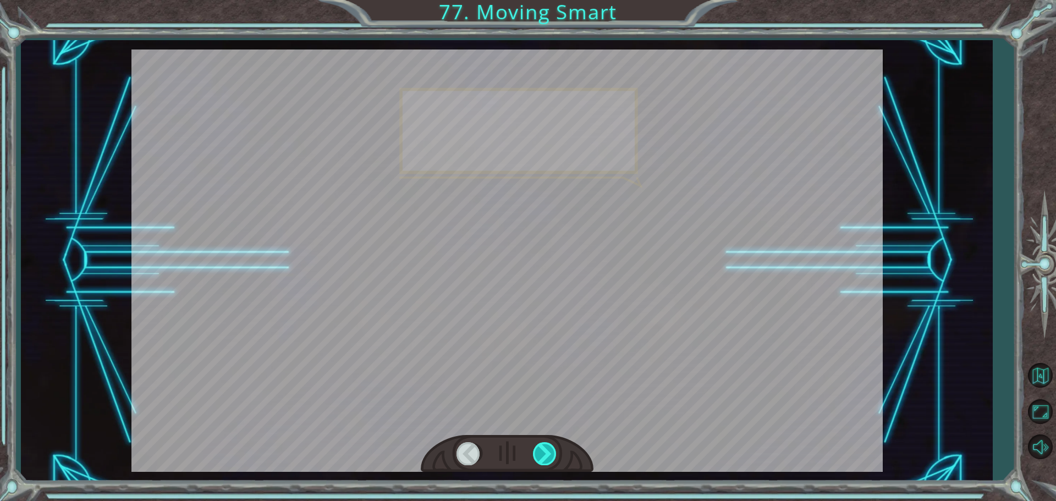
click at [550, 458] on div at bounding box center [545, 453] width 25 height 23
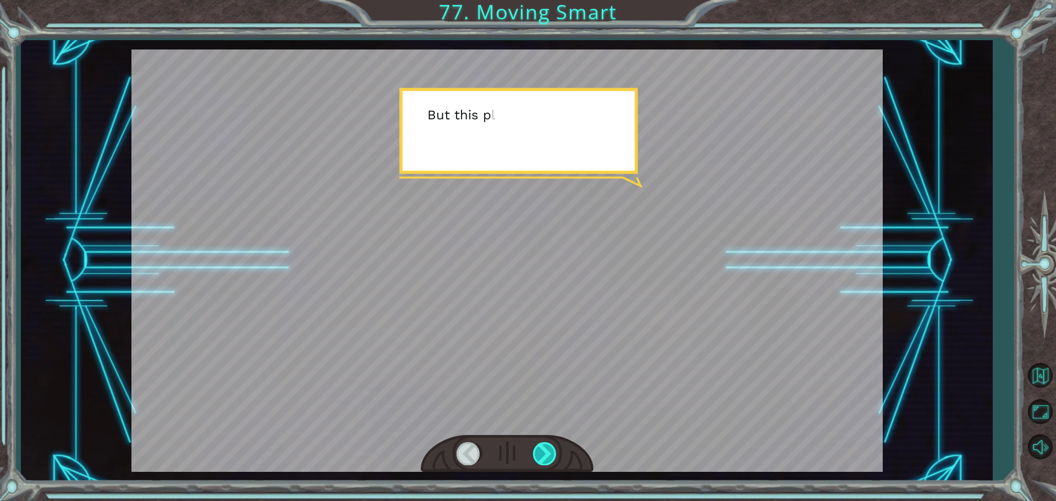
click at [550, 458] on div at bounding box center [545, 453] width 25 height 23
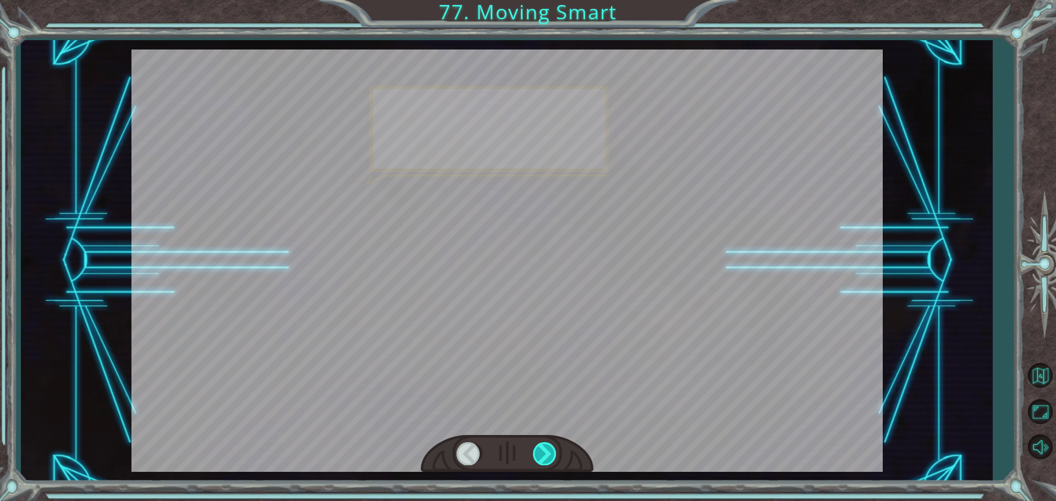
click at [550, 458] on div at bounding box center [545, 453] width 25 height 23
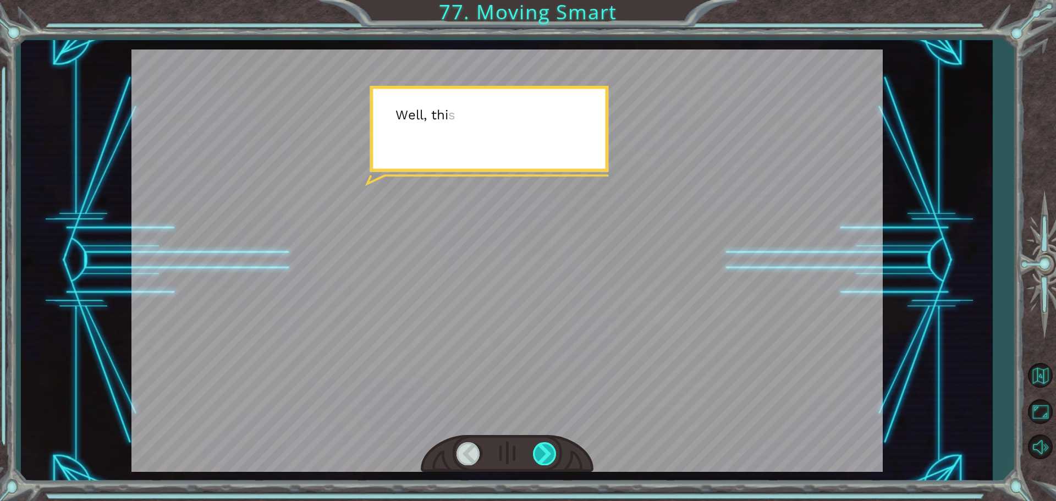
click at [550, 458] on div at bounding box center [545, 453] width 25 height 23
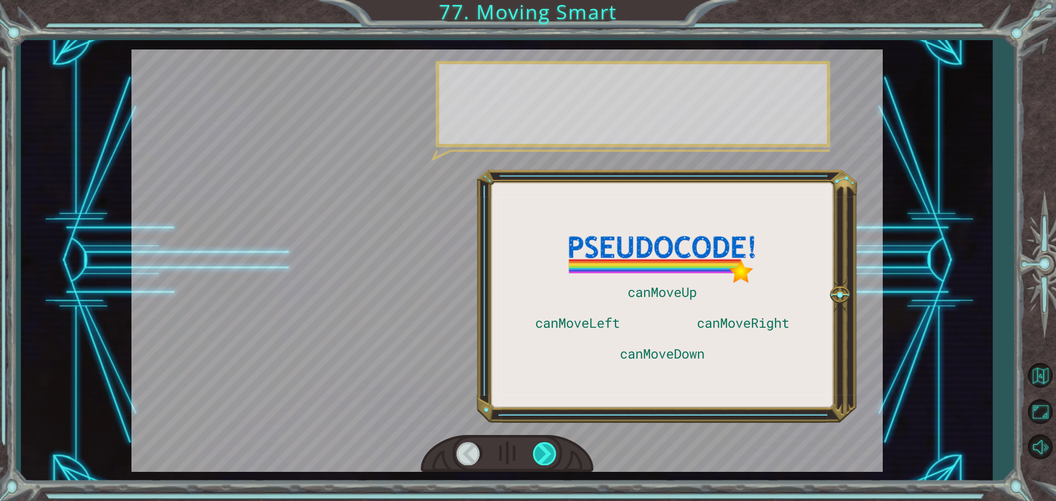
click at [550, 458] on div at bounding box center [545, 453] width 25 height 23
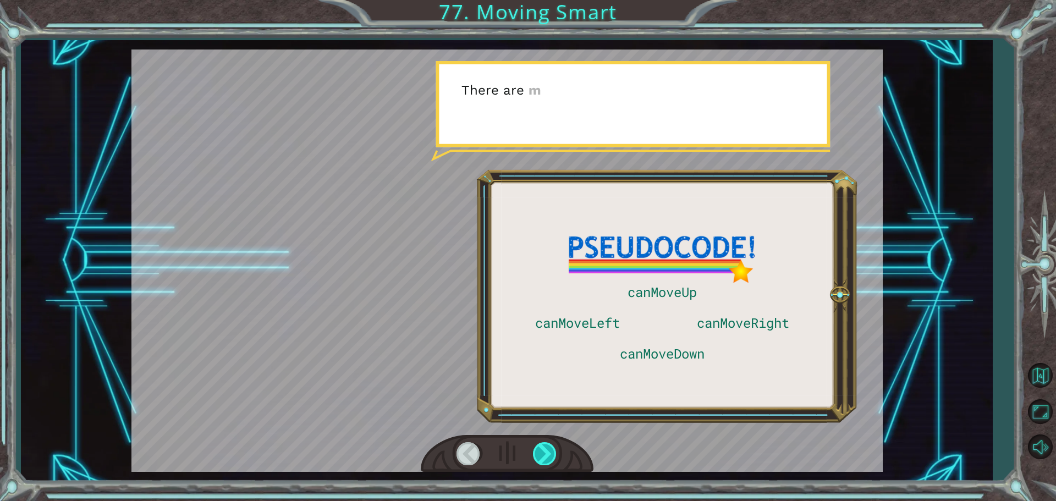
click at [550, 458] on div at bounding box center [545, 453] width 25 height 23
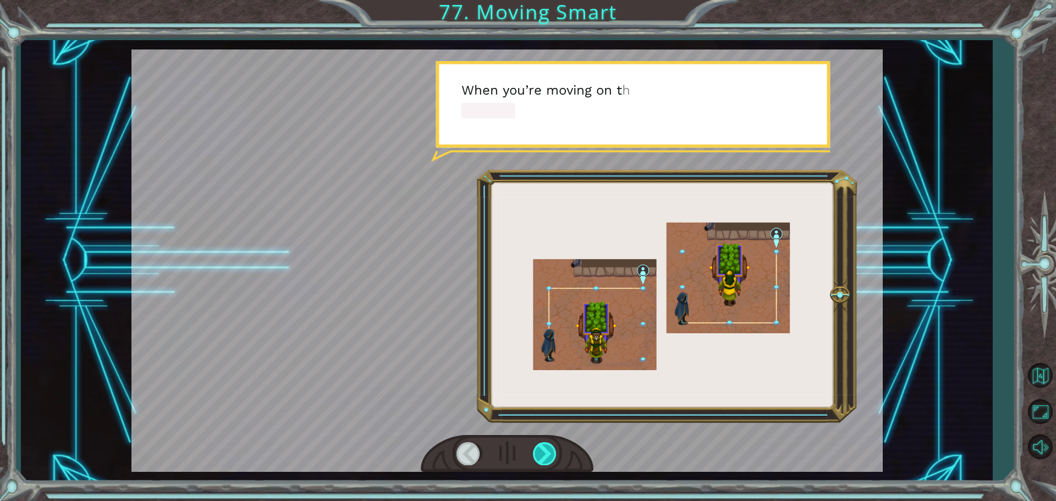
click at [550, 458] on div at bounding box center [545, 453] width 25 height 23
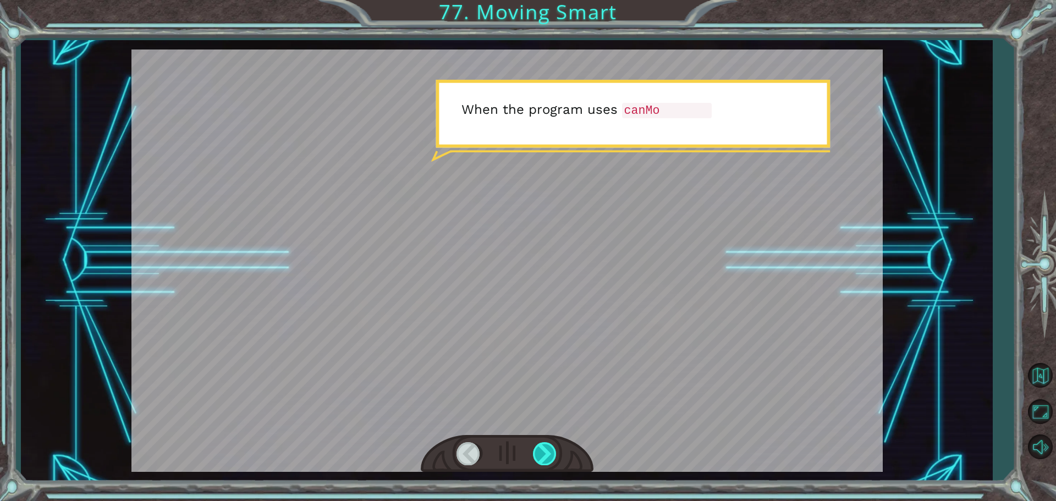
click at [550, 458] on div at bounding box center [545, 453] width 25 height 23
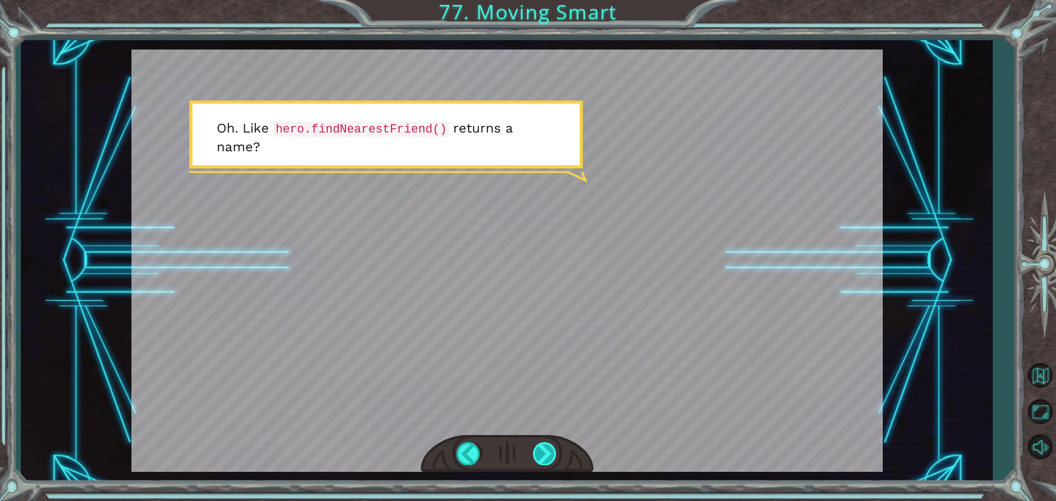
click at [550, 458] on div at bounding box center [545, 453] width 25 height 23
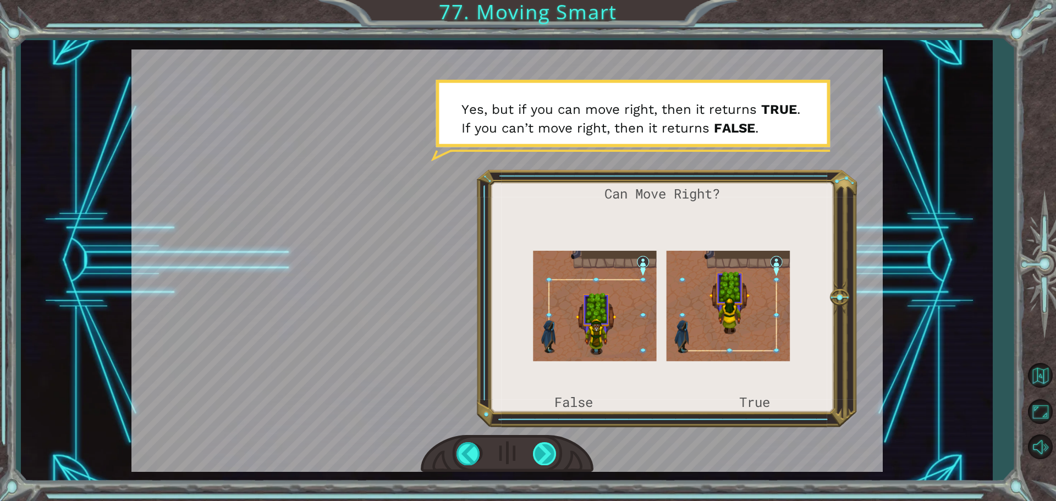
click at [549, 448] on div at bounding box center [545, 453] width 25 height 23
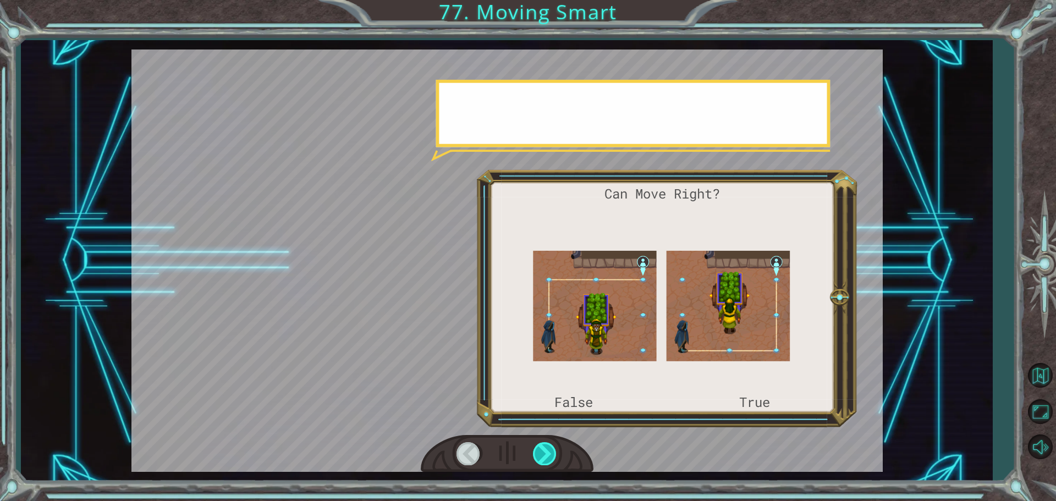
click at [549, 448] on div at bounding box center [545, 453] width 25 height 23
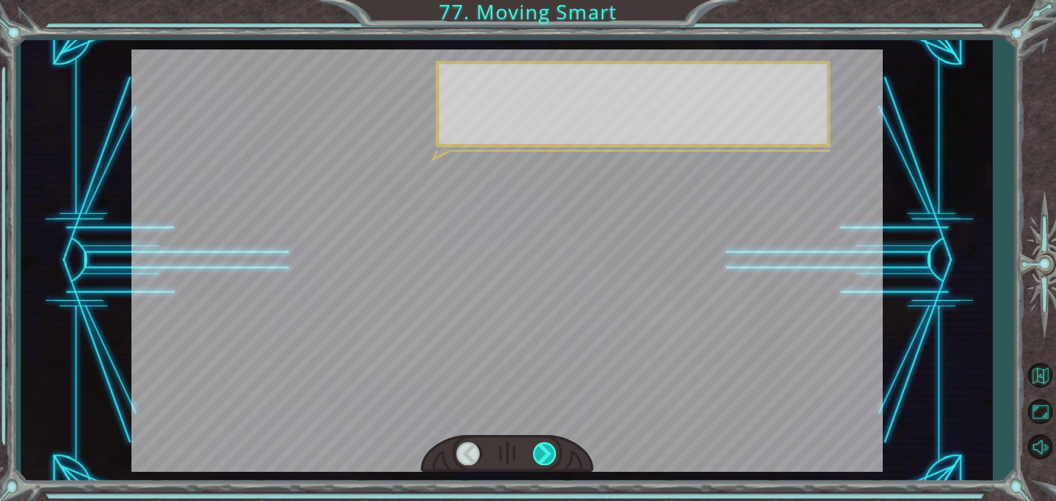
click at [549, 448] on div at bounding box center [545, 453] width 25 height 23
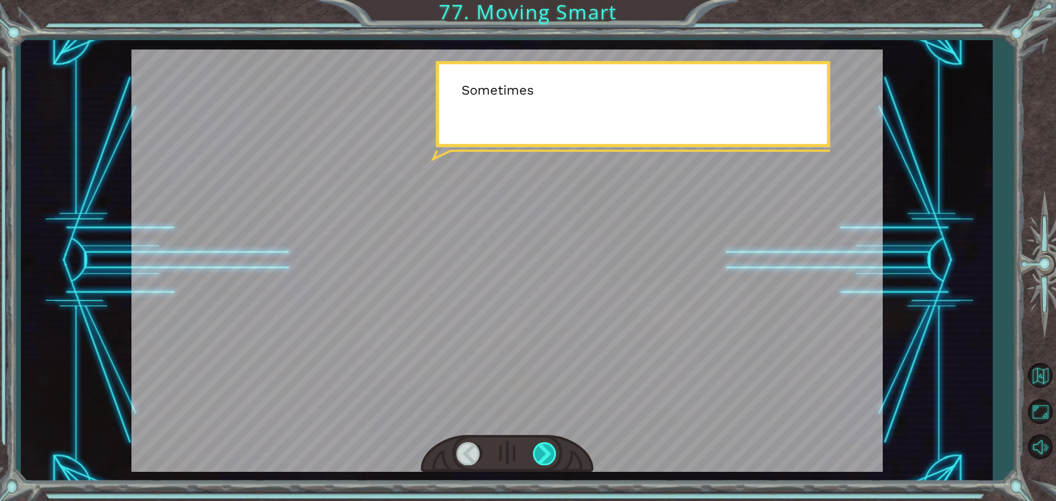
click at [549, 448] on div at bounding box center [545, 453] width 25 height 23
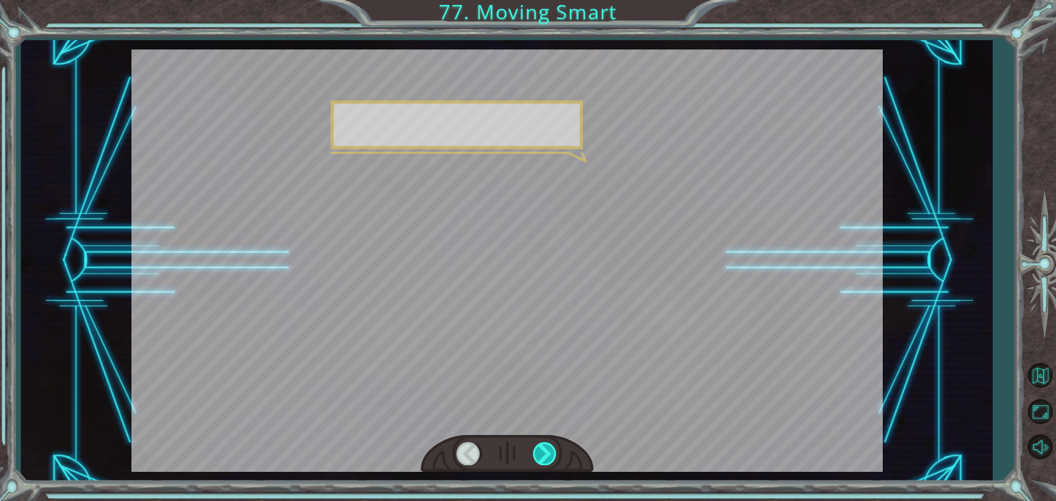
click at [549, 448] on div at bounding box center [545, 453] width 25 height 23
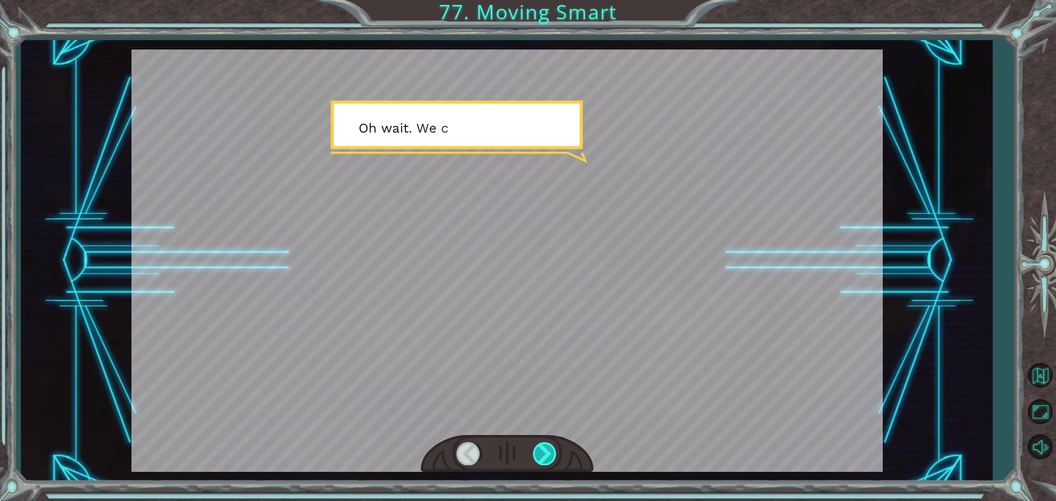
click at [549, 448] on div at bounding box center [545, 453] width 25 height 23
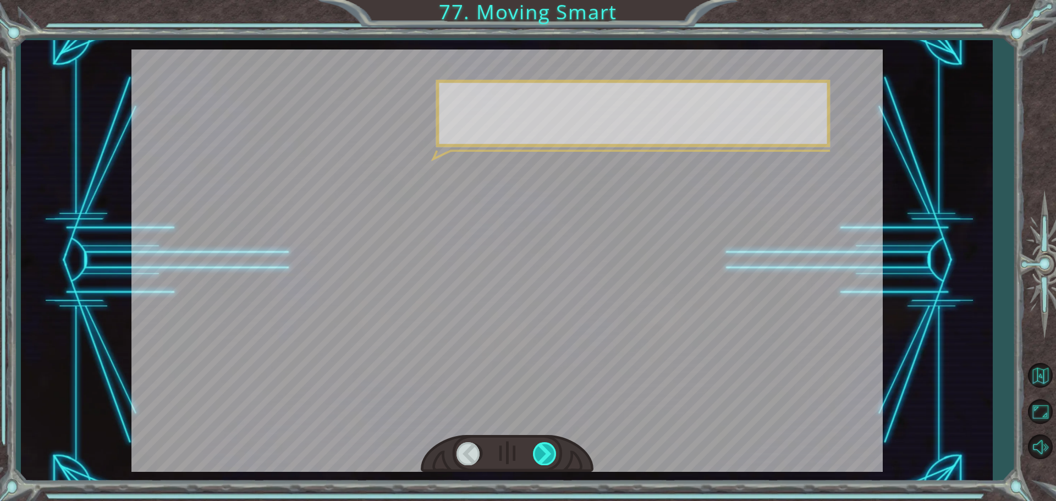
click at [549, 448] on div at bounding box center [545, 453] width 25 height 23
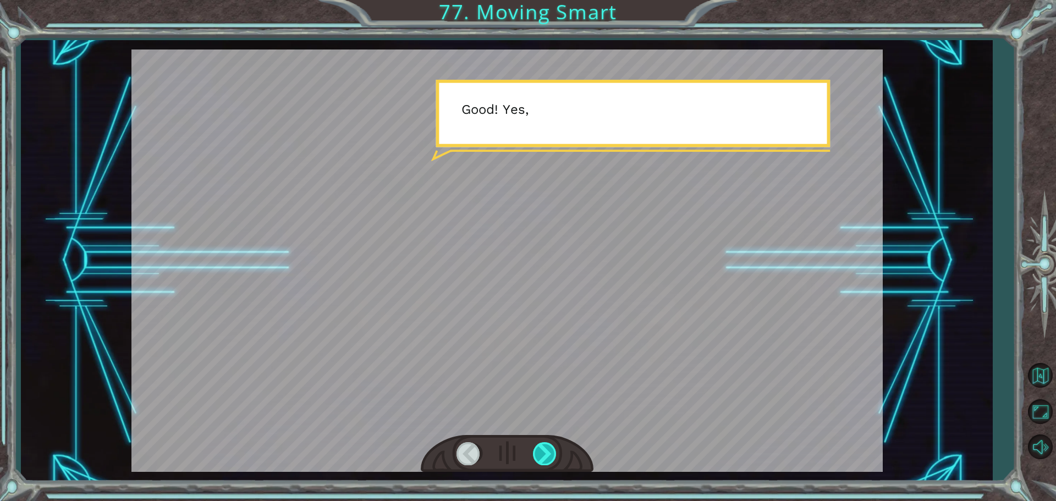
click at [549, 448] on div at bounding box center [545, 453] width 25 height 23
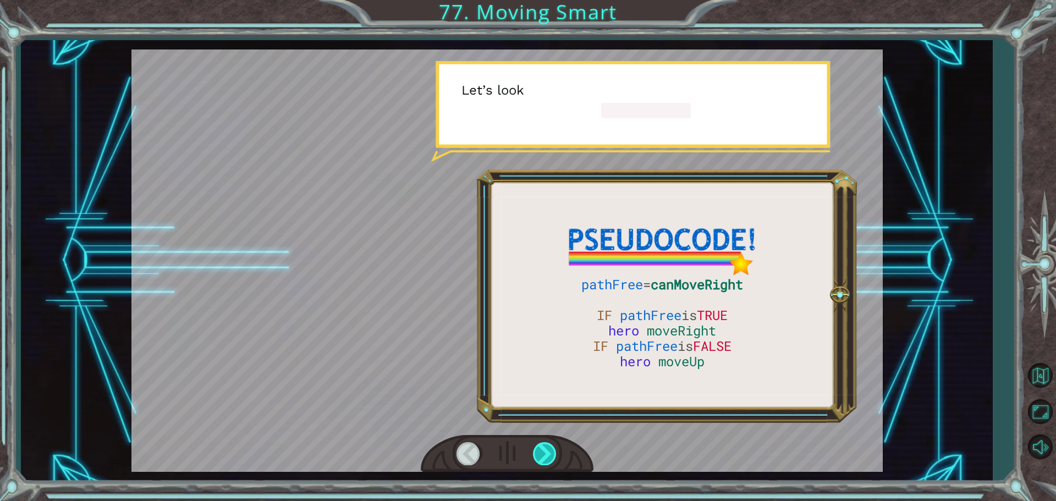
click at [549, 448] on div at bounding box center [545, 453] width 25 height 23
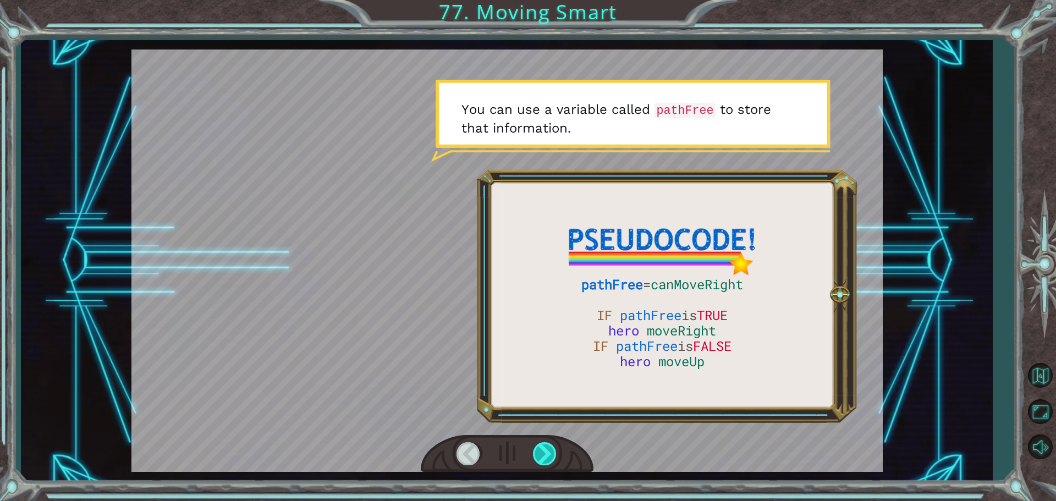
click at [549, 448] on div at bounding box center [545, 453] width 25 height 23
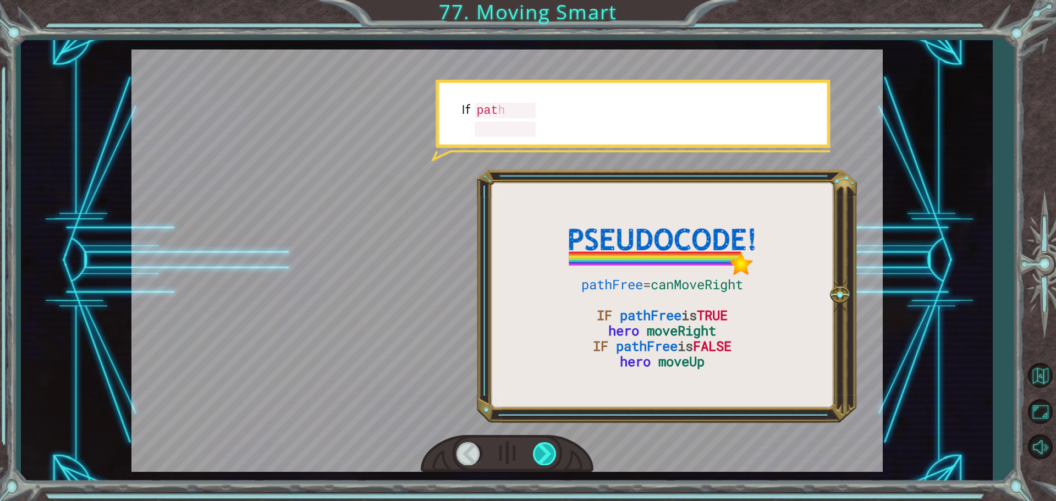
click at [549, 448] on div at bounding box center [545, 453] width 25 height 23
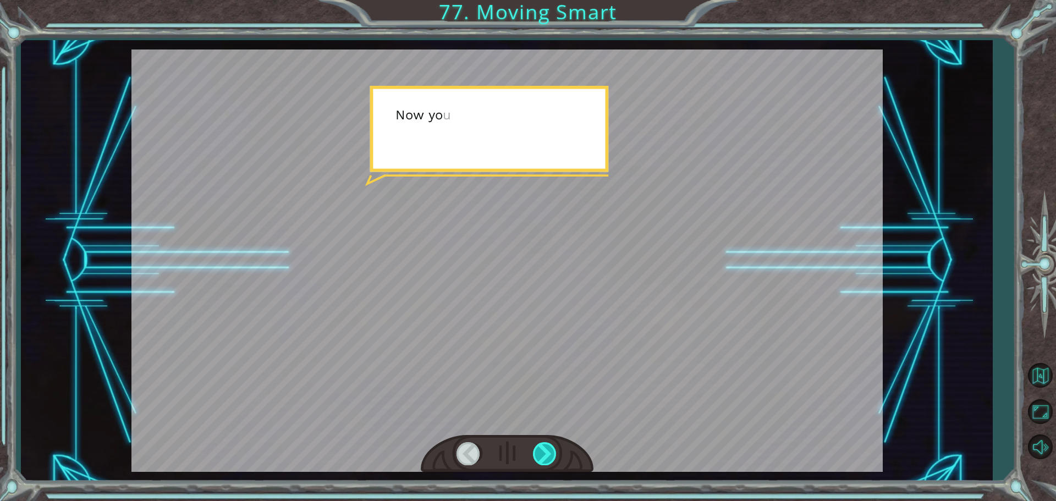
click at [549, 448] on div at bounding box center [545, 453] width 25 height 23
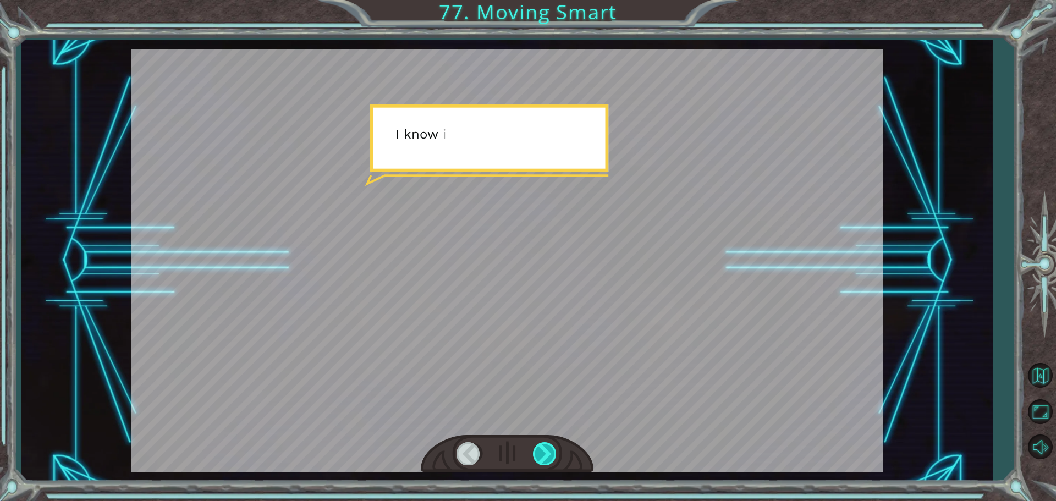
click at [549, 448] on div at bounding box center [545, 453] width 25 height 23
click at [549, 0] on div "pathFree = canMoveRight IF pathFree is TRUE hero moveRight IF pathFree is FALSE…" at bounding box center [528, 0] width 1056 height 0
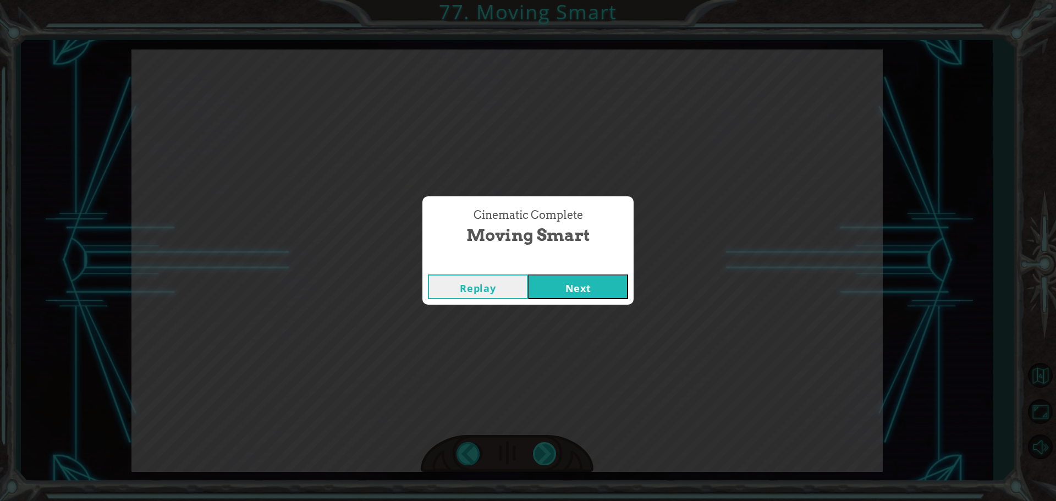
click at [549, 448] on div "Cinematic Complete Moving Smart Replay Next" at bounding box center [528, 250] width 1056 height 501
click at [595, 299] on button "Next" at bounding box center [578, 286] width 100 height 25
